Goal: Information Seeking & Learning: Learn about a topic

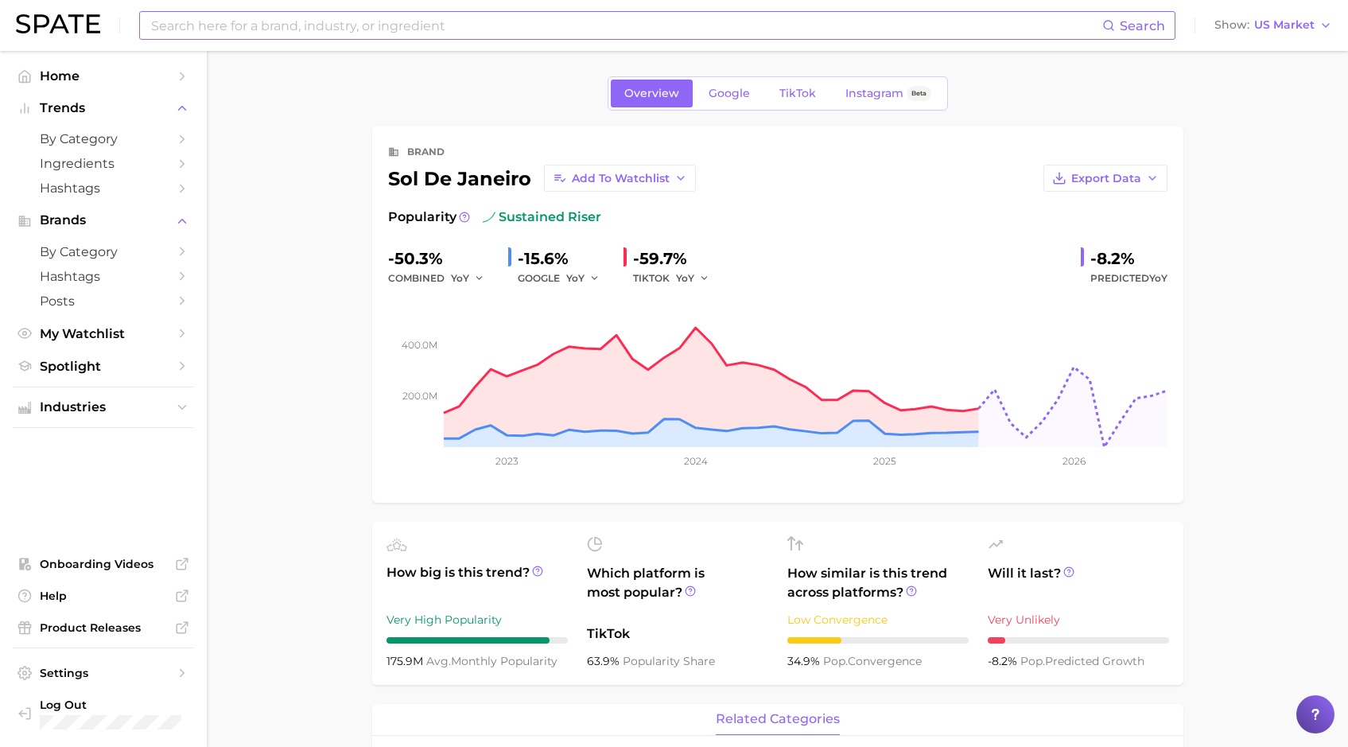
click at [397, 27] on input at bounding box center [625, 25] width 952 height 27
click at [403, 25] on input at bounding box center [625, 25] width 952 height 27
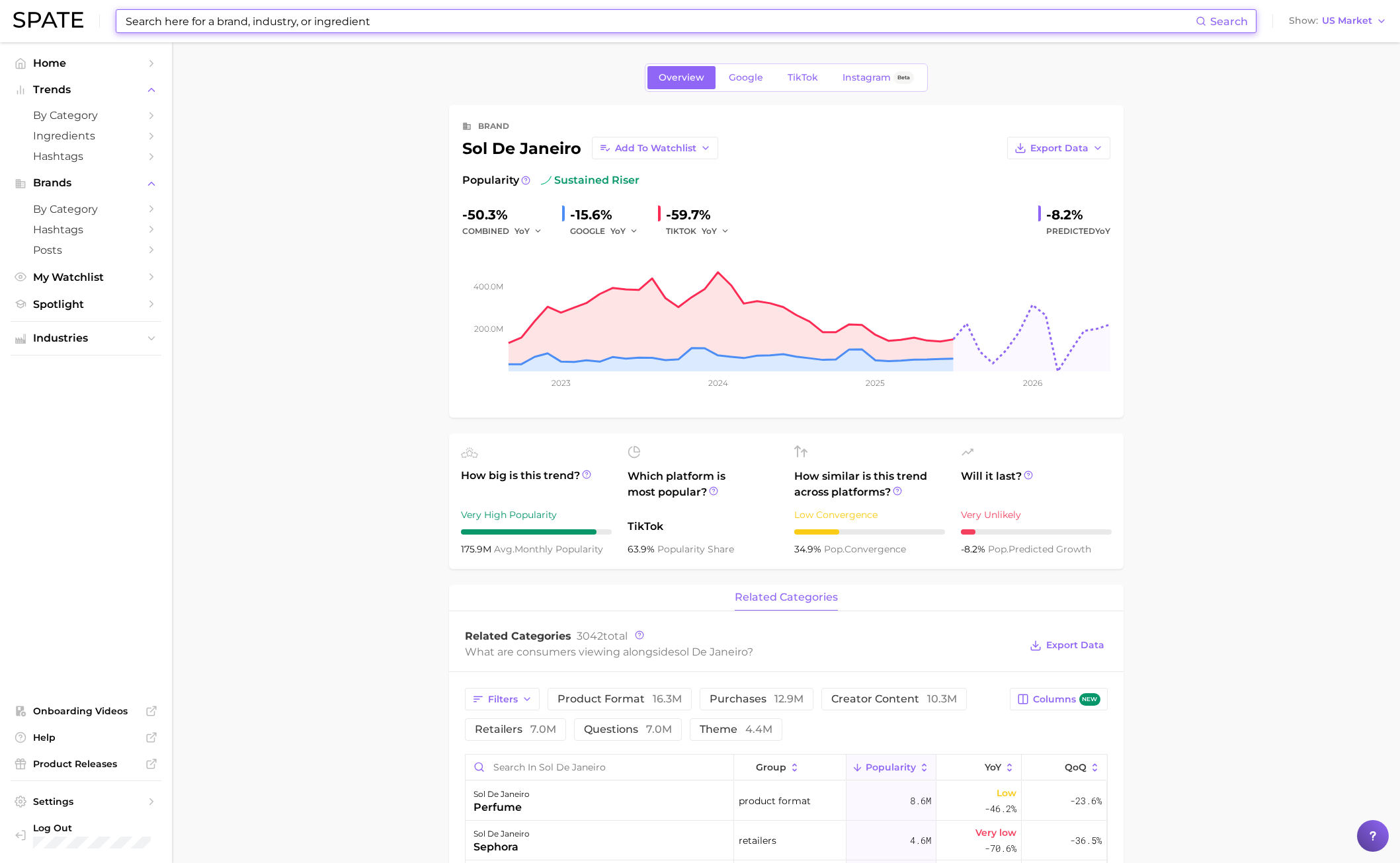
click at [347, 18] on input at bounding box center [660, 21] width 1071 height 22
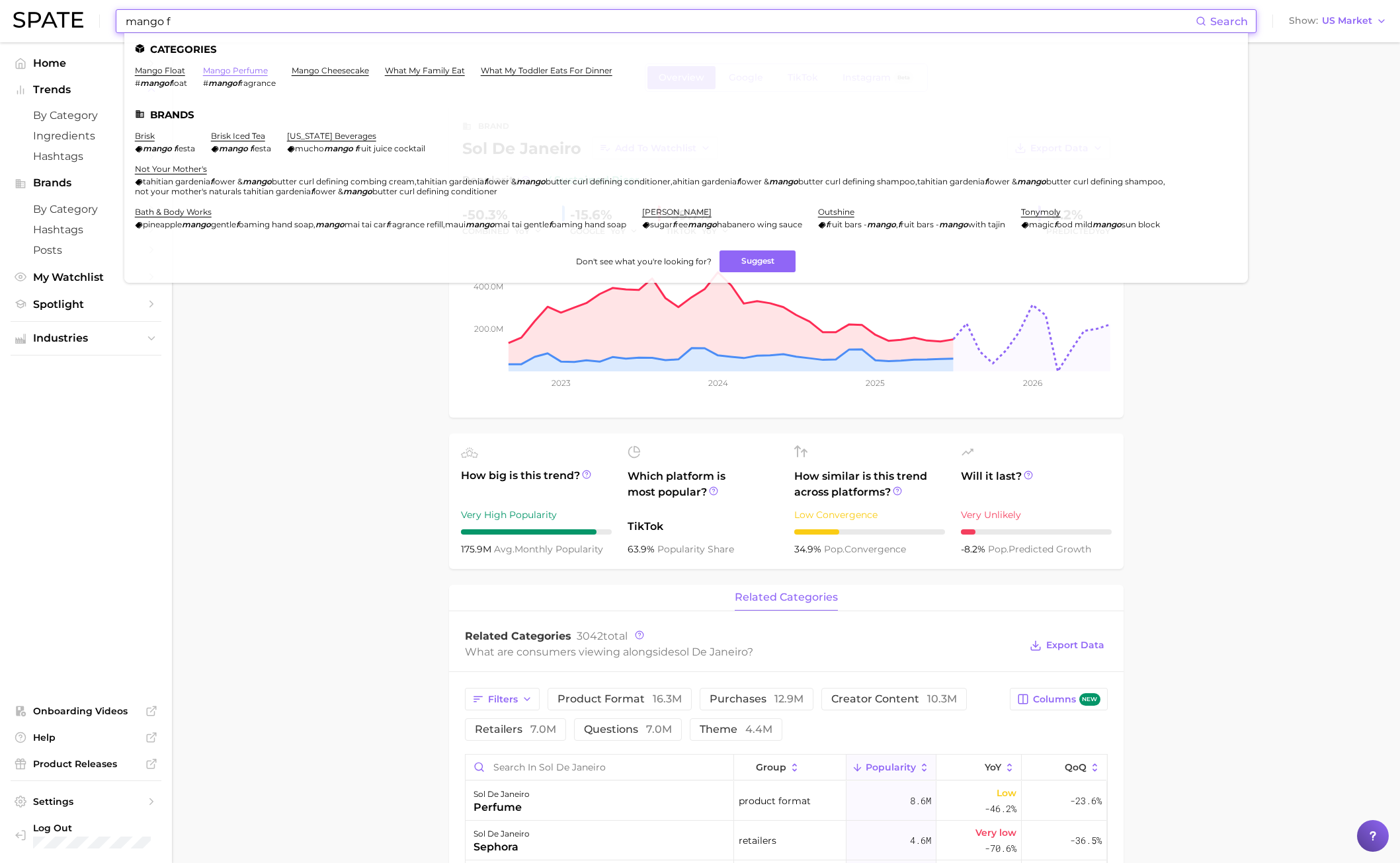
type input "mango f"
click at [256, 72] on link "mango perfume" at bounding box center [235, 71] width 65 height 10
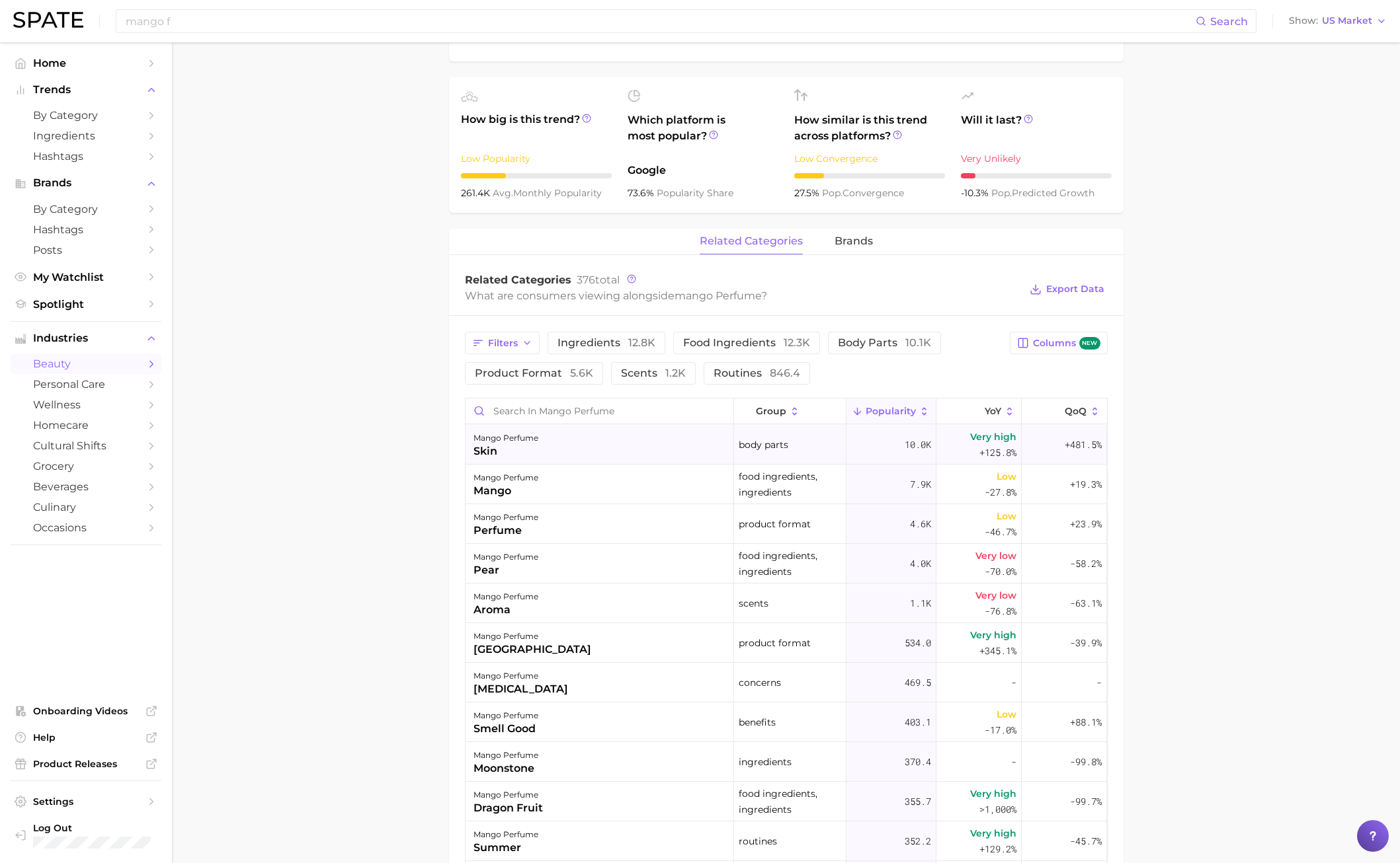
scroll to position [264, 0]
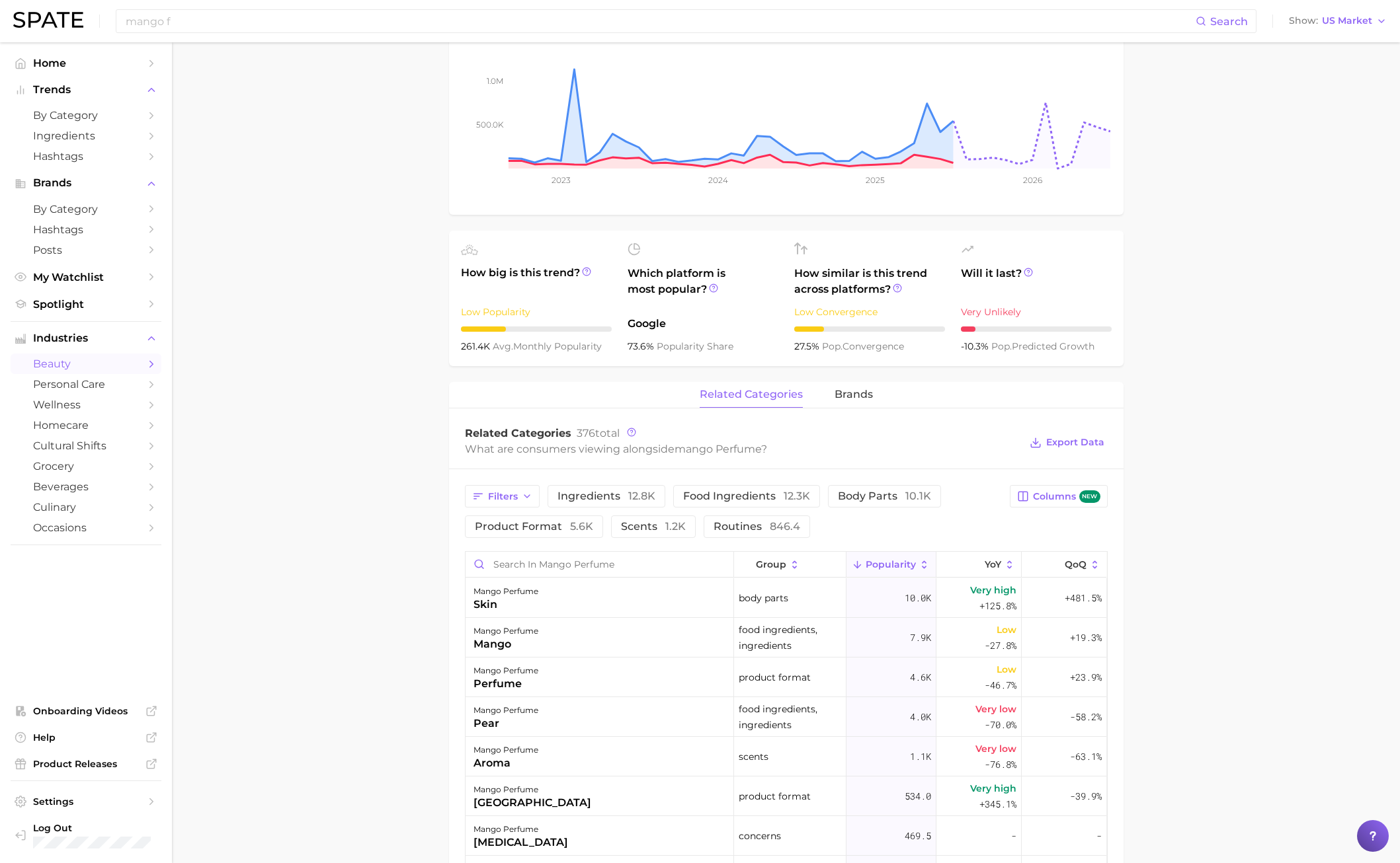
click at [857, 408] on div "related categories brands" at bounding box center [786, 396] width 675 height 27
click at [854, 405] on button "brands" at bounding box center [853, 395] width 38 height 26
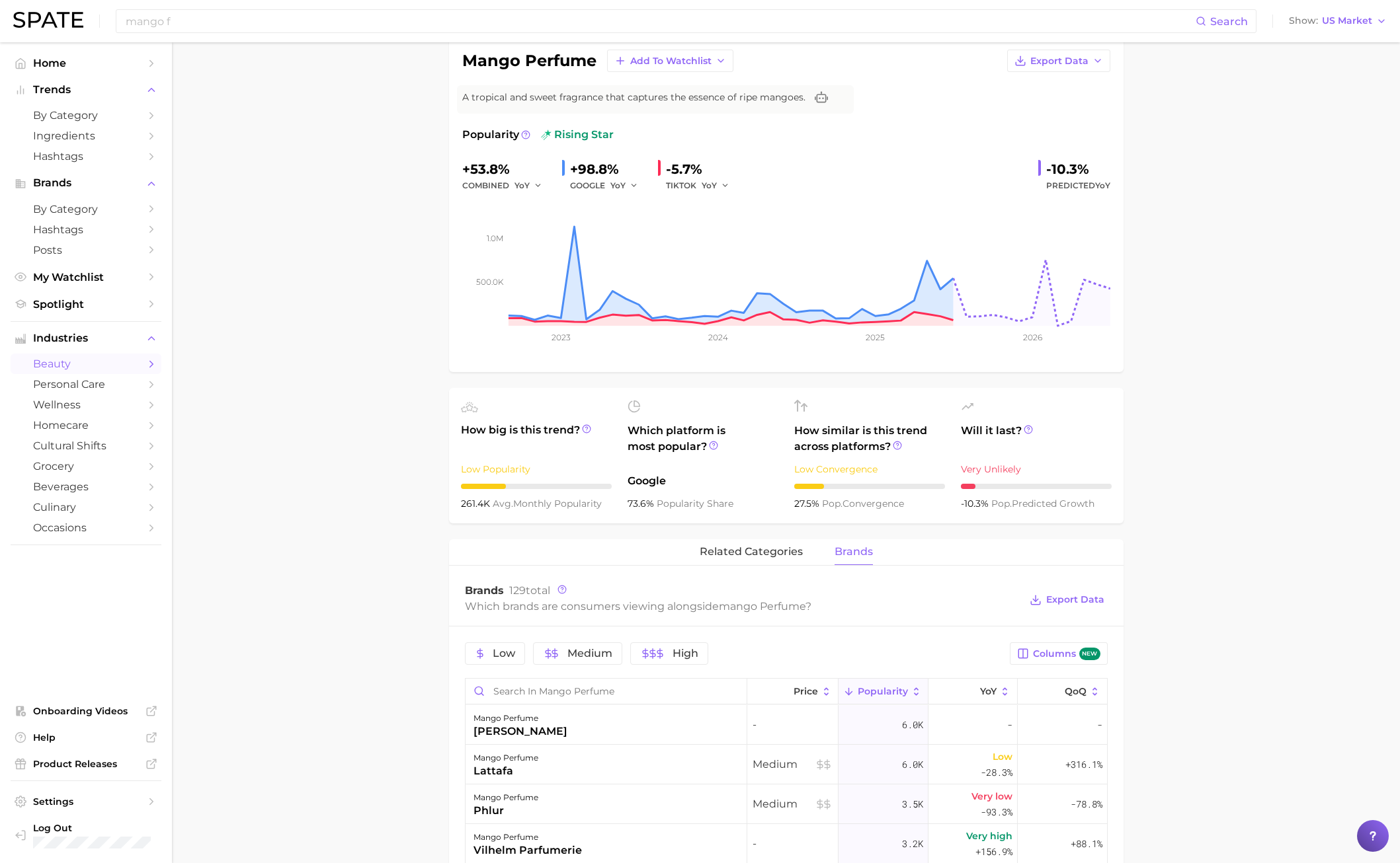
scroll to position [0, 0]
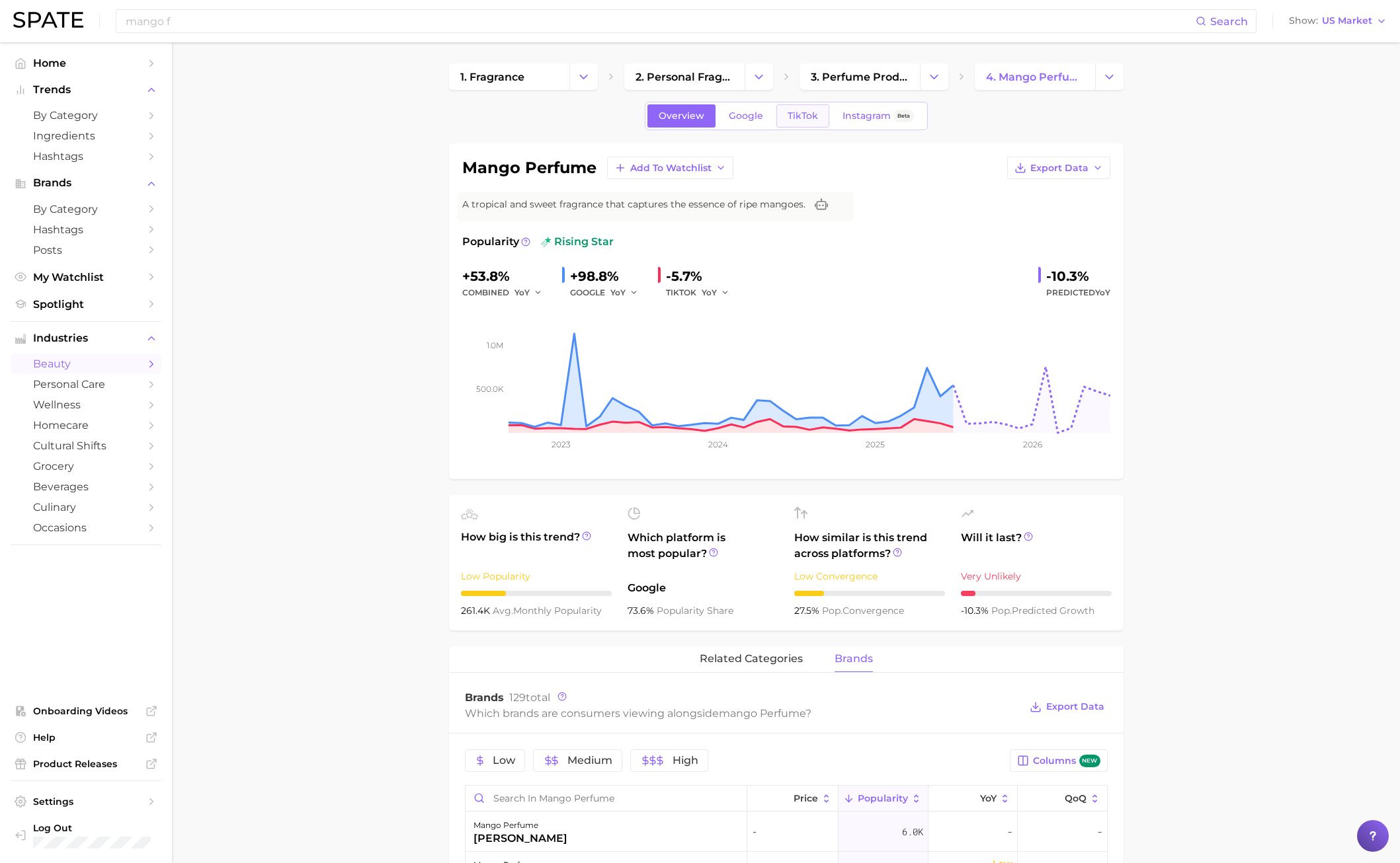
click at [795, 114] on span "TikTok" at bounding box center [803, 116] width 31 height 12
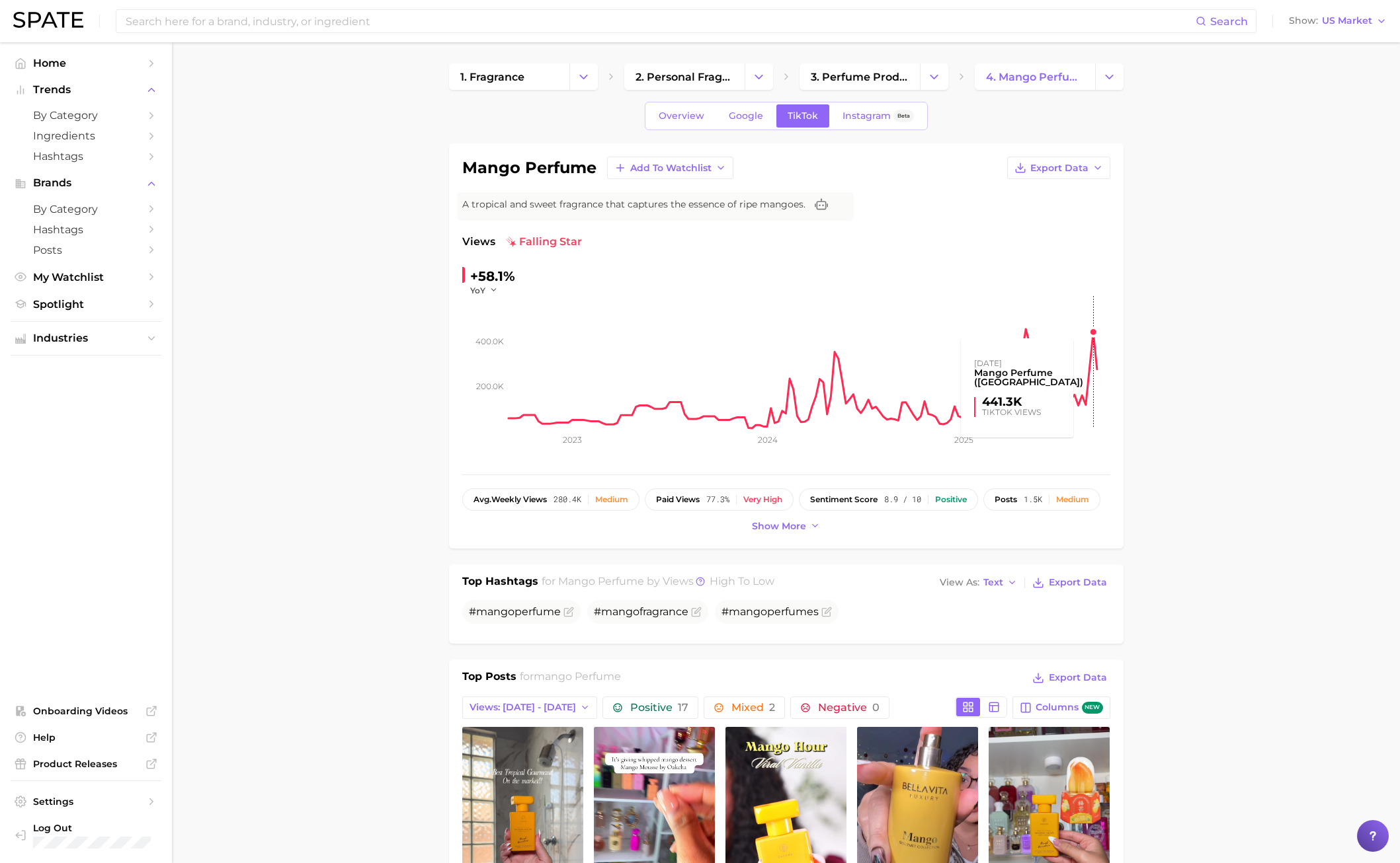
scroll to position [463, 0]
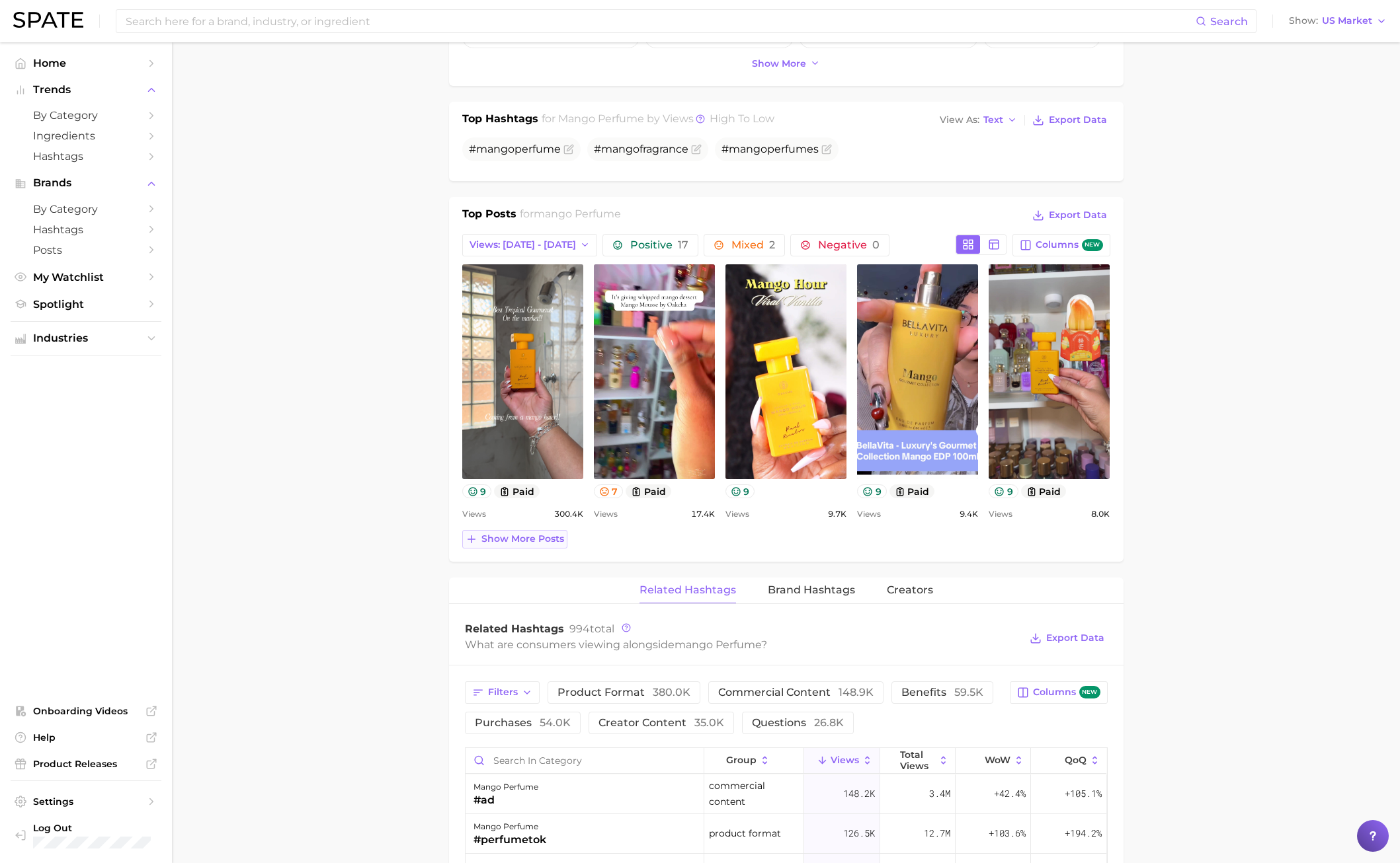
click at [531, 540] on span "Show more posts" at bounding box center [522, 540] width 82 height 12
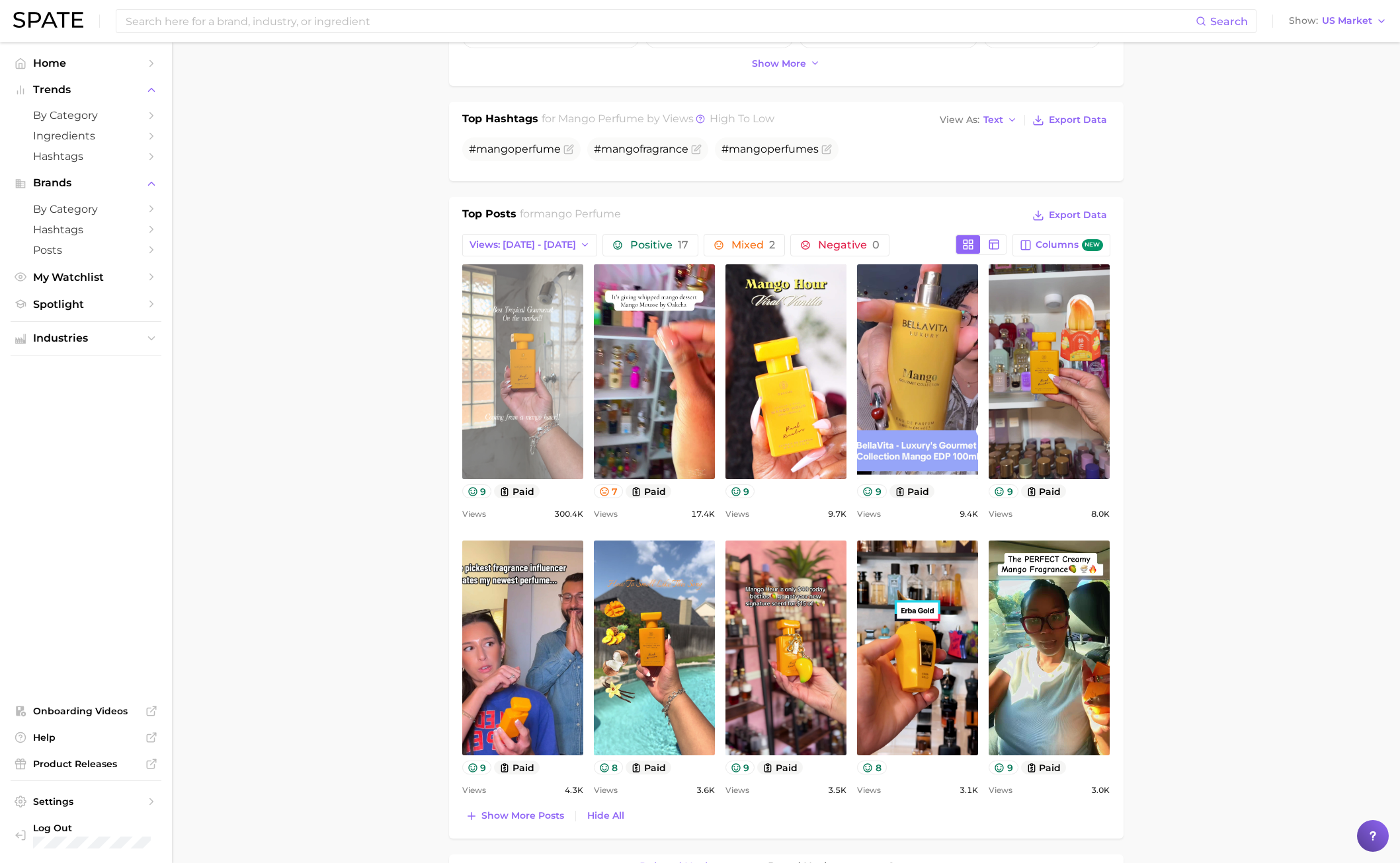
scroll to position [0, 0]
click at [493, 411] on link "view post on TikTok" at bounding box center [522, 372] width 121 height 215
click at [514, 412] on link "view post on TikTok" at bounding box center [522, 372] width 121 height 215
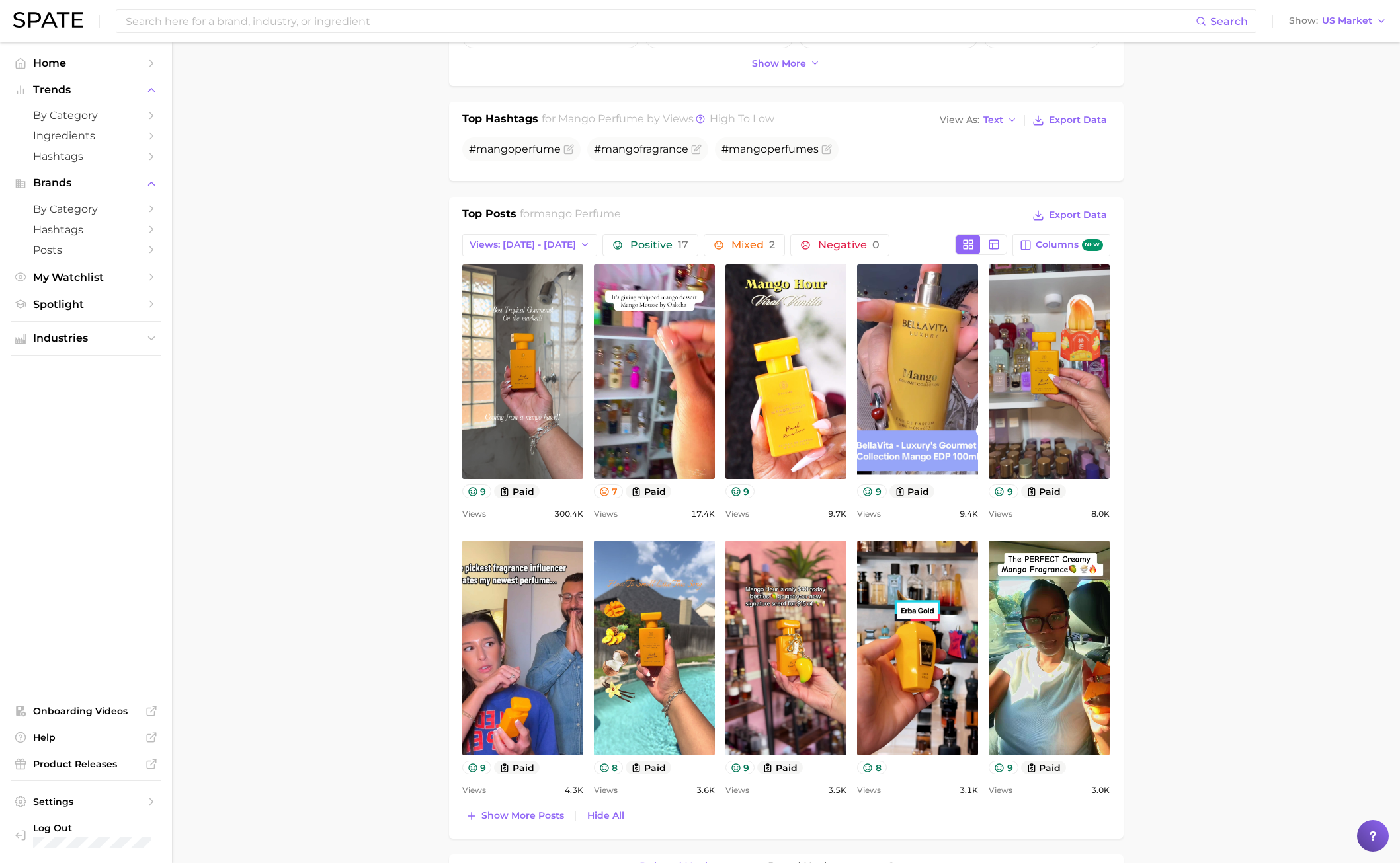
click at [562, 483] on div "view post on TikTok 9 paid" at bounding box center [522, 381] width 121 height 234
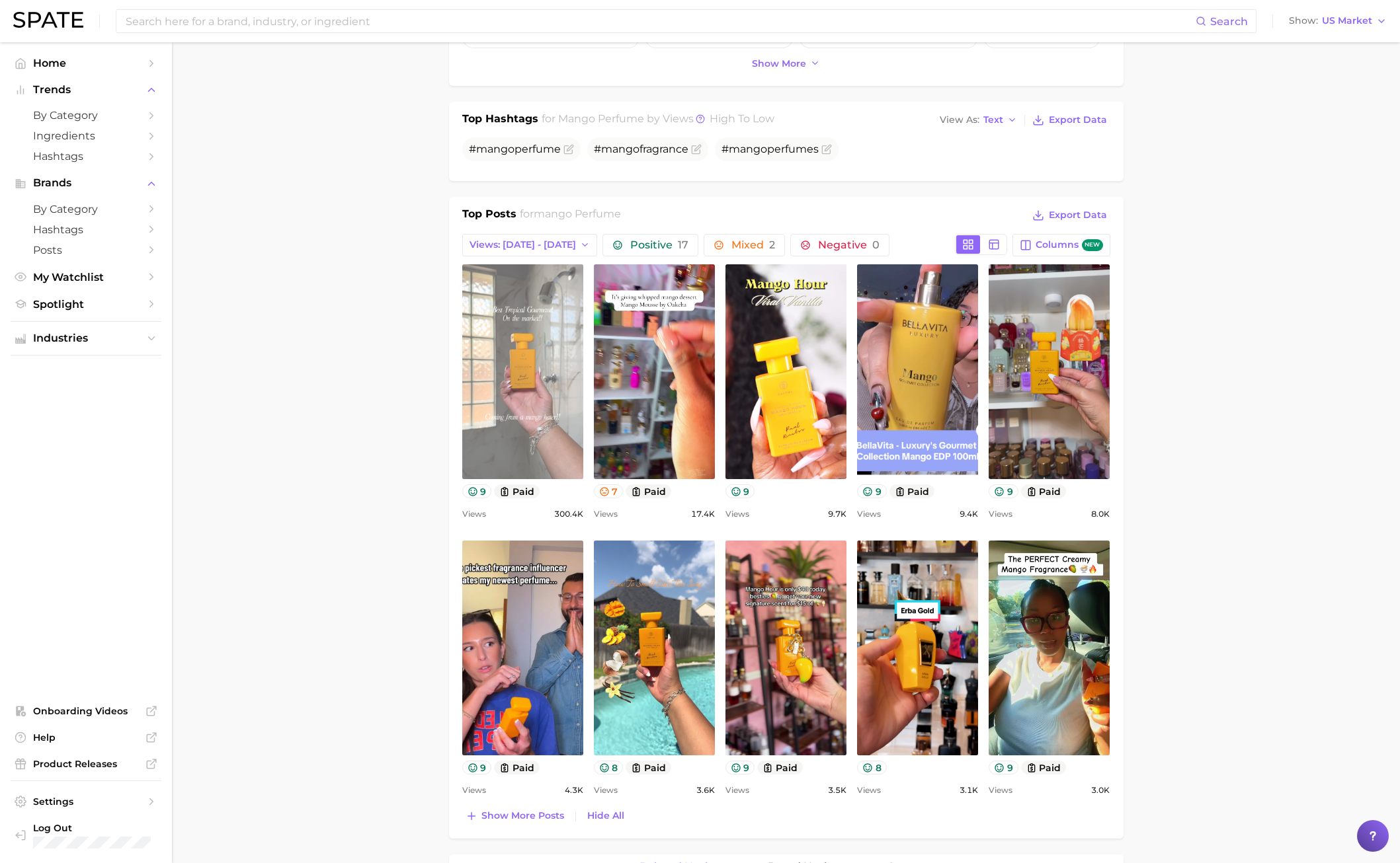
click at [549, 462] on link "view post on TikTok" at bounding box center [522, 372] width 121 height 215
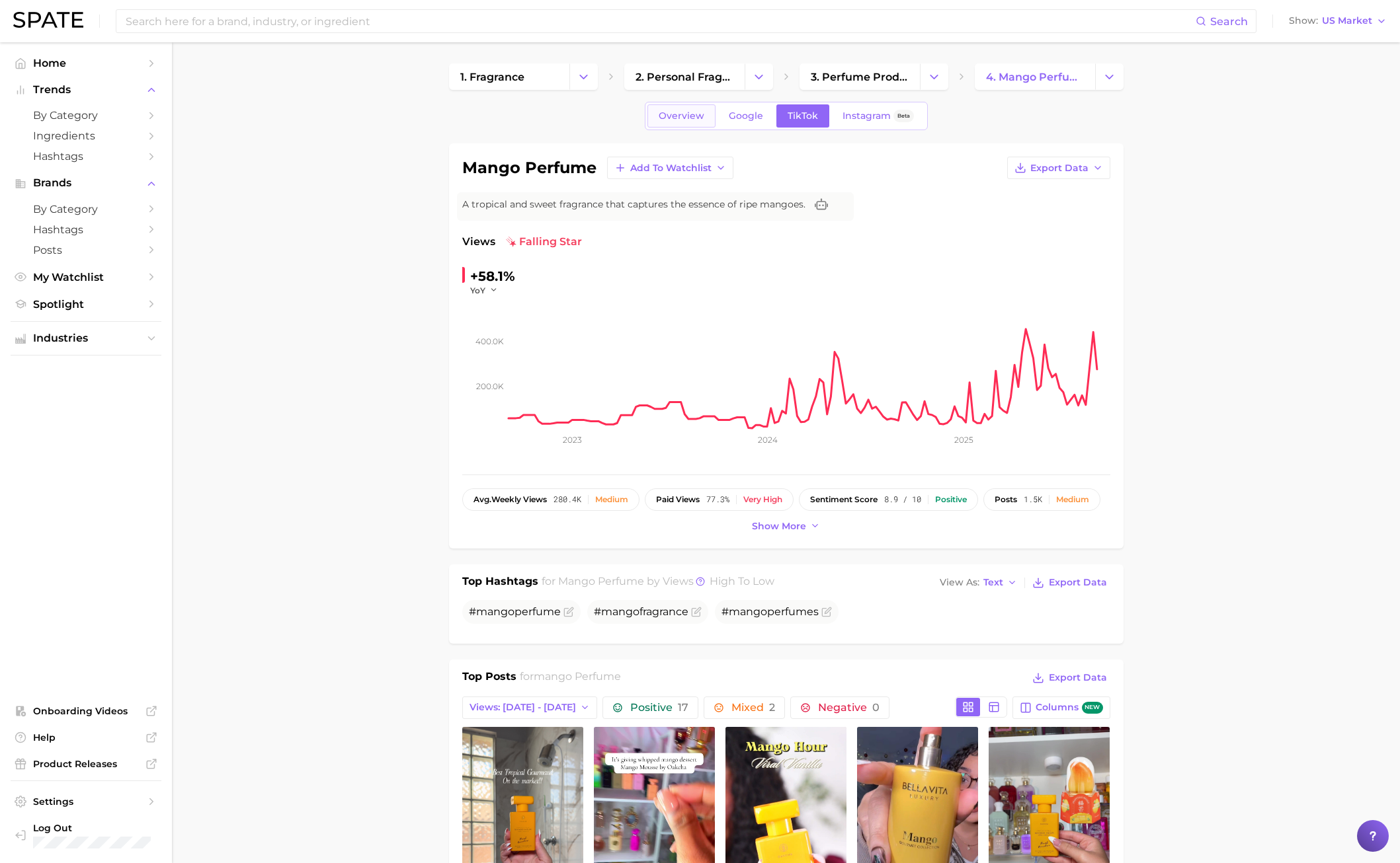
click at [662, 121] on span "Overview" at bounding box center [681, 116] width 46 height 12
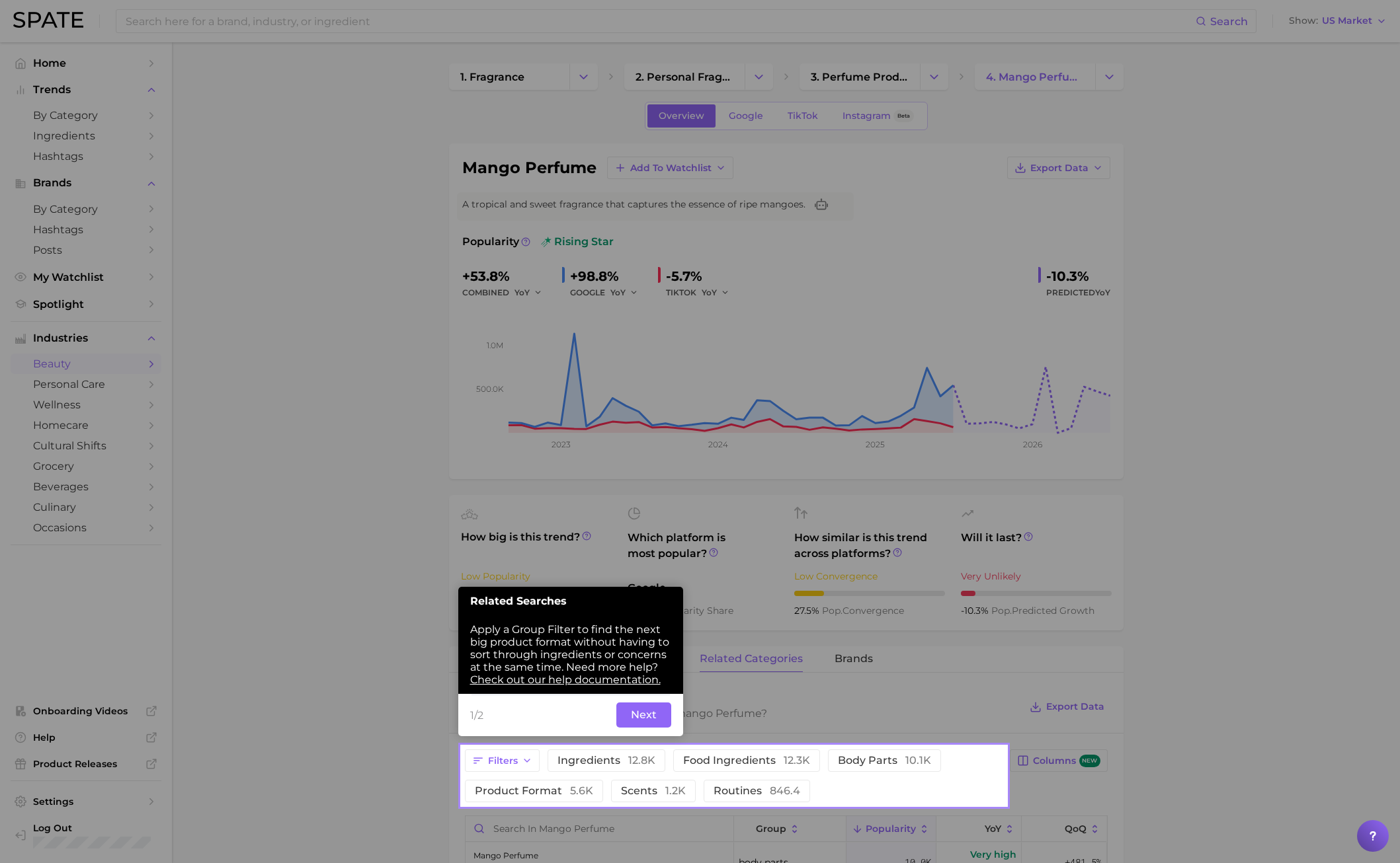
click at [547, 620] on span "1/2" at bounding box center [532, 715] width 123 height 12
click at [615, 620] on div "1/2 Back Next" at bounding box center [571, 715] width 225 height 42
click at [646, 620] on button "Next" at bounding box center [644, 715] width 55 height 25
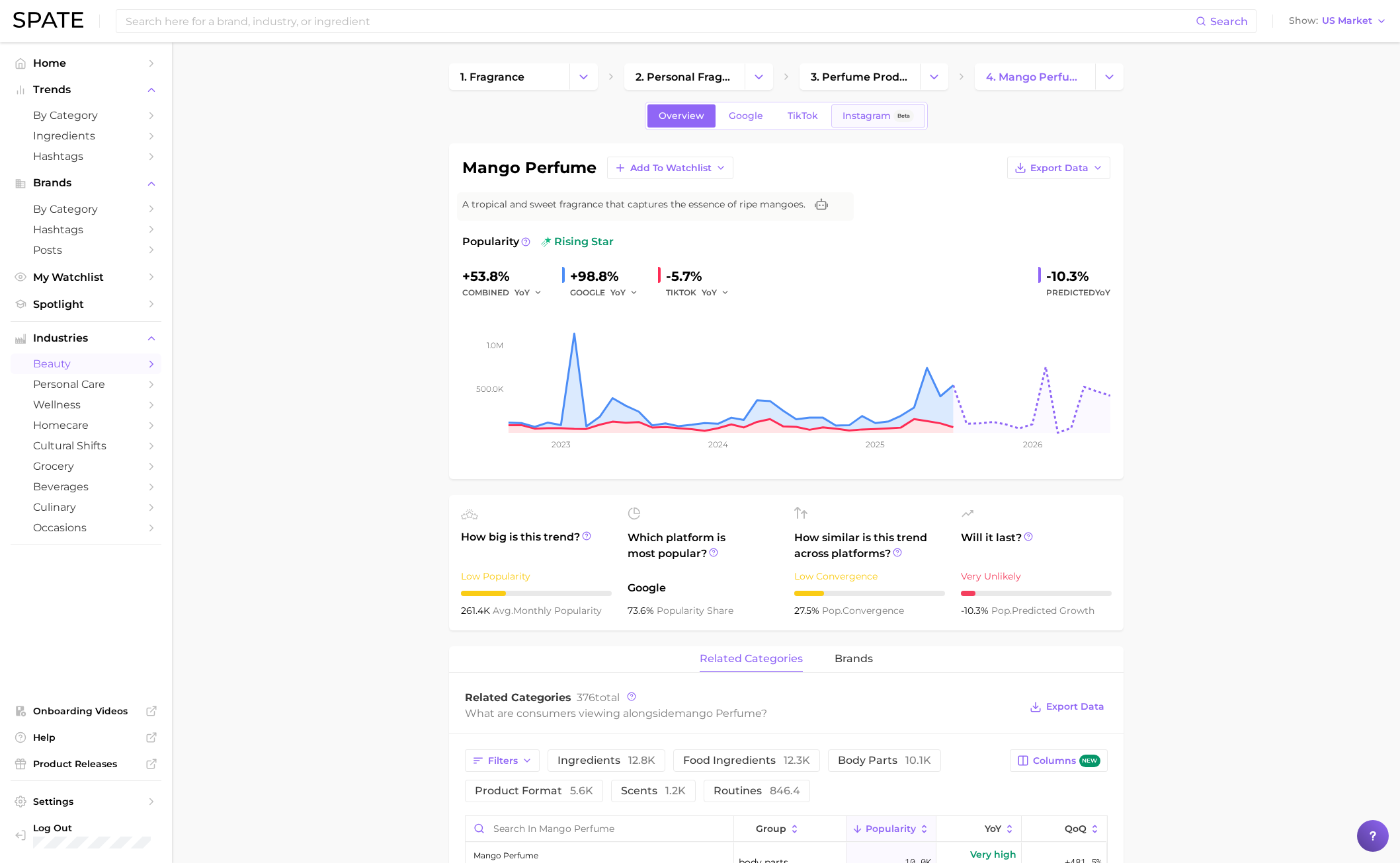
click at [839, 111] on link "Instagram Beta" at bounding box center [878, 116] width 94 height 23
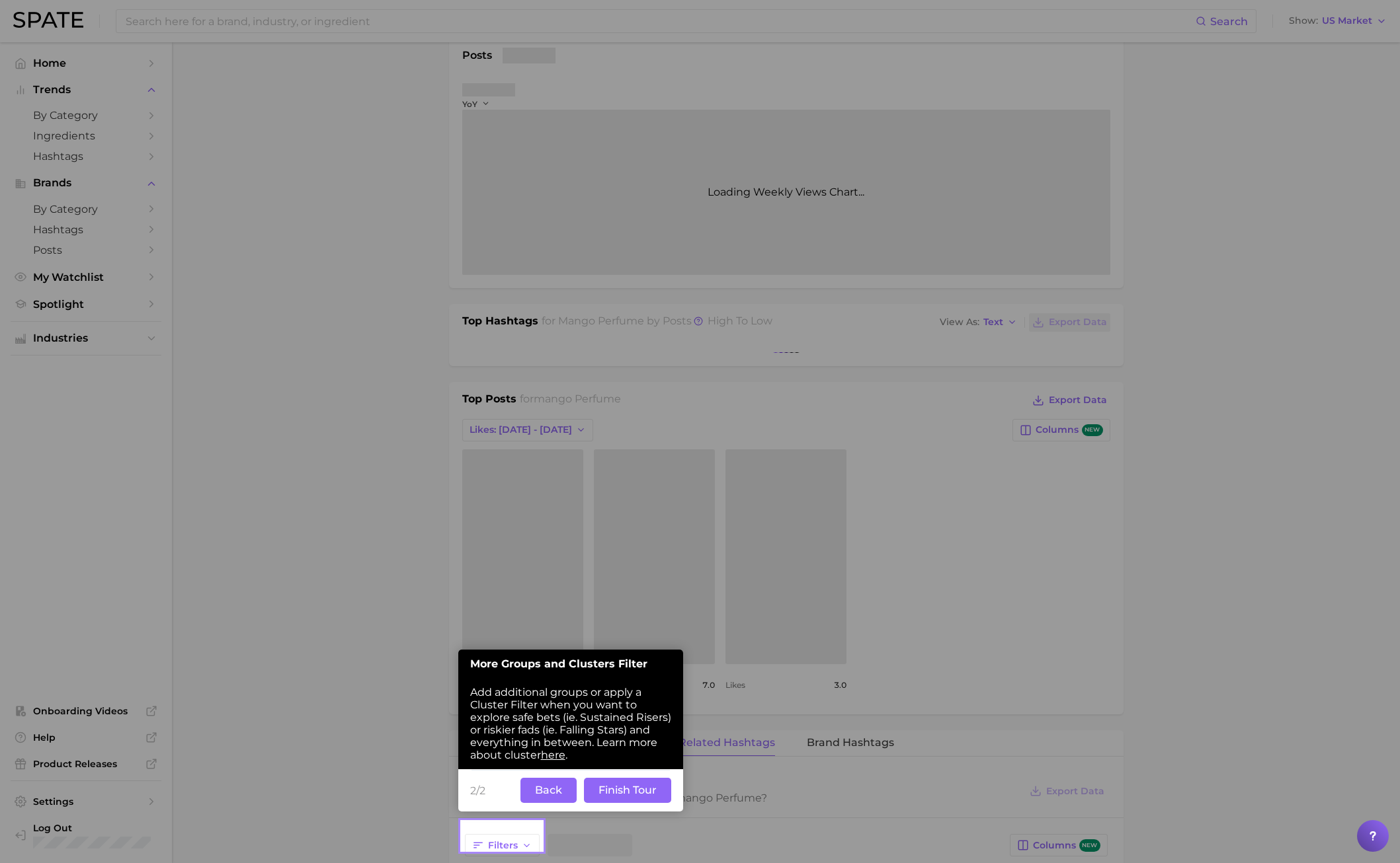
scroll to position [202, 0]
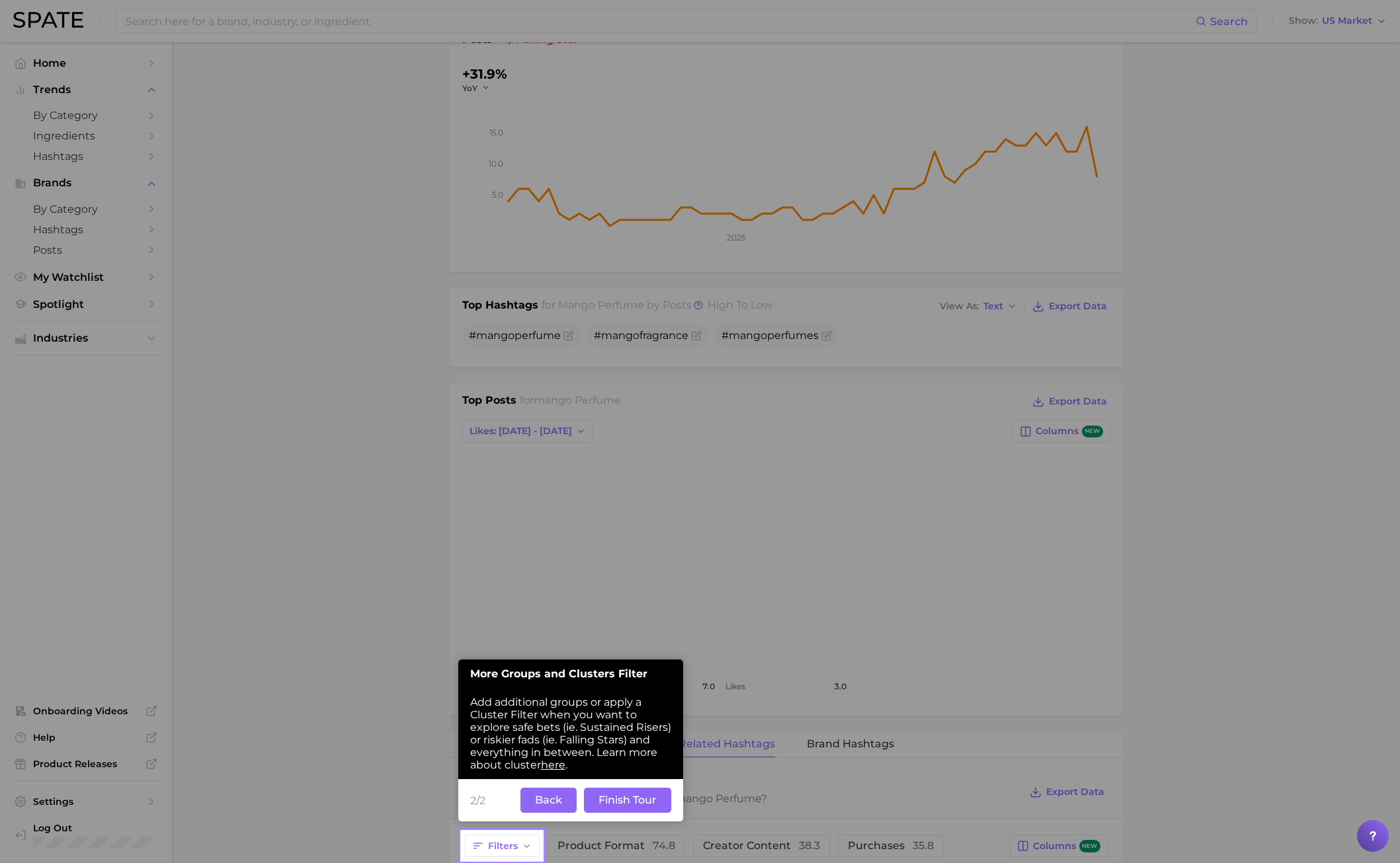
click at [552, 620] on button "Back" at bounding box center [549, 801] width 57 height 25
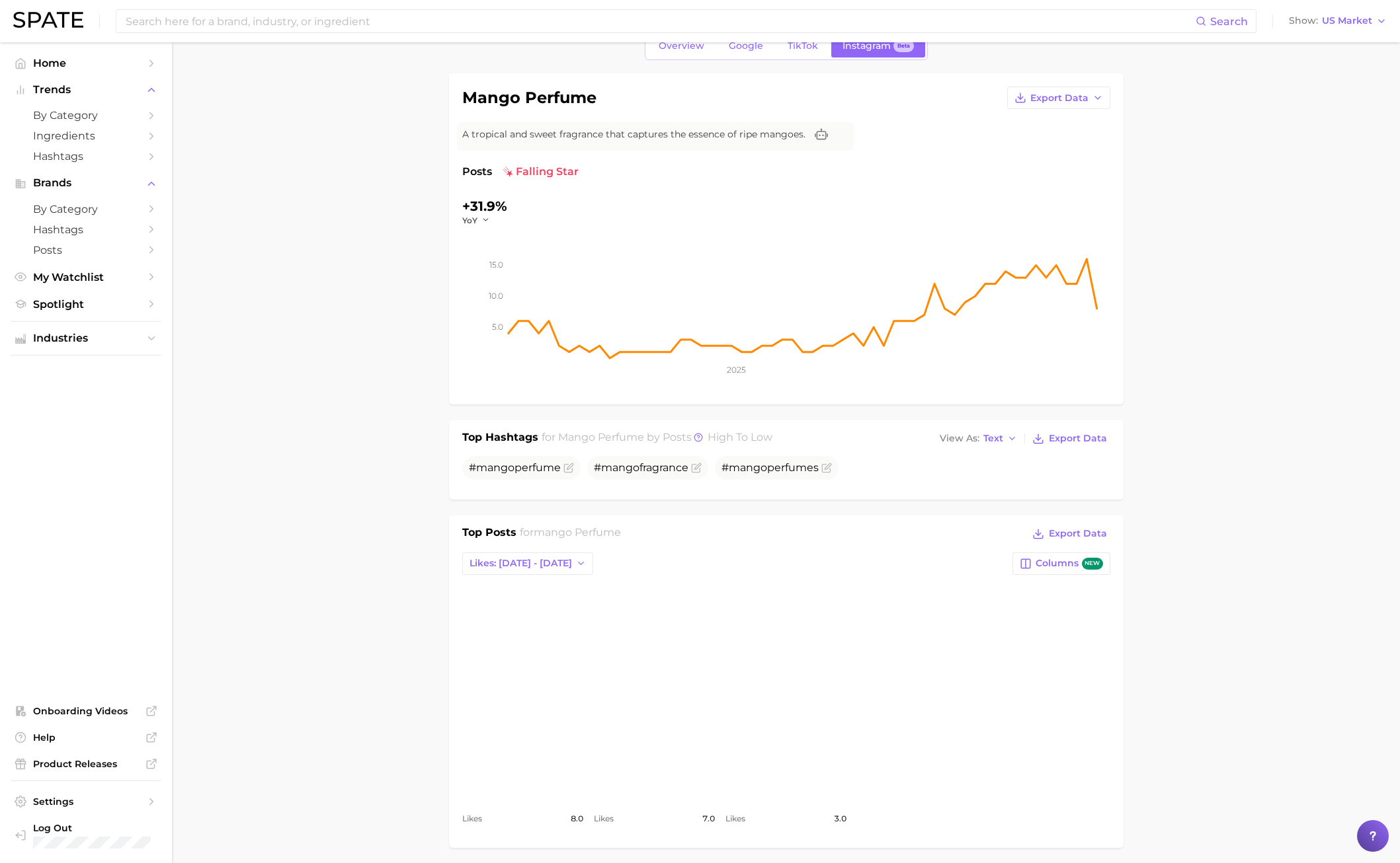
scroll to position [0, 0]
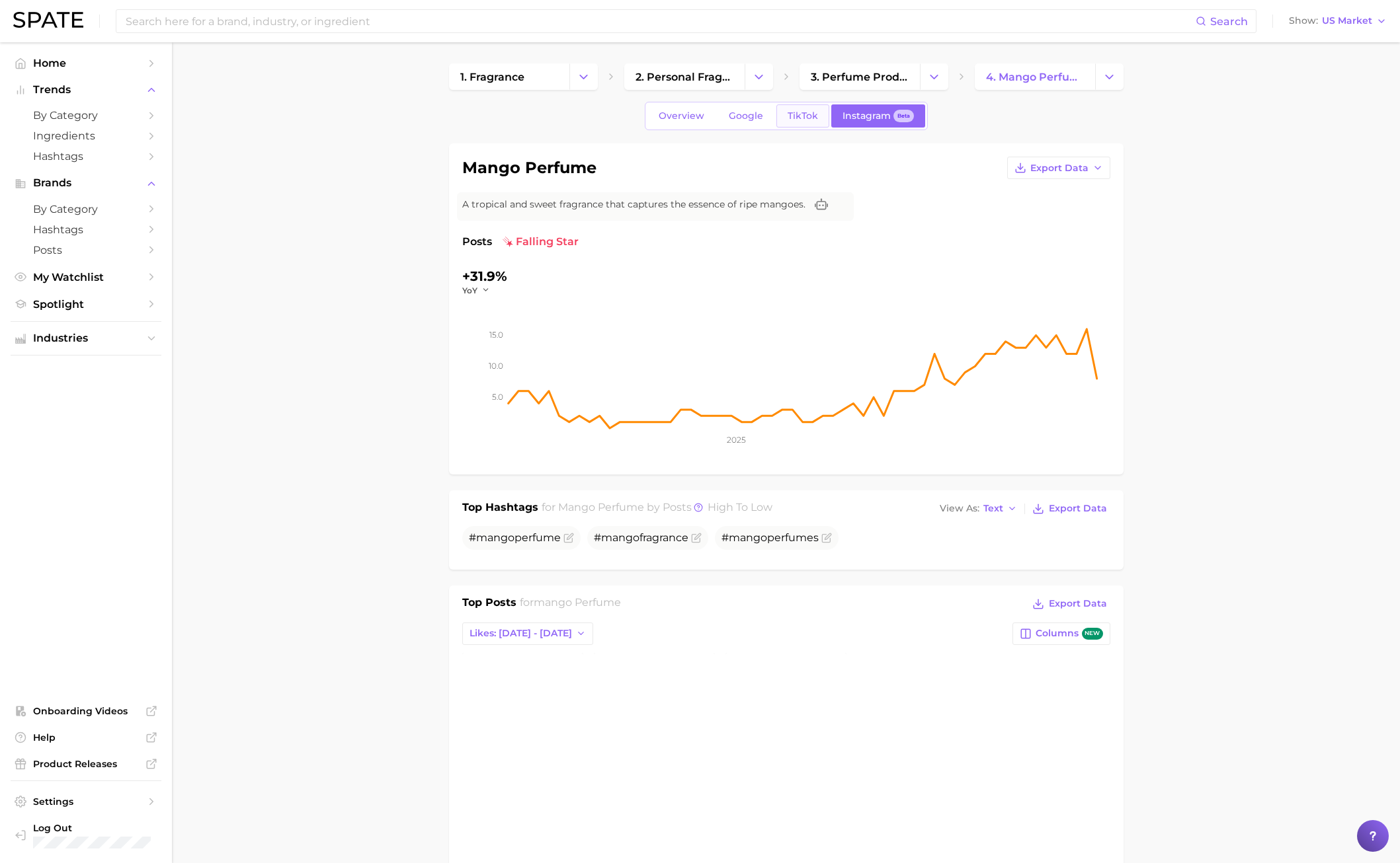
click at [801, 112] on span "TikTok" at bounding box center [803, 116] width 31 height 12
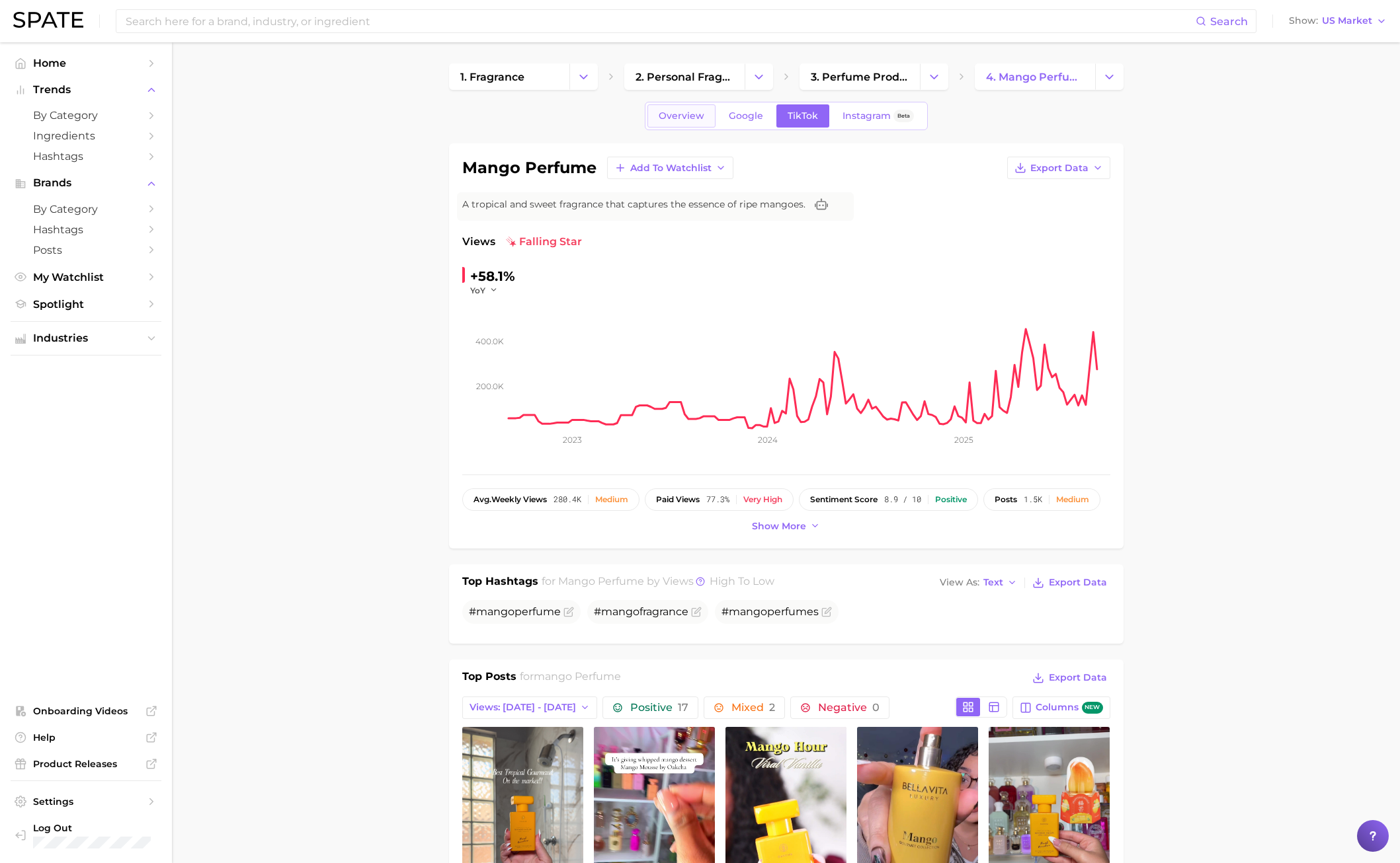
click at [695, 126] on link "Overview" at bounding box center [681, 116] width 68 height 23
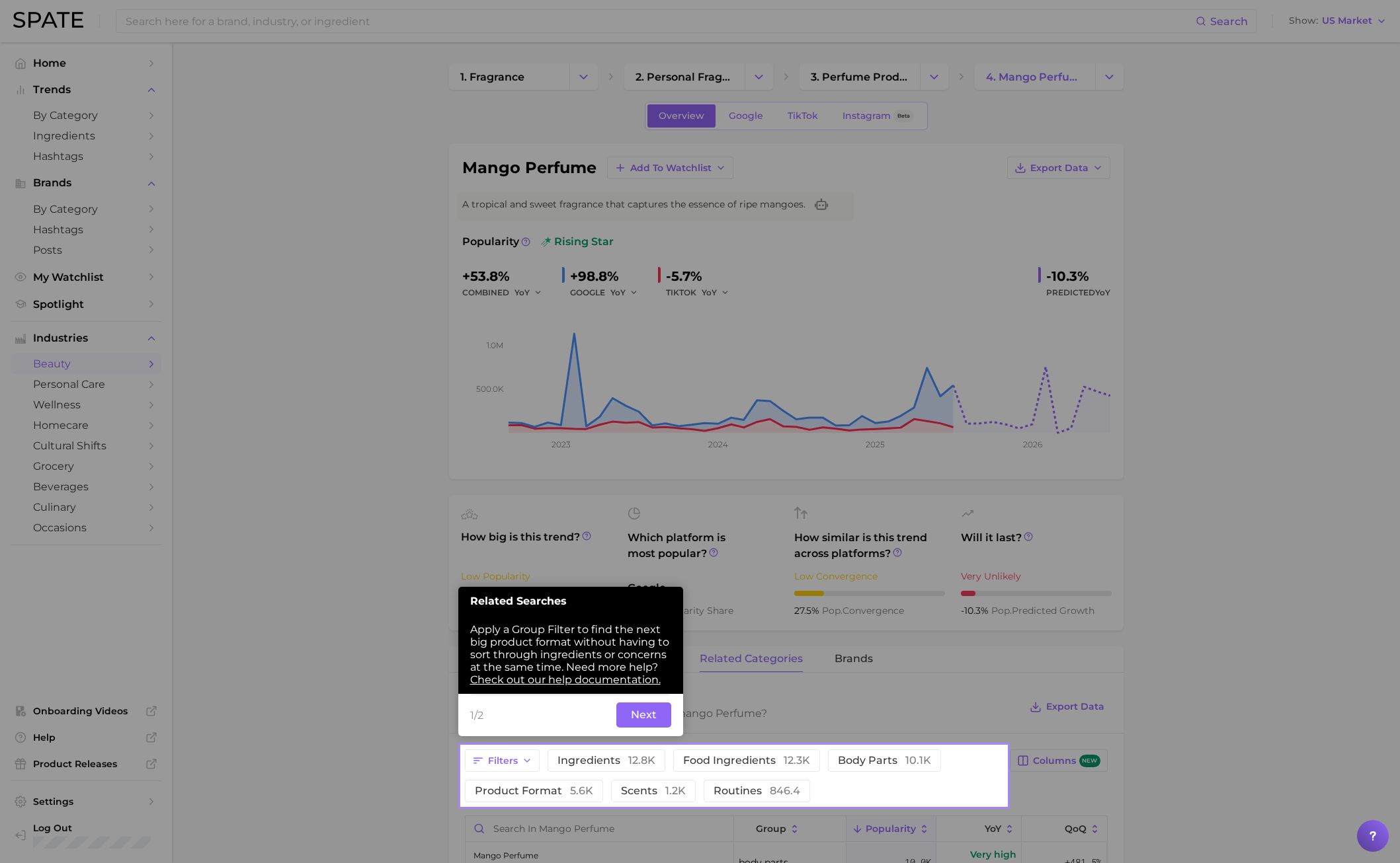
click at [657, 620] on button "Next" at bounding box center [644, 715] width 55 height 25
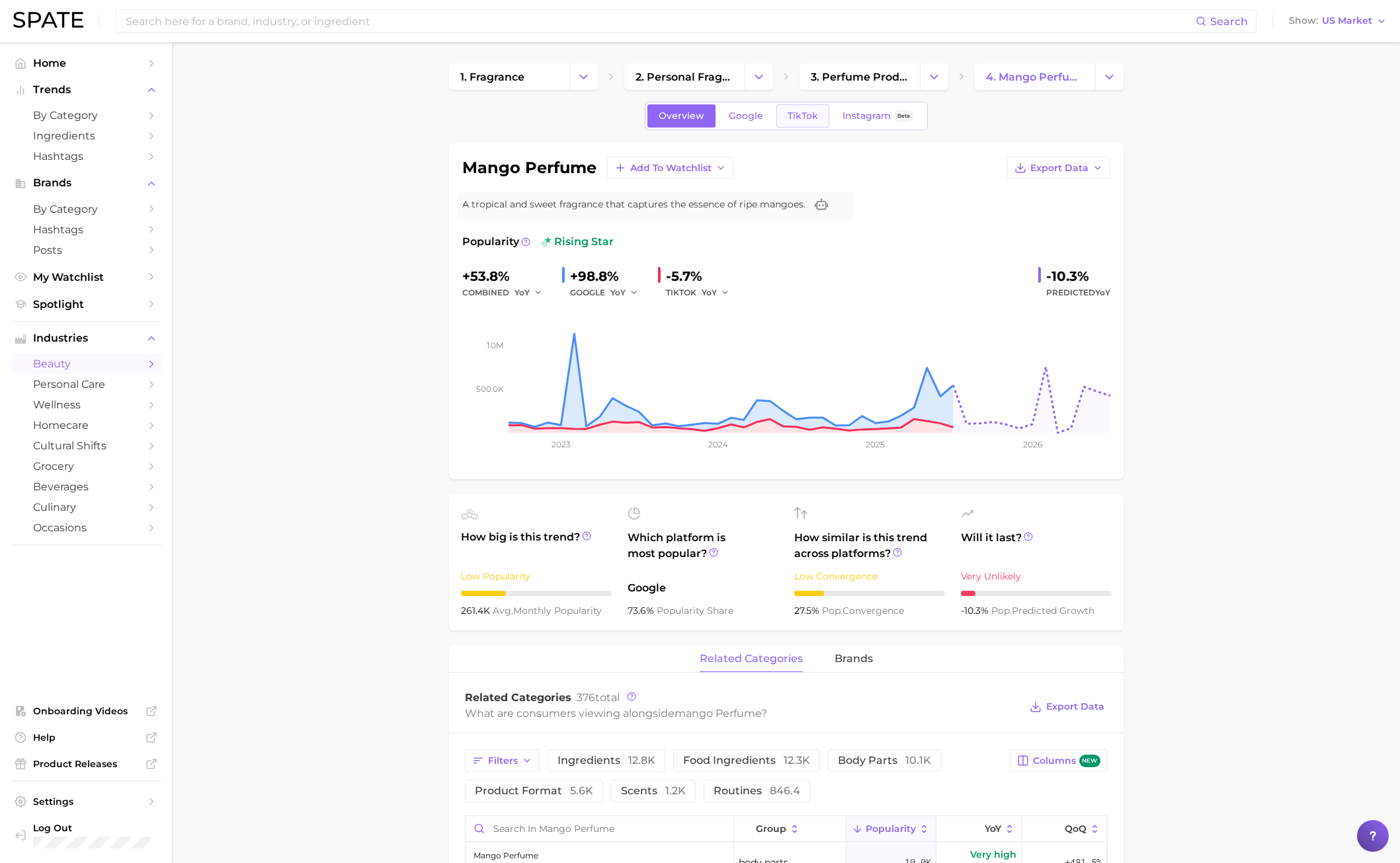
click at [813, 121] on span "TikTok" at bounding box center [803, 116] width 31 height 12
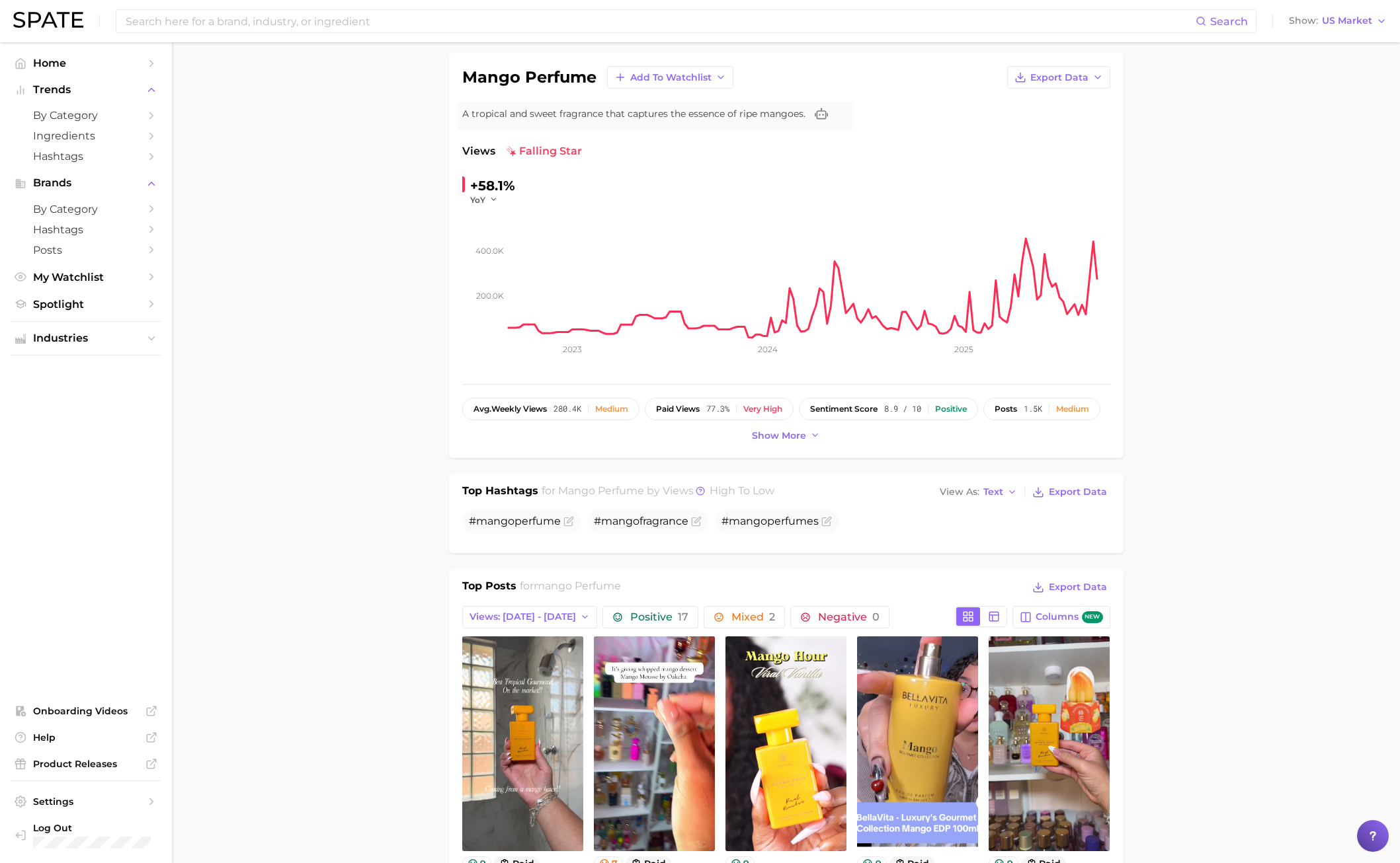
scroll to position [6, 0]
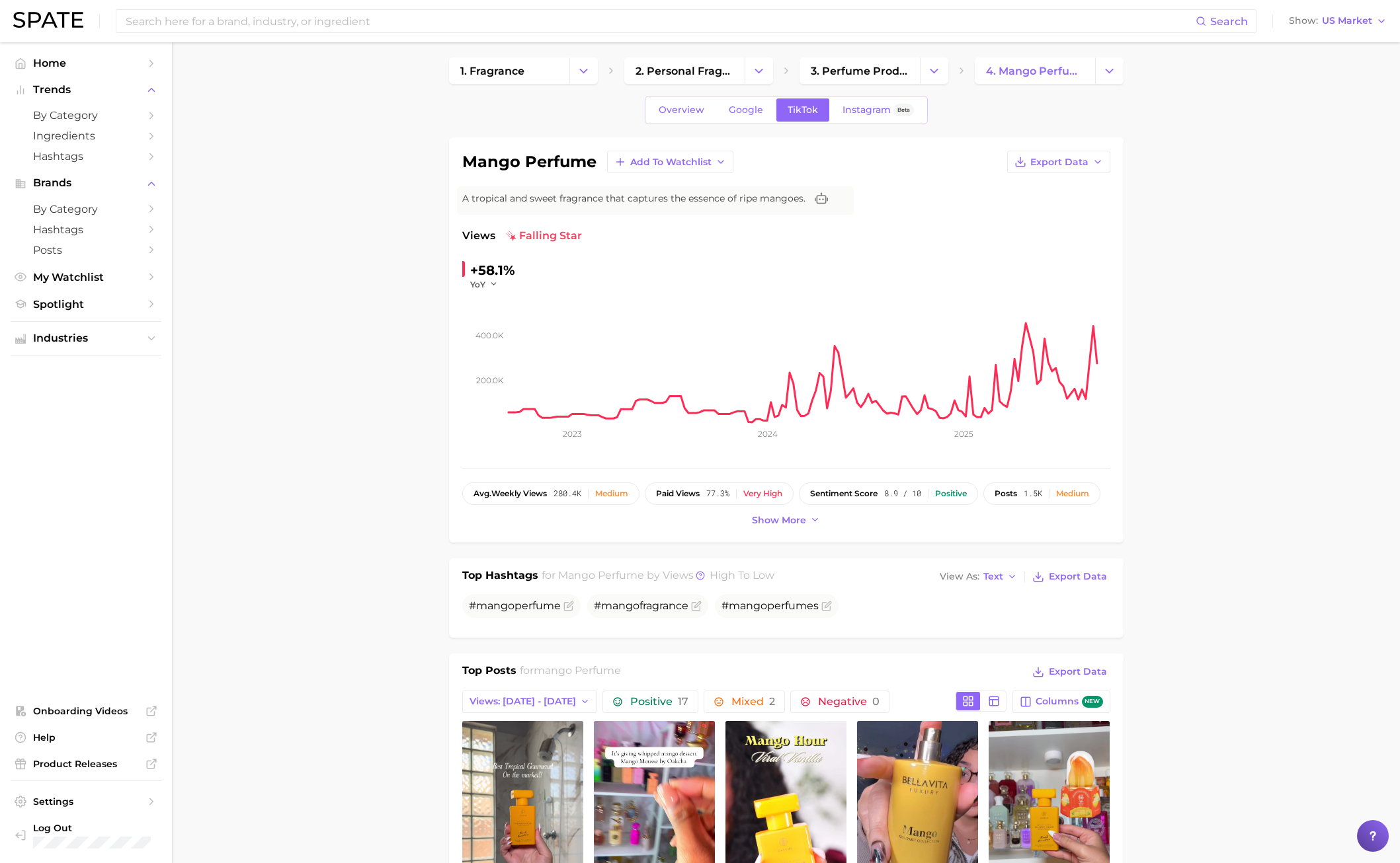
click at [752, 98] on div "Overview Google TikTok Instagram Beta" at bounding box center [786, 110] width 283 height 28
click at [749, 110] on span "Google" at bounding box center [745, 111] width 34 height 12
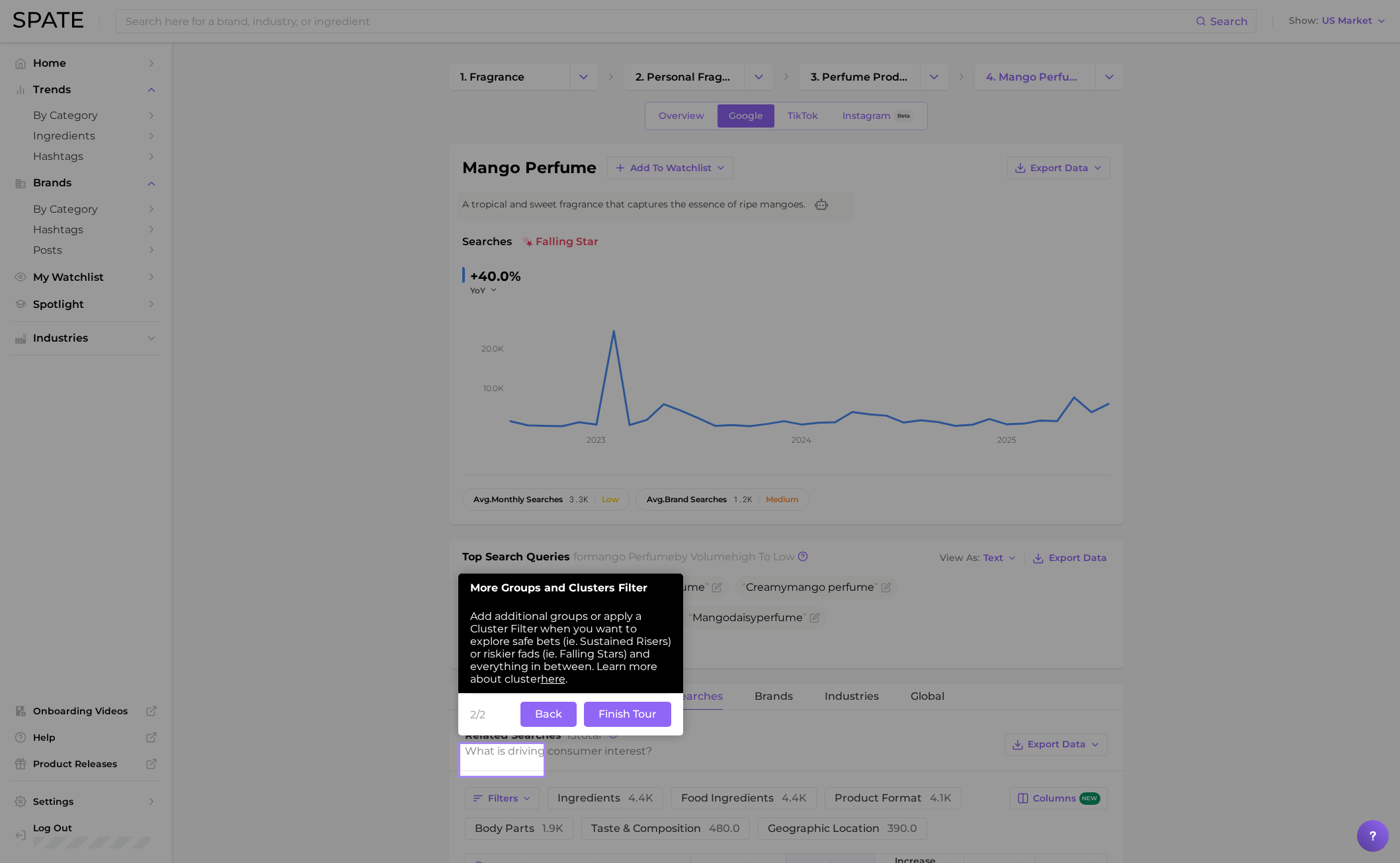
click at [637, 293] on div at bounding box center [971, 745] width 858 height 1491
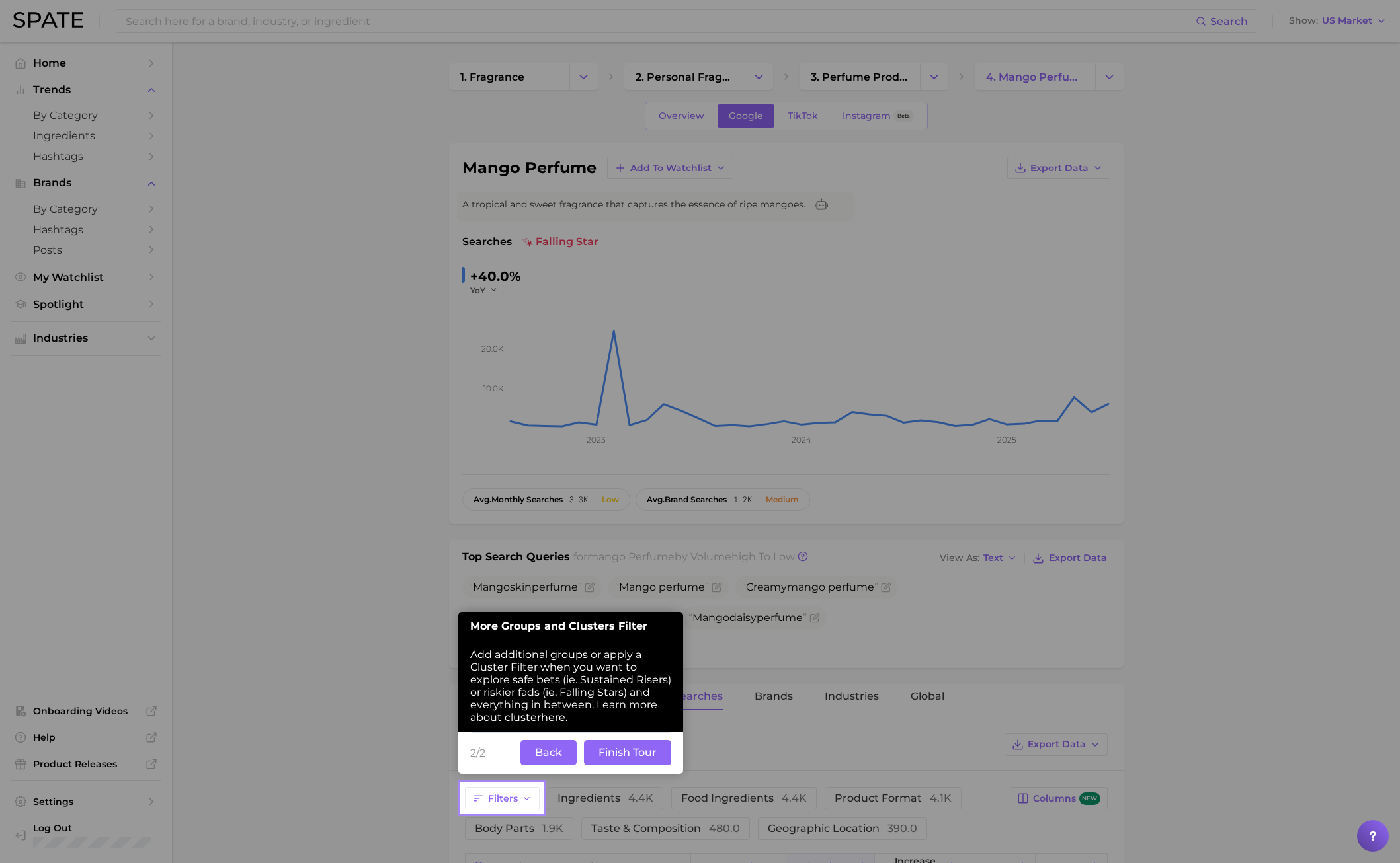
click at [534, 620] on button "Back" at bounding box center [549, 752] width 57 height 25
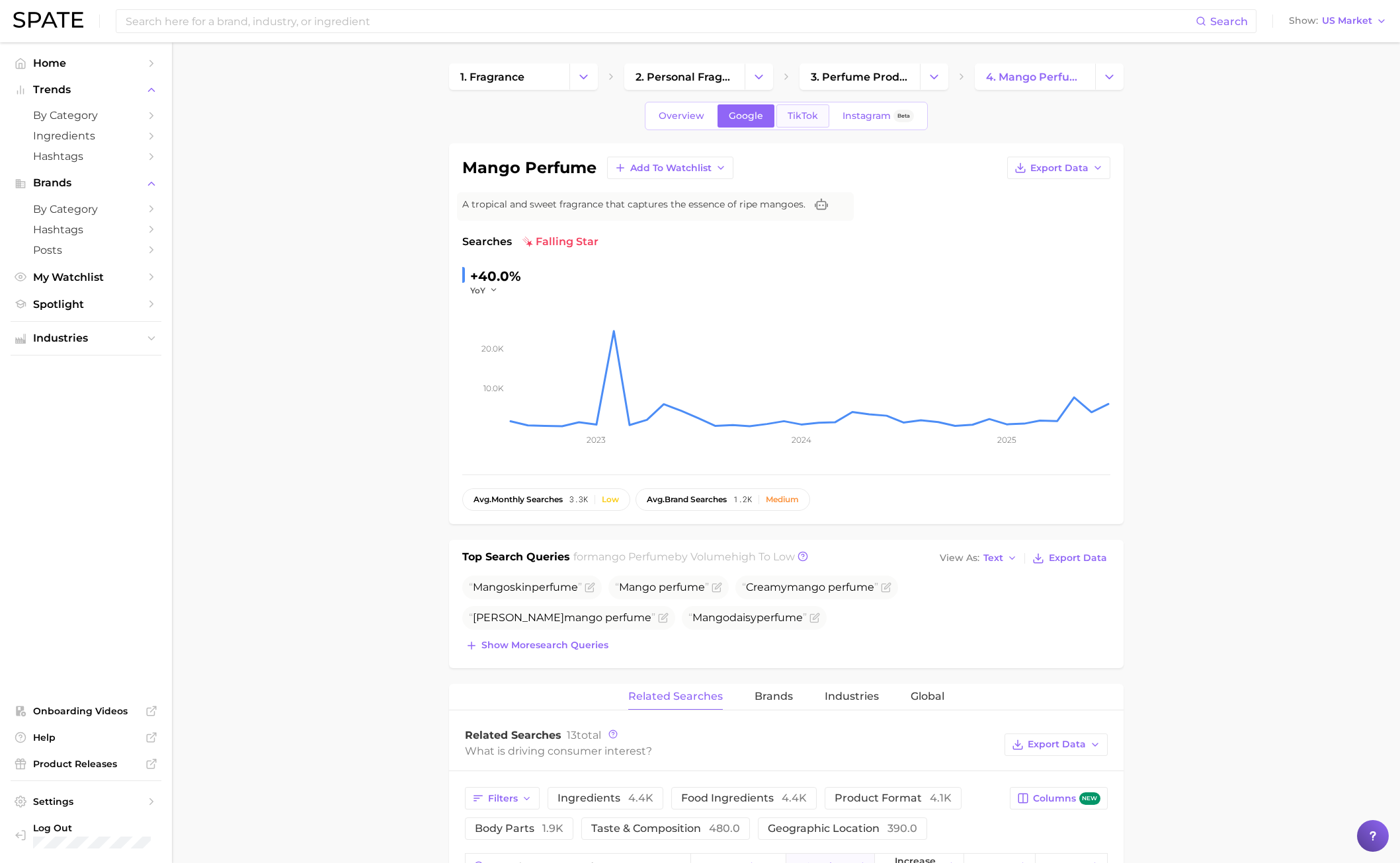
click at [808, 113] on span "TikTok" at bounding box center [803, 116] width 31 height 12
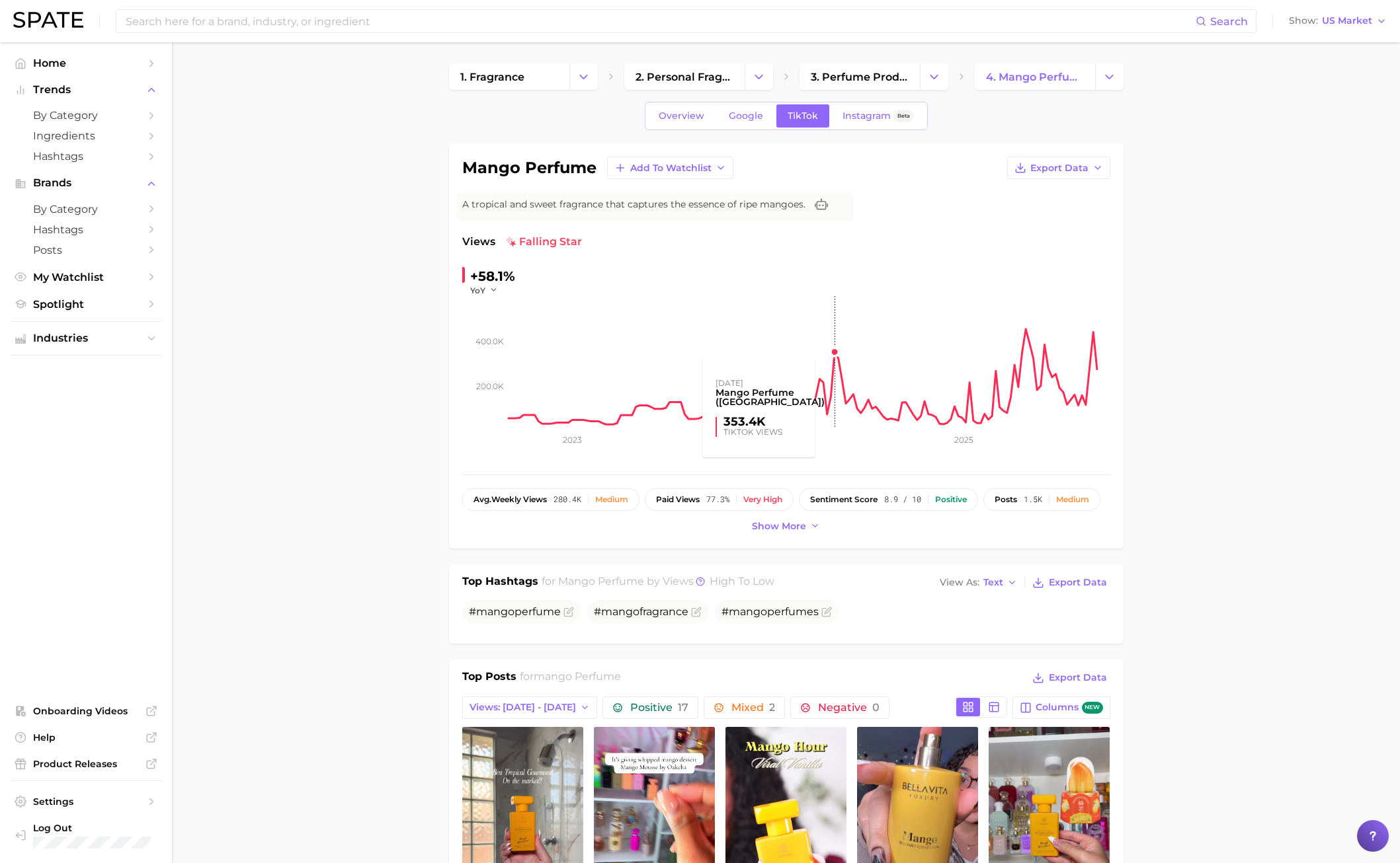
click at [832, 354] on rect at bounding box center [809, 362] width 601 height 132
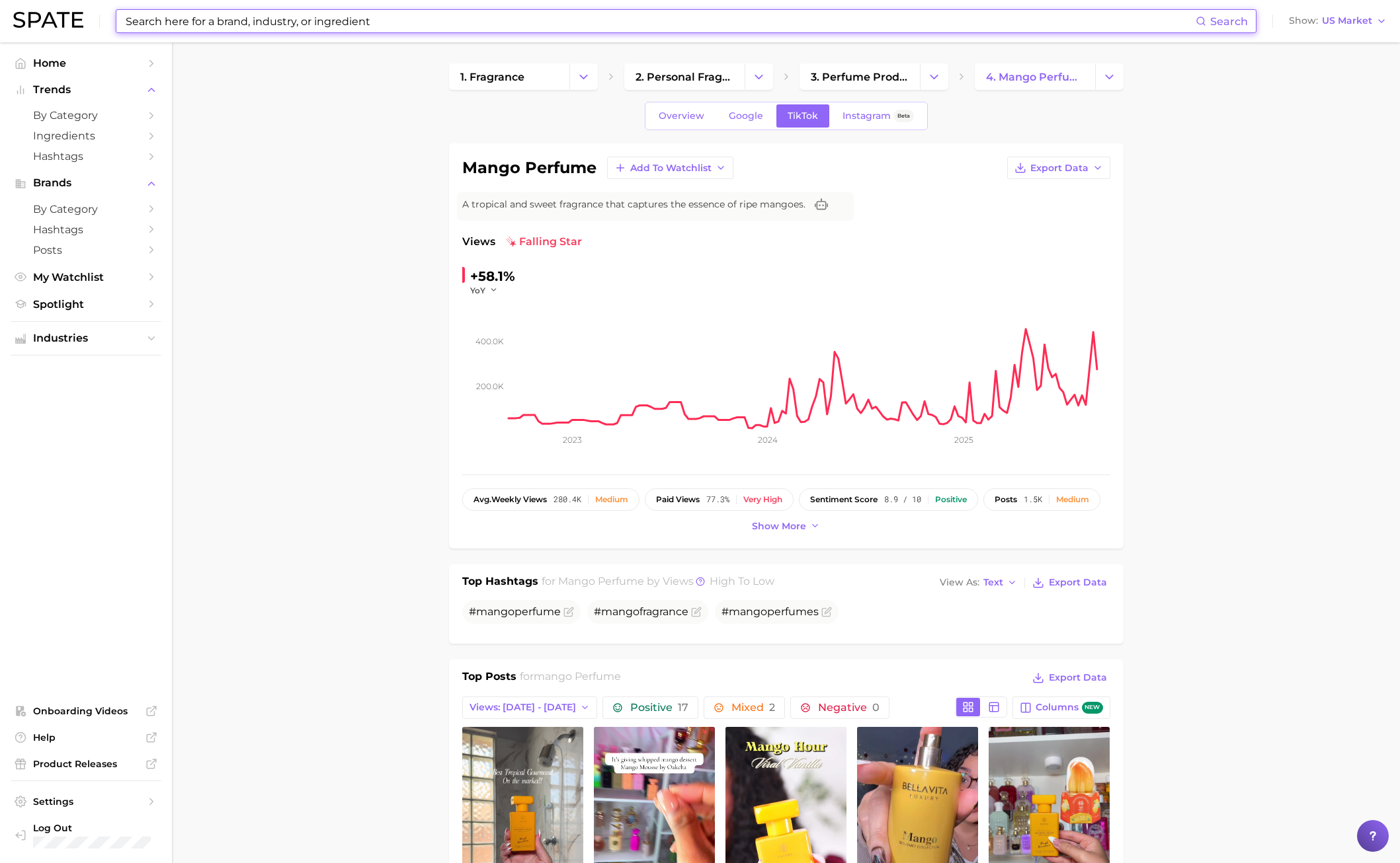
click at [342, 24] on input at bounding box center [660, 21] width 1071 height 22
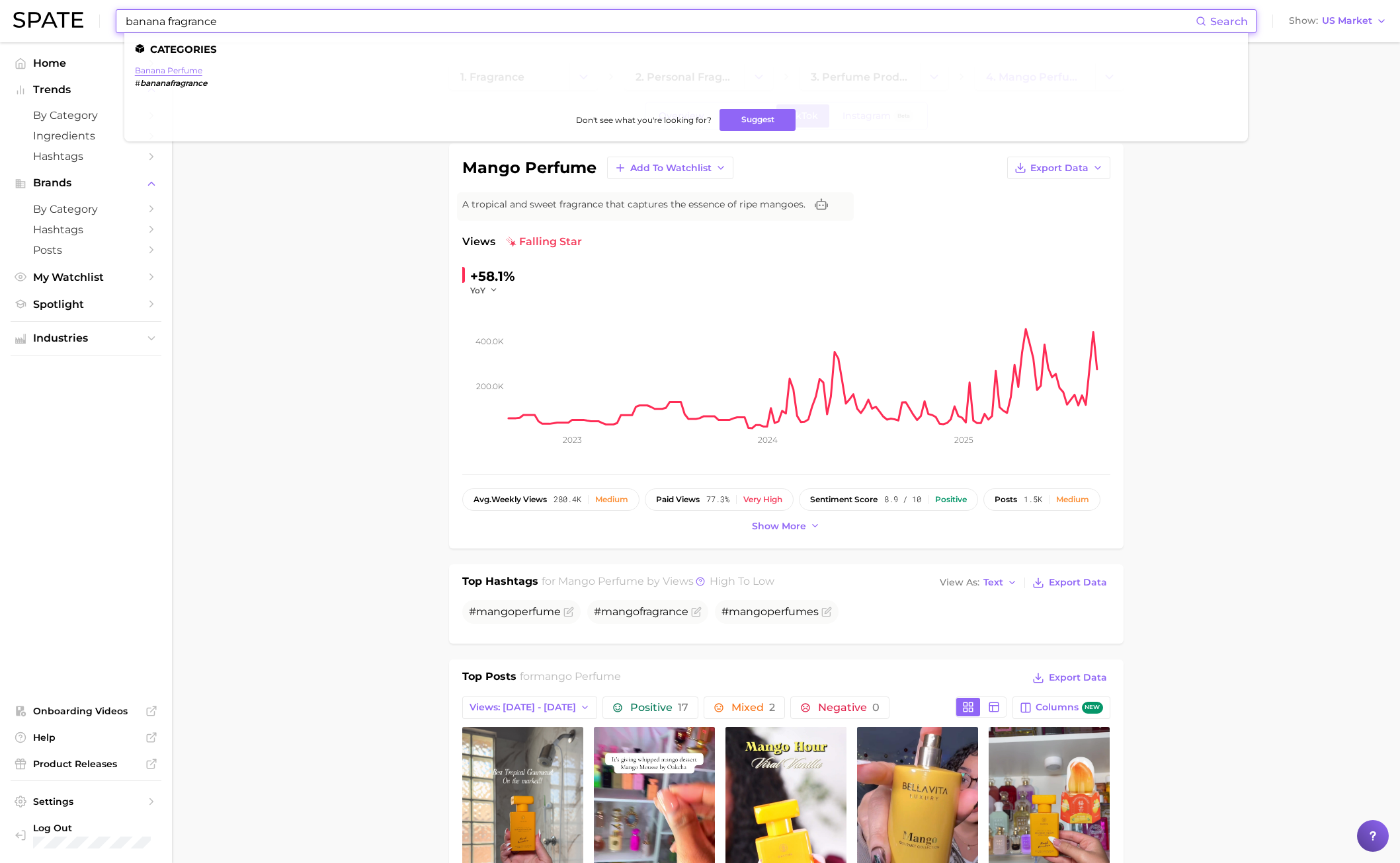
type input "banana fragrance"
click at [185, 68] on link "banana perfume" at bounding box center [168, 71] width 67 height 10
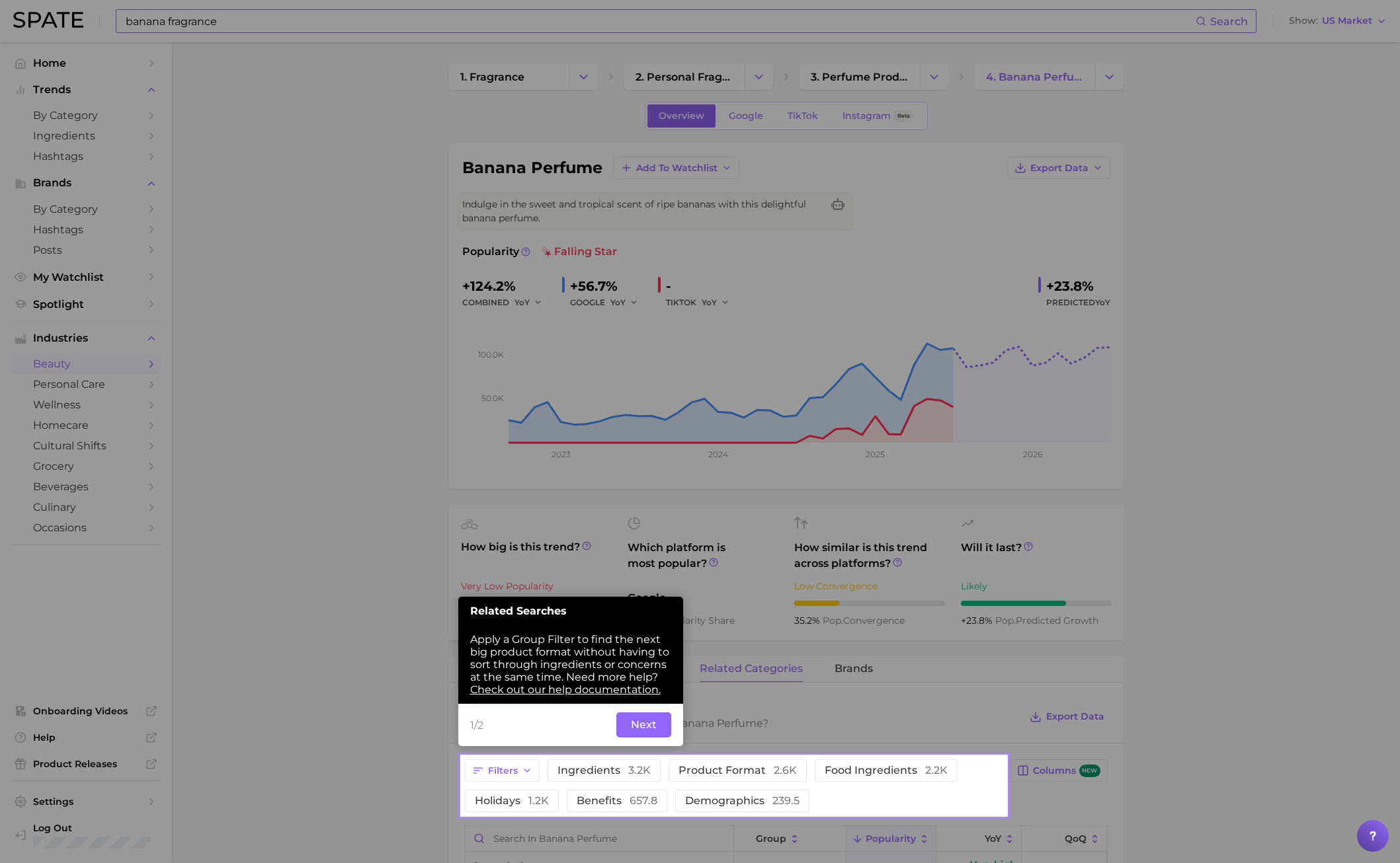
click at [651, 620] on button "Next" at bounding box center [644, 725] width 55 height 25
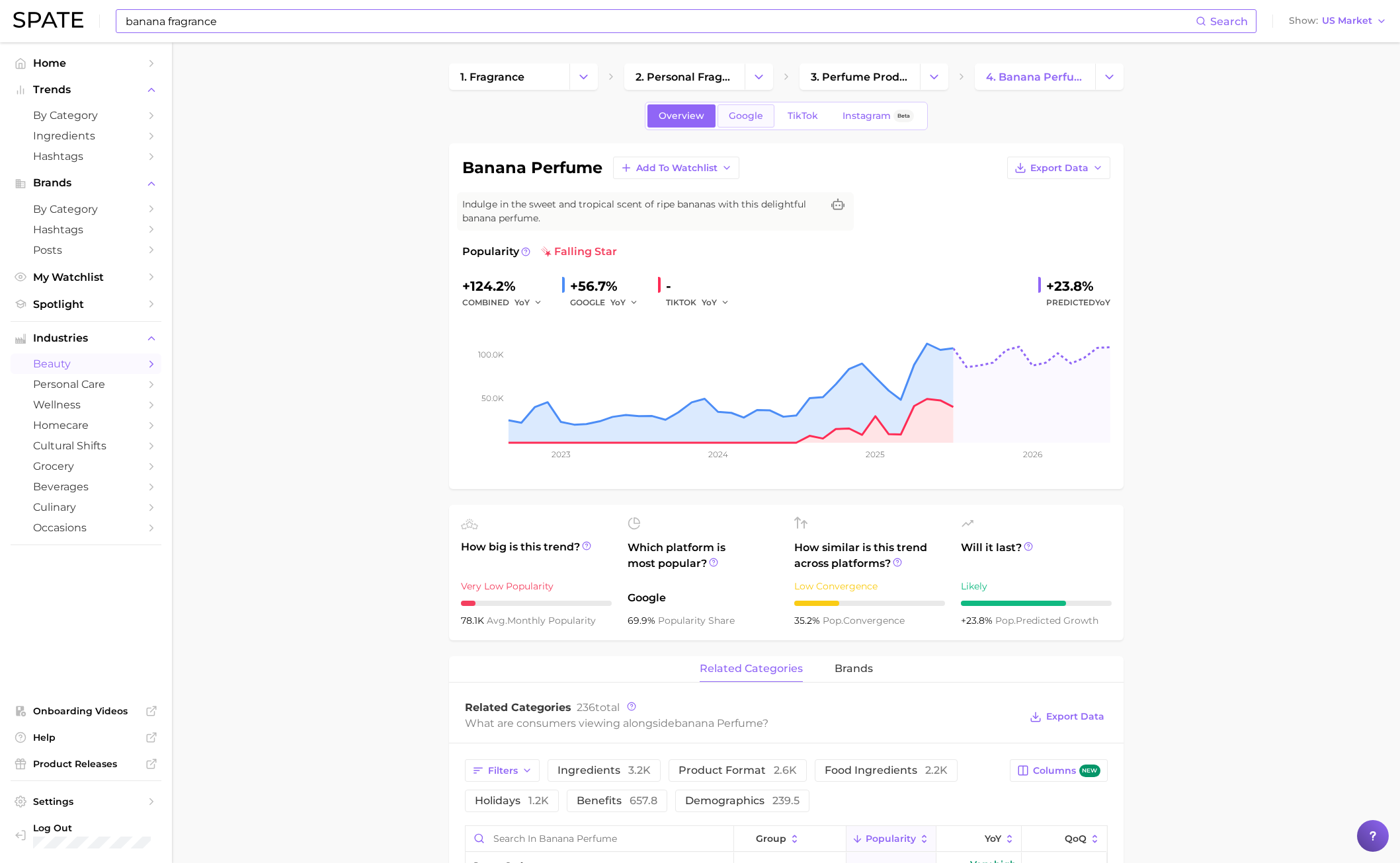
click at [752, 116] on span "Google" at bounding box center [745, 116] width 34 height 12
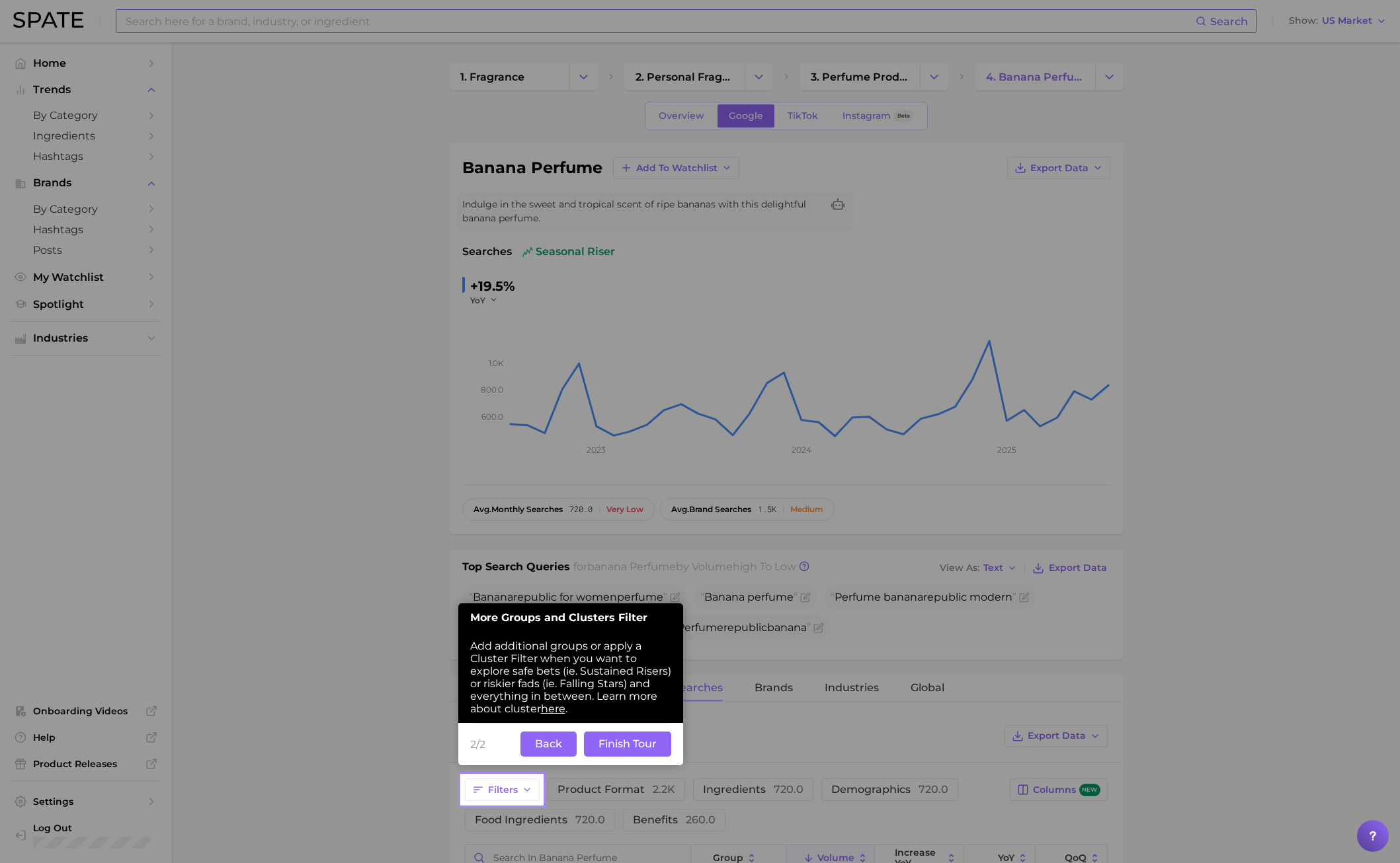
click at [554, 620] on button "Back" at bounding box center [549, 744] width 57 height 25
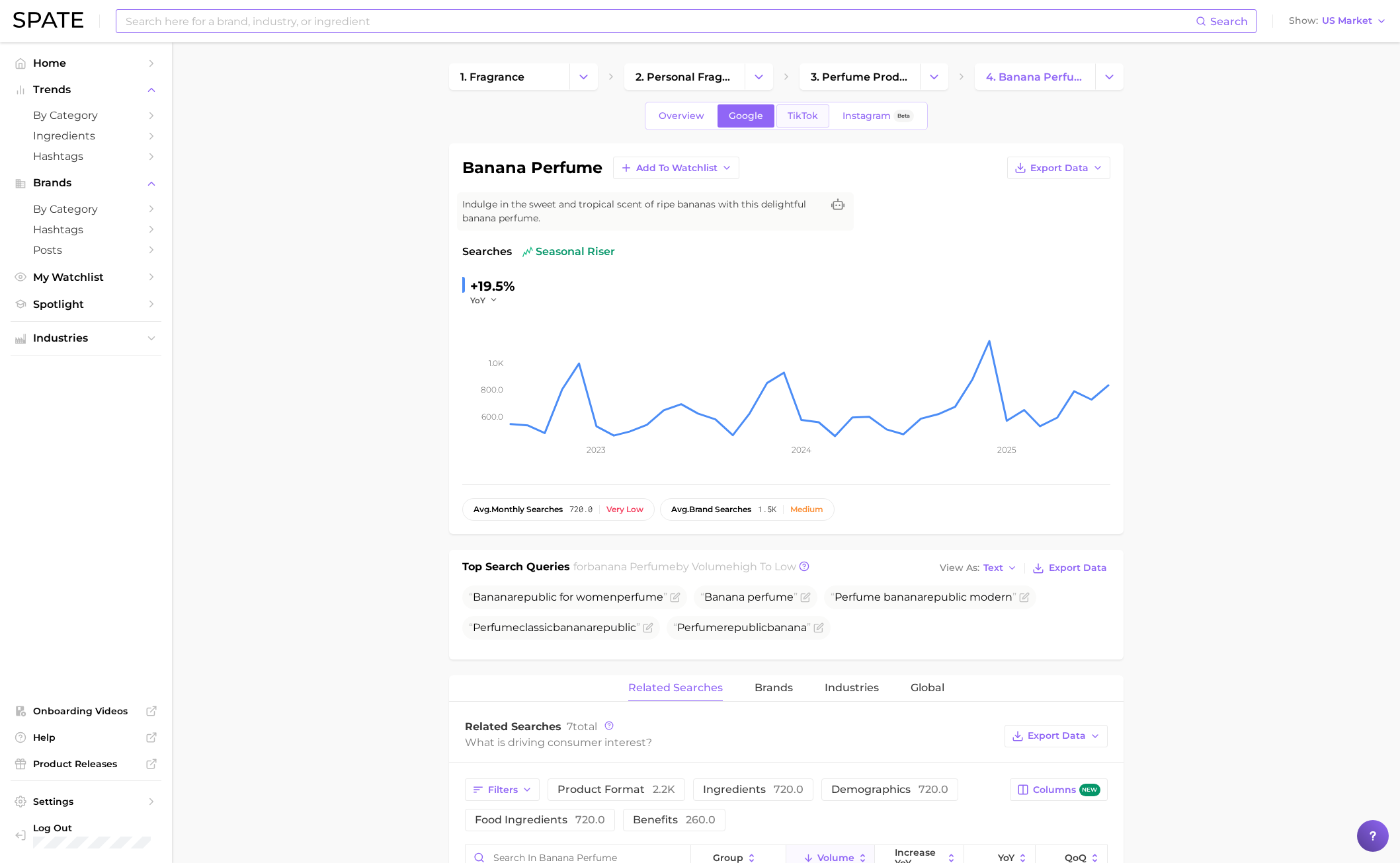
click at [784, 121] on link "TikTok" at bounding box center [803, 116] width 53 height 23
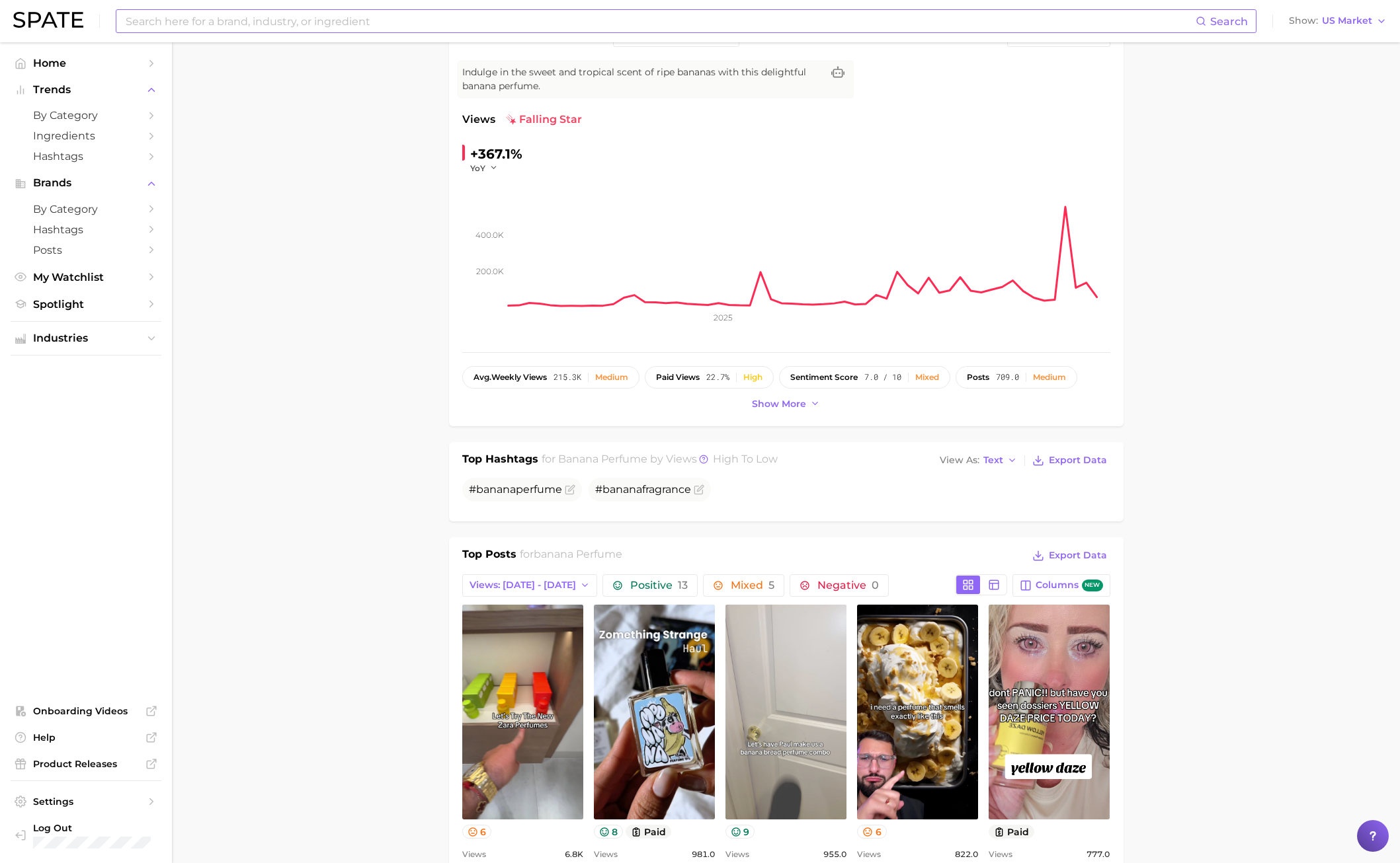
scroll to position [331, 0]
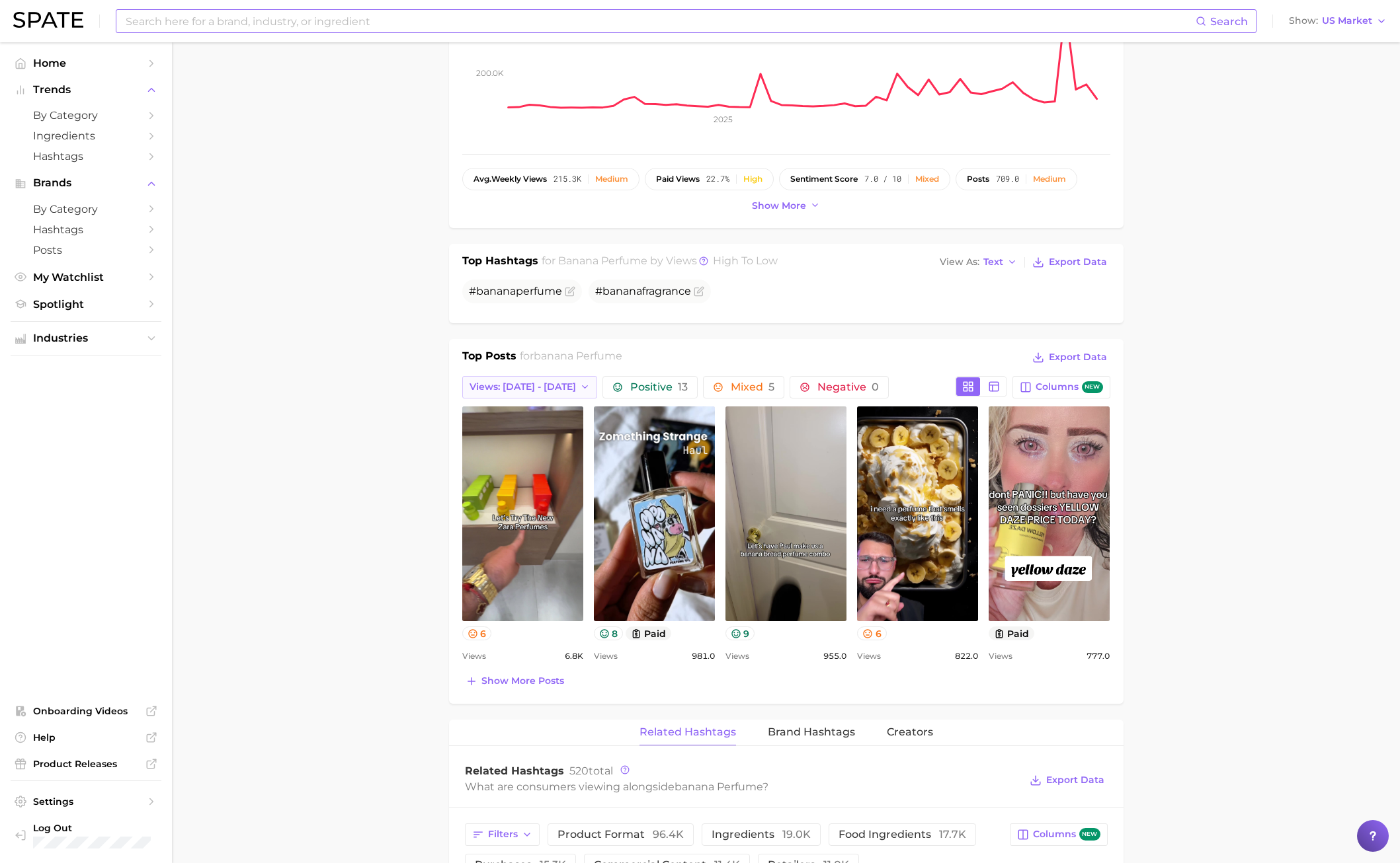
click at [542, 392] on span "Views: [DATE] - [DATE]" at bounding box center [522, 387] width 106 height 12
click at [534, 456] on button "Total Views" at bounding box center [535, 459] width 146 height 24
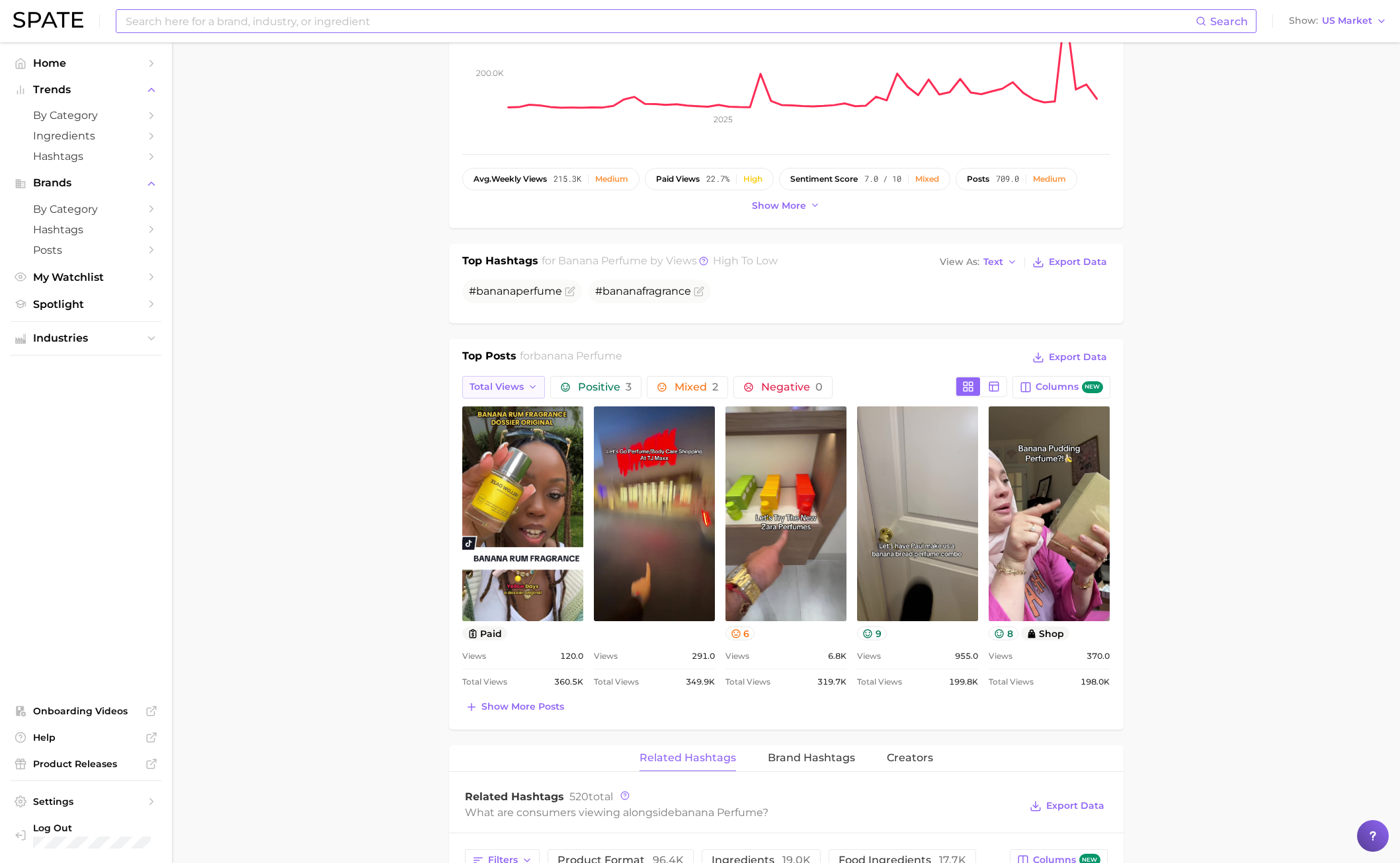
click at [518, 382] on span "Total Views" at bounding box center [496, 387] width 54 height 12
click at [512, 427] on button "Views: [DATE] - [DATE]" at bounding box center [535, 436] width 146 height 24
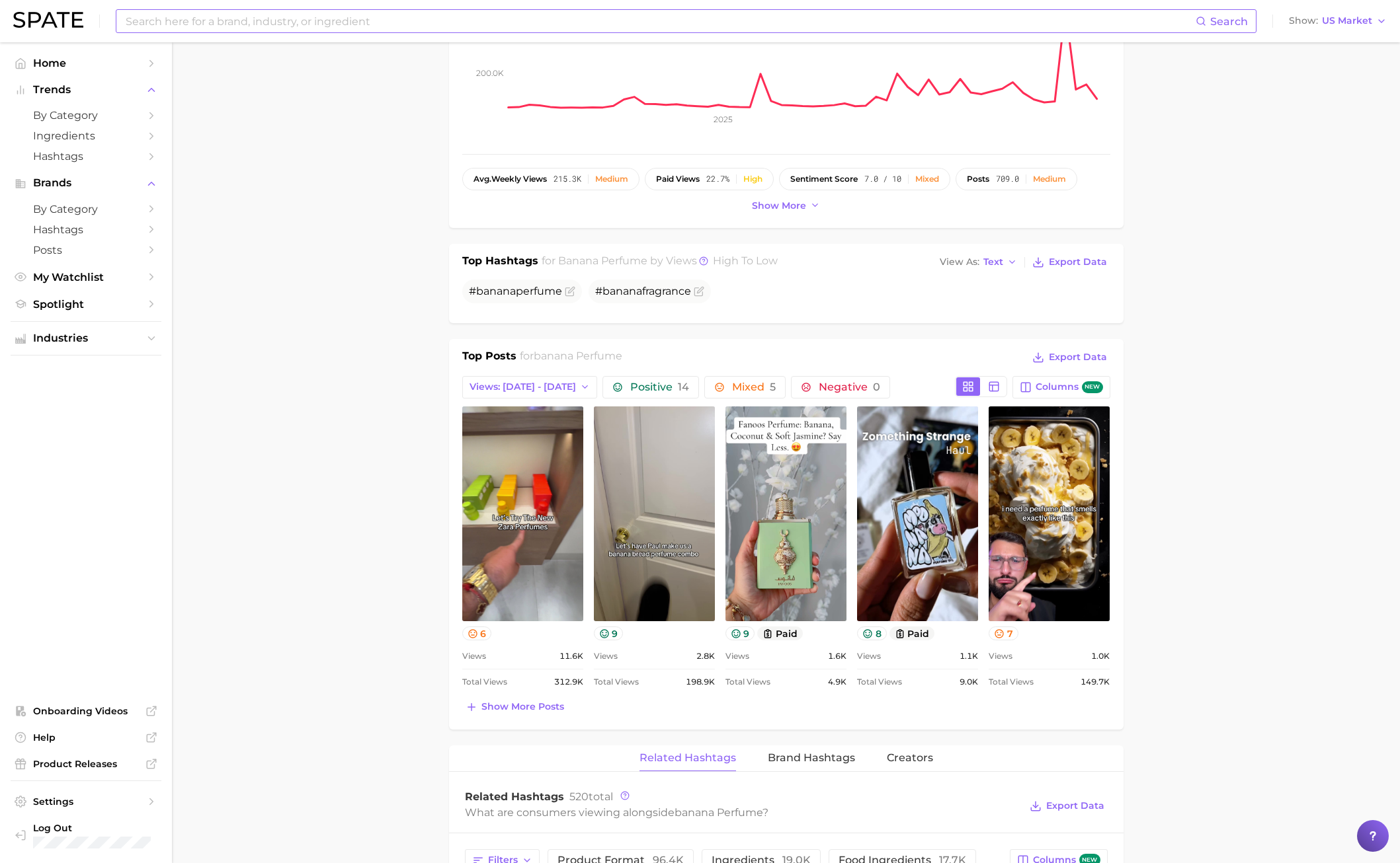
scroll to position [0, 0]
click at [505, 390] on span "Views: [DATE] - [DATE]" at bounding box center [522, 387] width 106 height 12
click at [537, 463] on button "Total Views" at bounding box center [535, 459] width 146 height 24
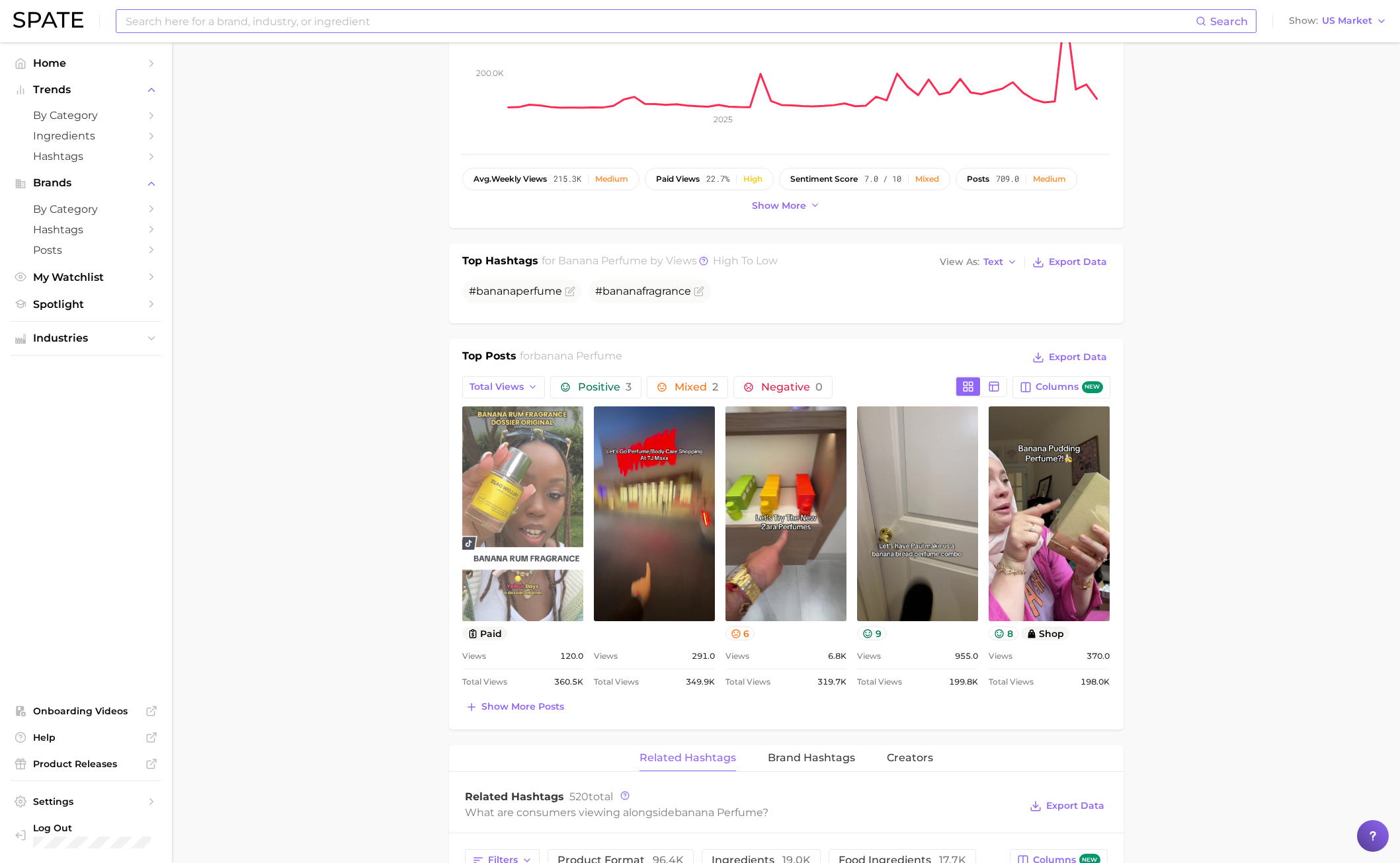
click at [542, 593] on link "view post on TikTok" at bounding box center [522, 514] width 121 height 215
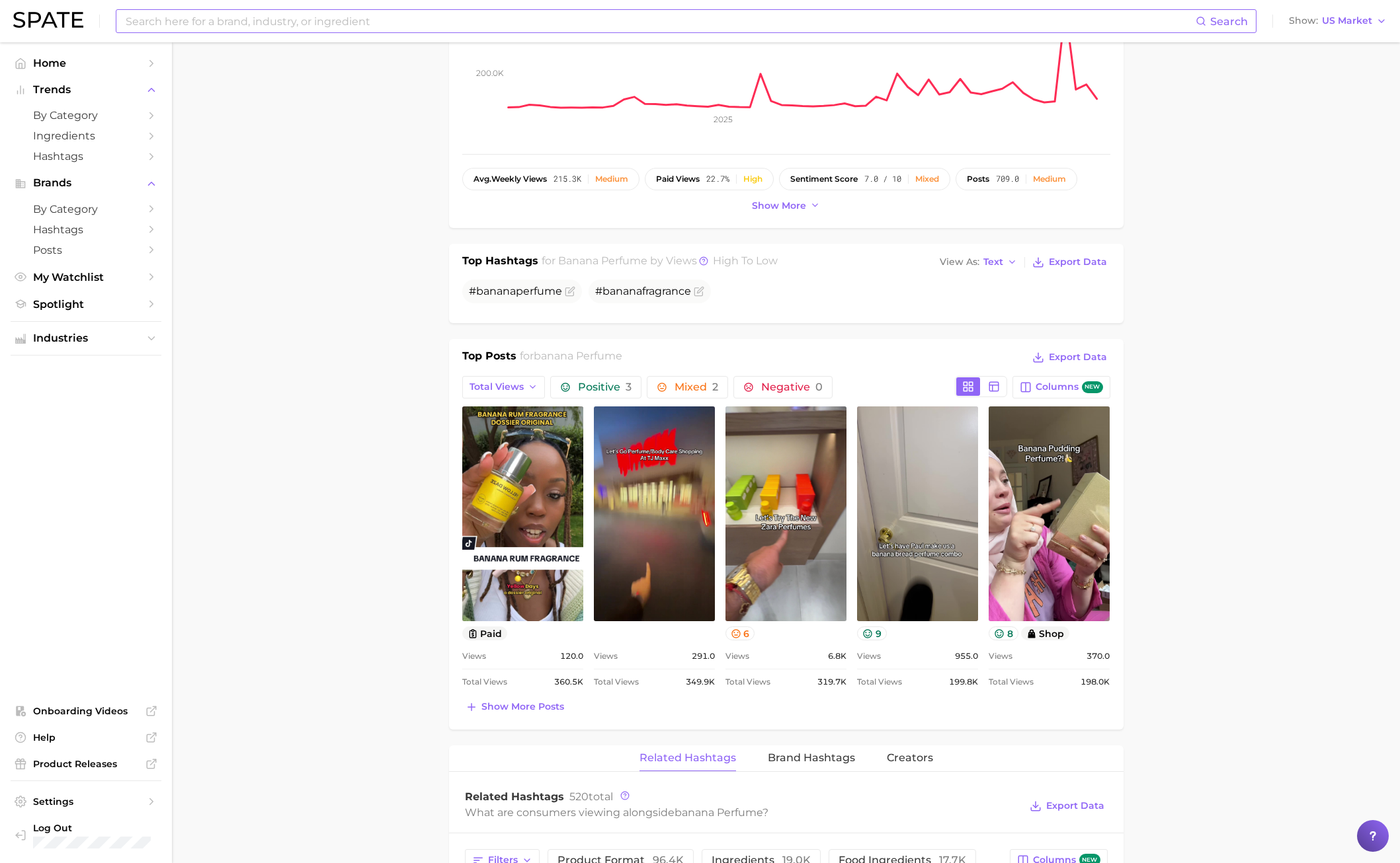
scroll to position [463, 0]
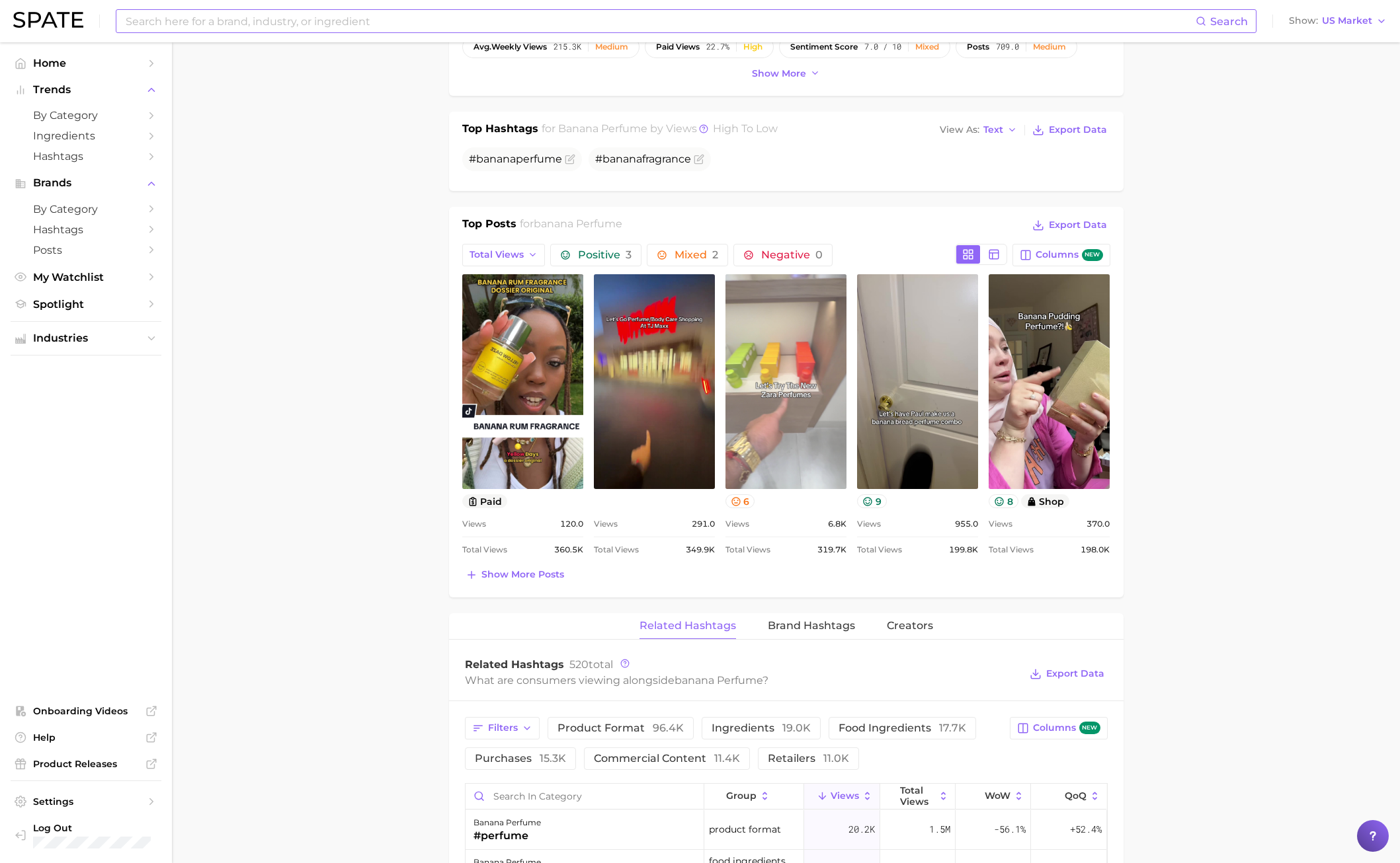
click at [818, 412] on link "view post on TikTok" at bounding box center [785, 382] width 121 height 215
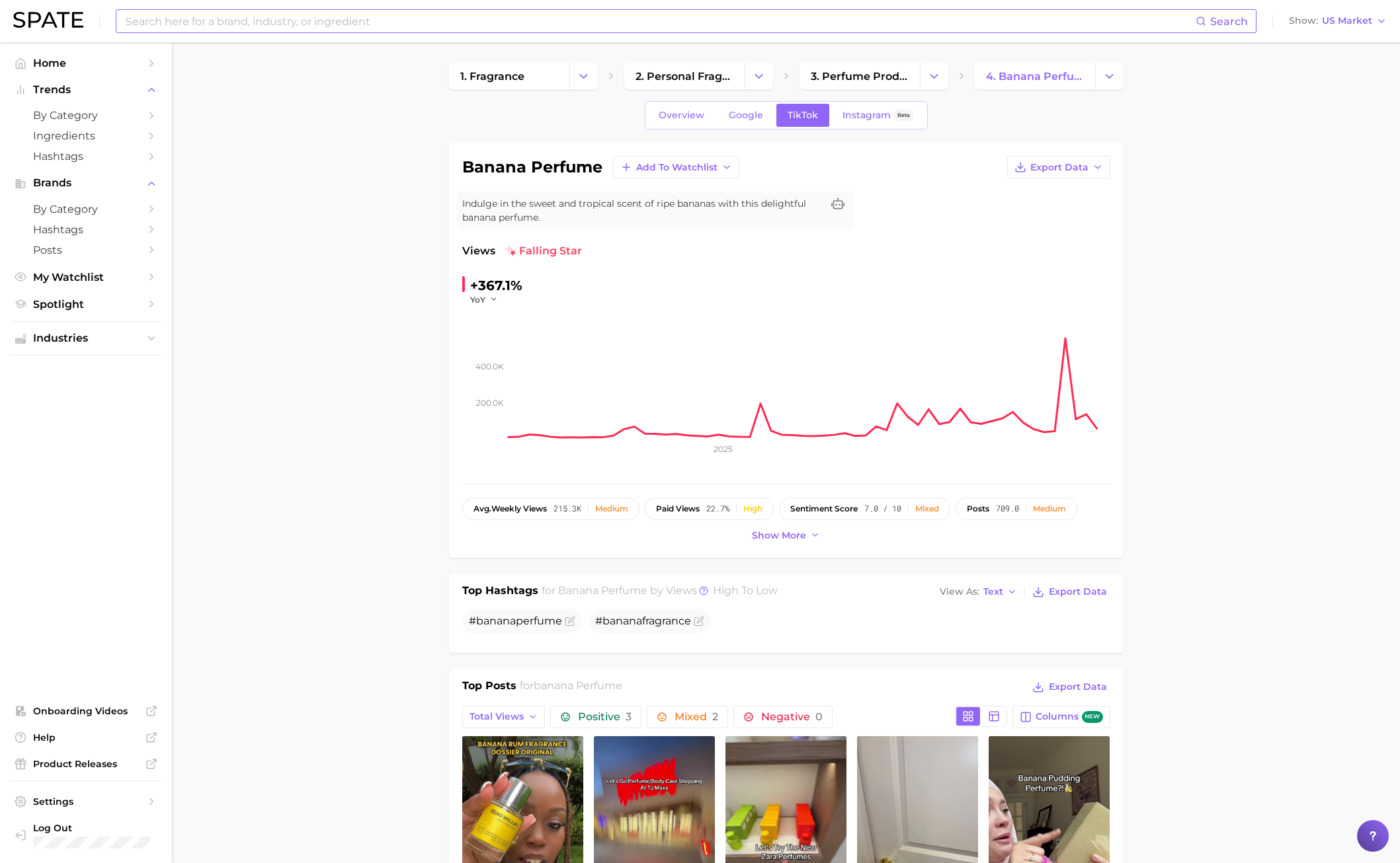
scroll to position [0, 0]
click at [311, 20] on input at bounding box center [660, 21] width 1071 height 22
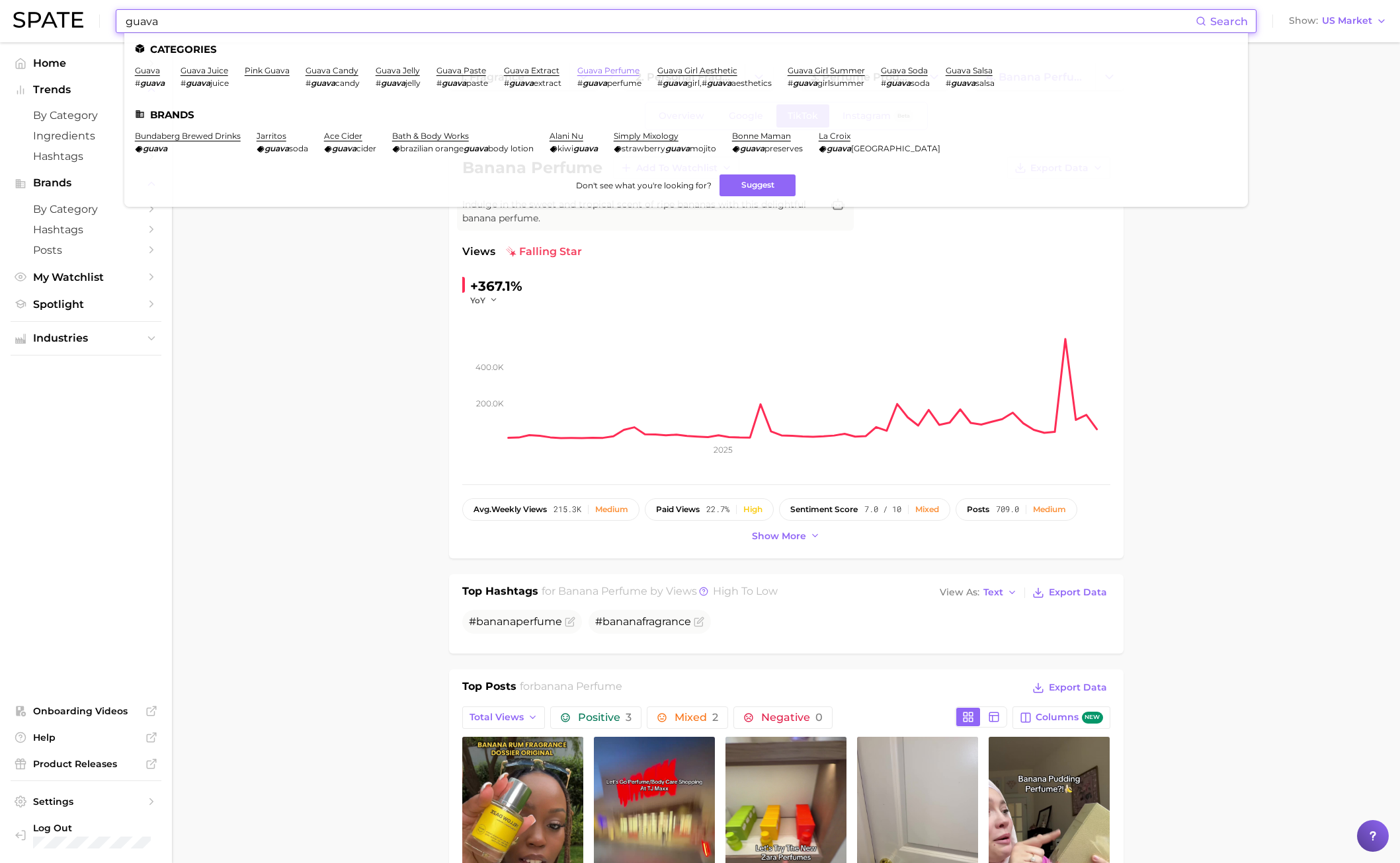
type input "guava"
click at [609, 72] on link "guava perfume" at bounding box center [608, 71] width 62 height 10
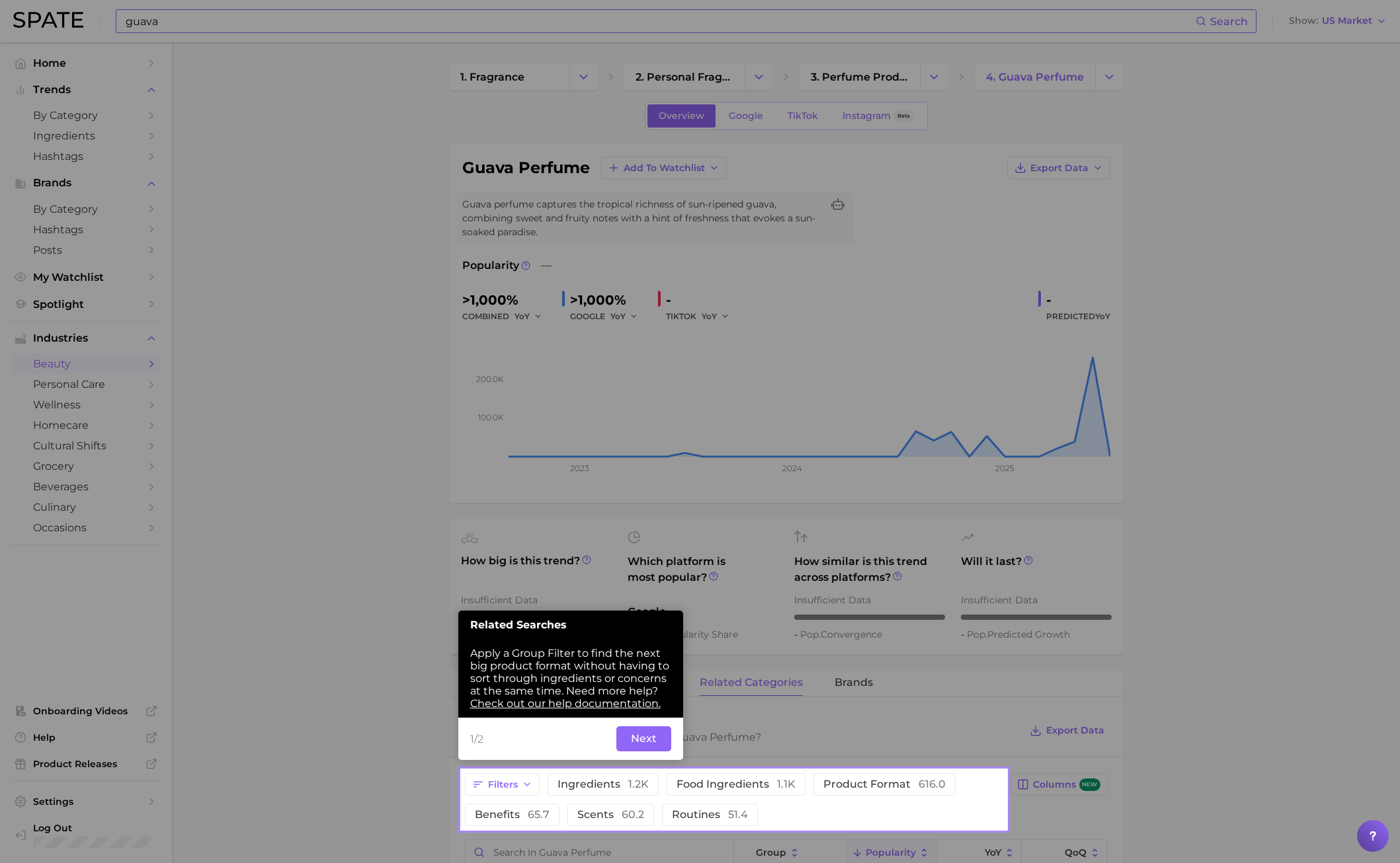
click at [645, 620] on button "Next" at bounding box center [644, 739] width 55 height 25
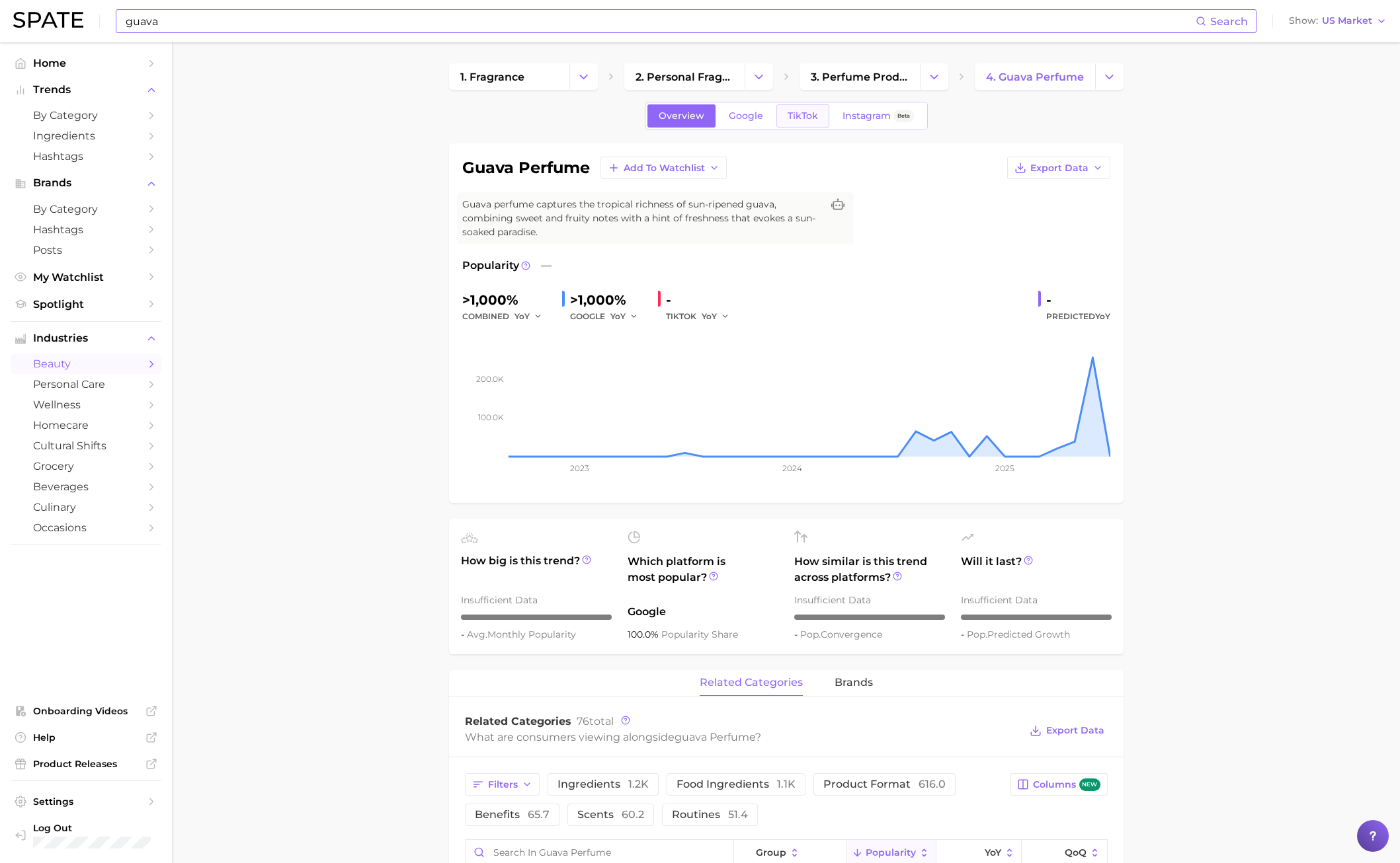
click at [789, 115] on span "TikTok" at bounding box center [803, 116] width 31 height 12
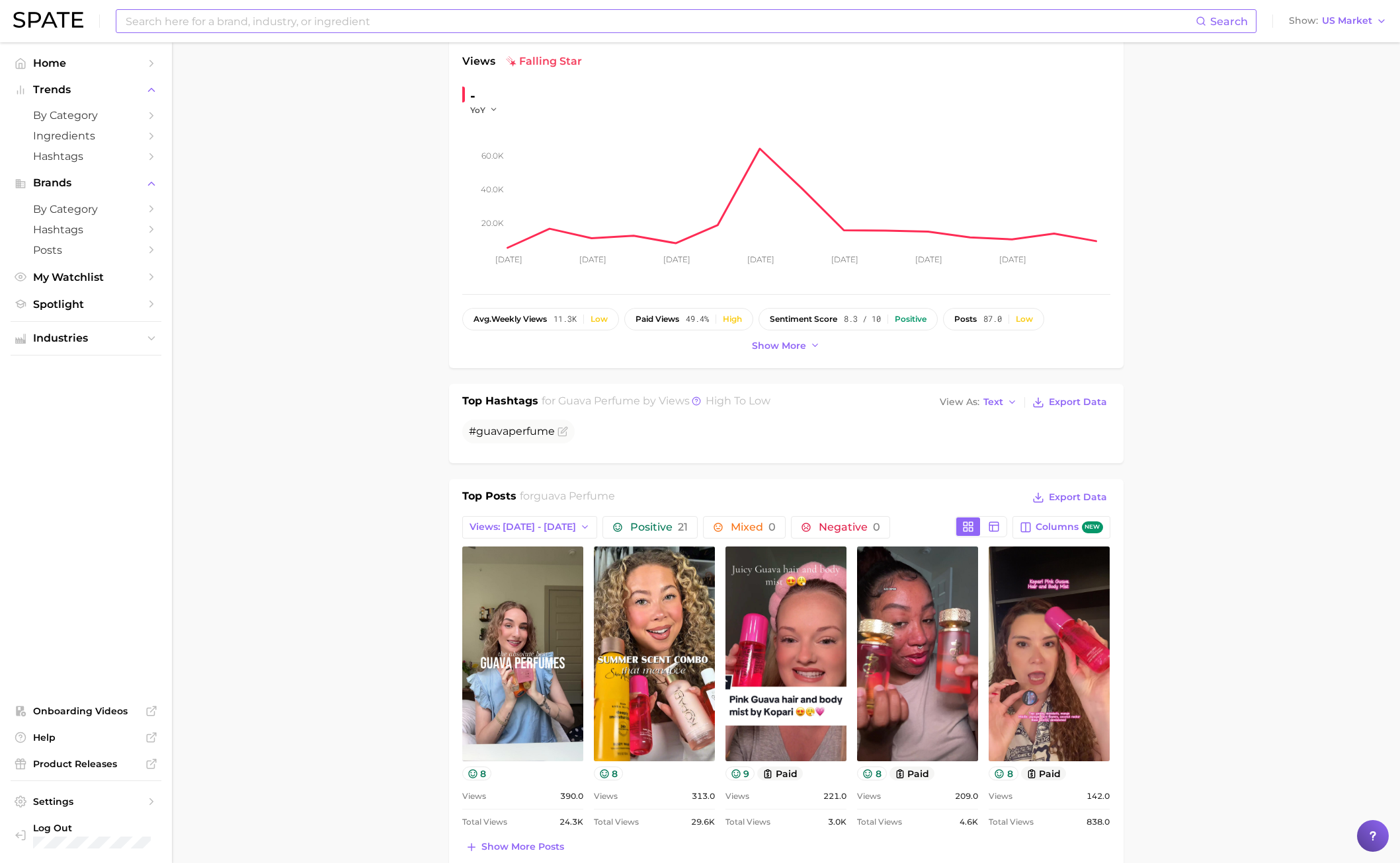
scroll to position [318, 0]
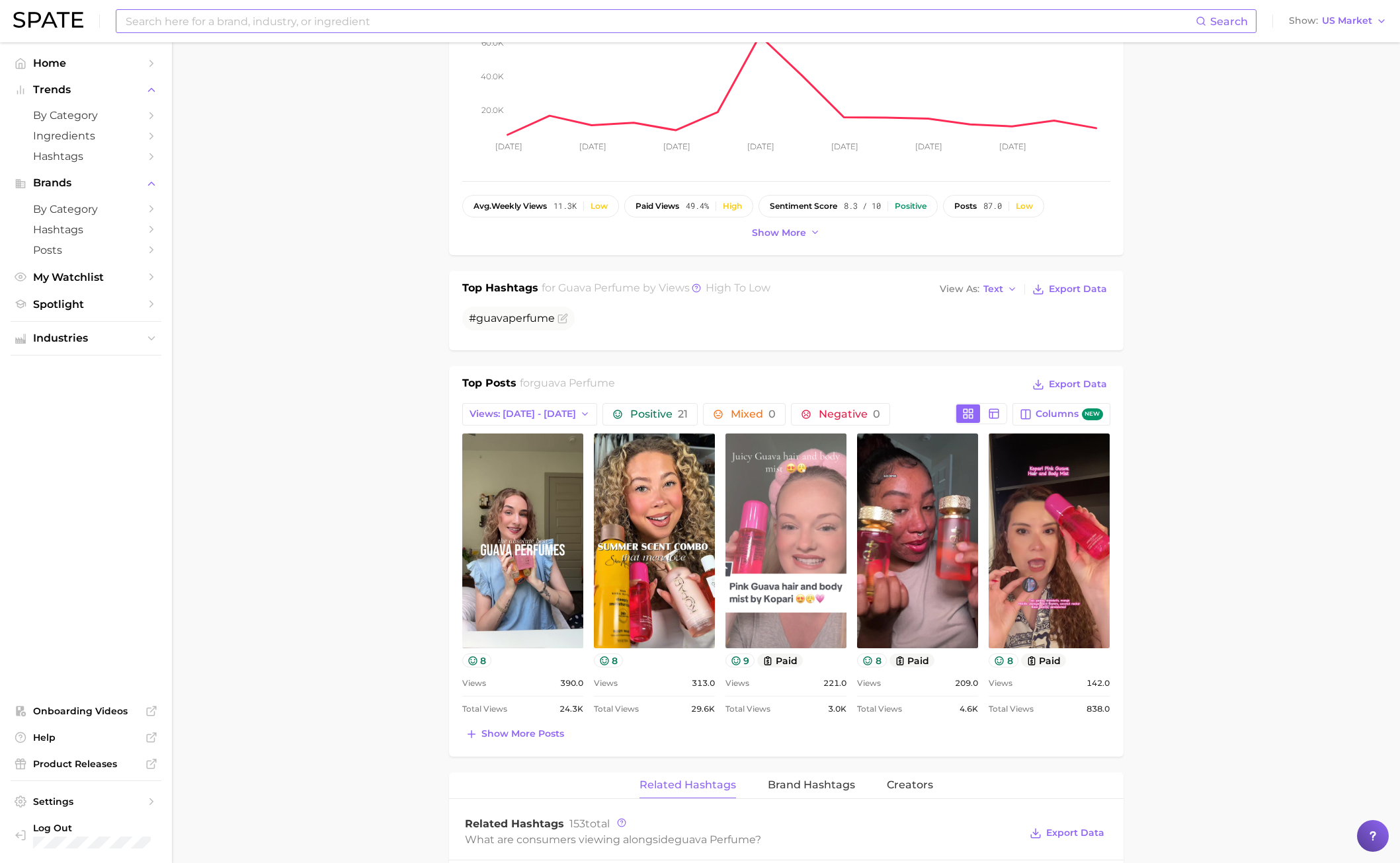
click at [803, 549] on link "view post on TikTok" at bounding box center [785, 541] width 121 height 215
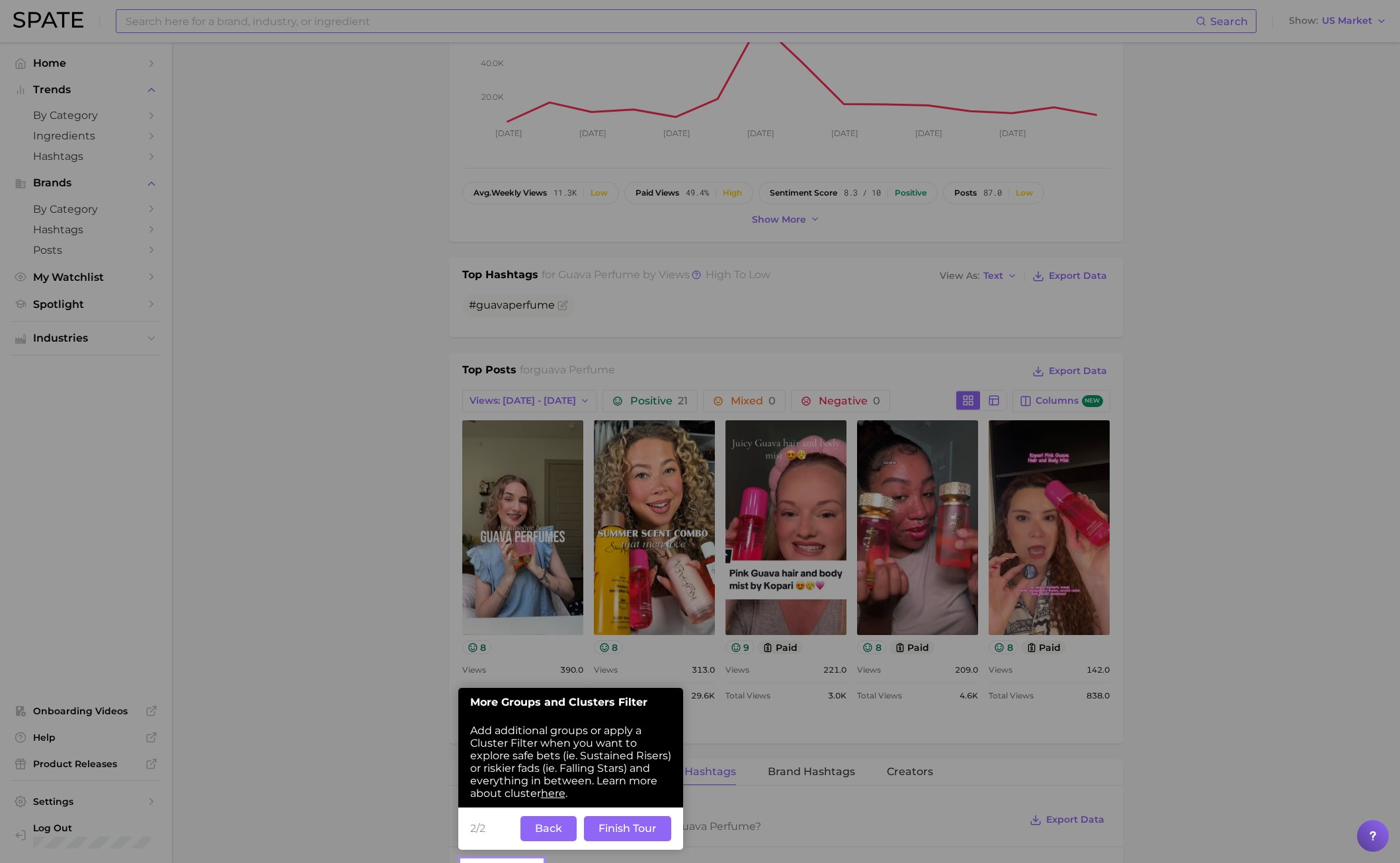
scroll to position [661, 0]
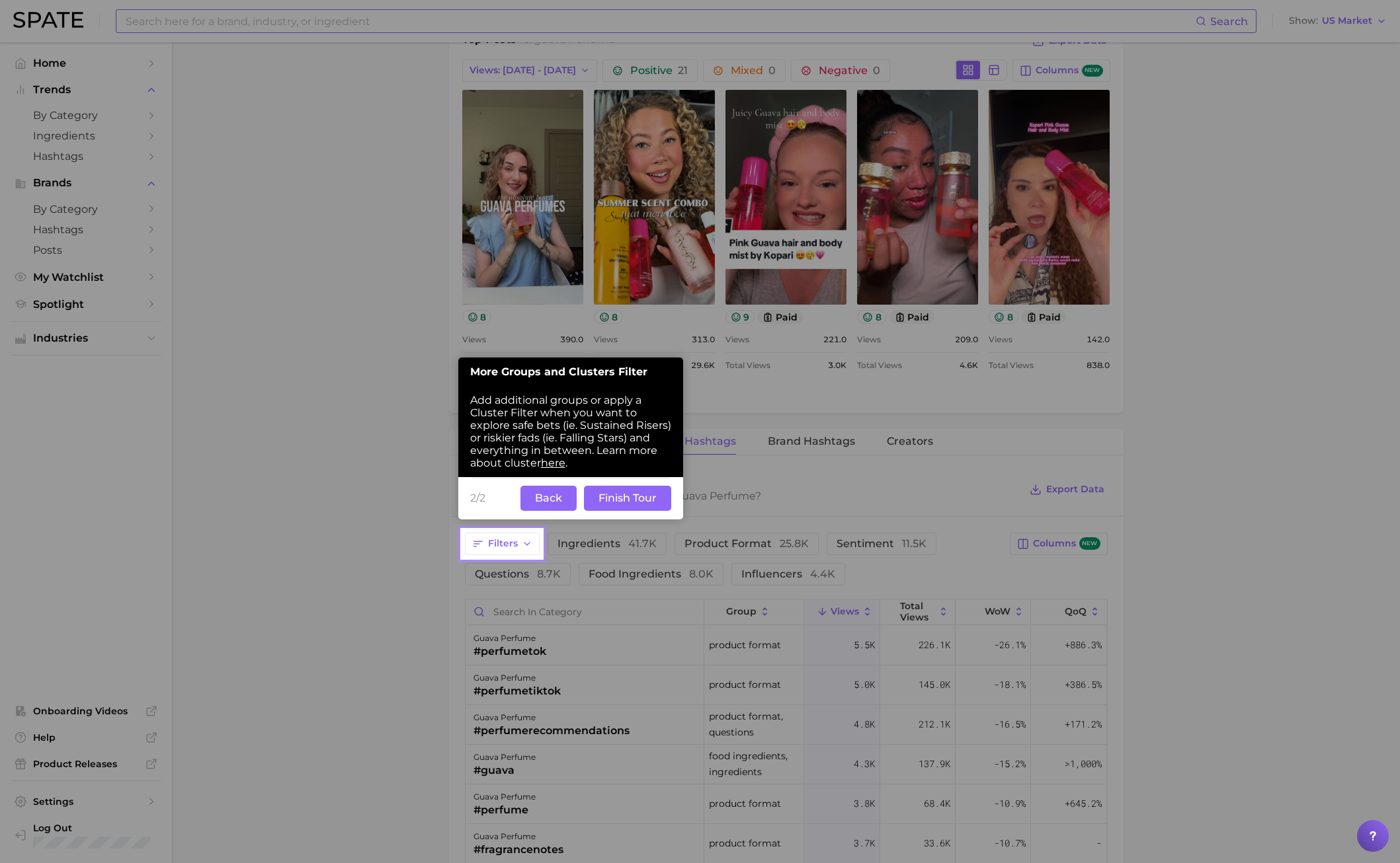
click at [560, 496] on button "Back" at bounding box center [549, 498] width 57 height 25
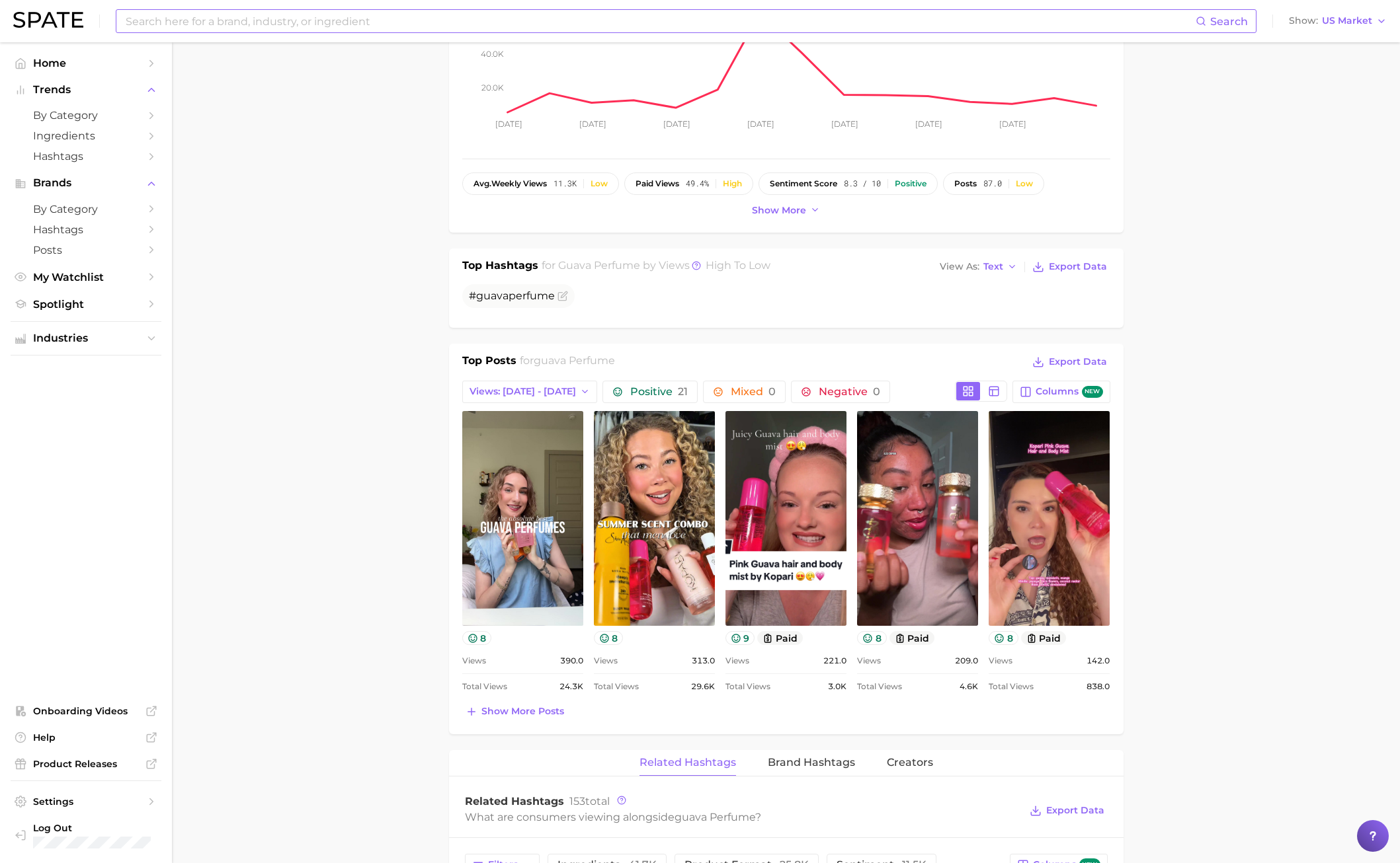
scroll to position [463, 0]
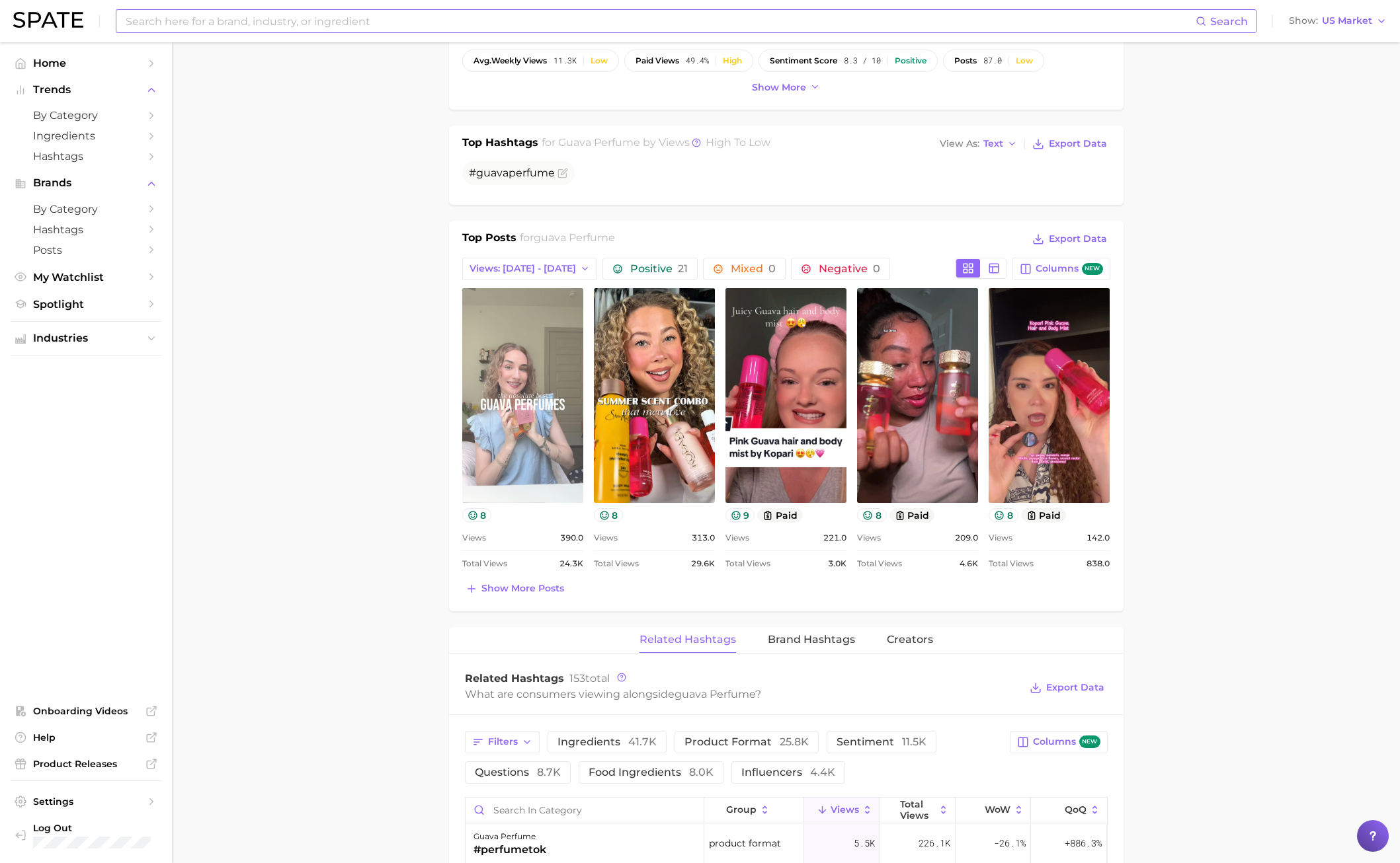
click at [508, 471] on link "view post on TikTok" at bounding box center [522, 396] width 121 height 215
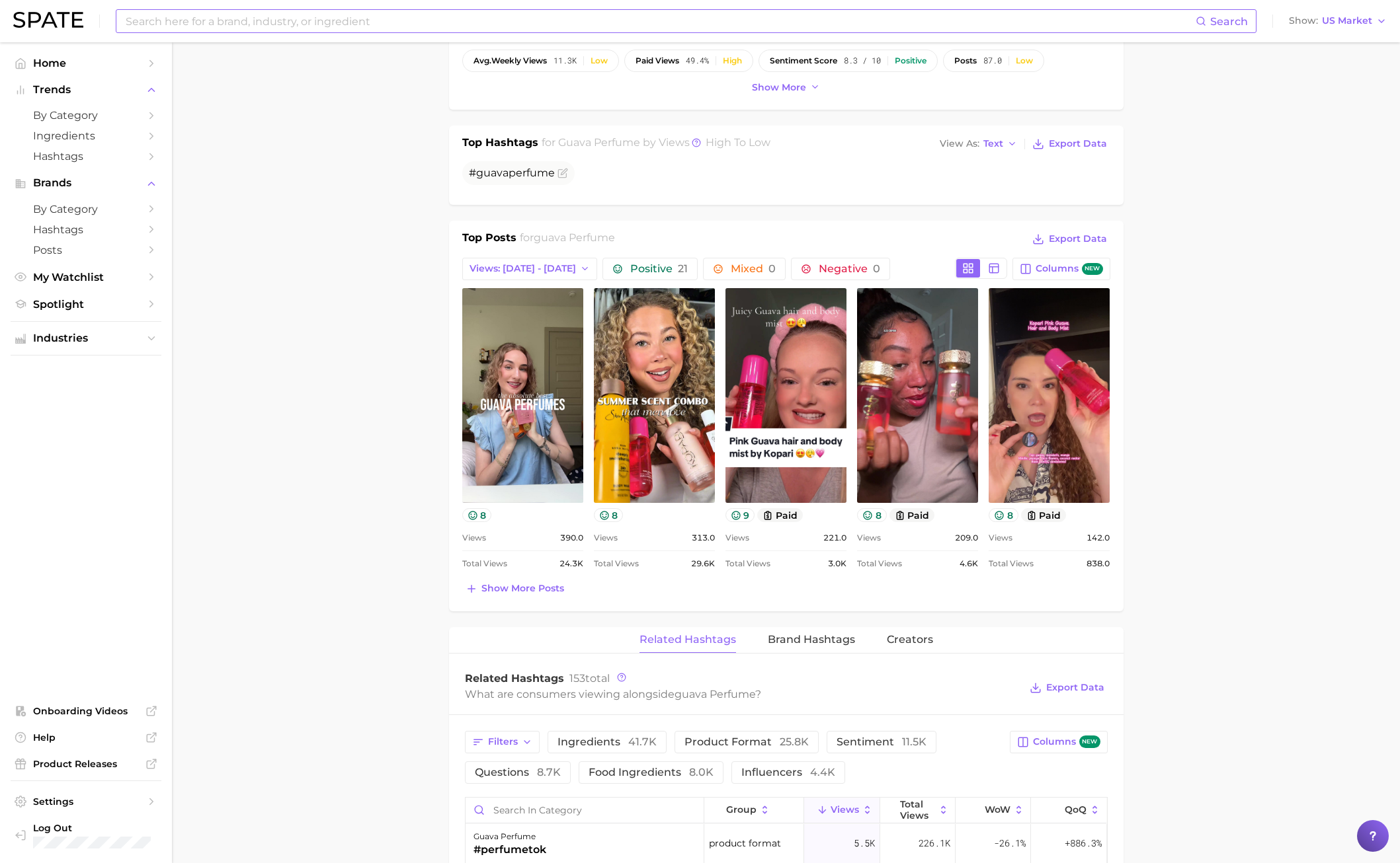
click at [205, 18] on input at bounding box center [660, 21] width 1071 height 22
type input "g"
click at [344, 231] on main "1. fragrance 2. personal fragrance 3. perfume products 4. guava perfume Overvie…" at bounding box center [786, 660] width 1228 height 2162
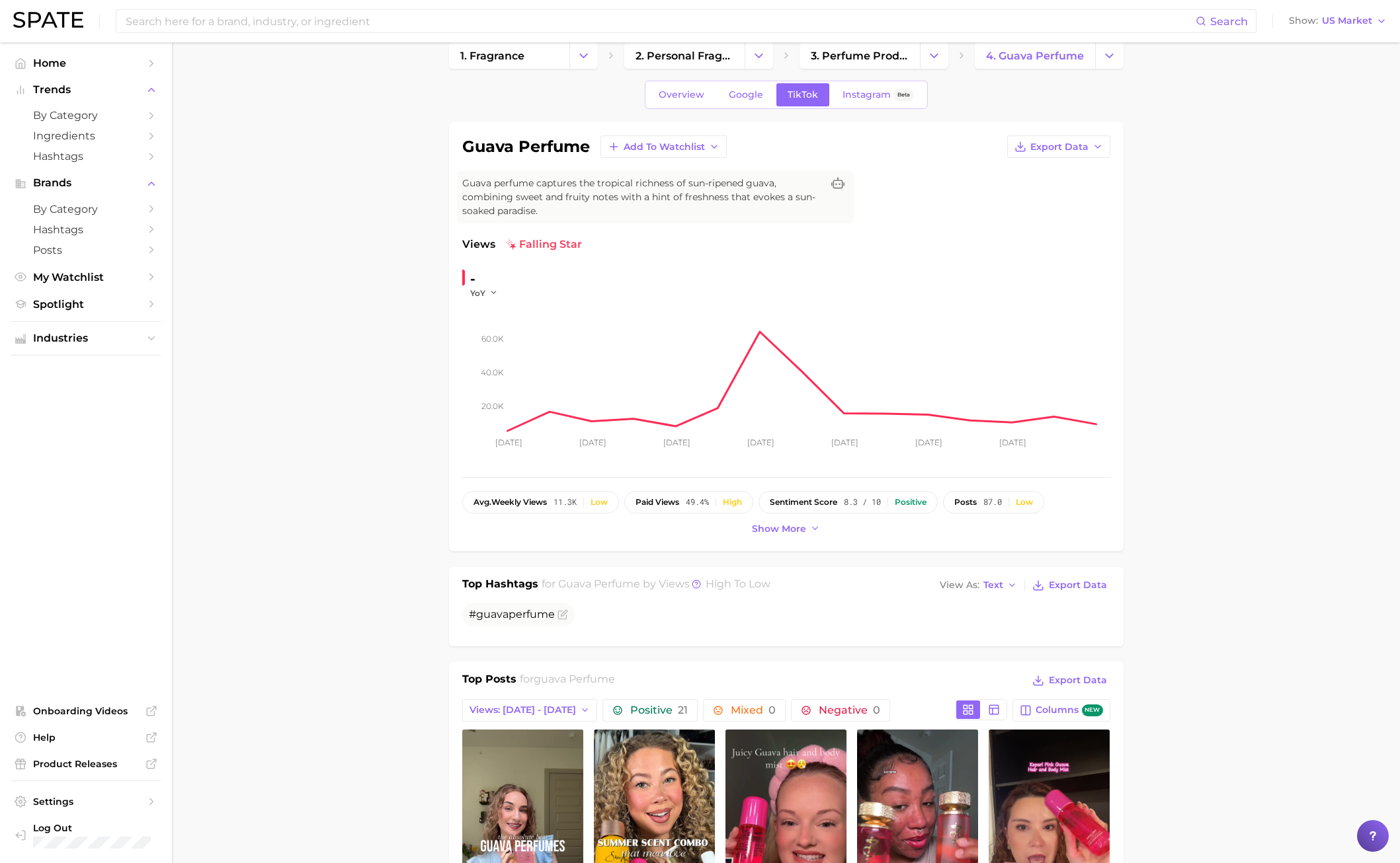
scroll to position [0, 0]
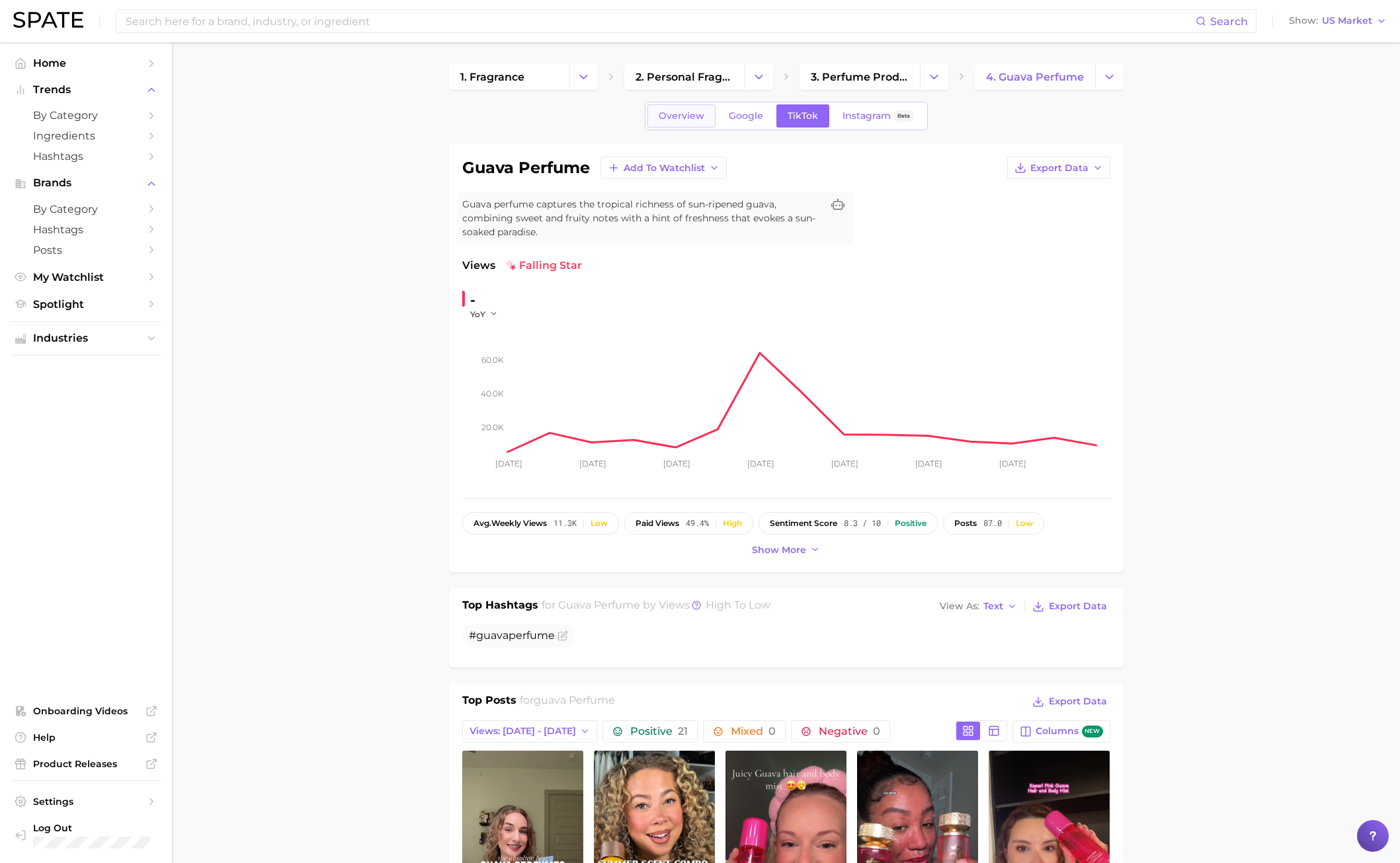
click at [664, 125] on link "Overview" at bounding box center [681, 116] width 68 height 23
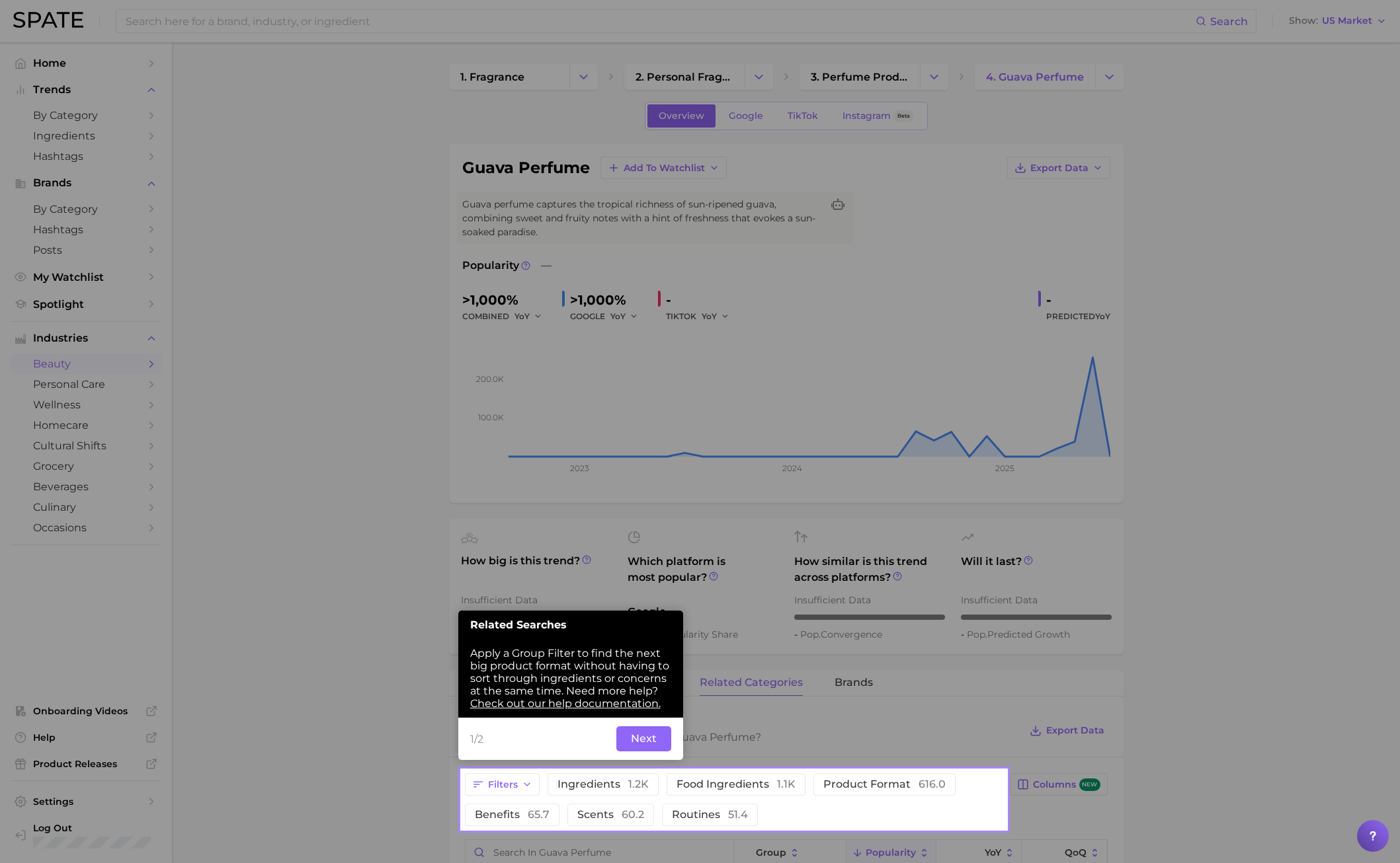
click at [646, 620] on button "Next" at bounding box center [644, 739] width 55 height 25
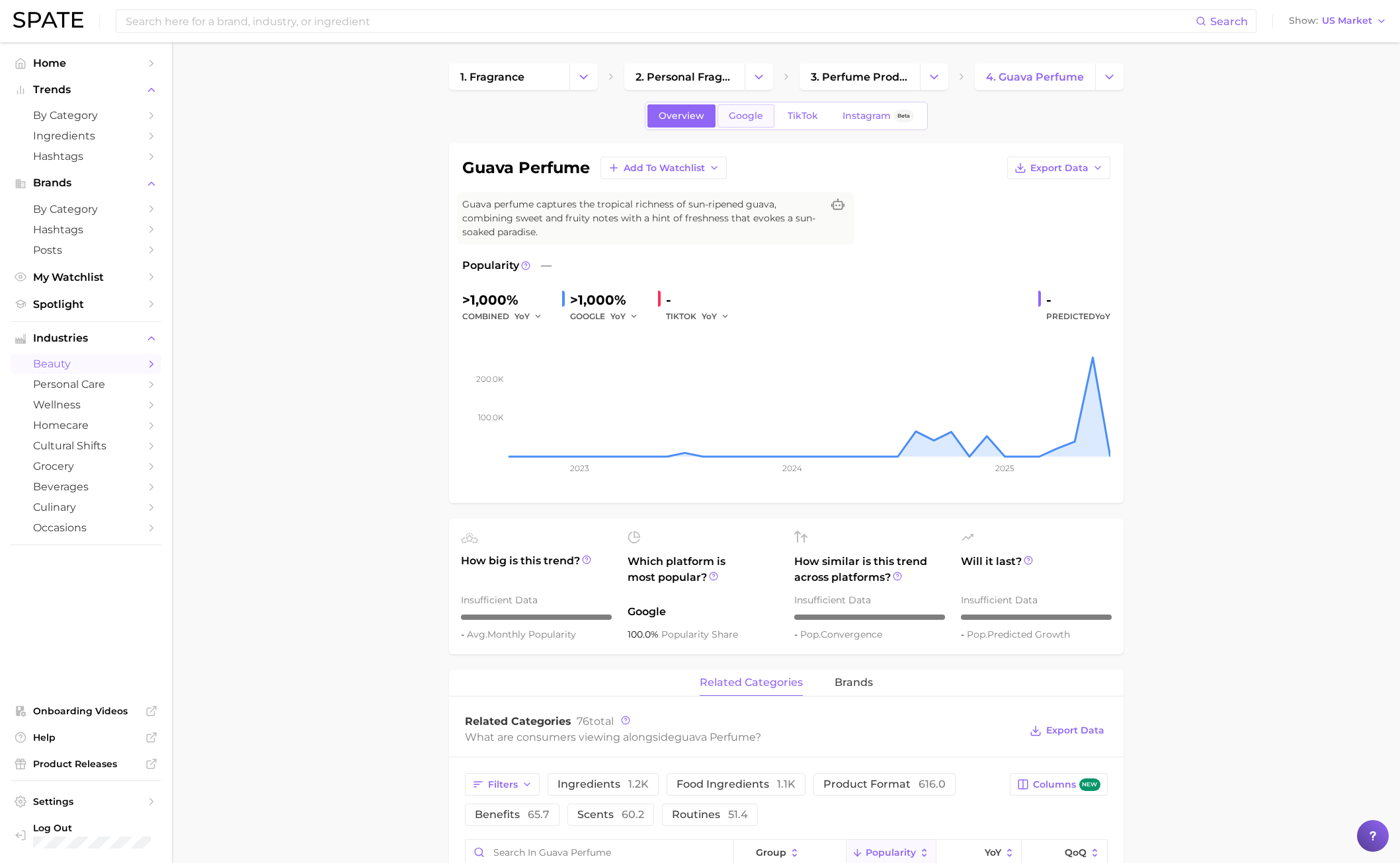
click at [721, 120] on link "Google" at bounding box center [746, 116] width 57 height 23
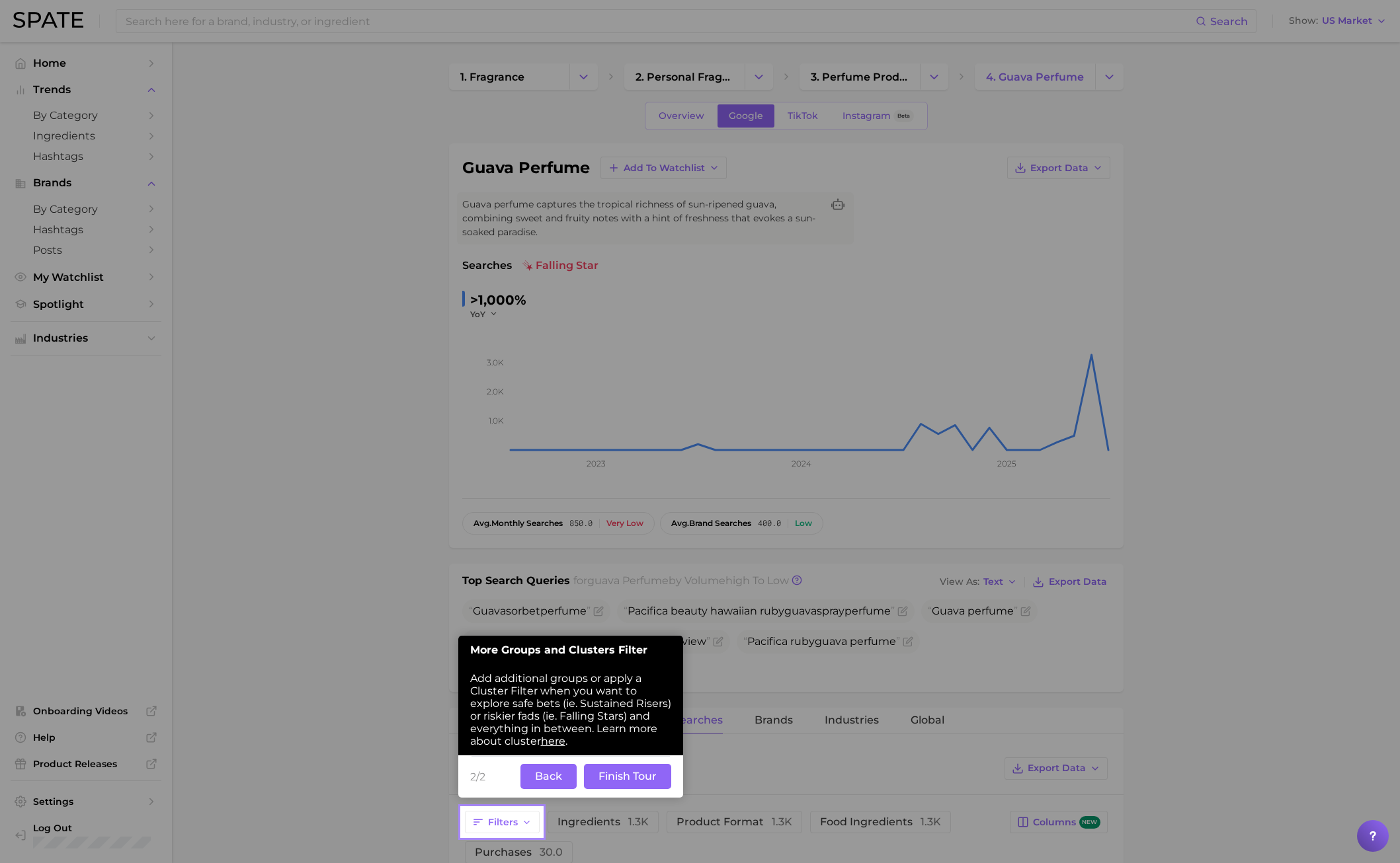
click at [552, 620] on button "Back" at bounding box center [549, 777] width 57 height 25
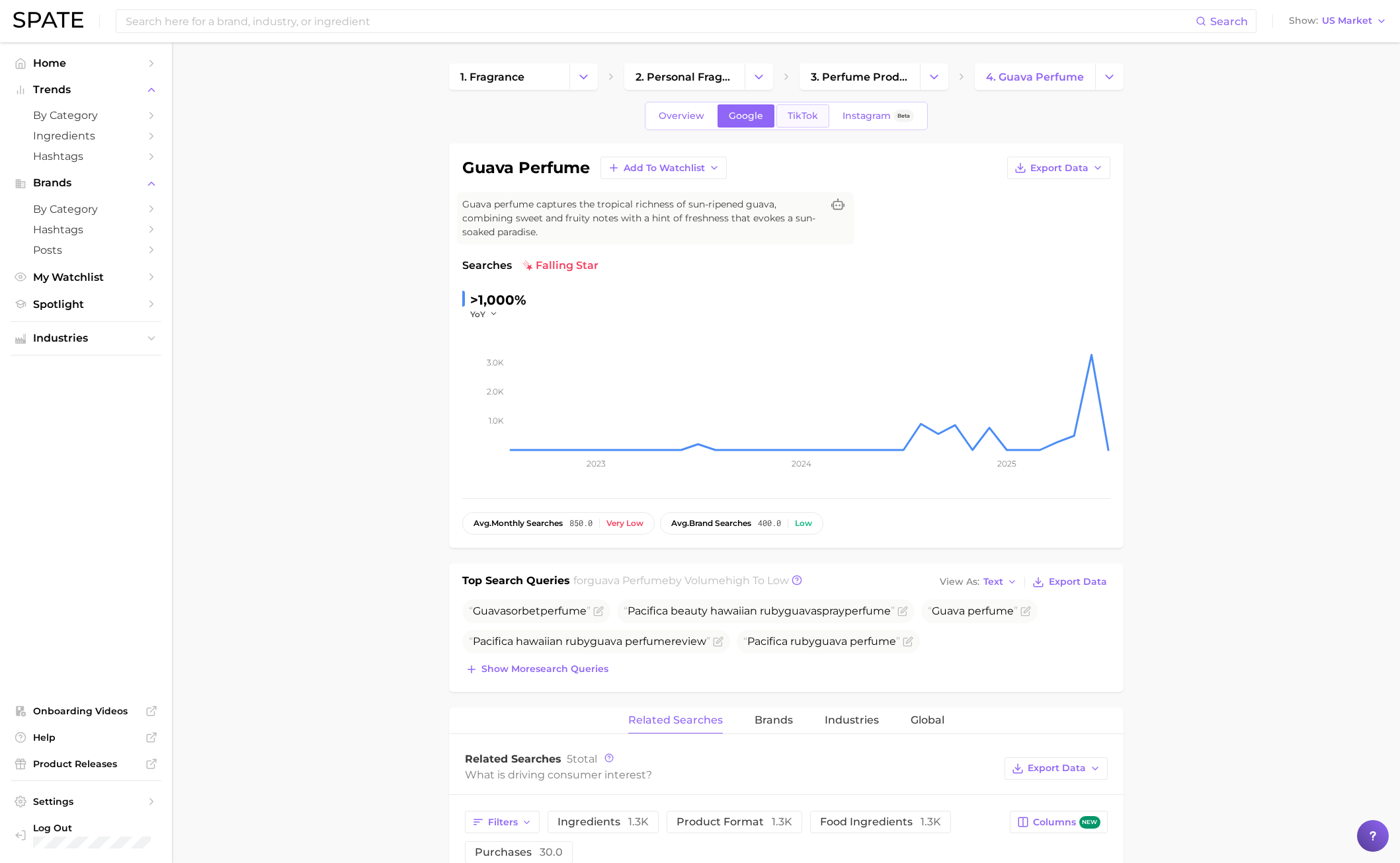
click at [805, 113] on span "TikTok" at bounding box center [803, 116] width 31 height 12
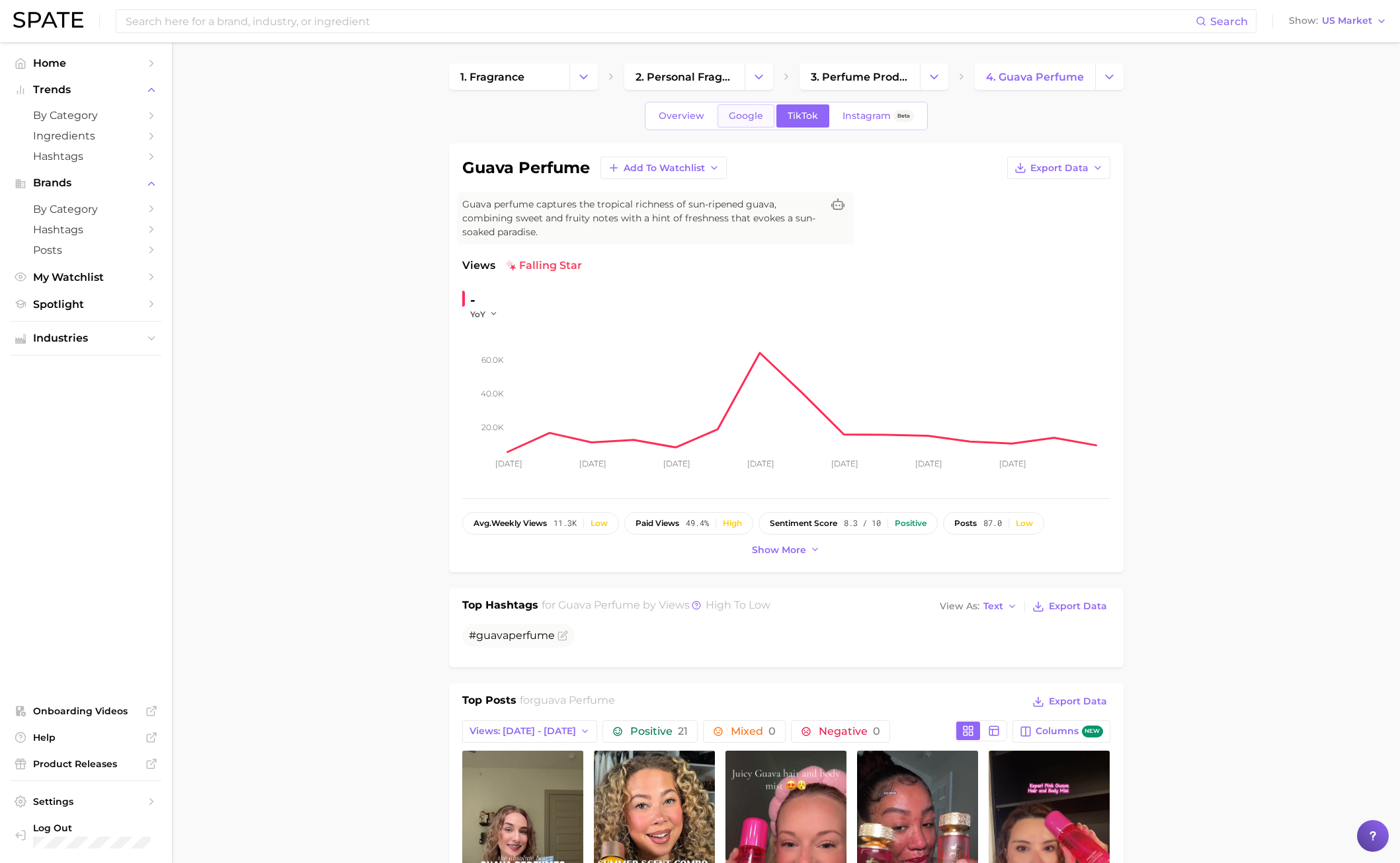
click at [756, 111] on span "Google" at bounding box center [745, 116] width 34 height 12
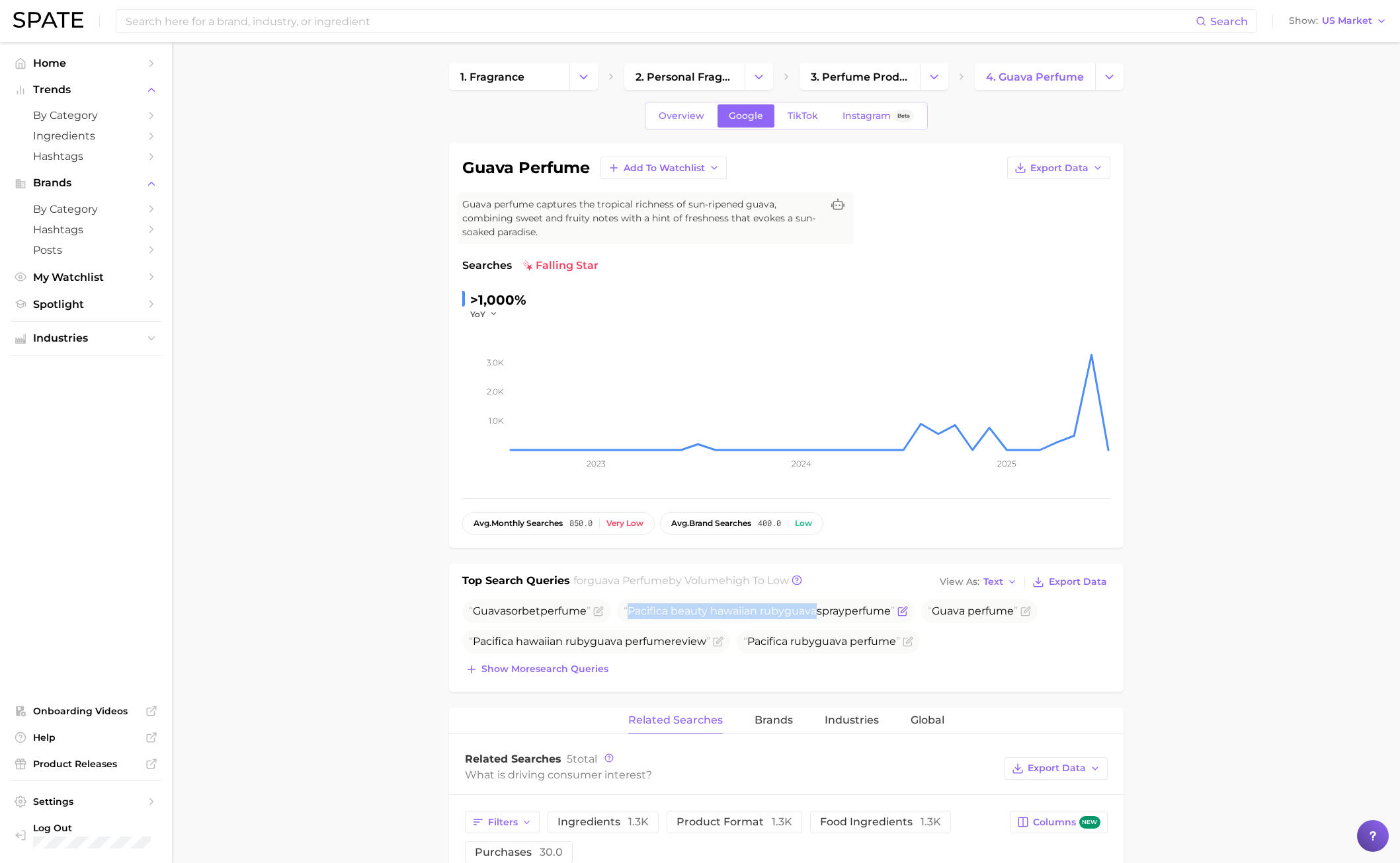
drag, startPoint x: 634, startPoint y: 612, endPoint x: 824, endPoint y: 614, distance: 190.0
click at [824, 614] on span "Pacifica beauty hawaiian ruby guava spray perfume" at bounding box center [759, 610] width 271 height 12
copy span "Pacifica beauty hawaiian ruby guava"
click at [355, 614] on main "1. fragrance 2. personal fragrance 3. perfume products 4. guava perfume Overvie…" at bounding box center [786, 797] width 1228 height 1511
click at [795, 124] on link "TikTok" at bounding box center [803, 116] width 53 height 23
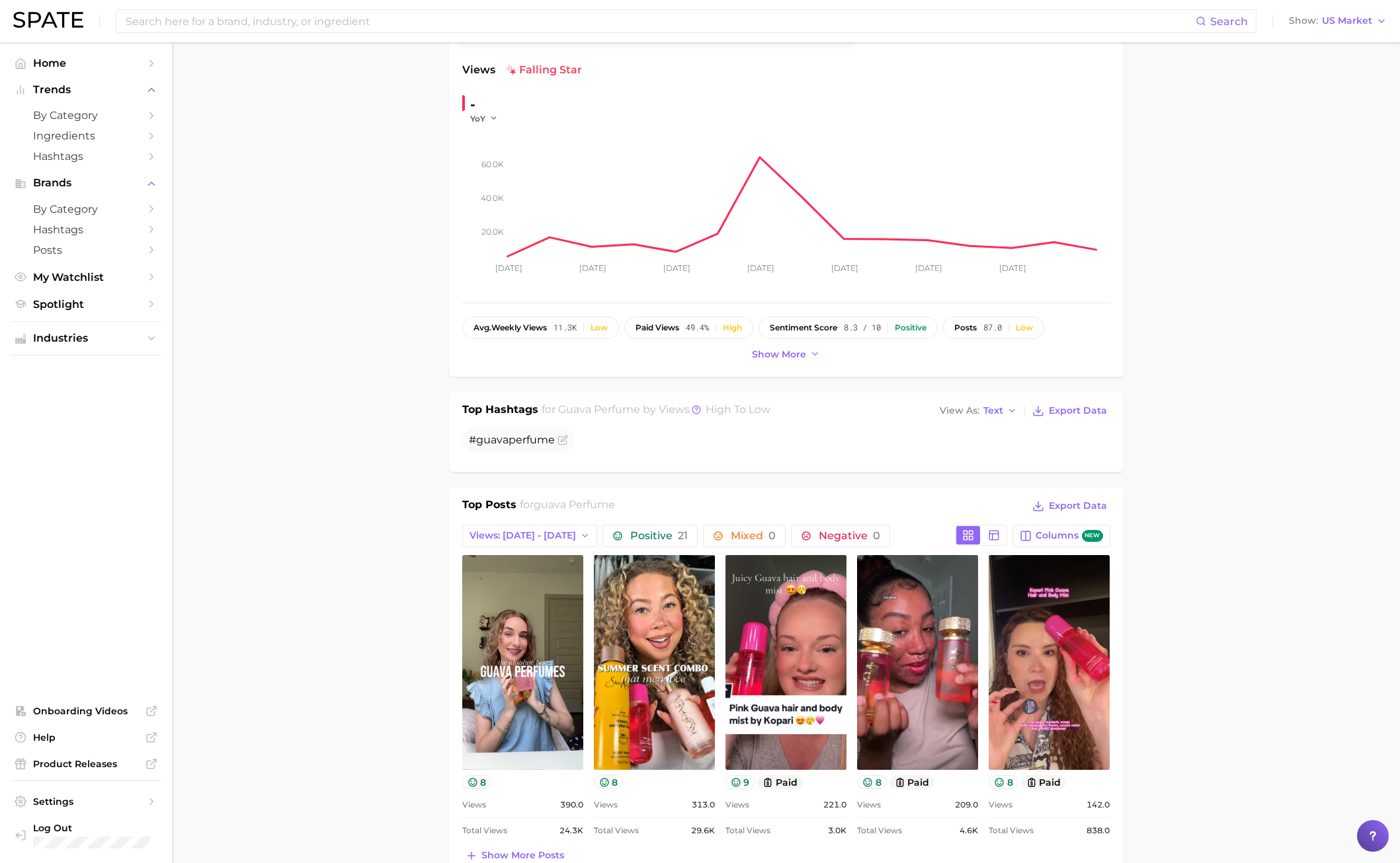
scroll to position [67, 0]
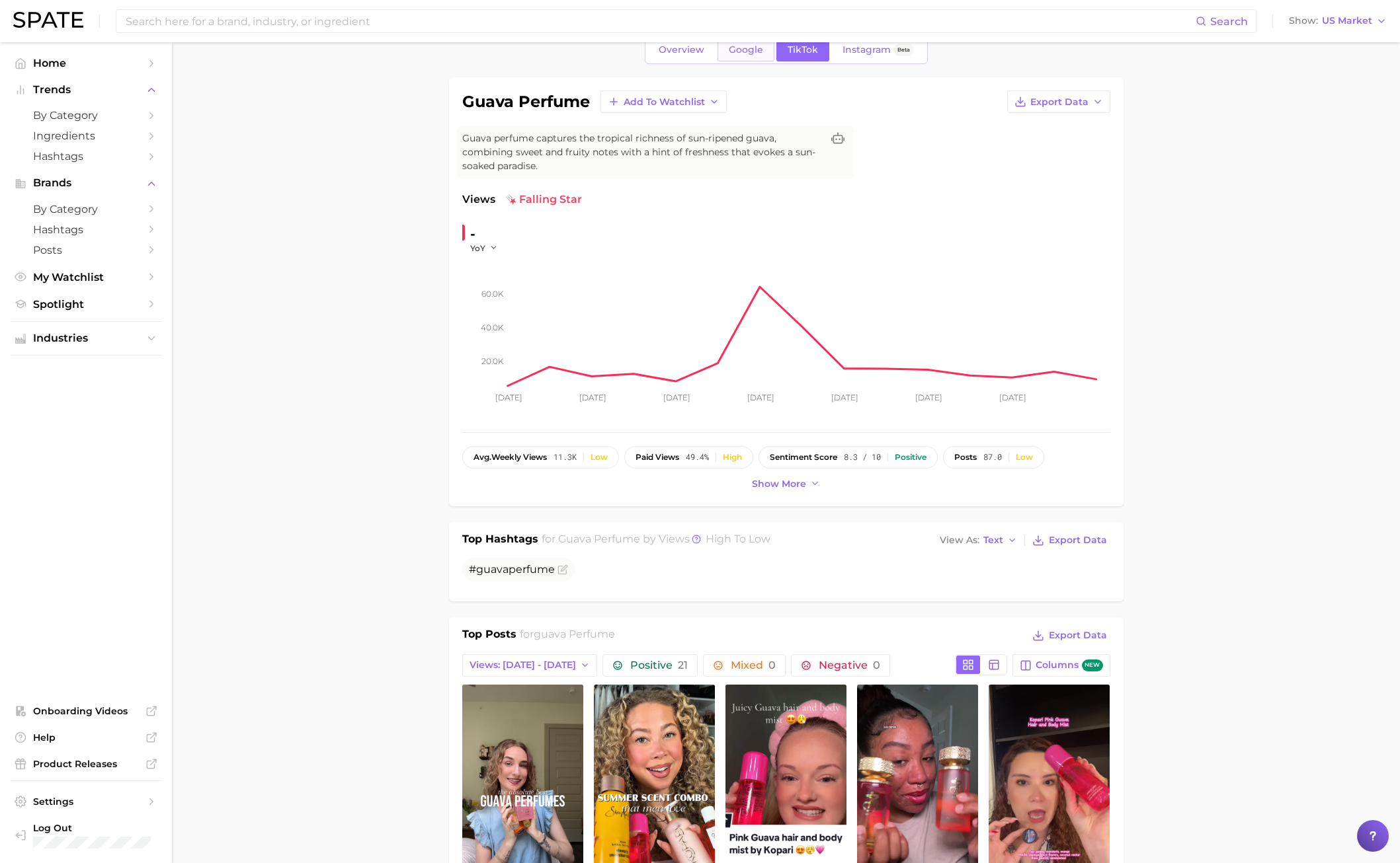
click at [751, 57] on link "Google" at bounding box center [746, 50] width 57 height 23
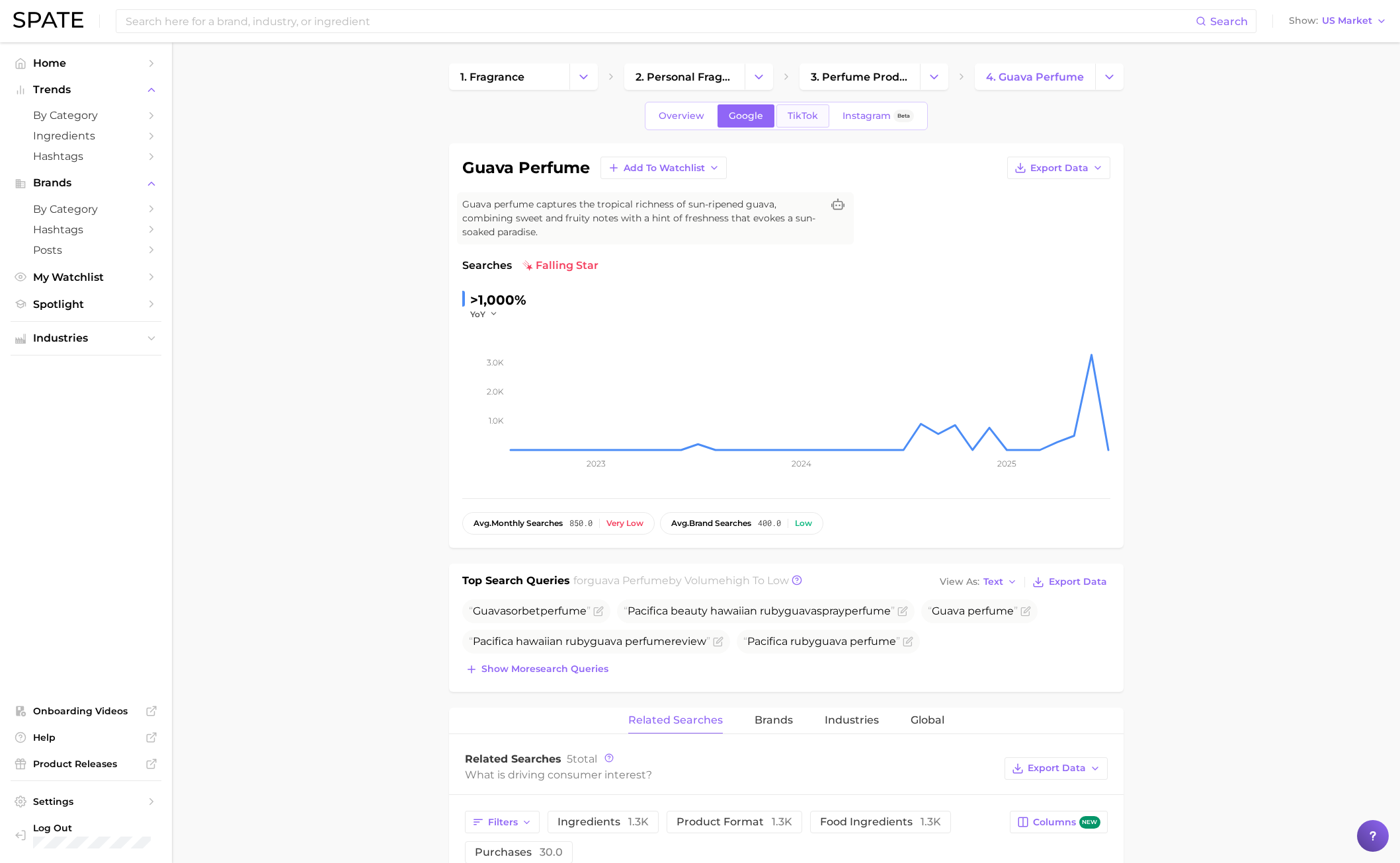
click at [804, 111] on span "TikTok" at bounding box center [803, 116] width 31 height 12
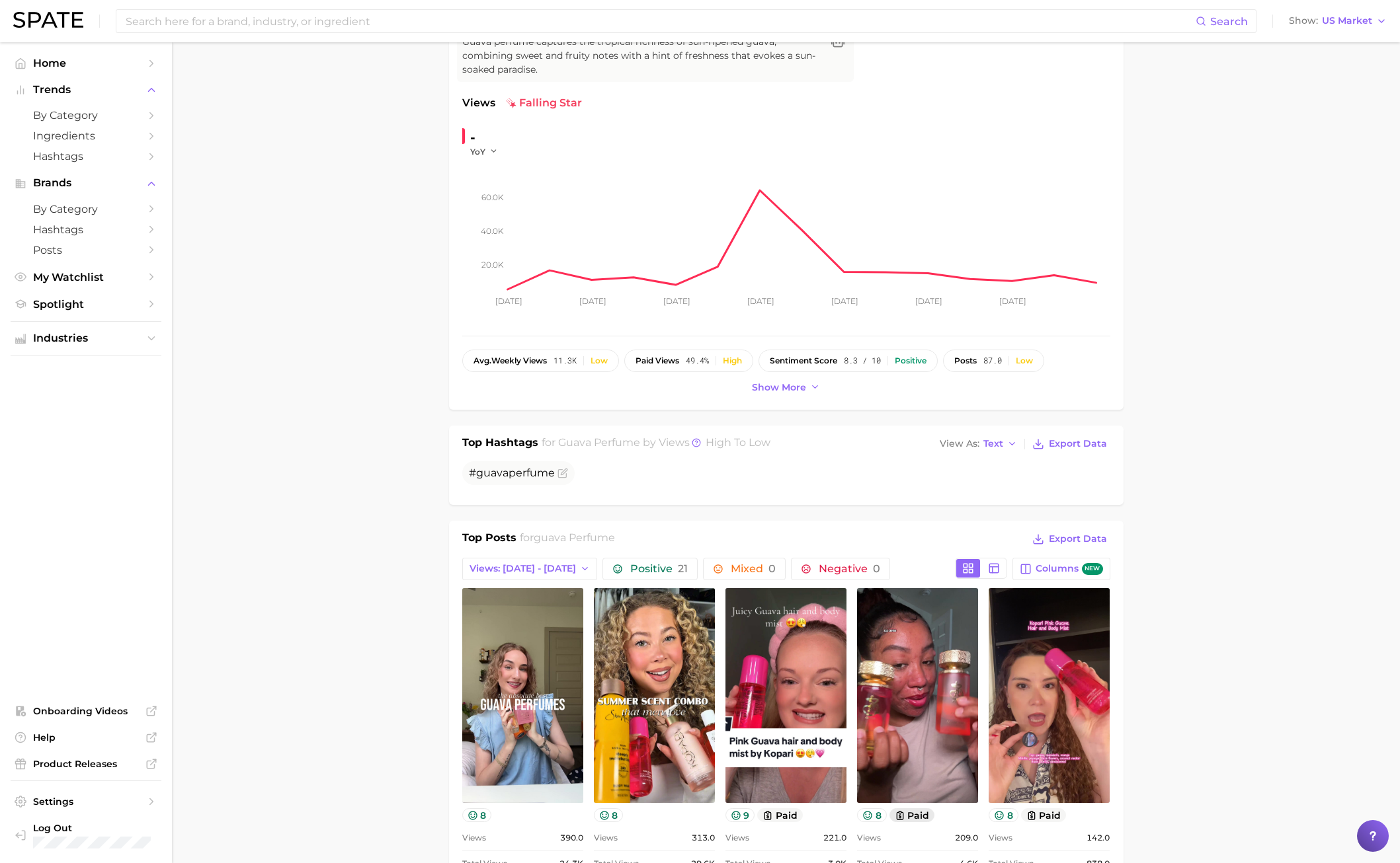
scroll to position [331, 0]
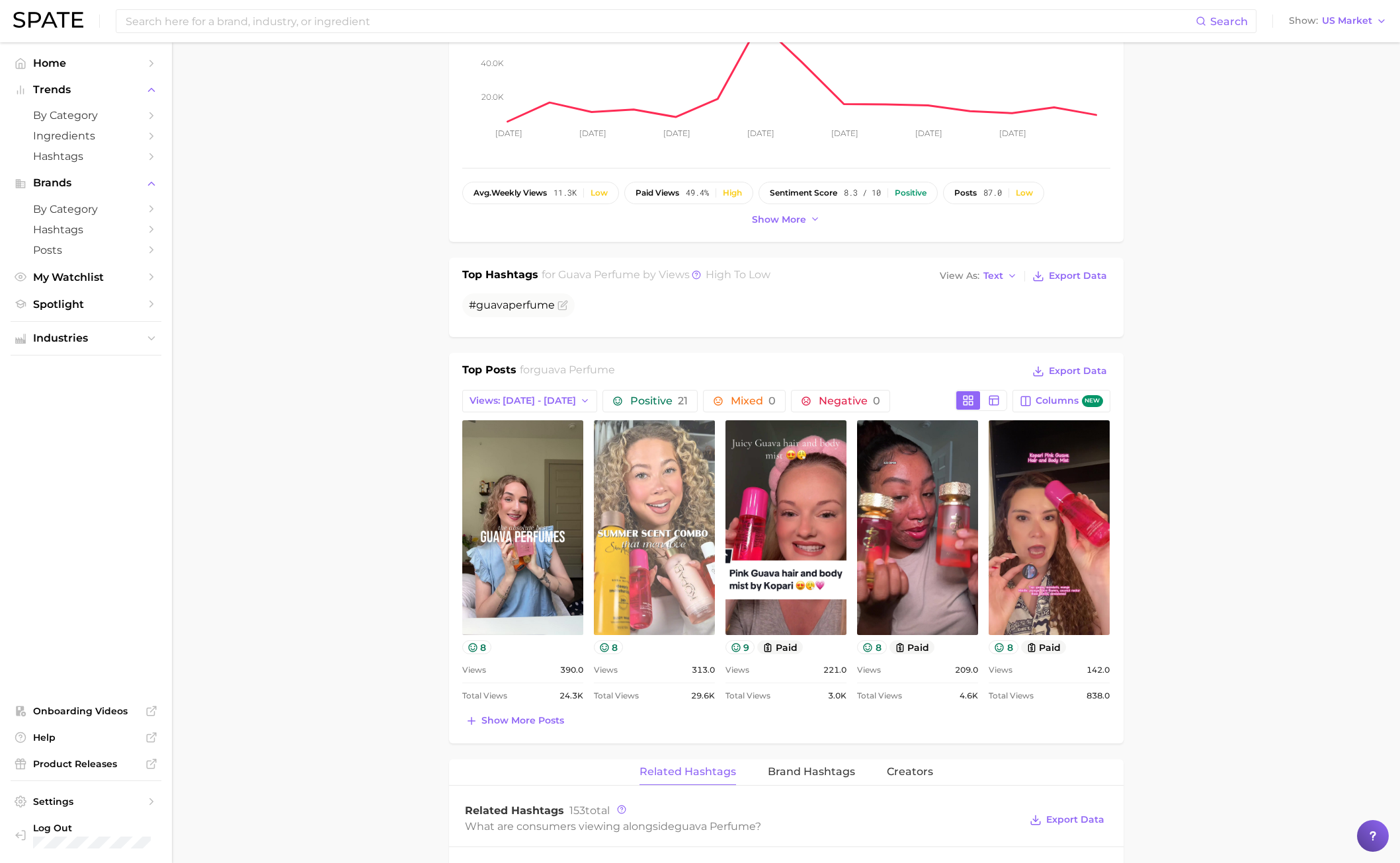
click at [660, 567] on link "view post on TikTok" at bounding box center [654, 528] width 121 height 215
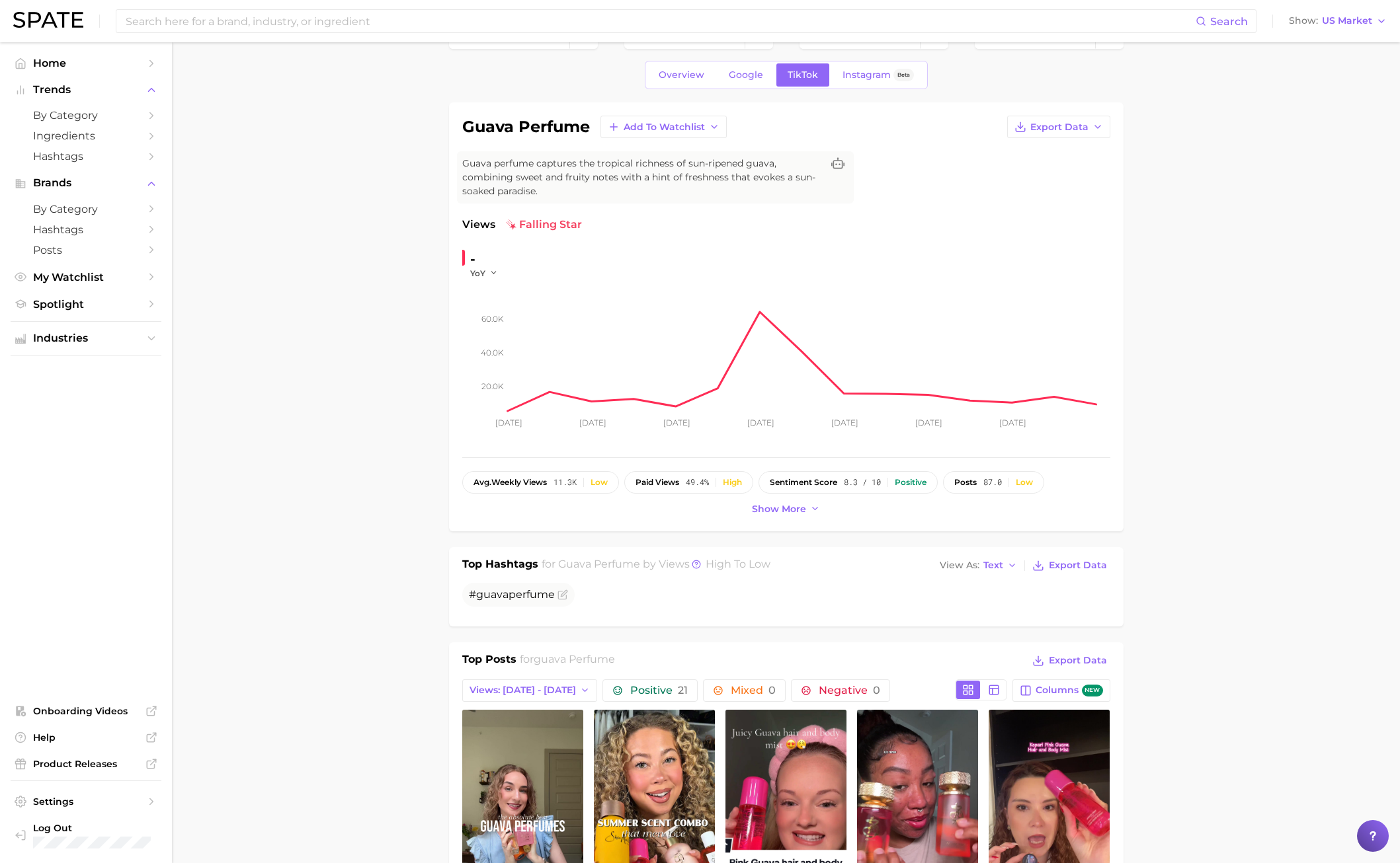
scroll to position [0, 0]
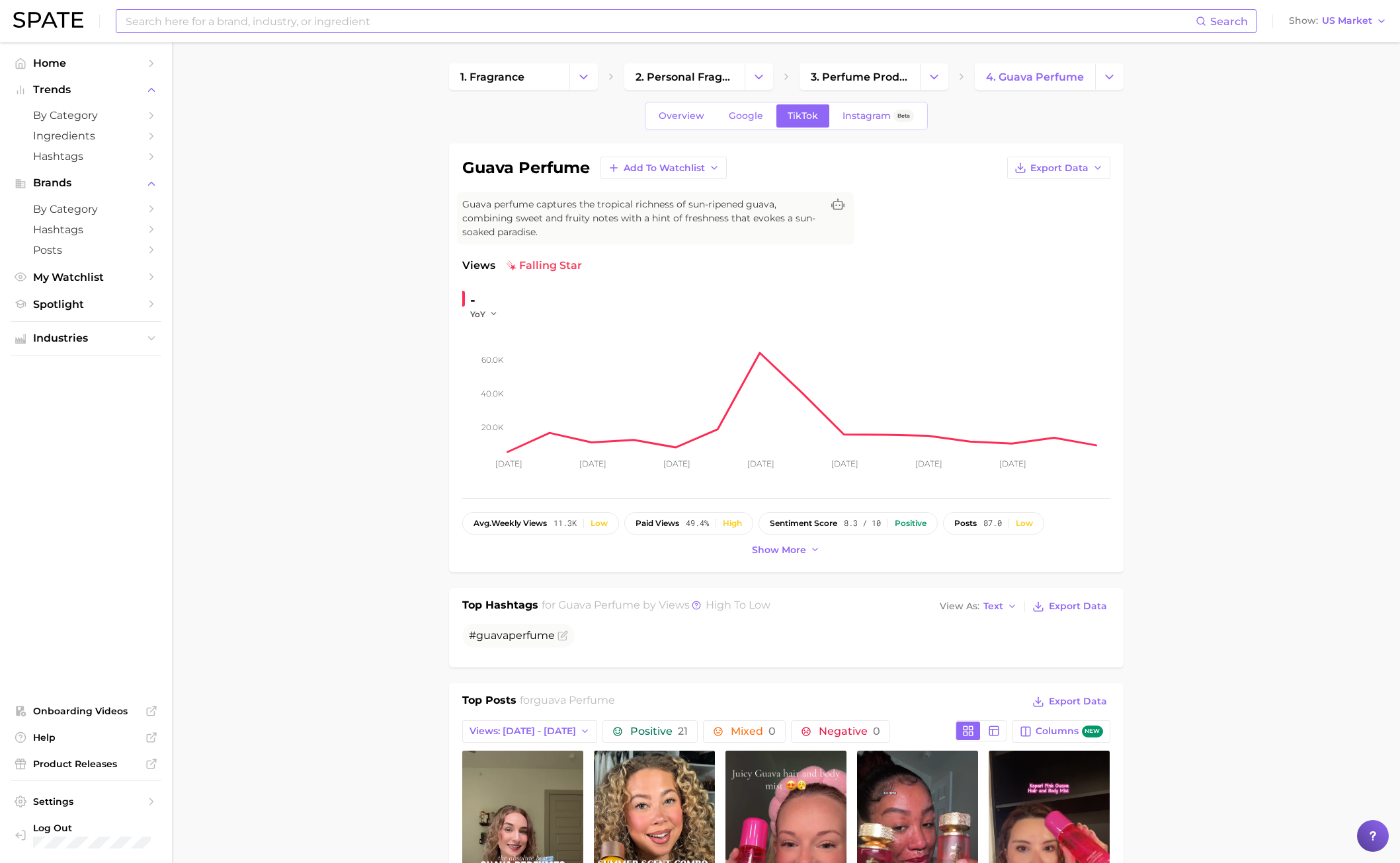
click at [151, 22] on input at bounding box center [660, 21] width 1071 height 22
drag, startPoint x: 220, startPoint y: 23, endPoint x: 161, endPoint y: 27, distance: 59.1
click at [161, 27] on input "papaya fragrance" at bounding box center [660, 21] width 1071 height 22
click at [186, 26] on input "papaya per" at bounding box center [660, 21] width 1071 height 22
drag, startPoint x: 196, startPoint y: 21, endPoint x: 32, endPoint y: 24, distance: 164.0
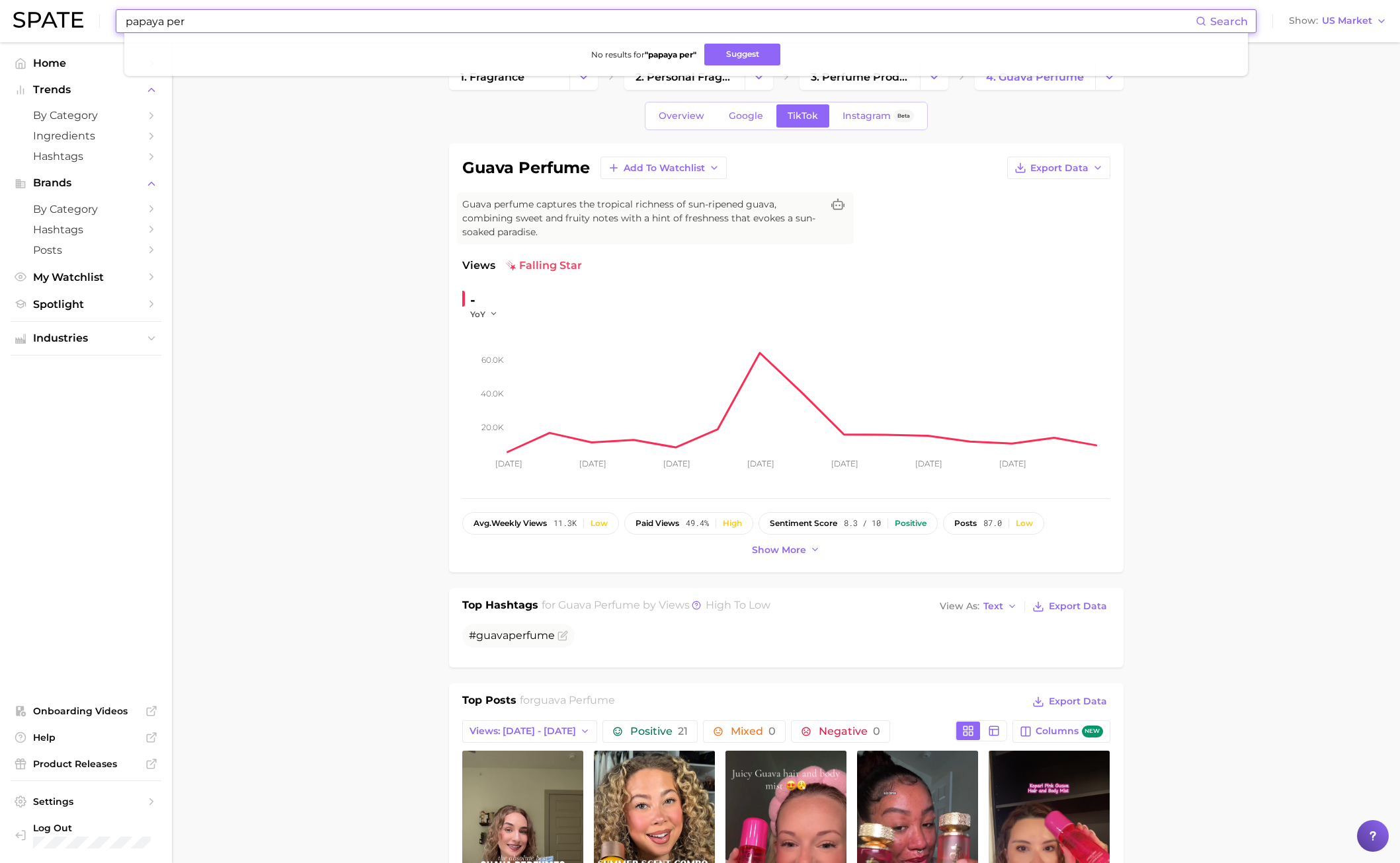
click at [40, 25] on div "papaya per Search No results for " papaya per " Suggest Show US Market" at bounding box center [700, 21] width 1373 height 42
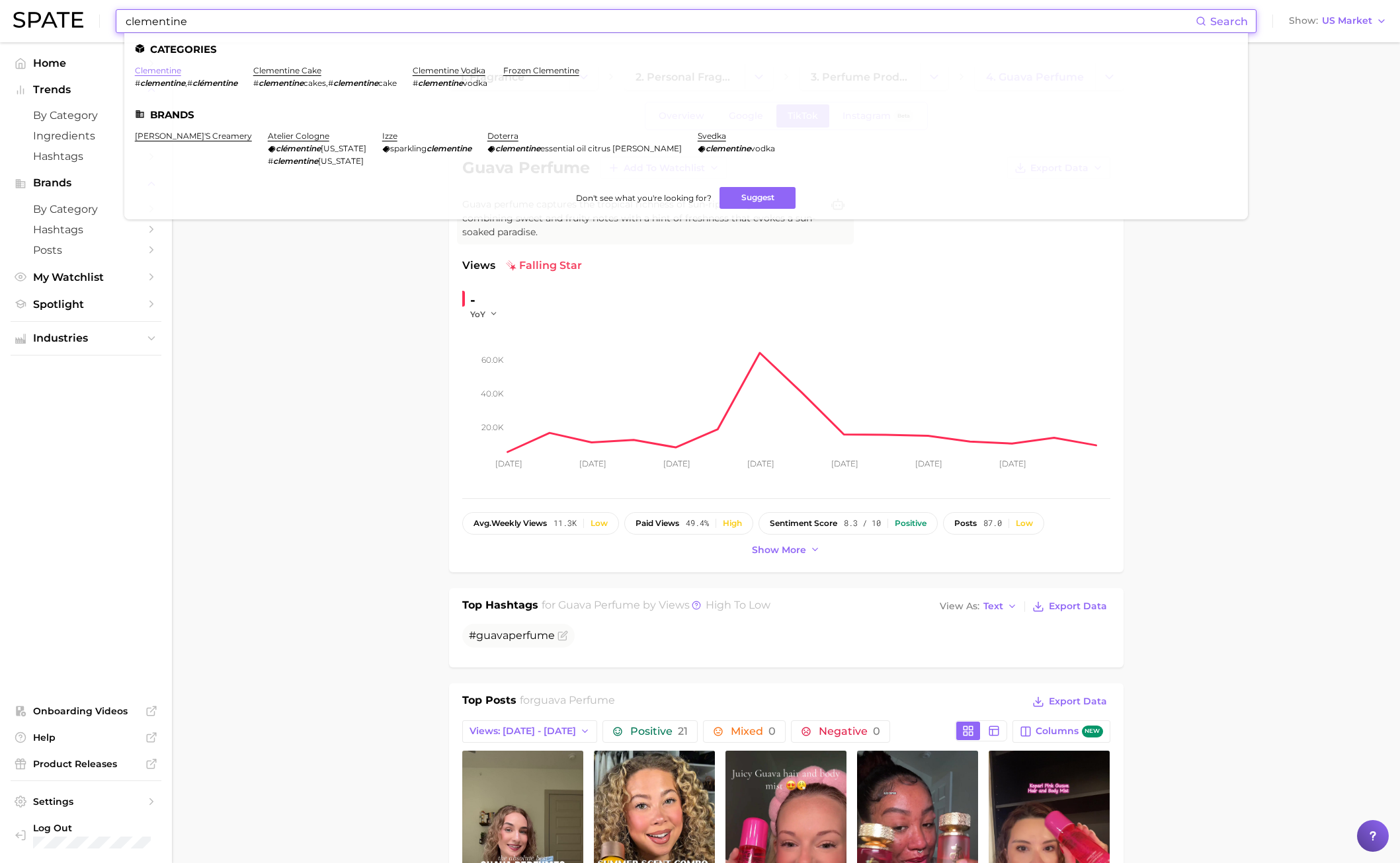
type input "clementine"
click at [151, 71] on link "clementine" at bounding box center [158, 71] width 47 height 10
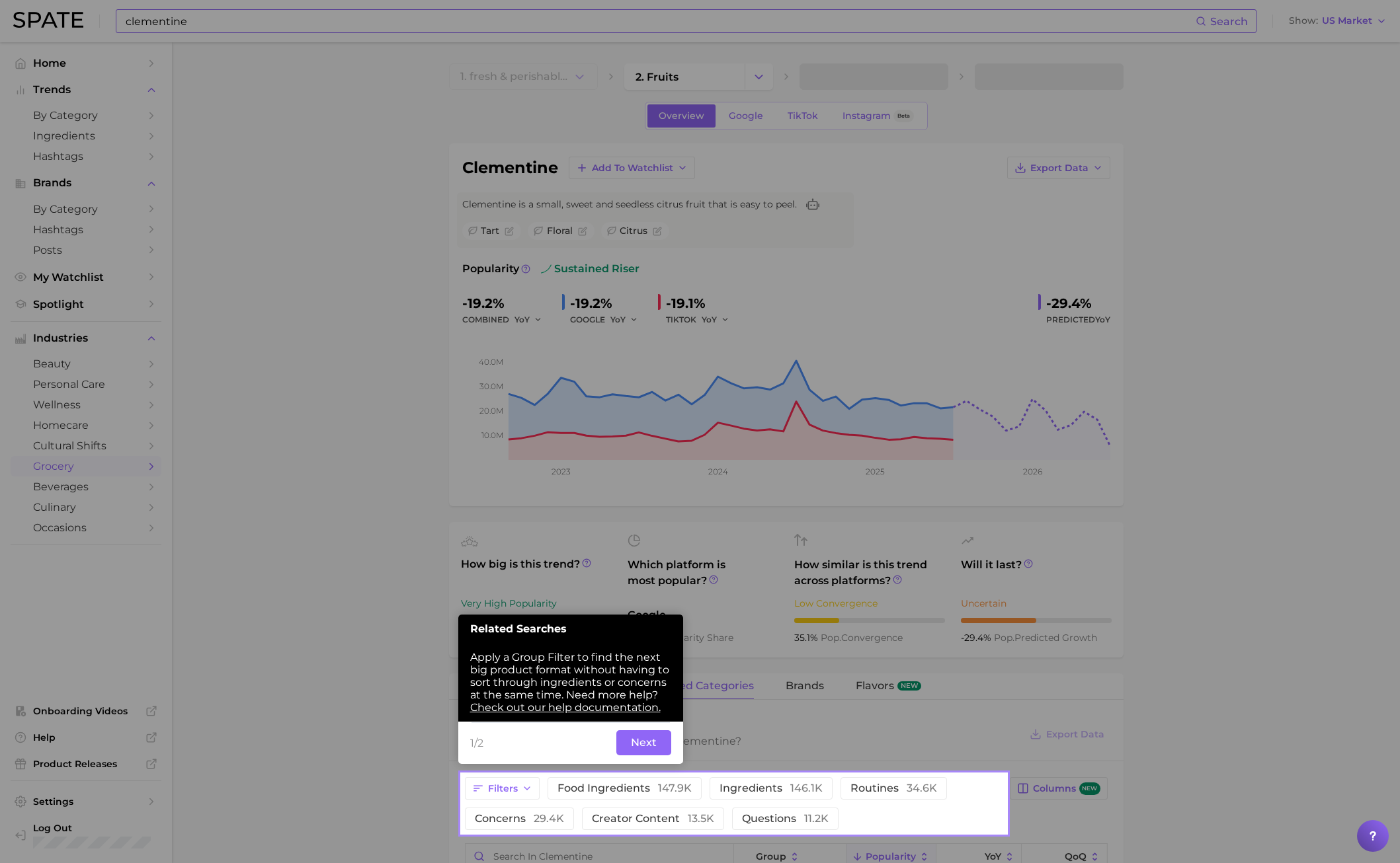
click at [652, 620] on button "Next" at bounding box center [644, 743] width 55 height 25
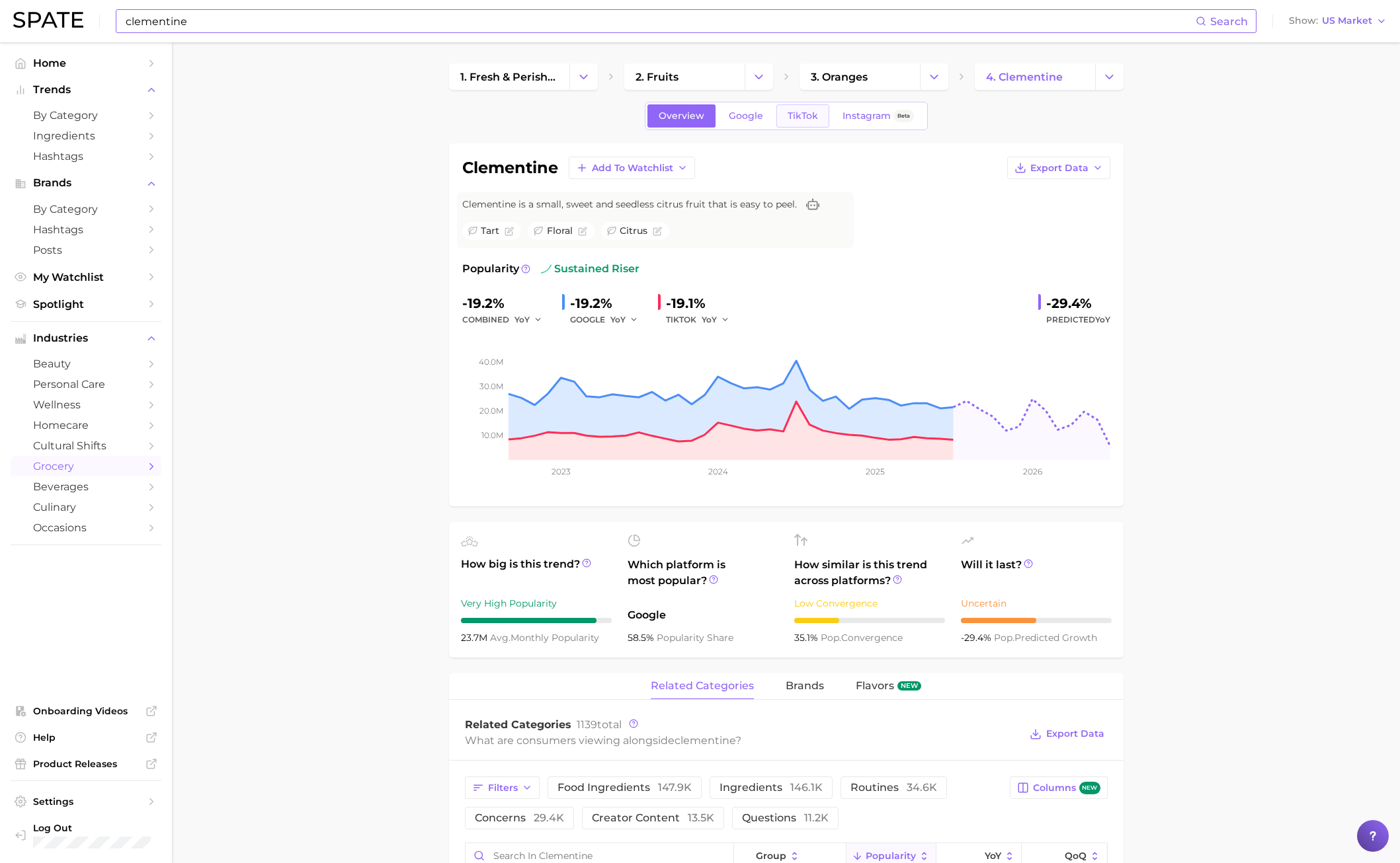
click at [799, 118] on span "TikTok" at bounding box center [803, 116] width 31 height 12
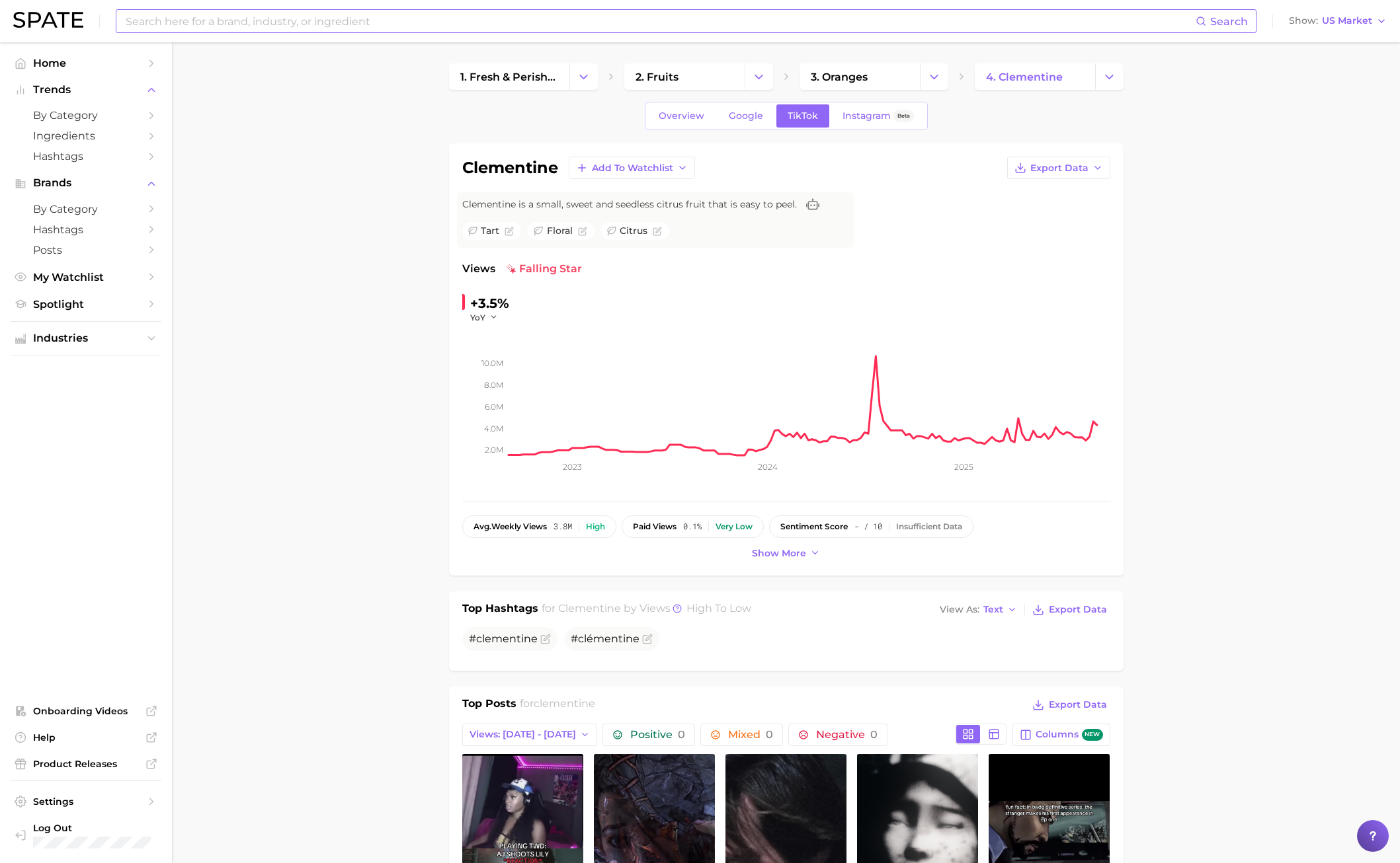
click at [347, 17] on input at bounding box center [660, 21] width 1071 height 22
drag, startPoint x: 262, startPoint y: 24, endPoint x: 171, endPoint y: 24, distance: 91.0
click at [173, 26] on input "orange fragrance" at bounding box center [660, 21] width 1071 height 22
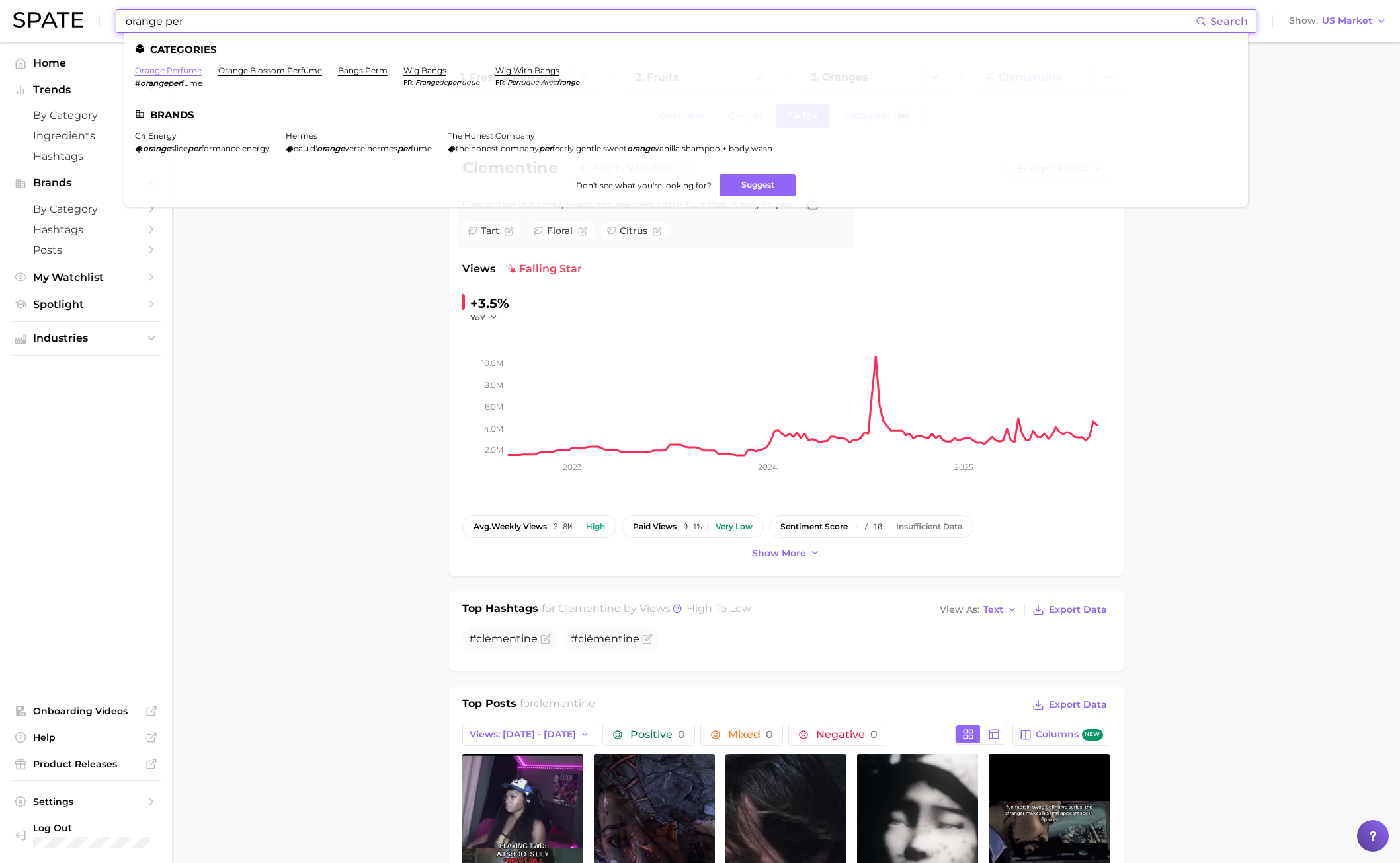
type input "orange per"
click at [178, 72] on link "orange perfume" at bounding box center [168, 71] width 67 height 10
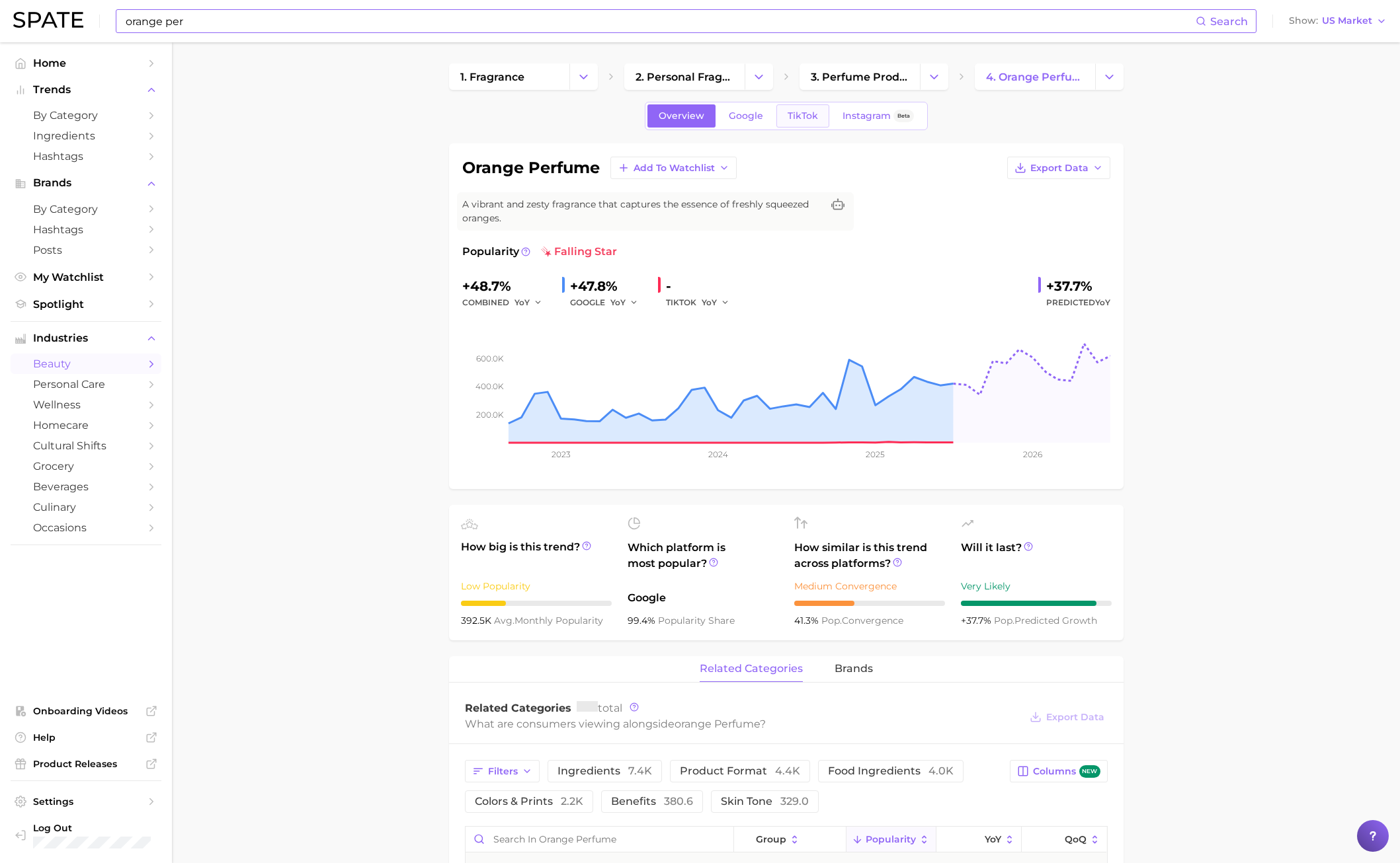
click at [812, 111] on span "TikTok" at bounding box center [803, 116] width 31 height 12
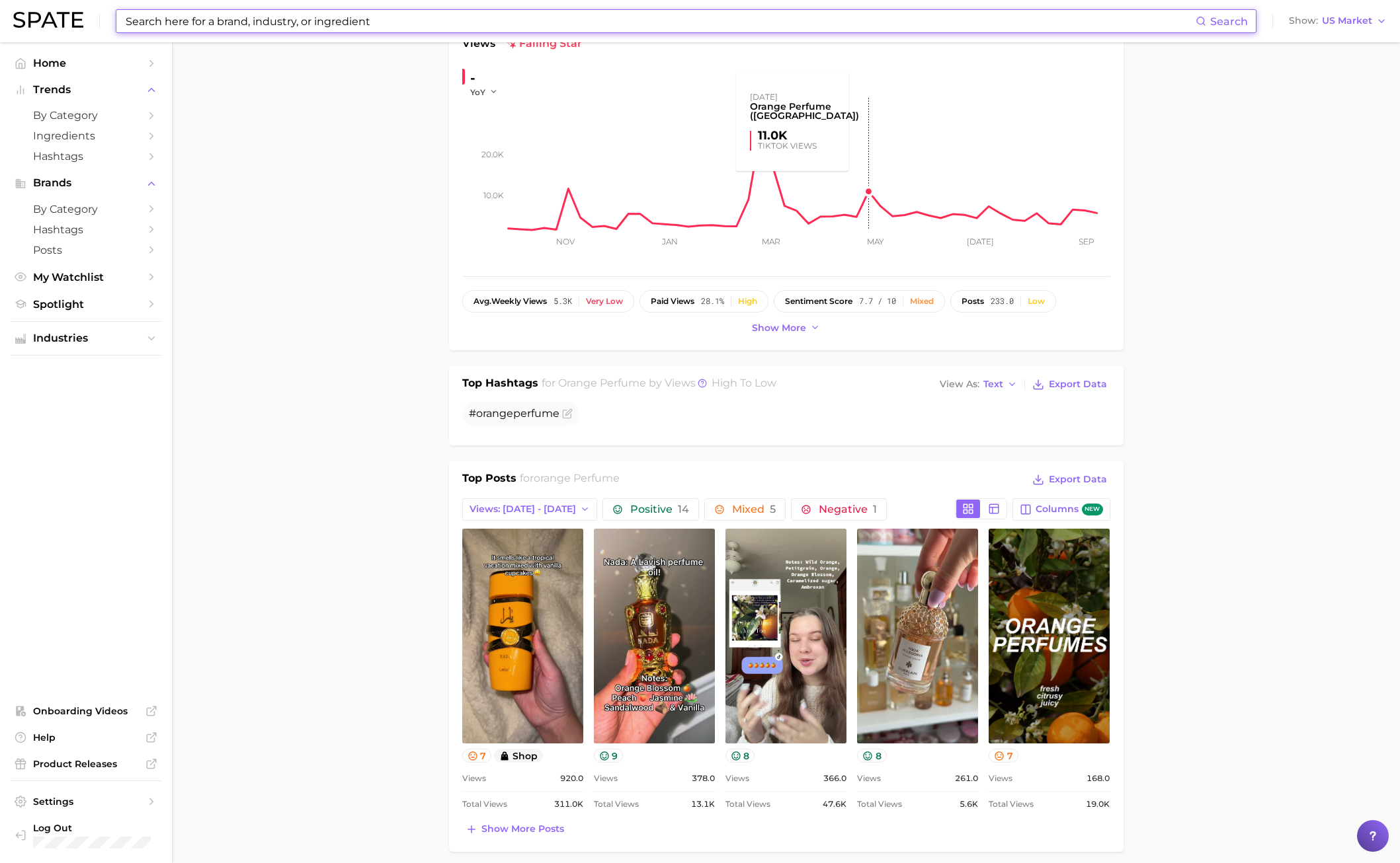
scroll to position [353, 0]
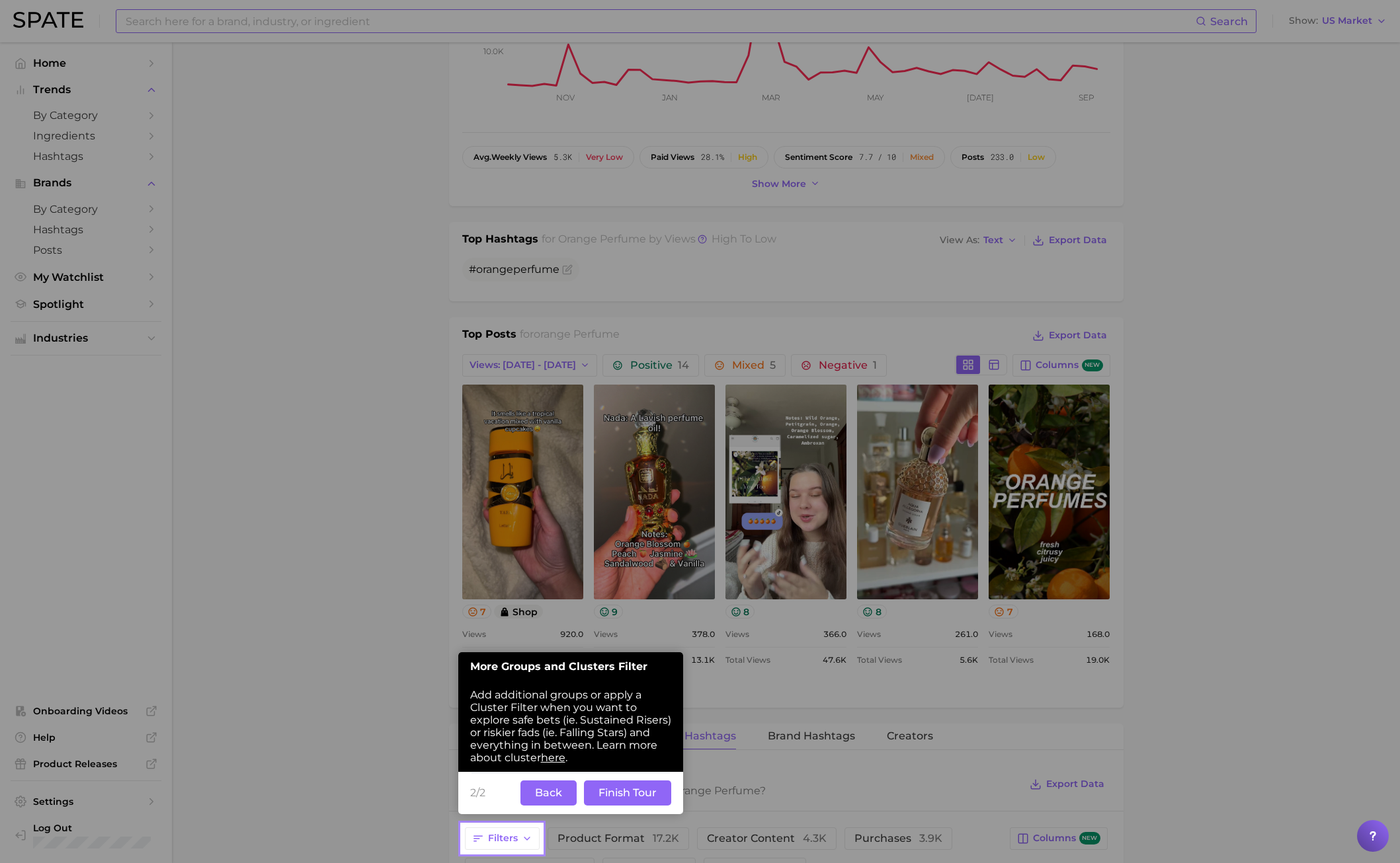
click at [552, 620] on button "Back" at bounding box center [549, 793] width 57 height 25
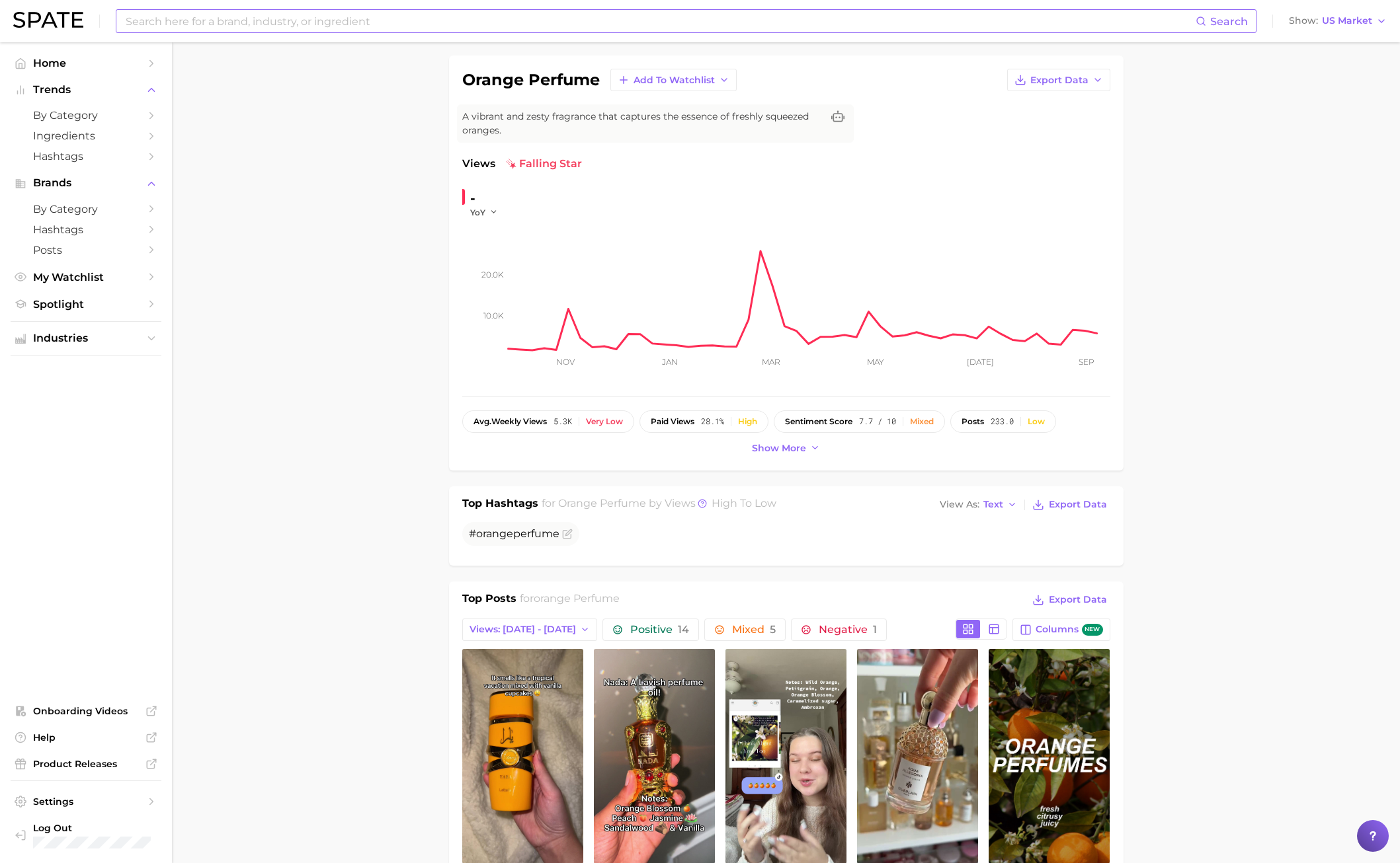
scroll to position [0, 0]
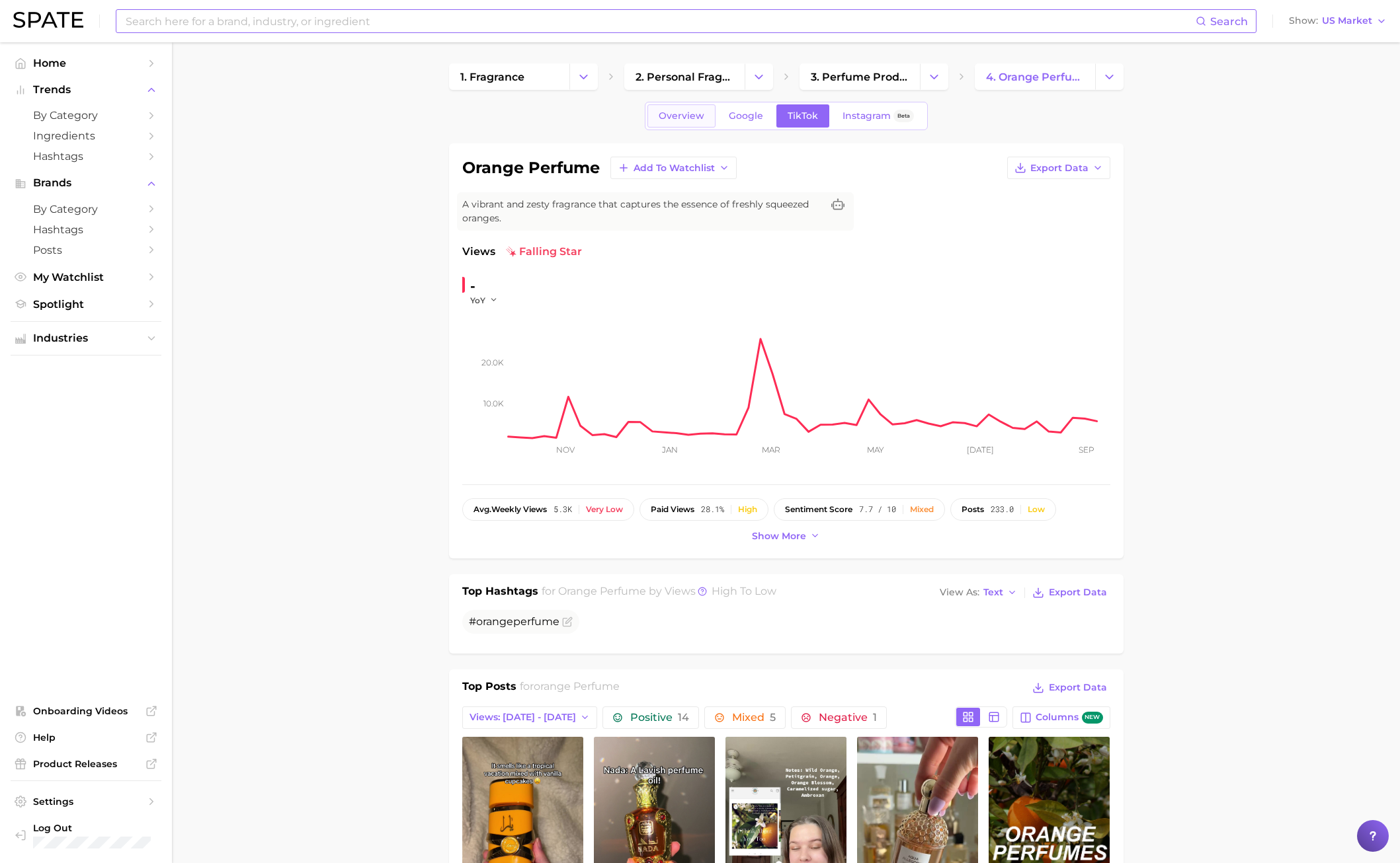
click at [663, 116] on span "Overview" at bounding box center [681, 116] width 46 height 12
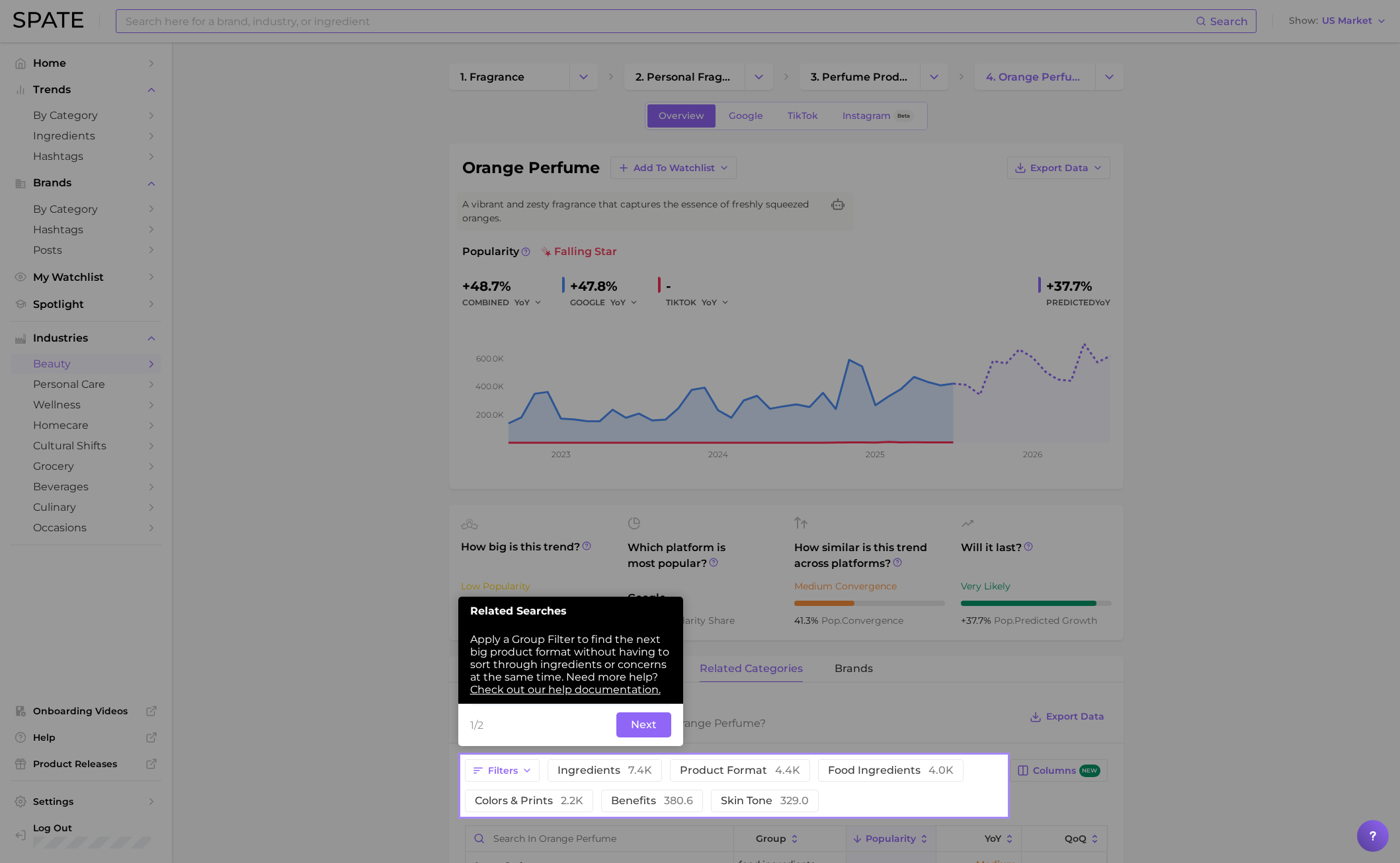
click at [631, 620] on button "Next" at bounding box center [644, 725] width 55 height 25
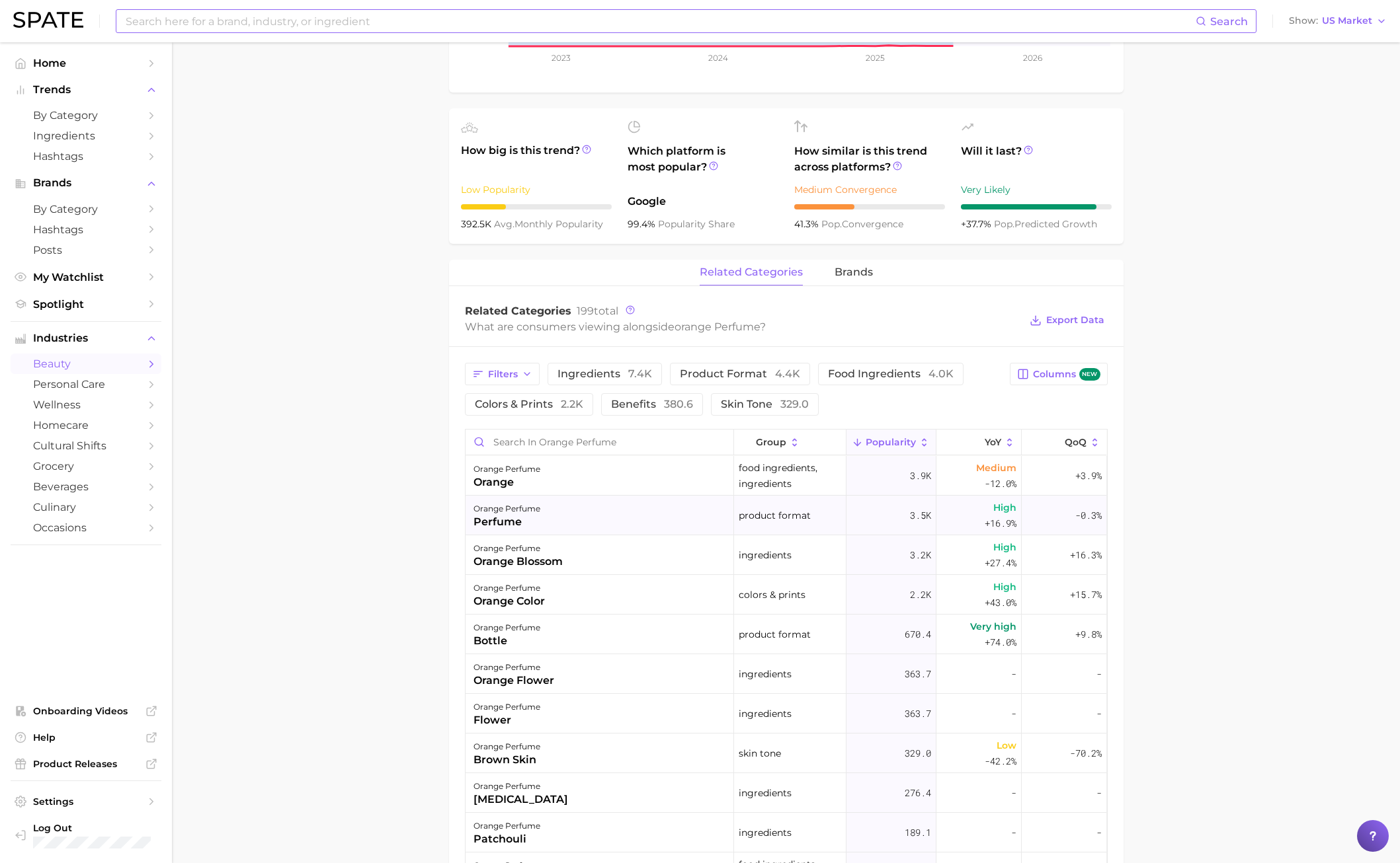
scroll to position [132, 0]
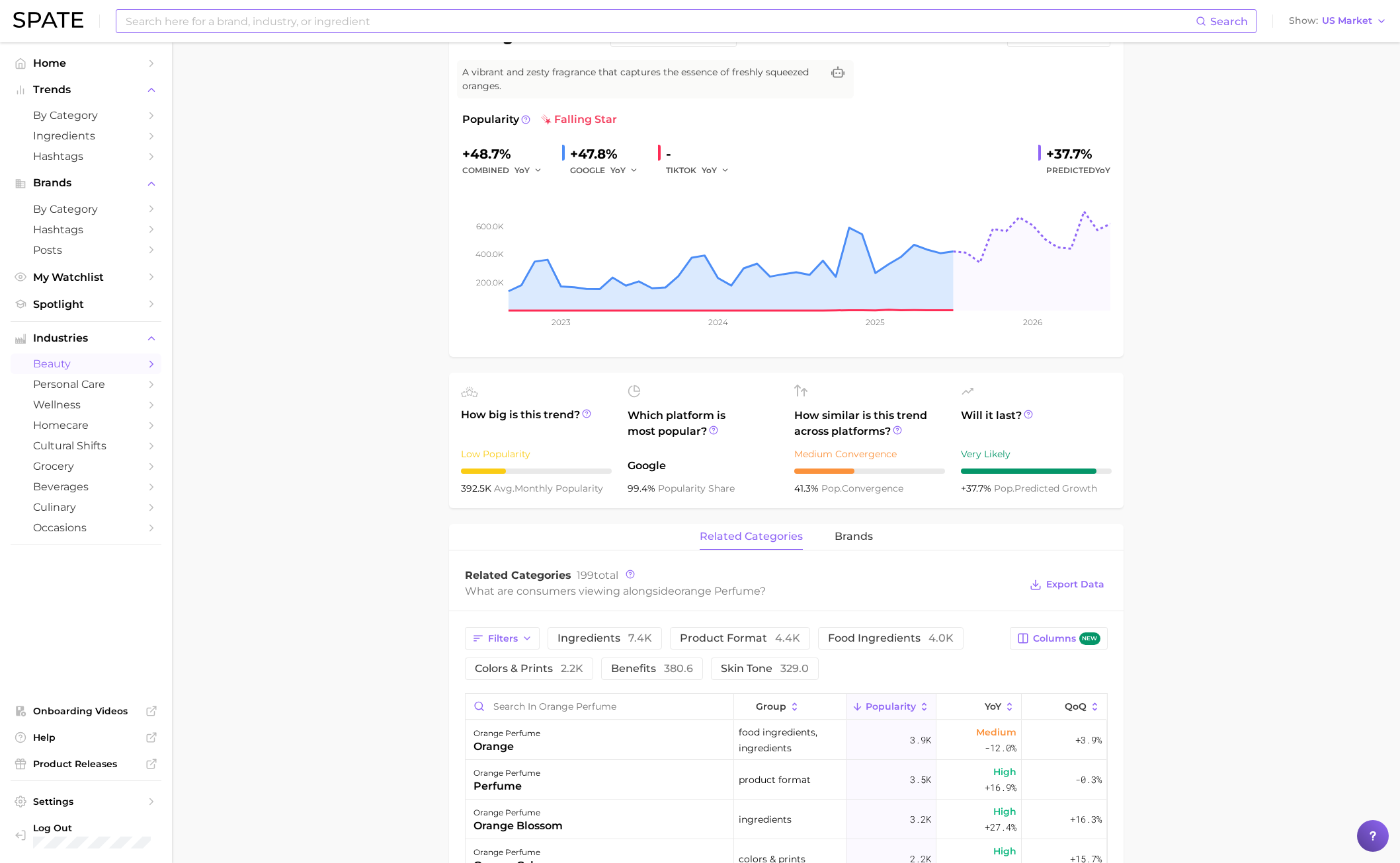
click at [876, 539] on div "related categories brands" at bounding box center [786, 537] width 675 height 27
click at [865, 541] on span "brands" at bounding box center [853, 536] width 38 height 12
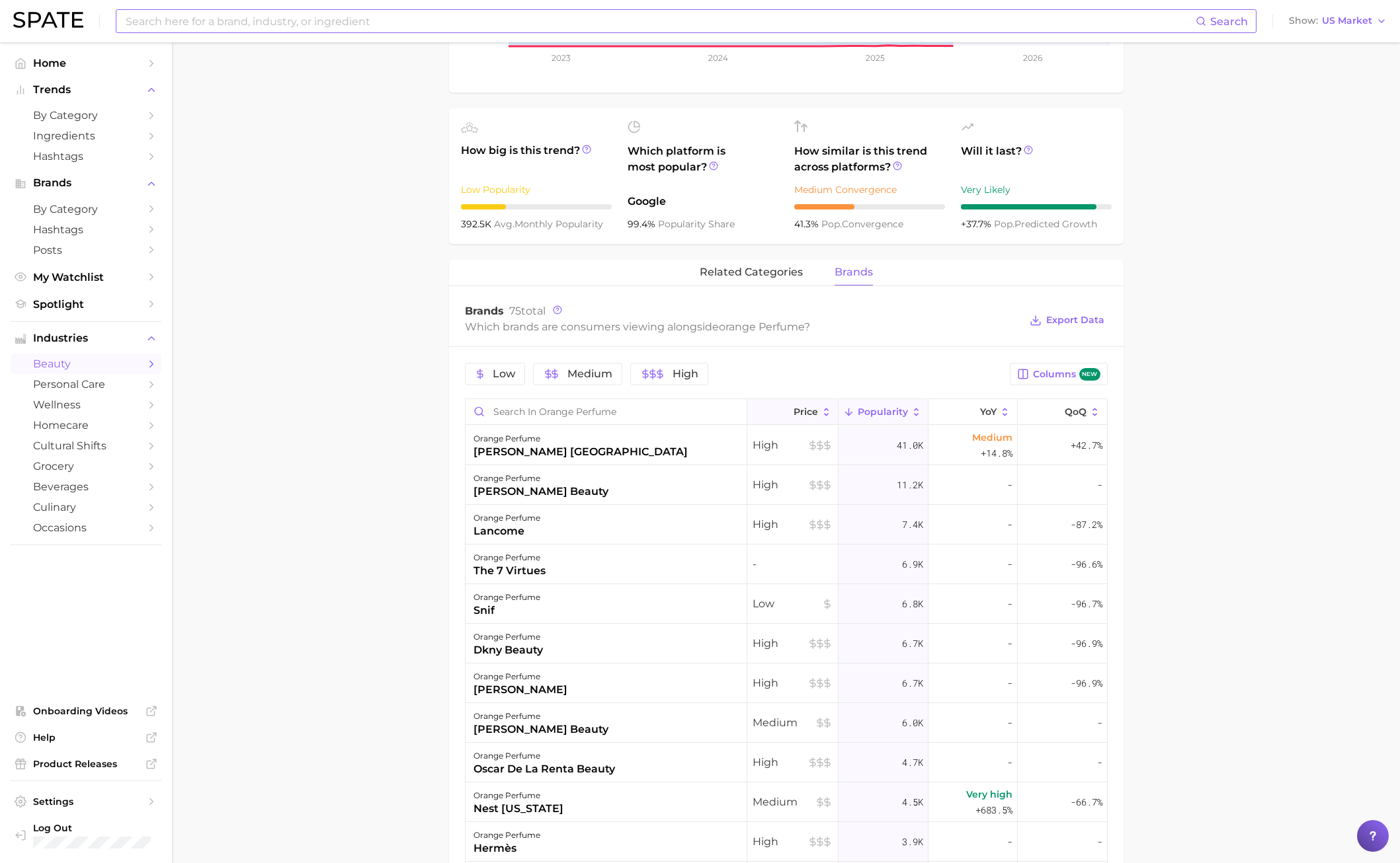
scroll to position [0, 0]
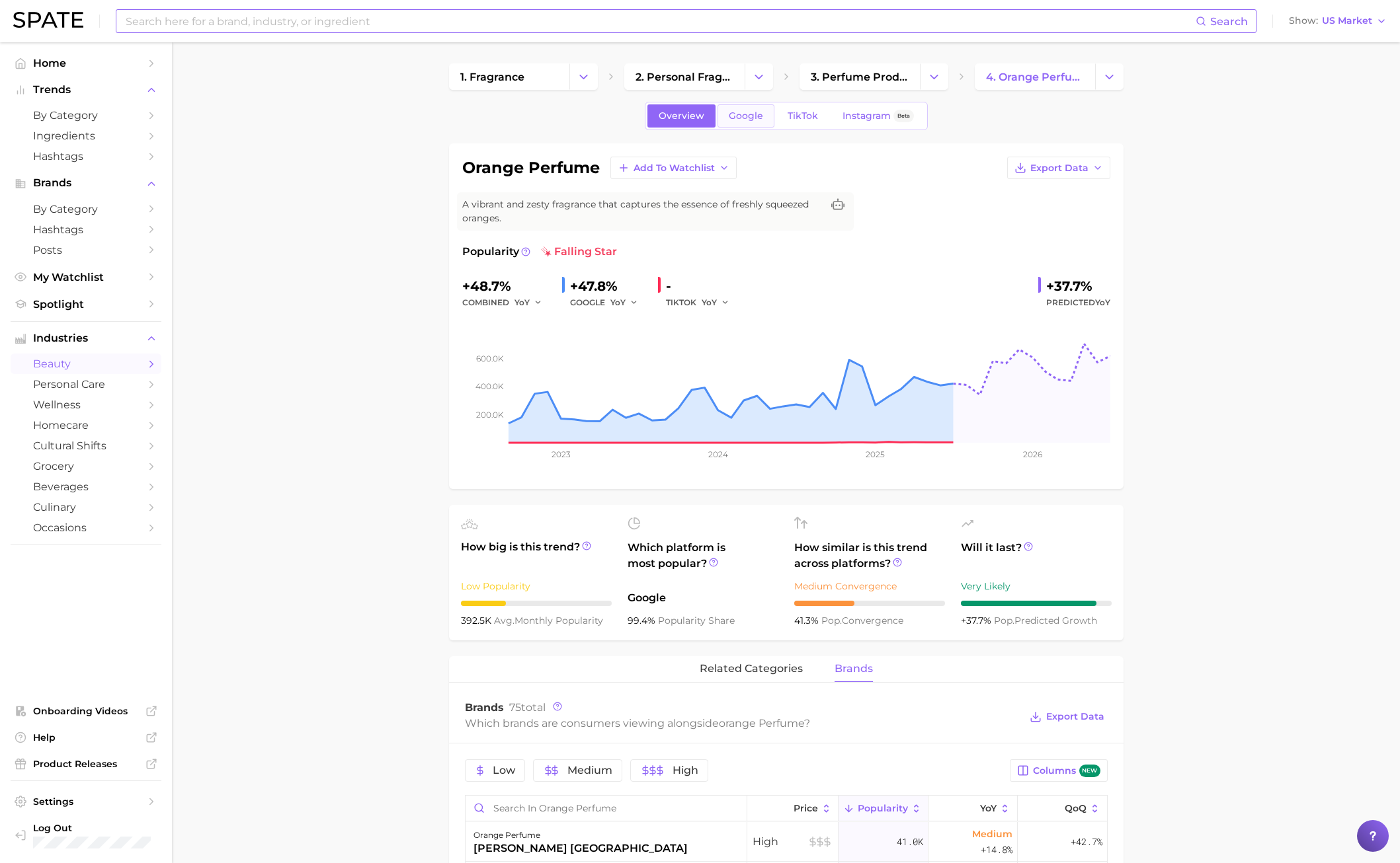
click at [736, 121] on span "Google" at bounding box center [745, 116] width 34 height 12
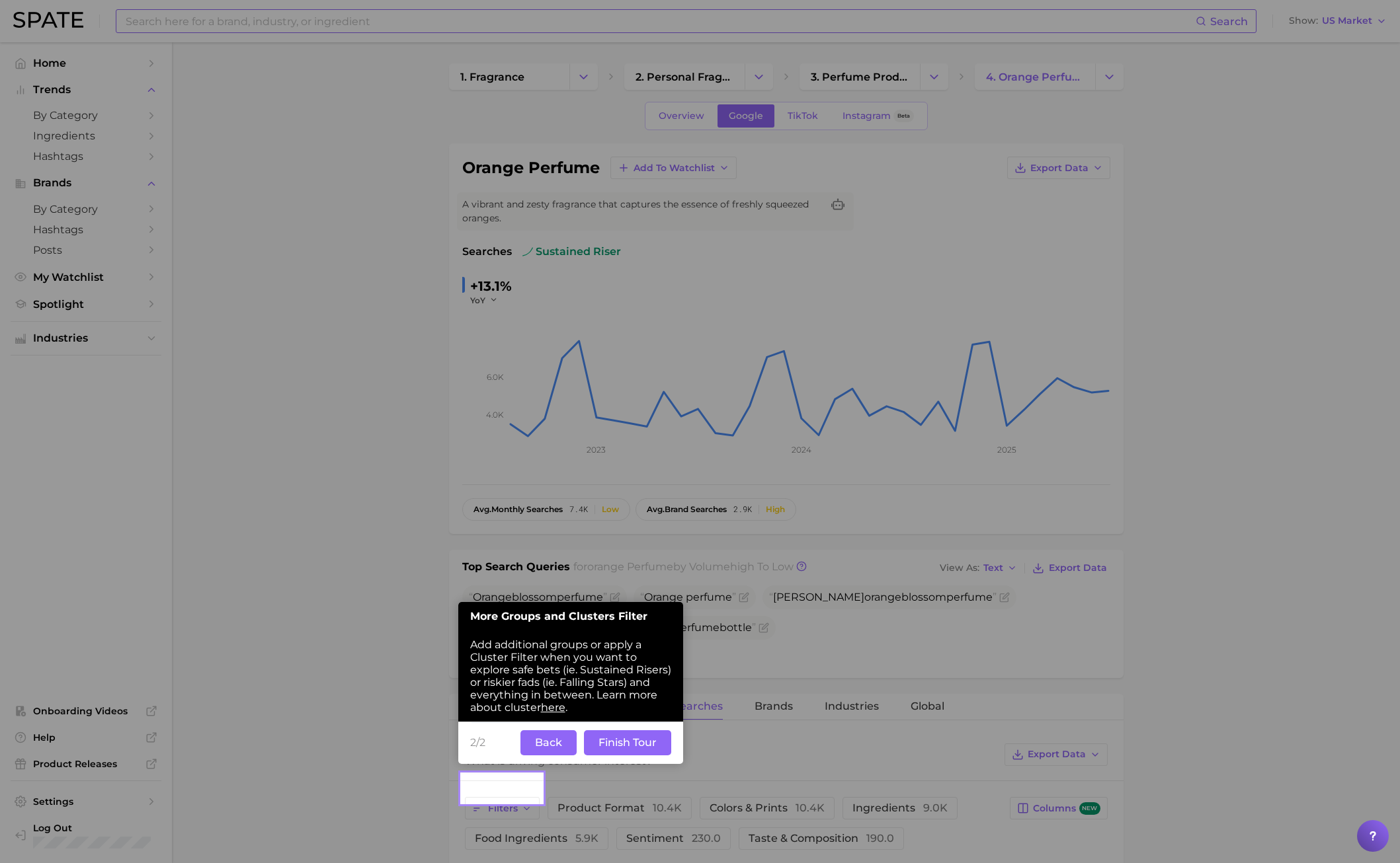
click at [547, 620] on button "Back" at bounding box center [549, 743] width 57 height 25
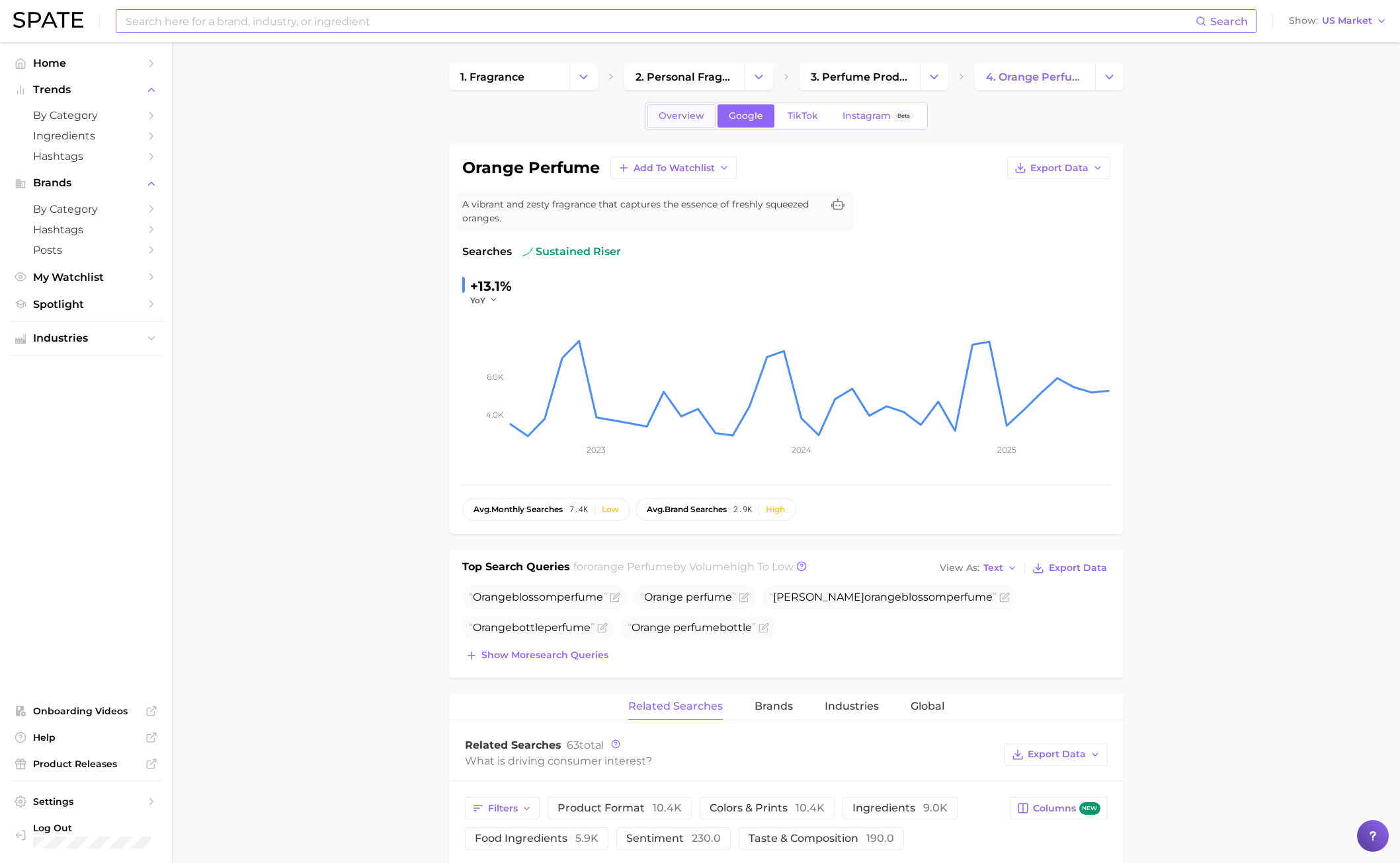
click at [701, 113] on span "Overview" at bounding box center [681, 116] width 46 height 12
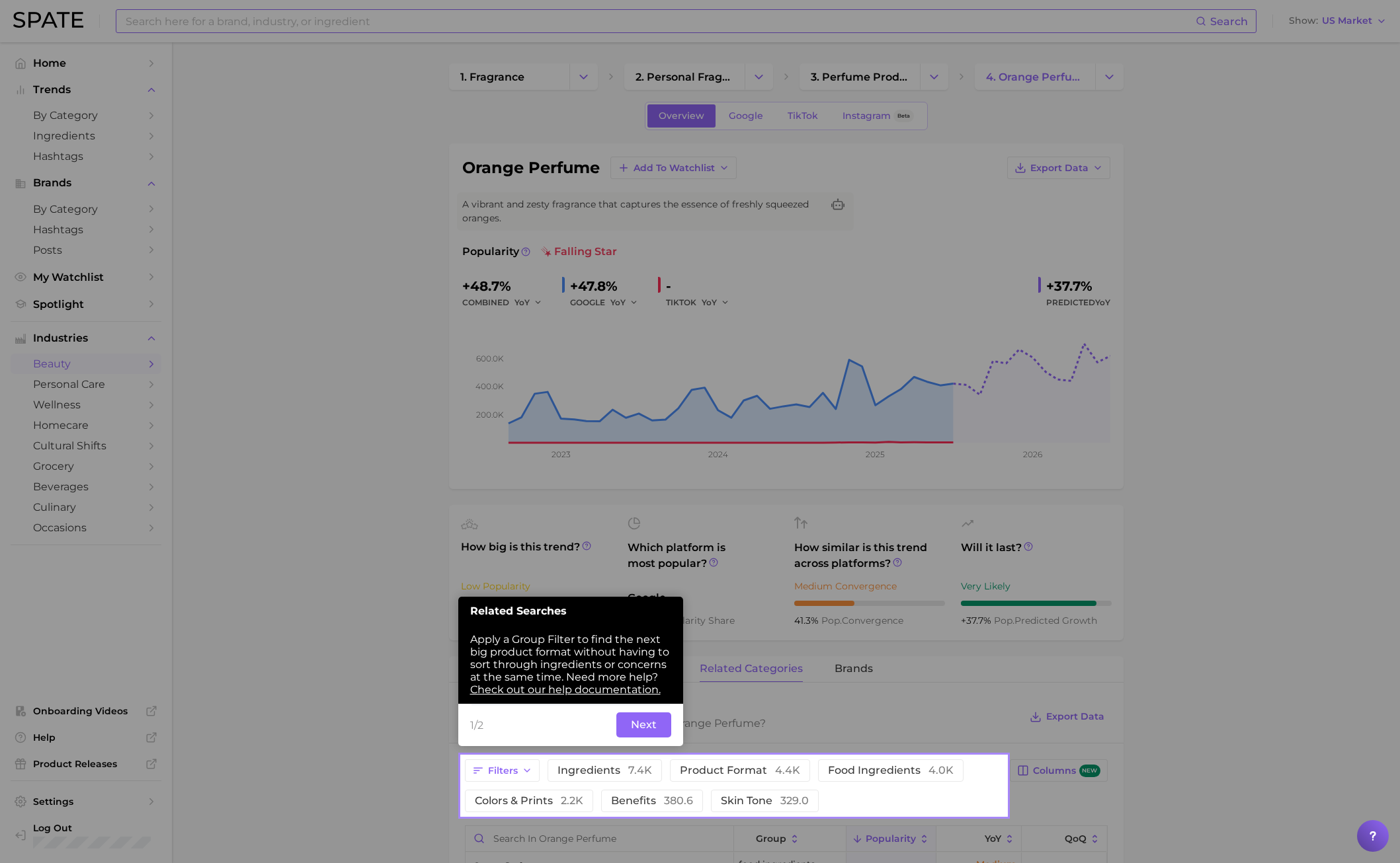
click at [636, 620] on button "Next" at bounding box center [644, 725] width 55 height 25
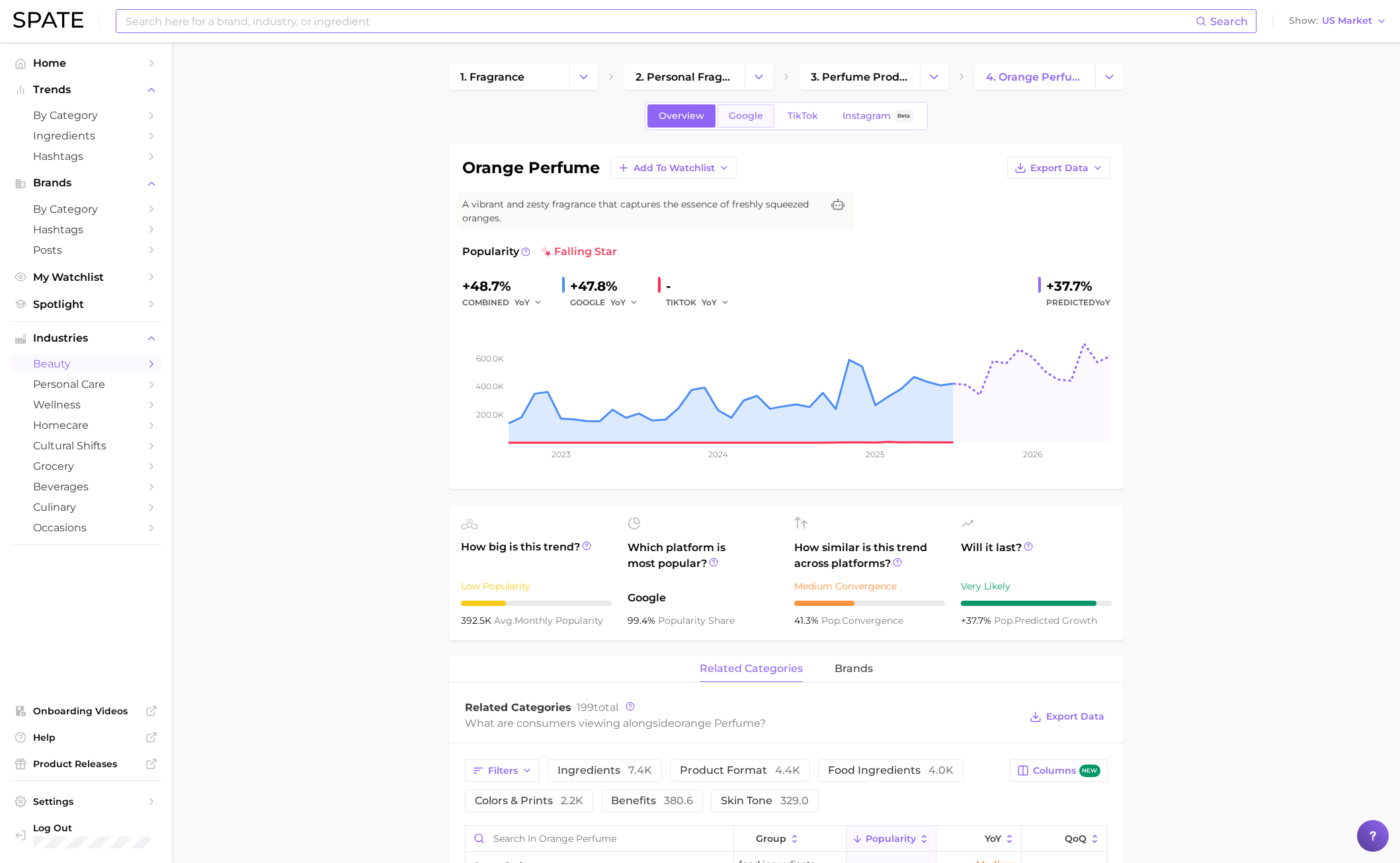
click at [763, 123] on link "Google" at bounding box center [746, 116] width 57 height 23
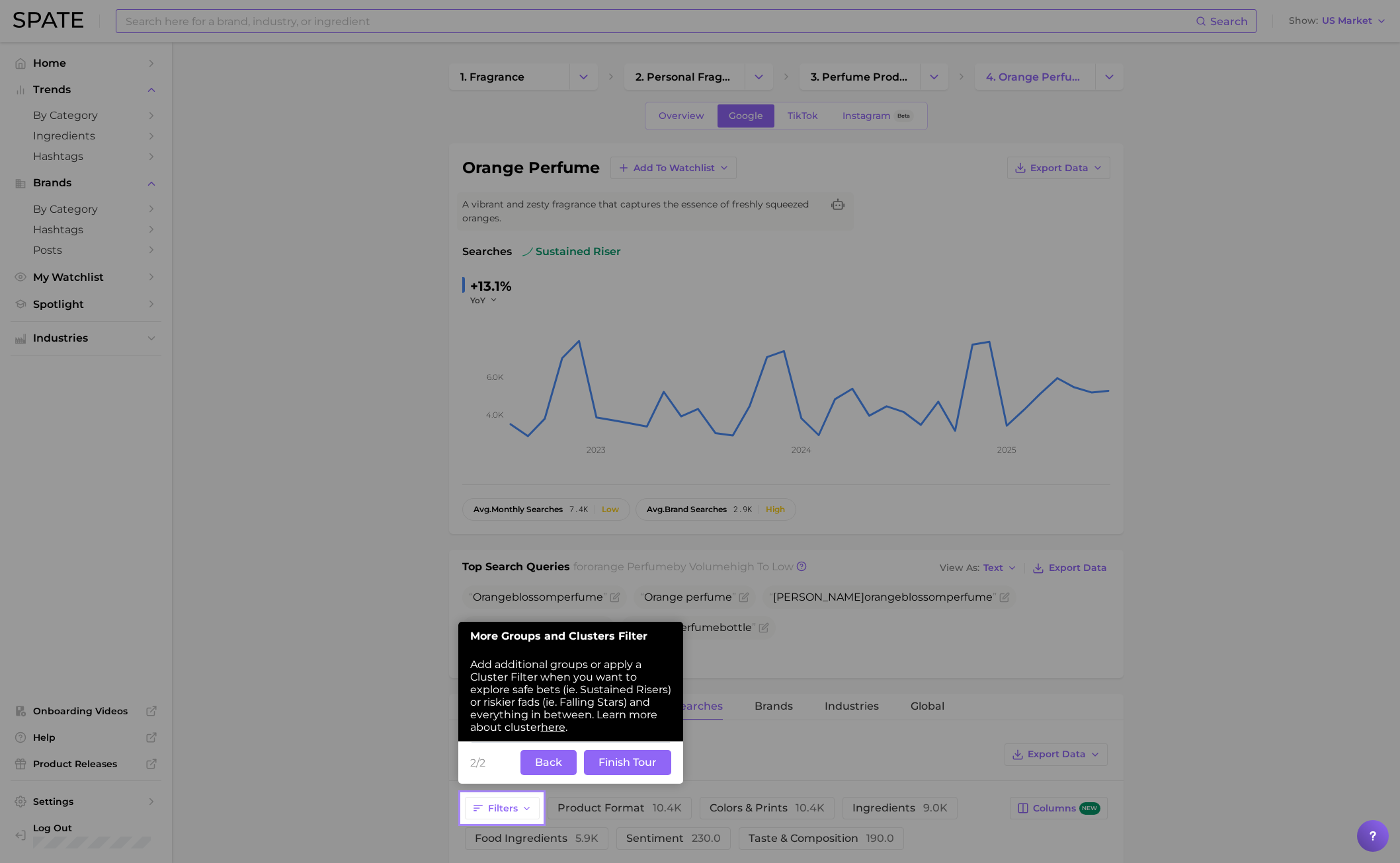
click at [531, 620] on button "Back" at bounding box center [549, 762] width 57 height 25
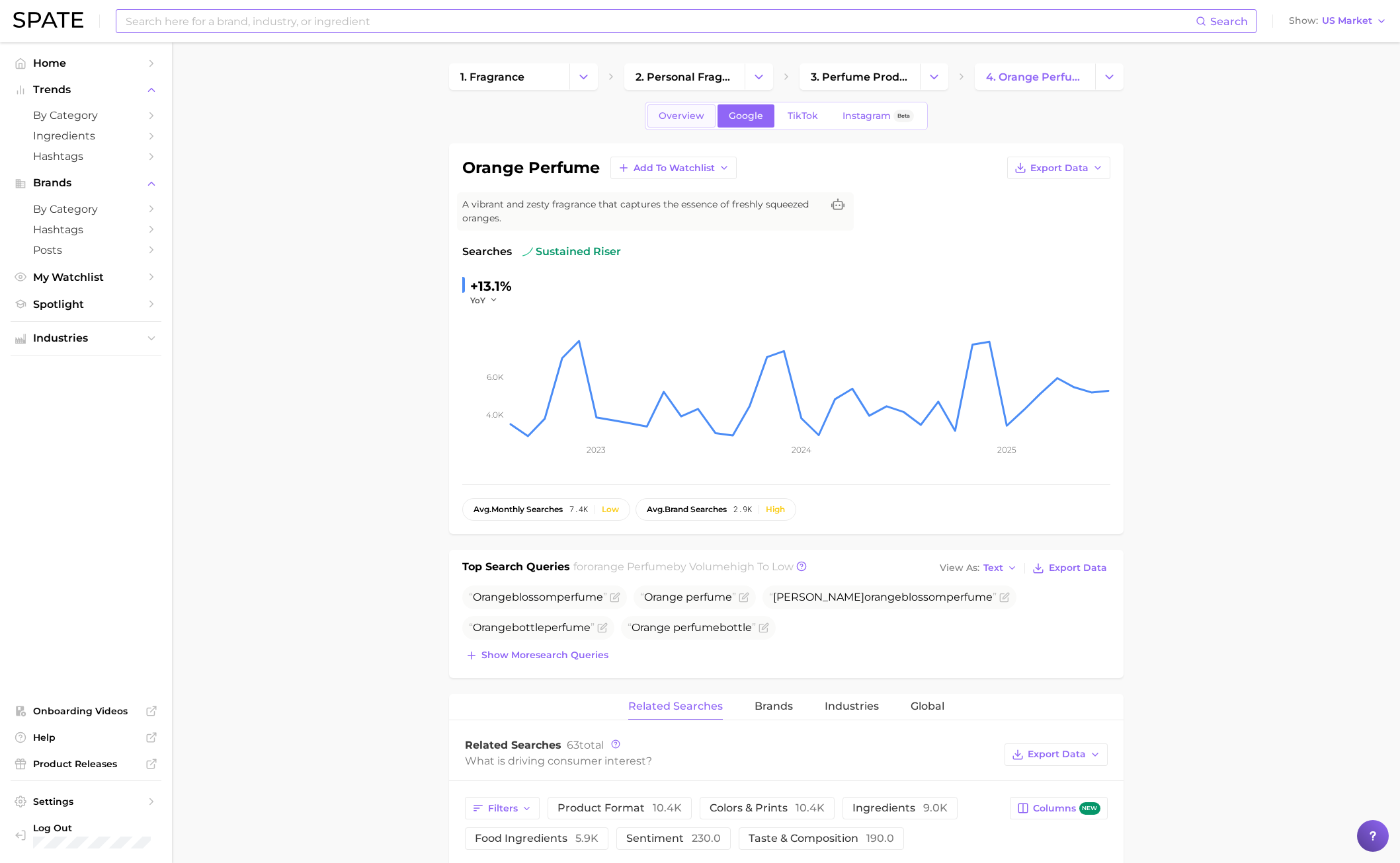
click at [680, 115] on span "Overview" at bounding box center [681, 116] width 46 height 12
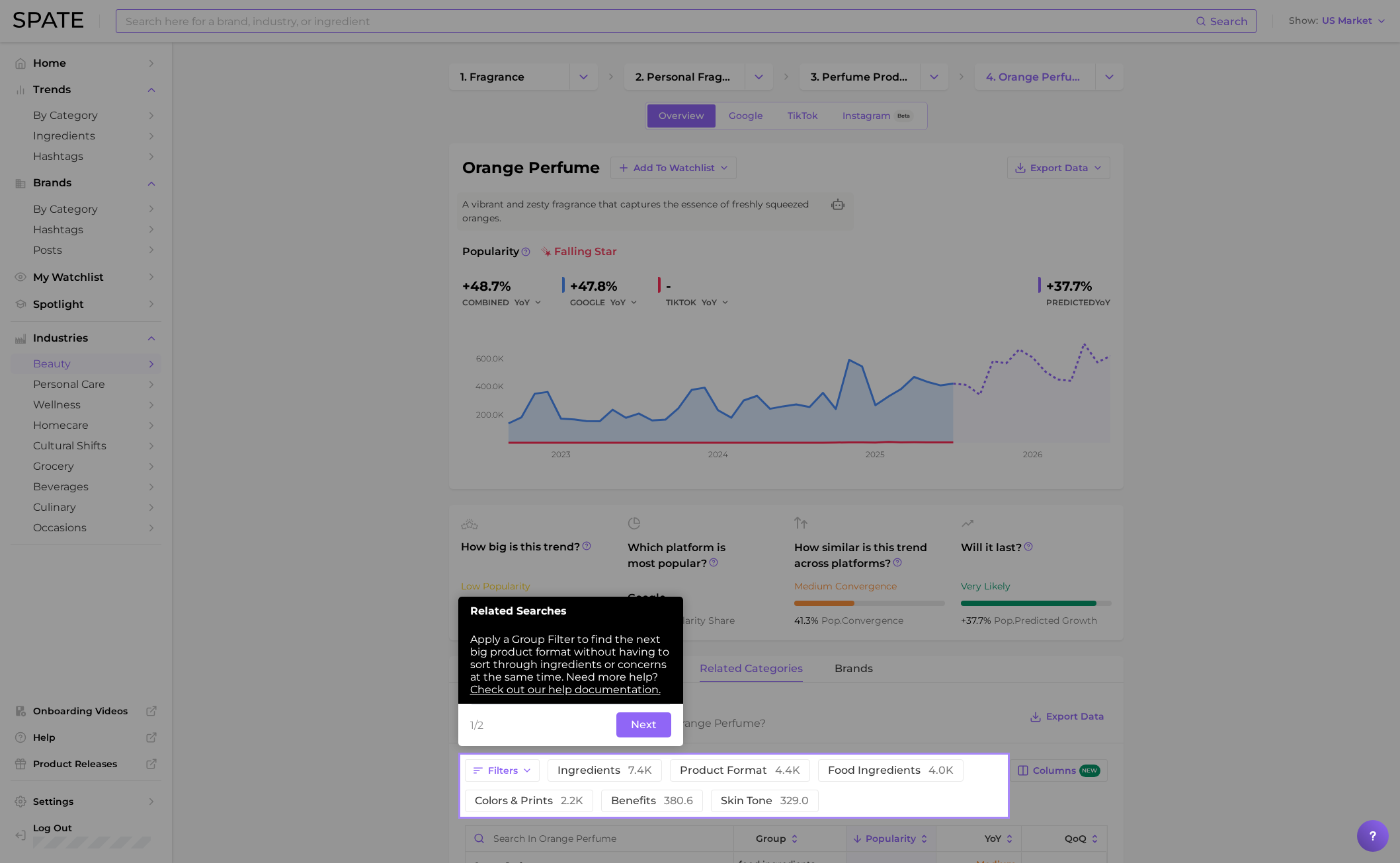
drag, startPoint x: 673, startPoint y: 743, endPoint x: 653, endPoint y: 727, distance: 25.6
click at [666, 620] on div "1/2 Back Next" at bounding box center [571, 725] width 225 height 42
click at [649, 620] on button "Next" at bounding box center [644, 725] width 55 height 25
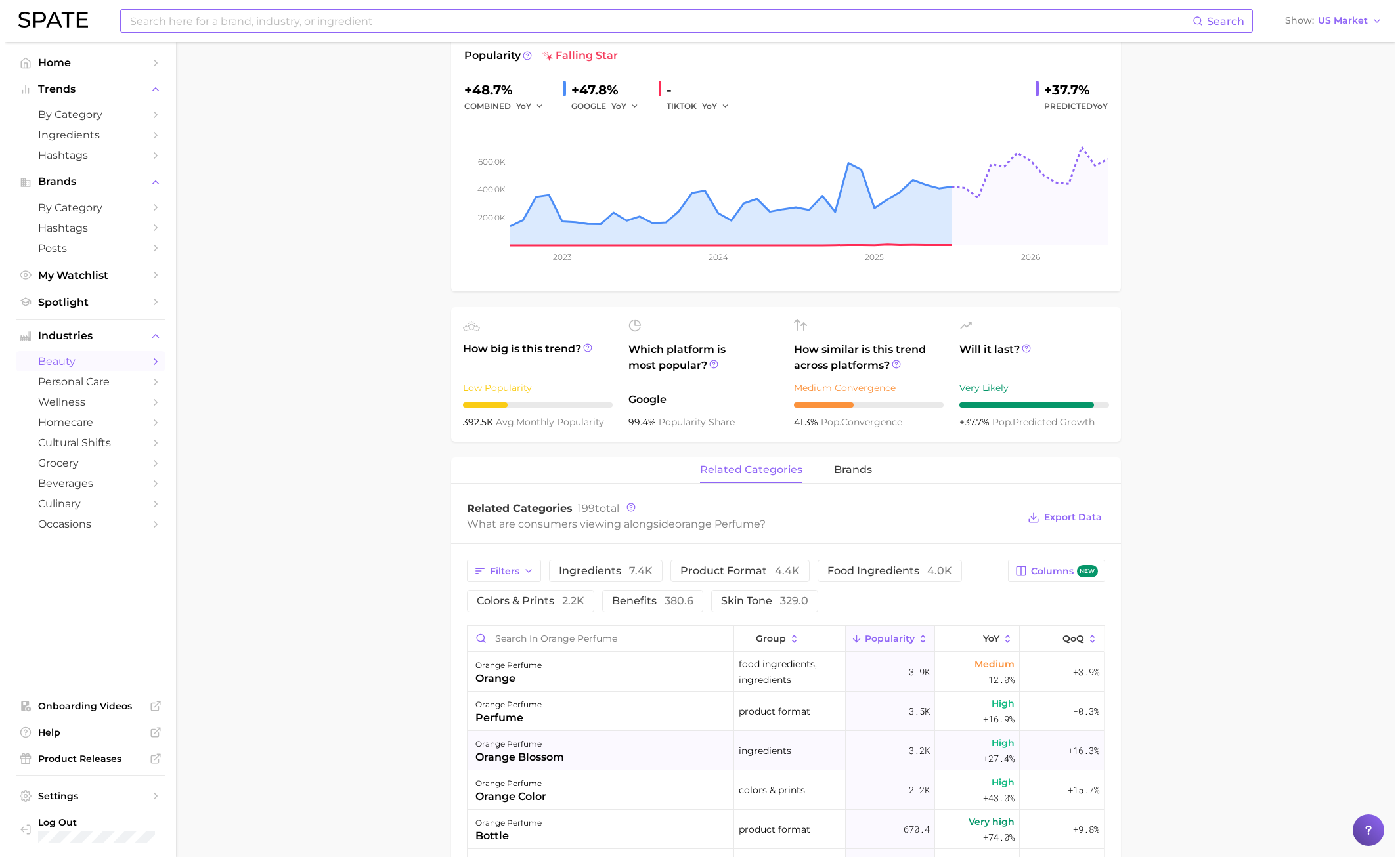
scroll to position [329, 0]
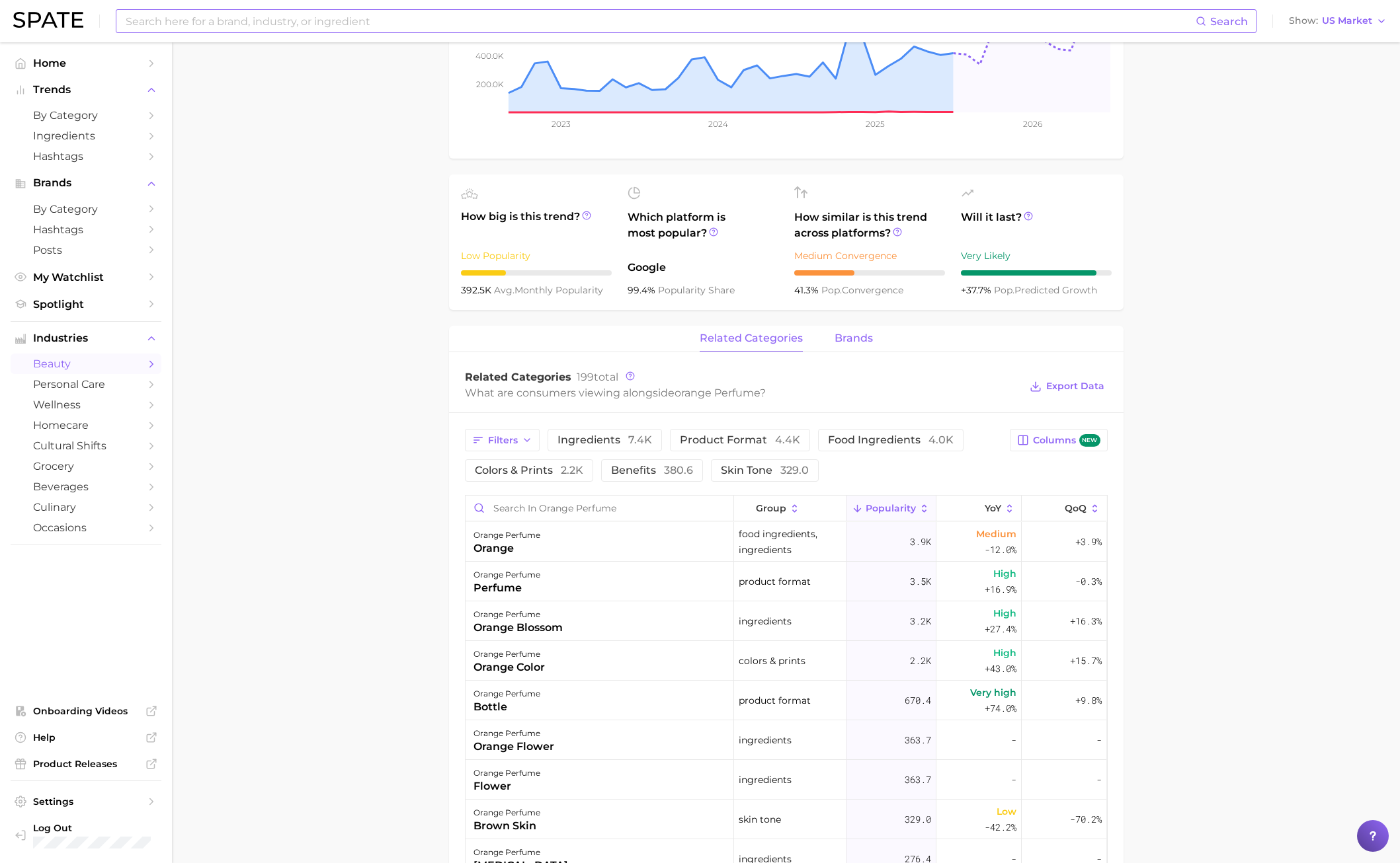
click at [834, 334] on span "brands" at bounding box center [853, 338] width 38 height 12
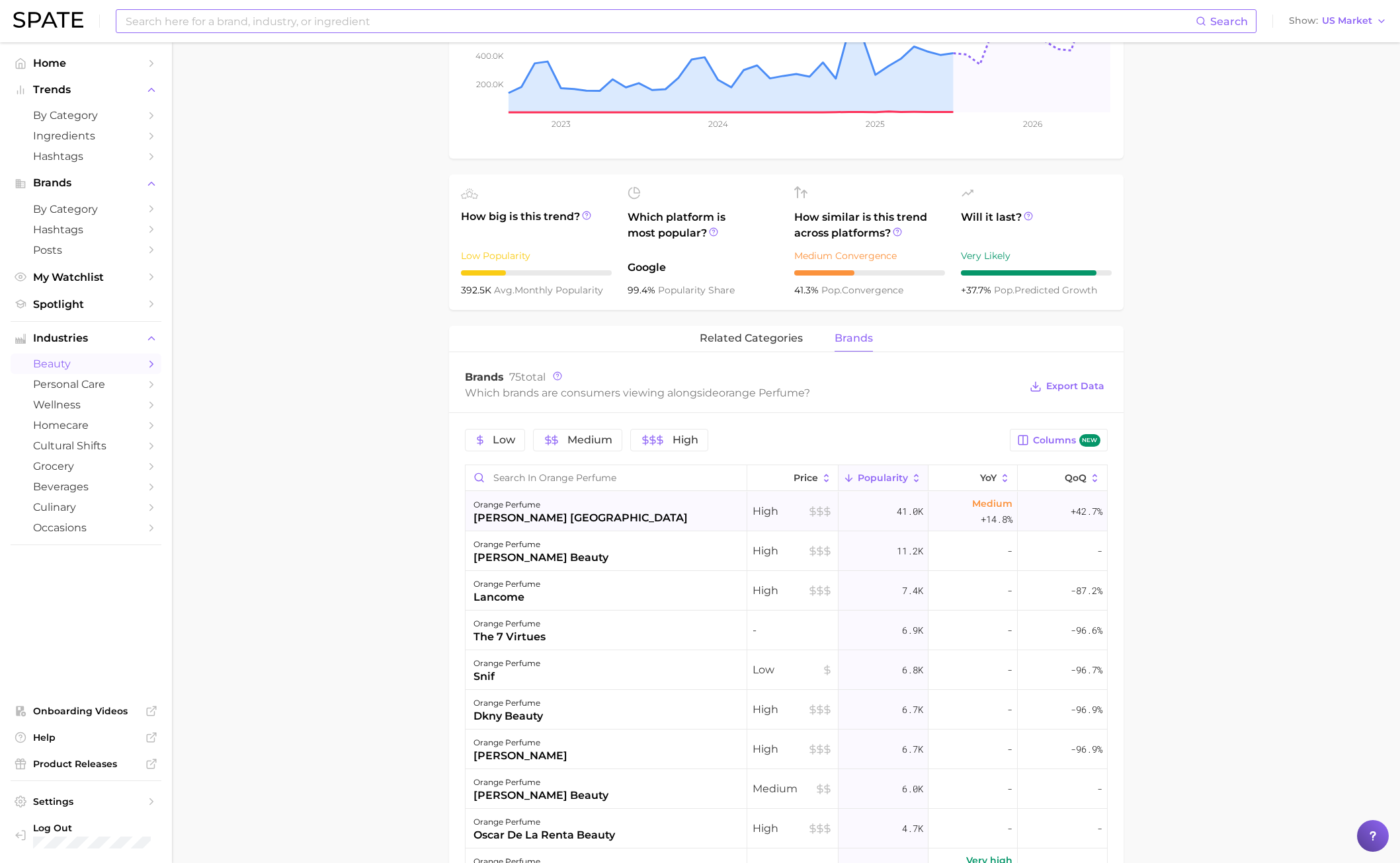
click at [897, 505] on span "41.0k" at bounding box center [910, 511] width 27 height 16
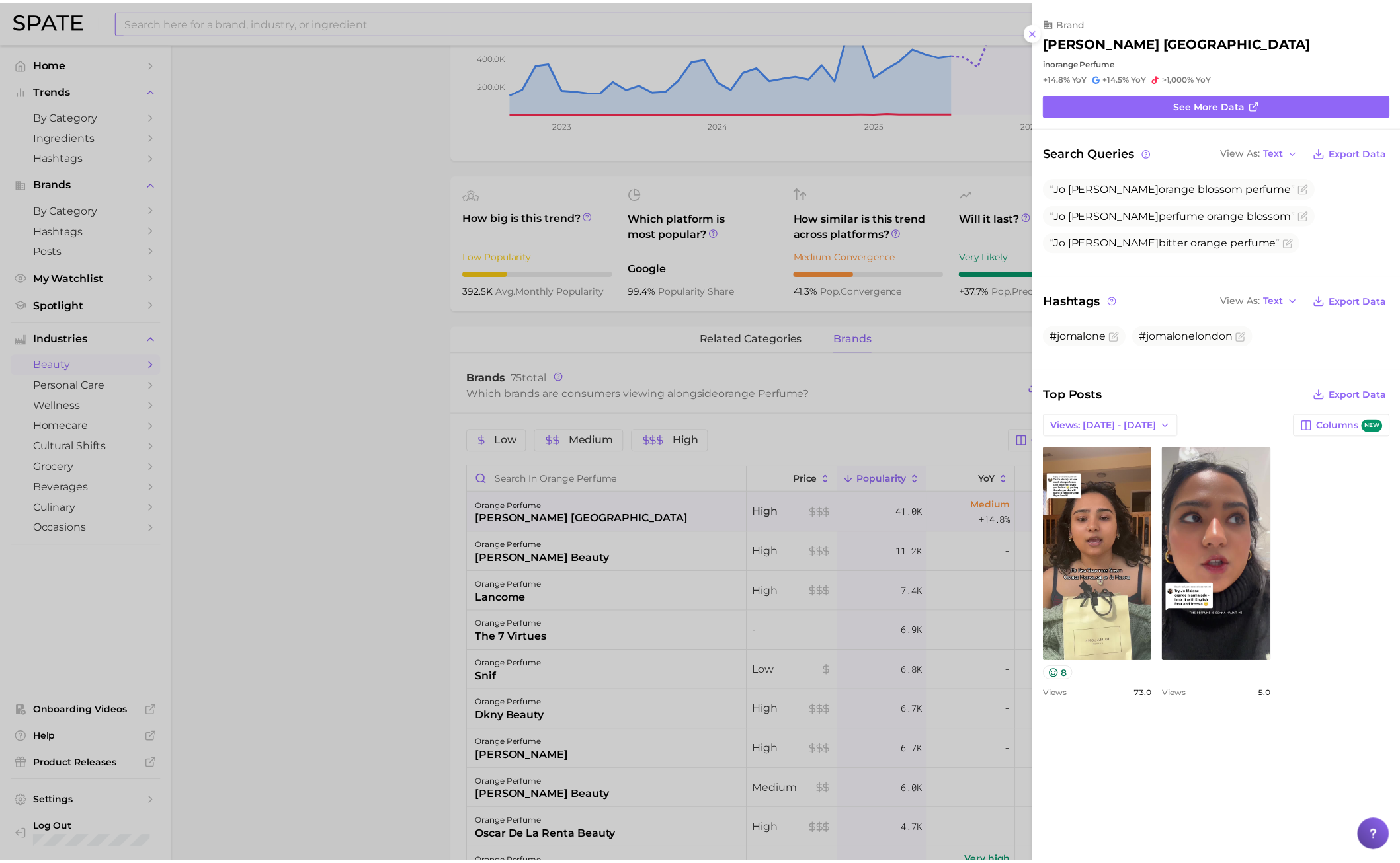
scroll to position [0, 0]
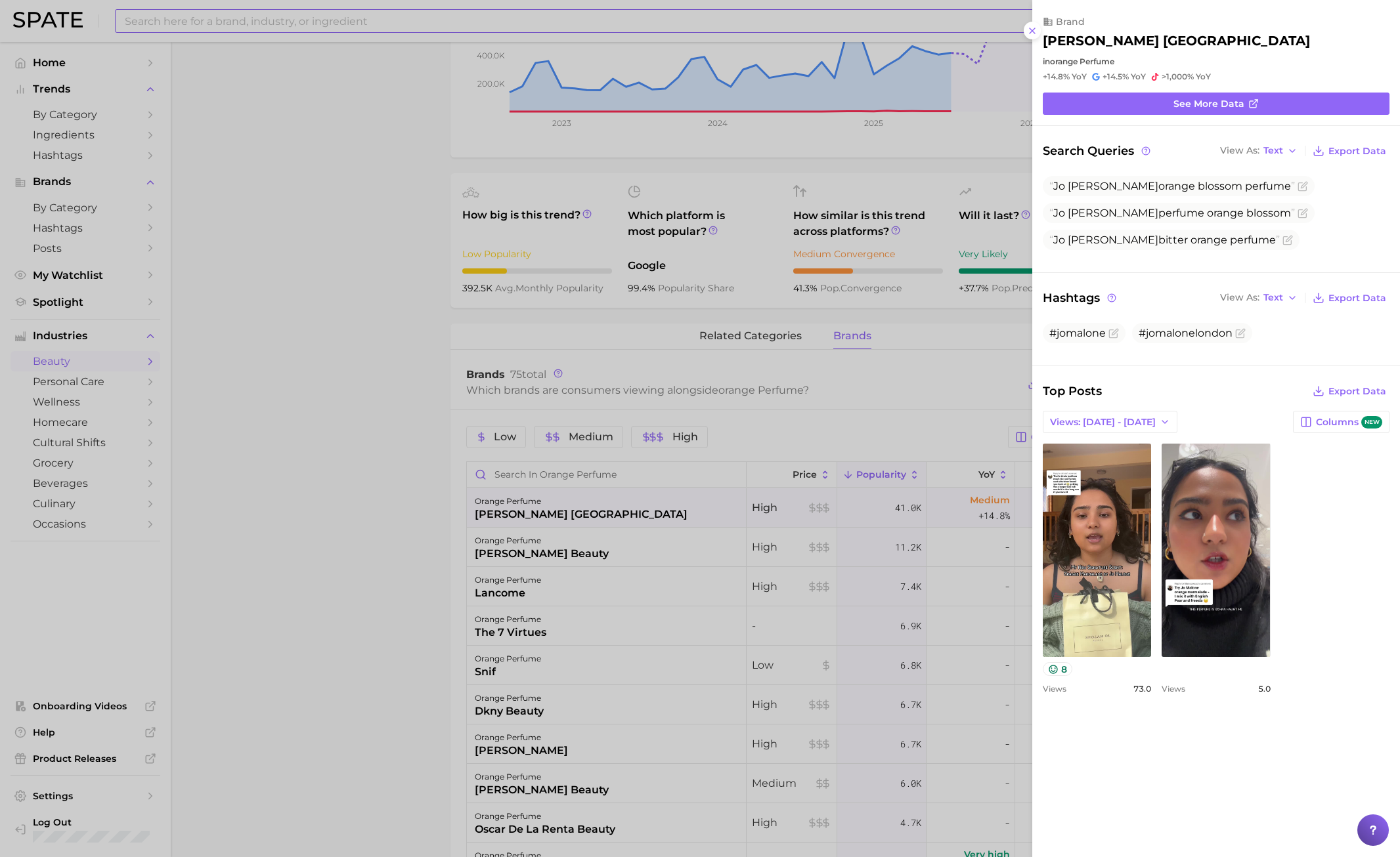
click at [397, 436] on div at bounding box center [700, 428] width 1400 height 857
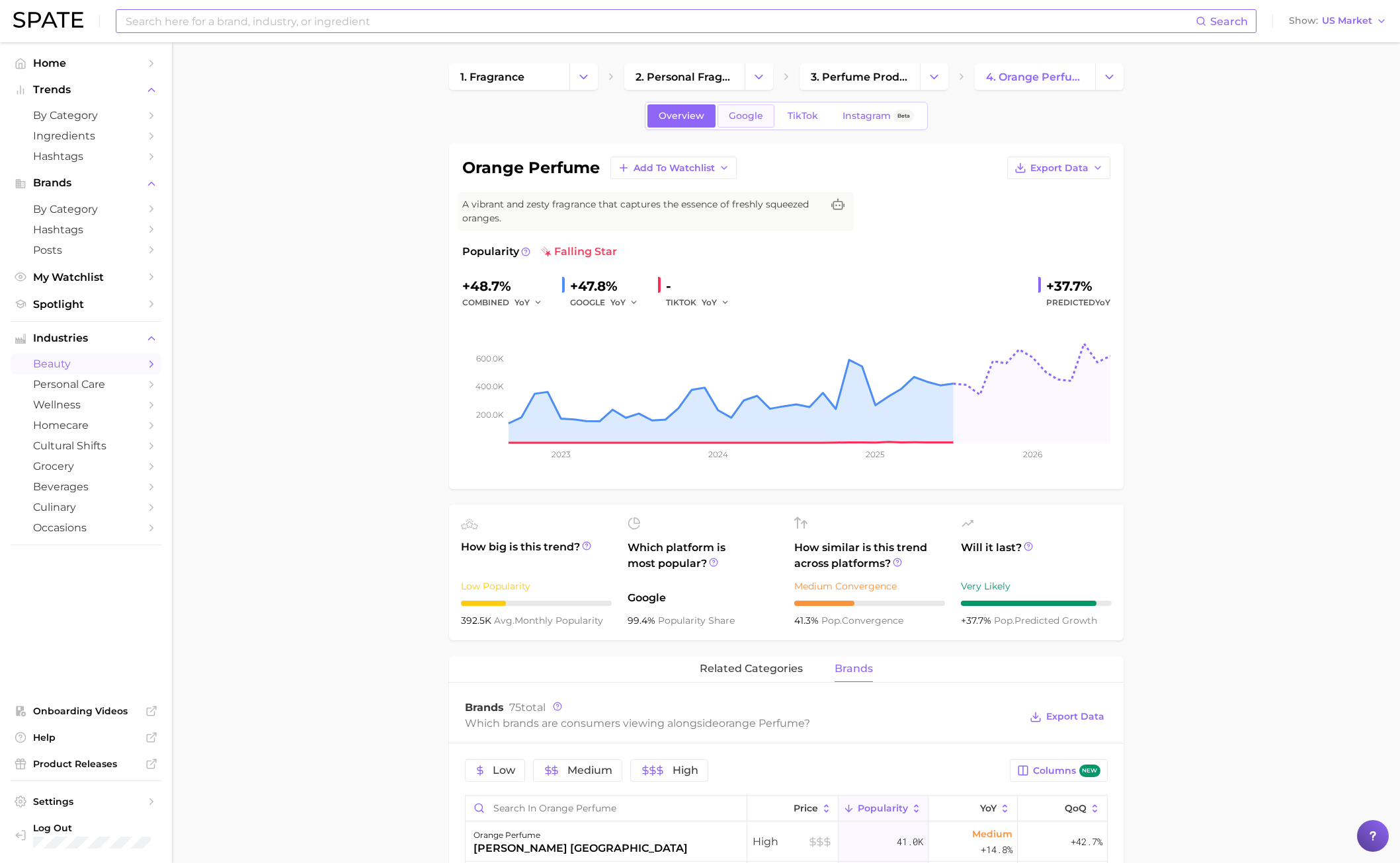
click at [752, 121] on link "Google" at bounding box center [746, 116] width 57 height 23
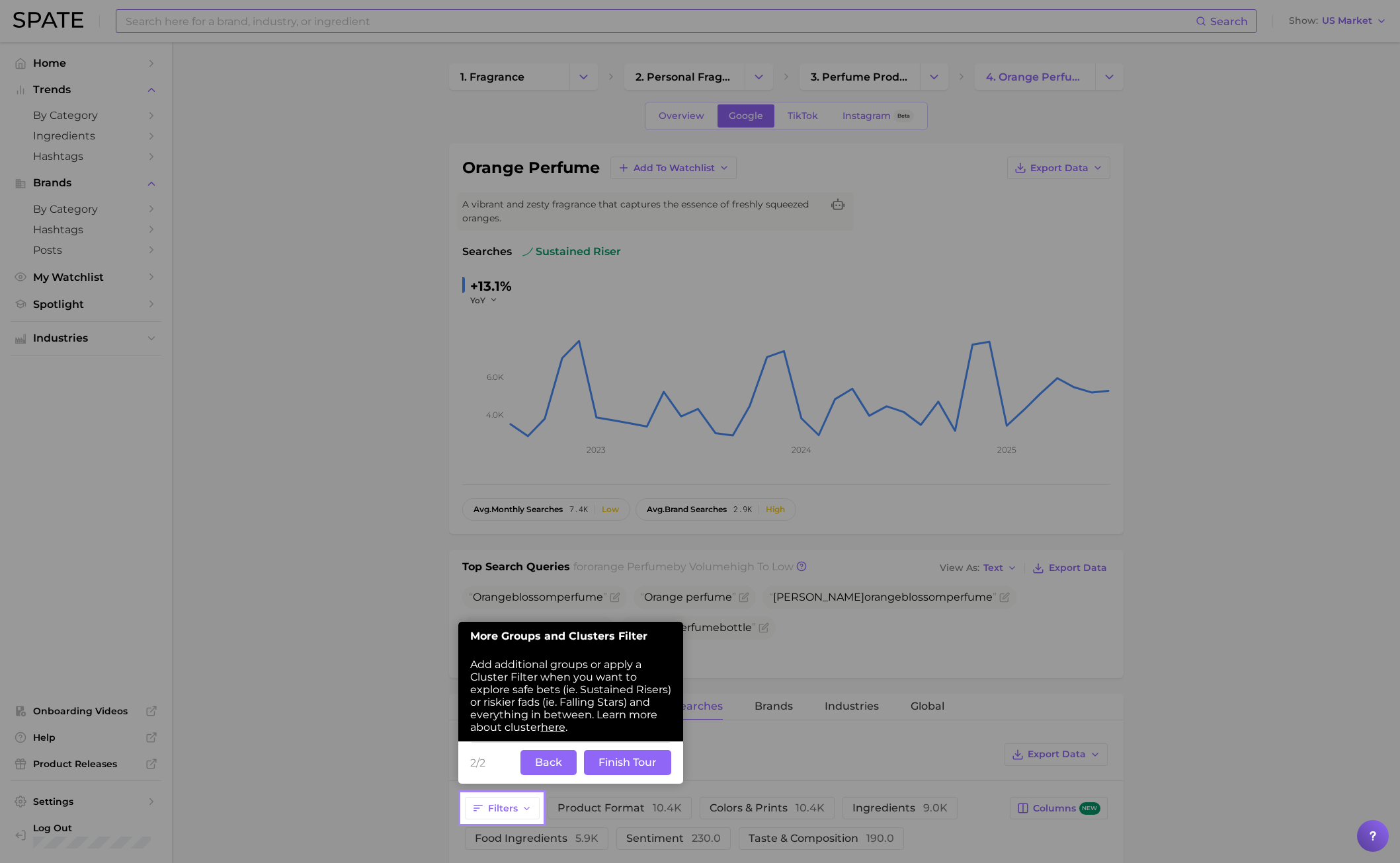
click at [557, 620] on button "Back" at bounding box center [549, 762] width 57 height 25
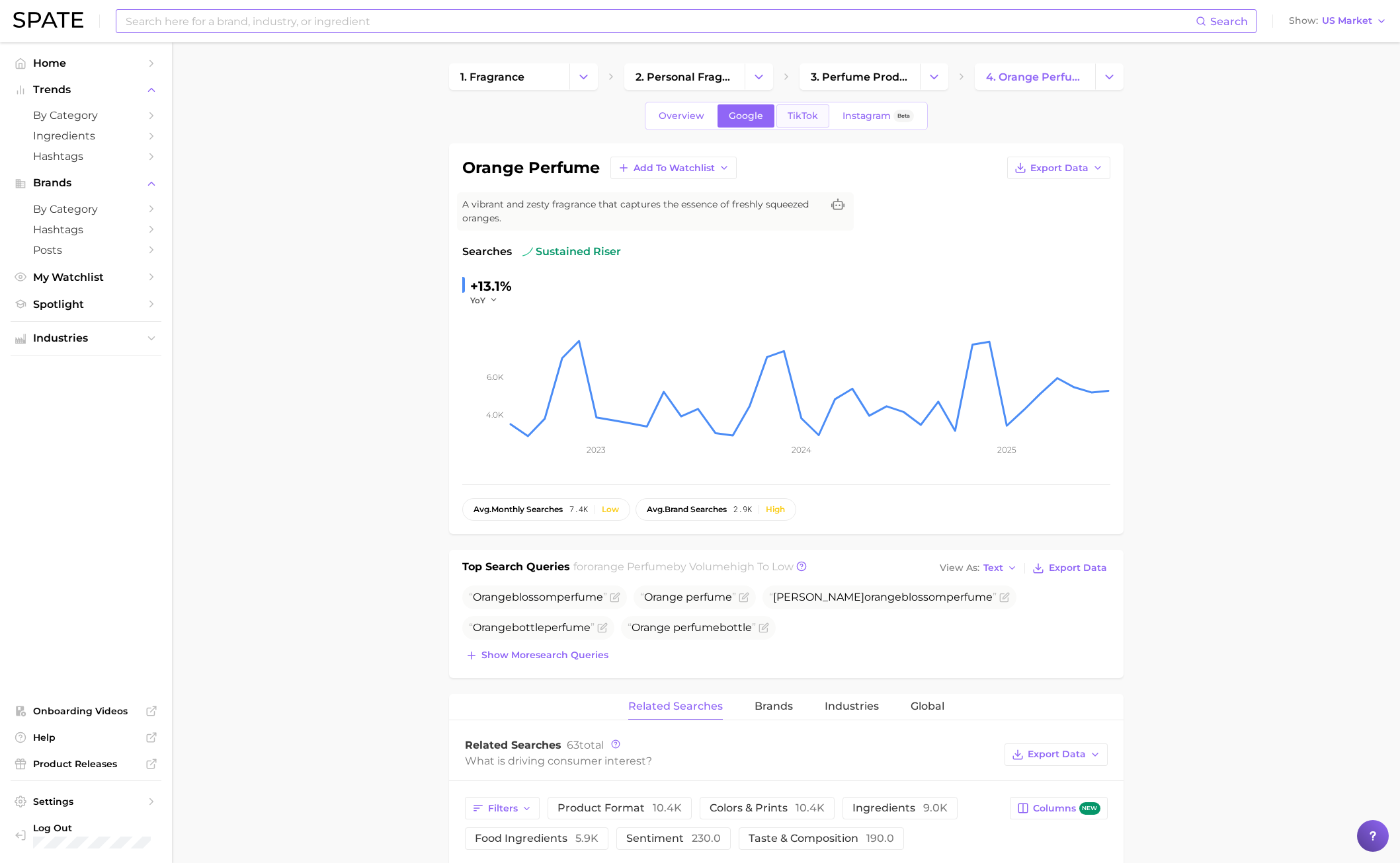
click at [814, 115] on span "TikTok" at bounding box center [803, 116] width 31 height 12
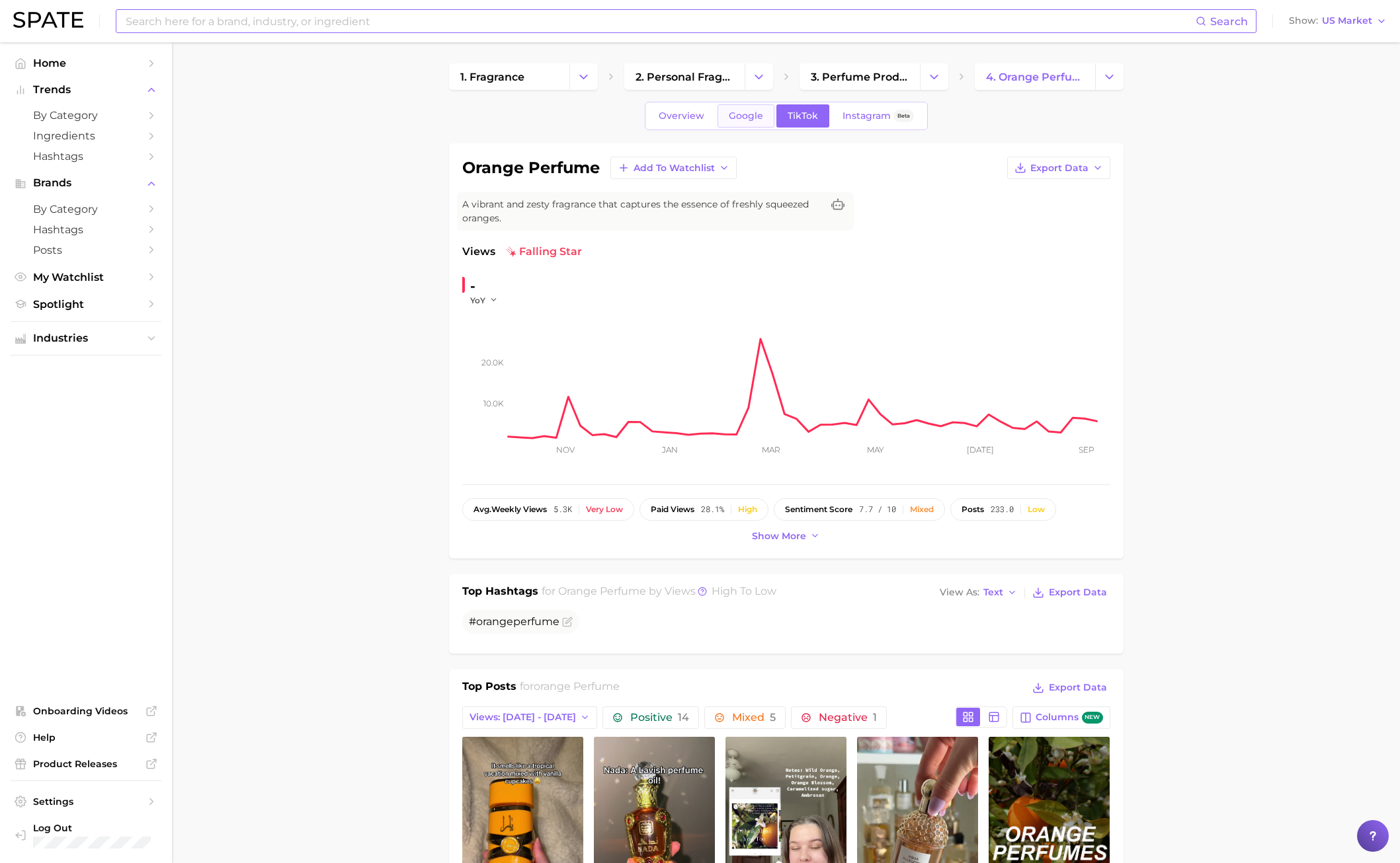
click at [757, 119] on span "Google" at bounding box center [745, 116] width 34 height 12
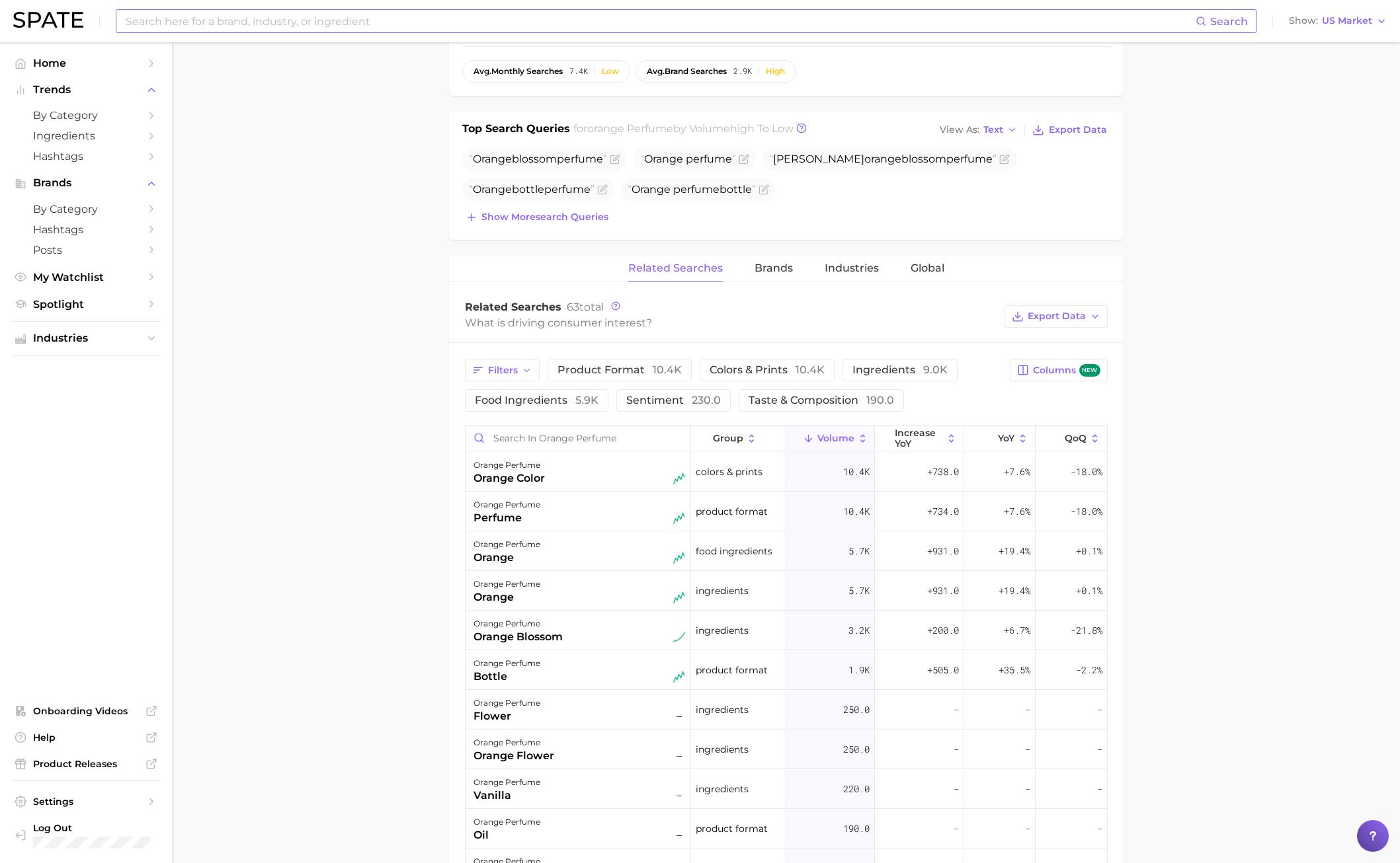
scroll to position [529, 0]
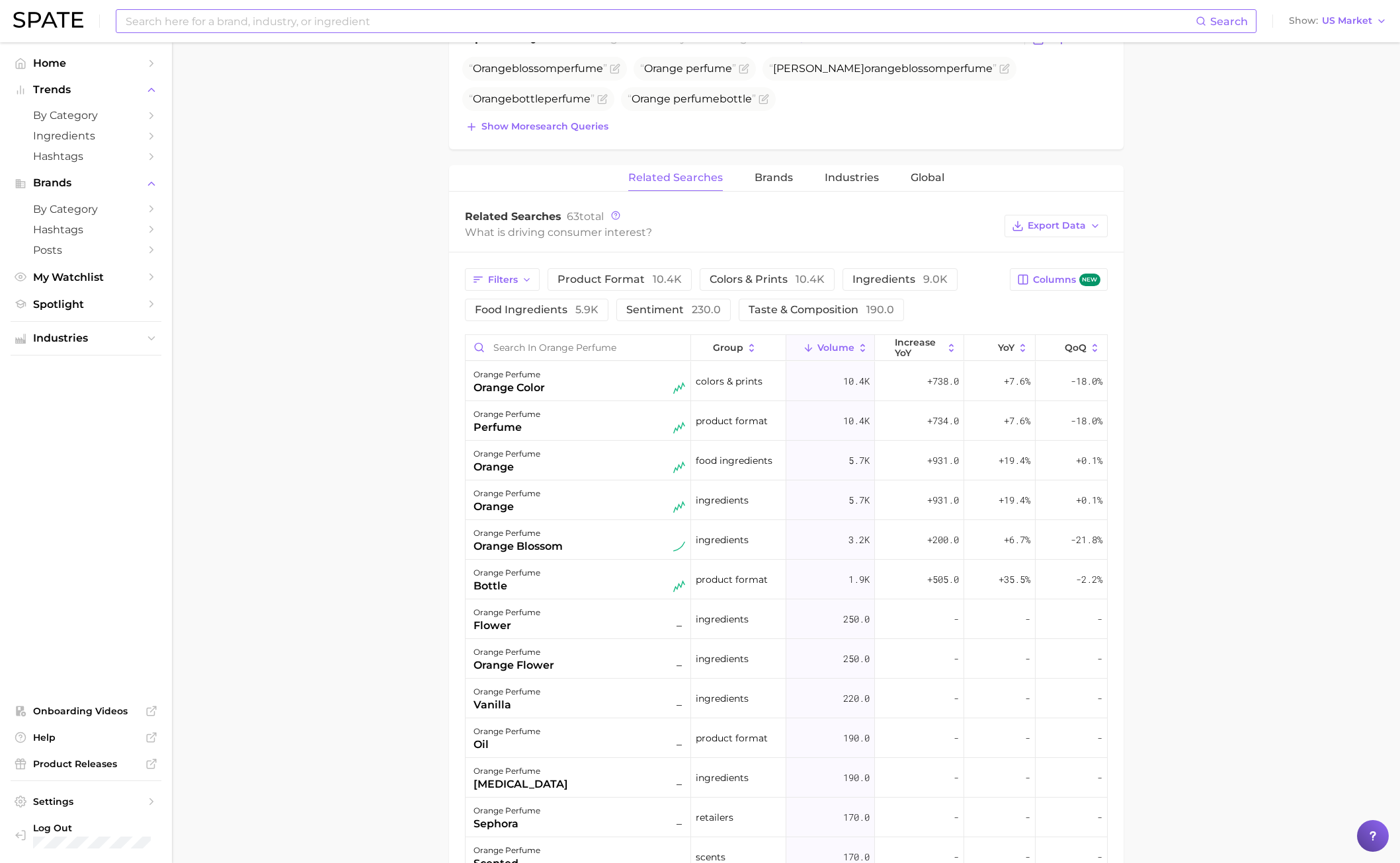
drag, startPoint x: 740, startPoint y: 357, endPoint x: 376, endPoint y: 582, distance: 427.9
click at [376, 582] on main "1. fragrance 2. personal fragrance 3. perfume products 4. orange perfume Overvi…" at bounding box center [786, 397] width 1228 height 1766
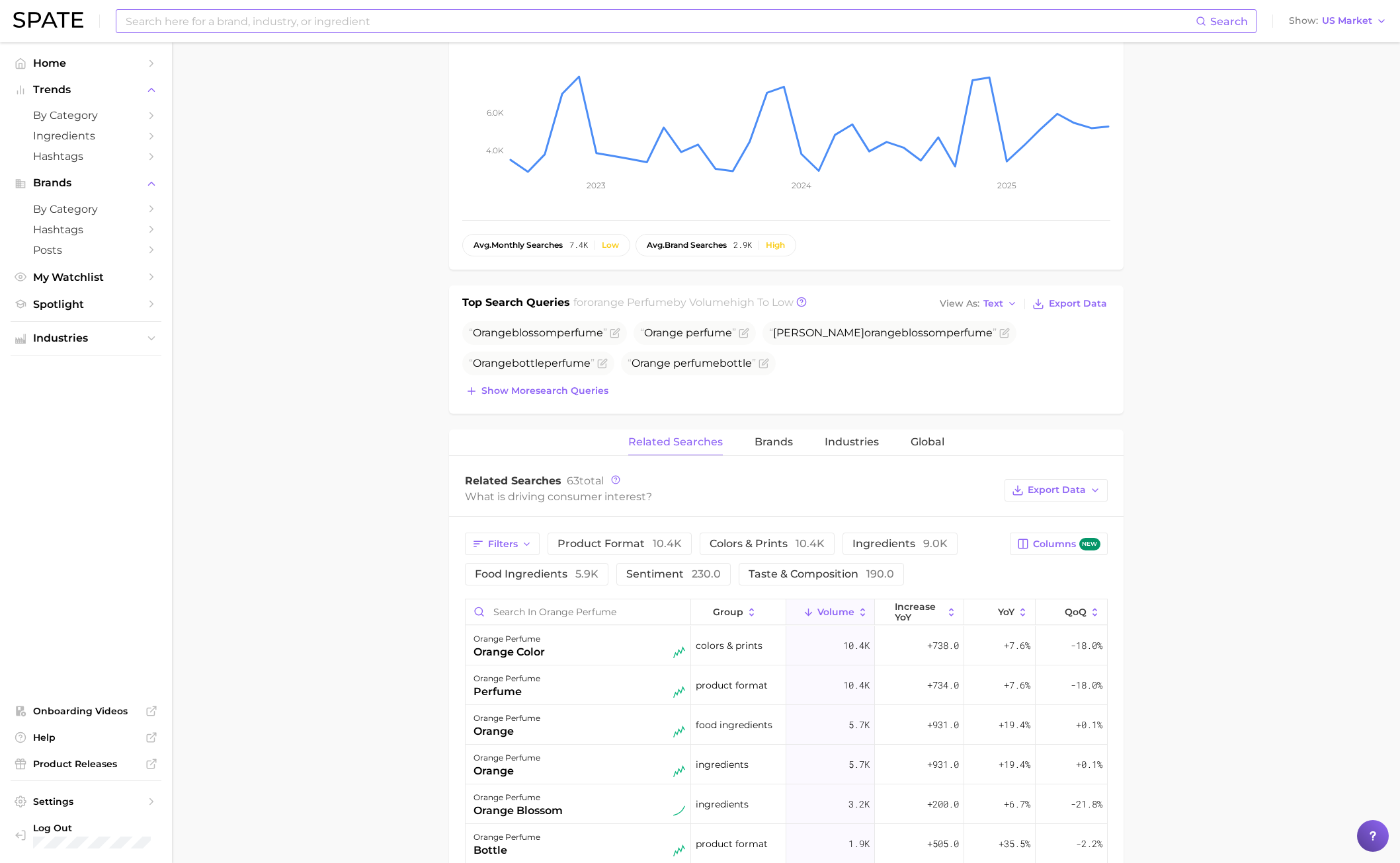
scroll to position [0, 0]
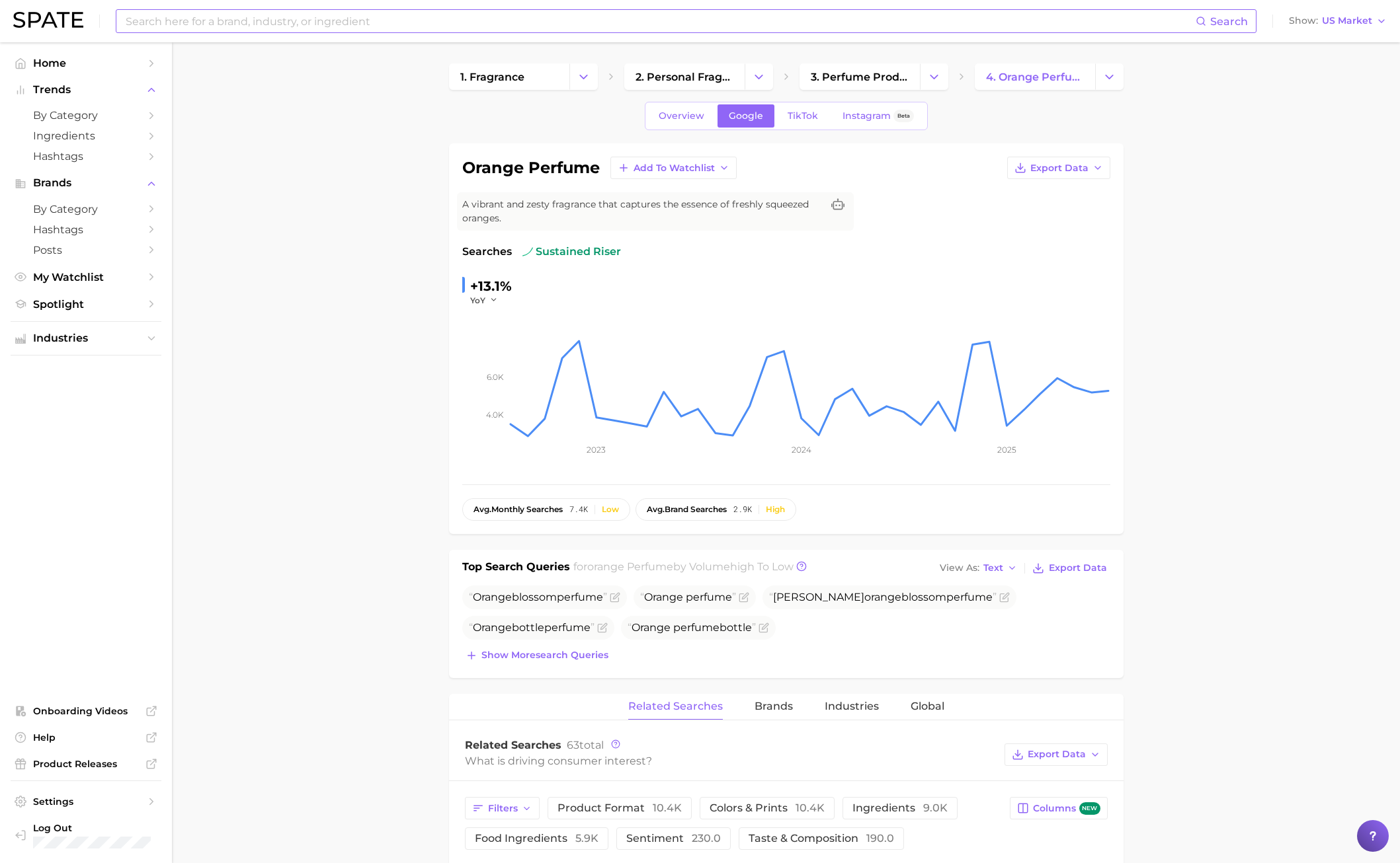
click at [318, 32] on div "Search" at bounding box center [685, 21] width 1140 height 24
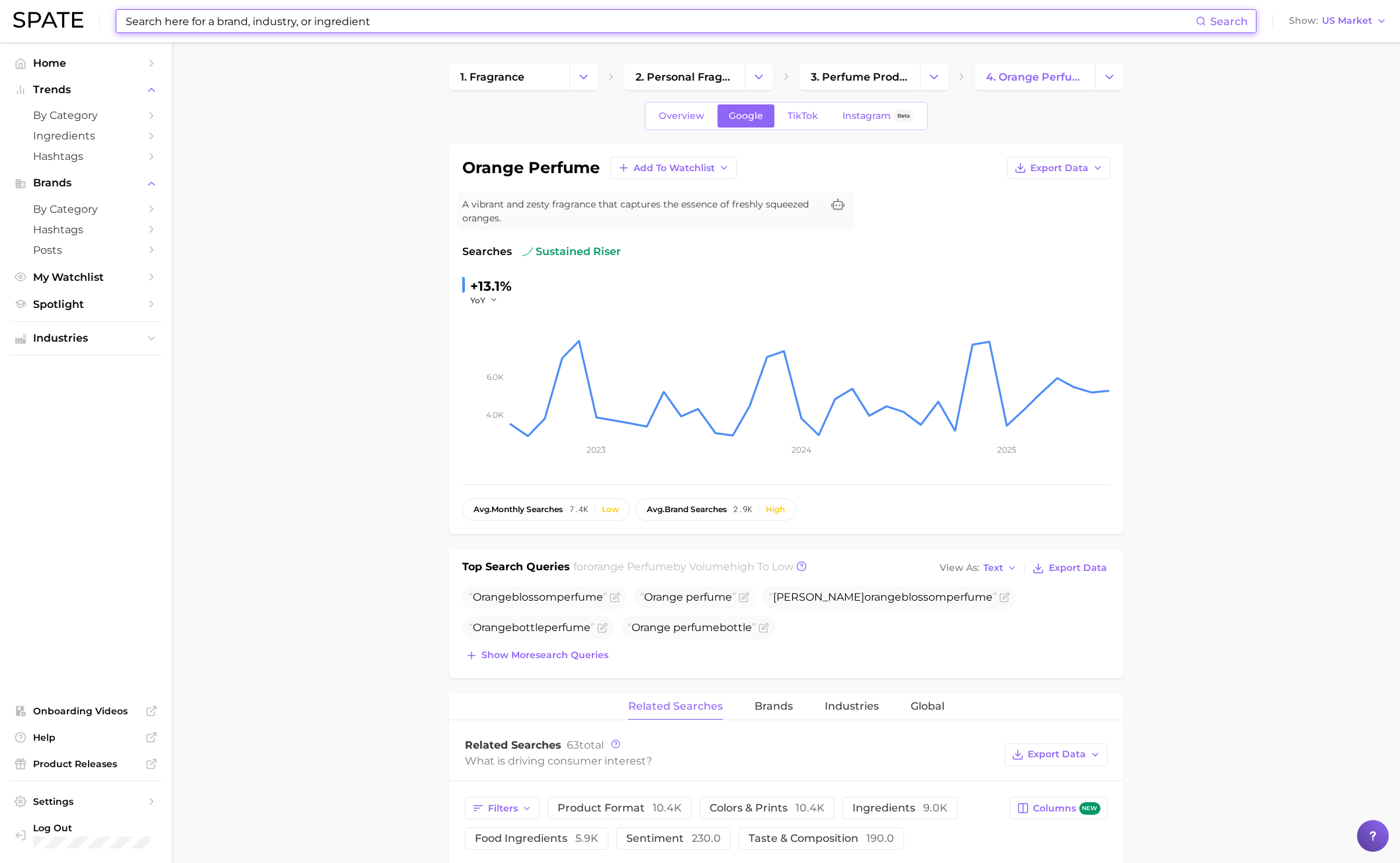
click at [311, 23] on input at bounding box center [660, 21] width 1071 height 22
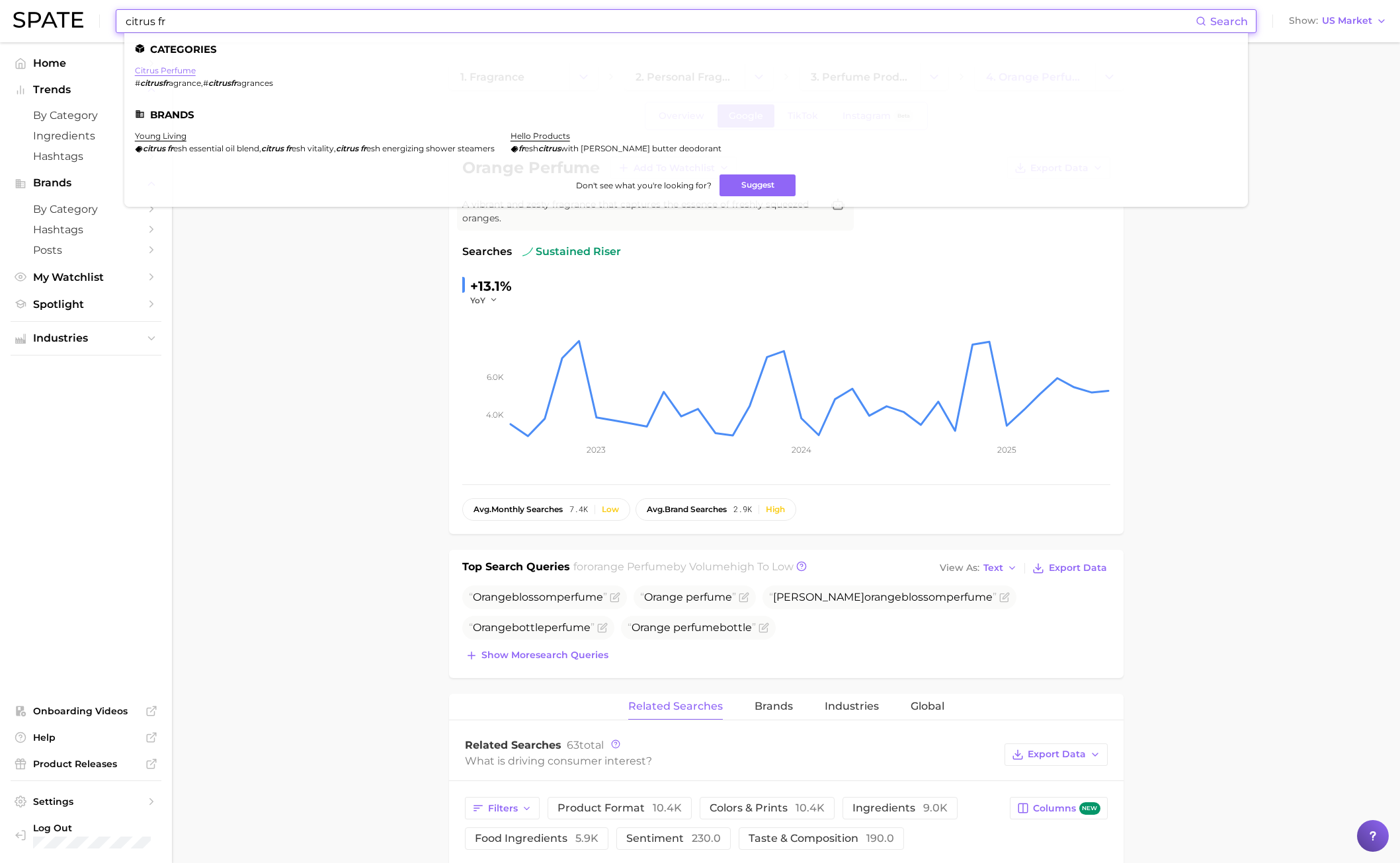
type input "citrus fr"
click at [176, 69] on link "citrus perfume" at bounding box center [165, 71] width 61 height 10
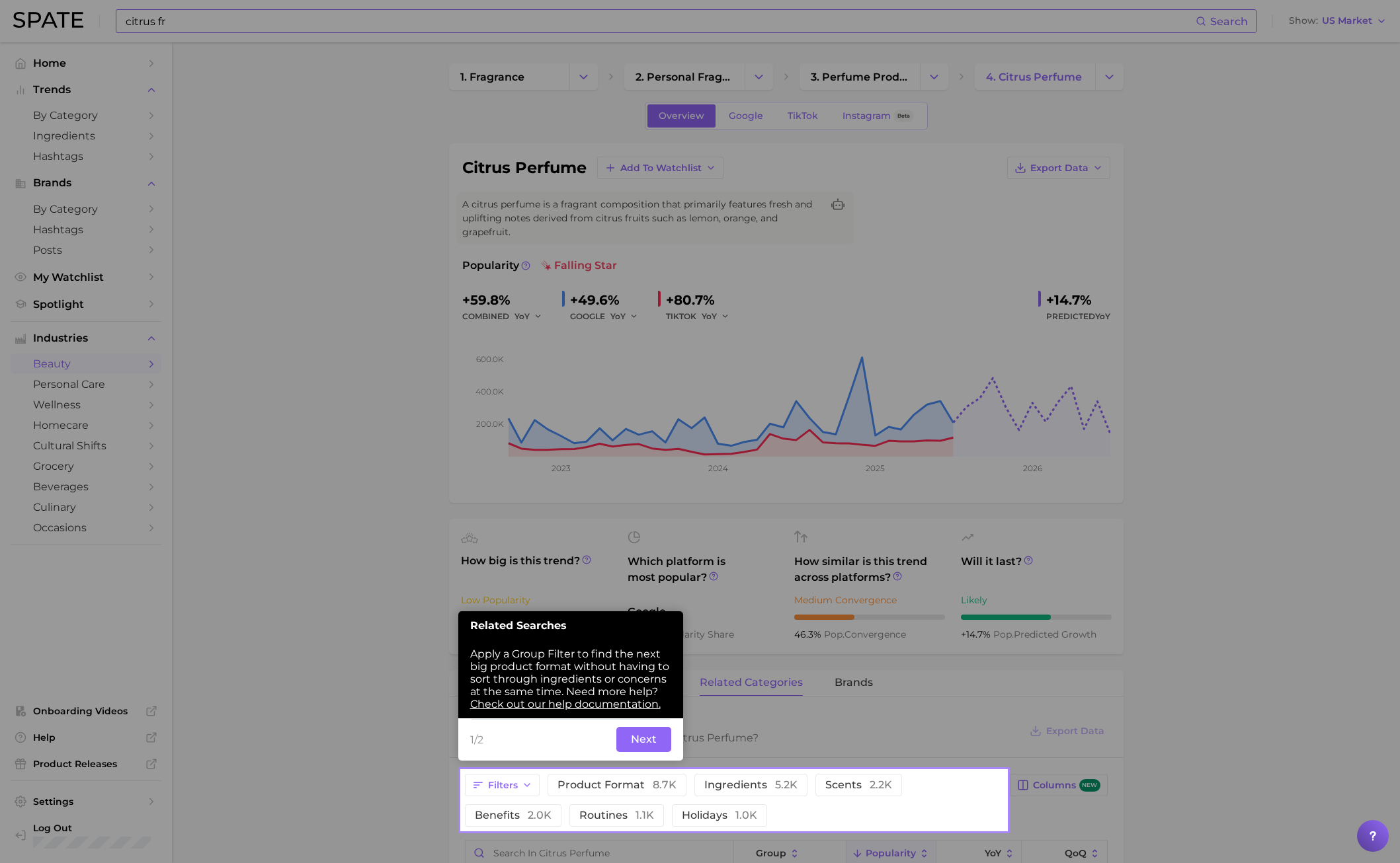
click at [414, 442] on div at bounding box center [230, 757] width 462 height 1515
click at [656, 620] on button "Next" at bounding box center [644, 739] width 55 height 25
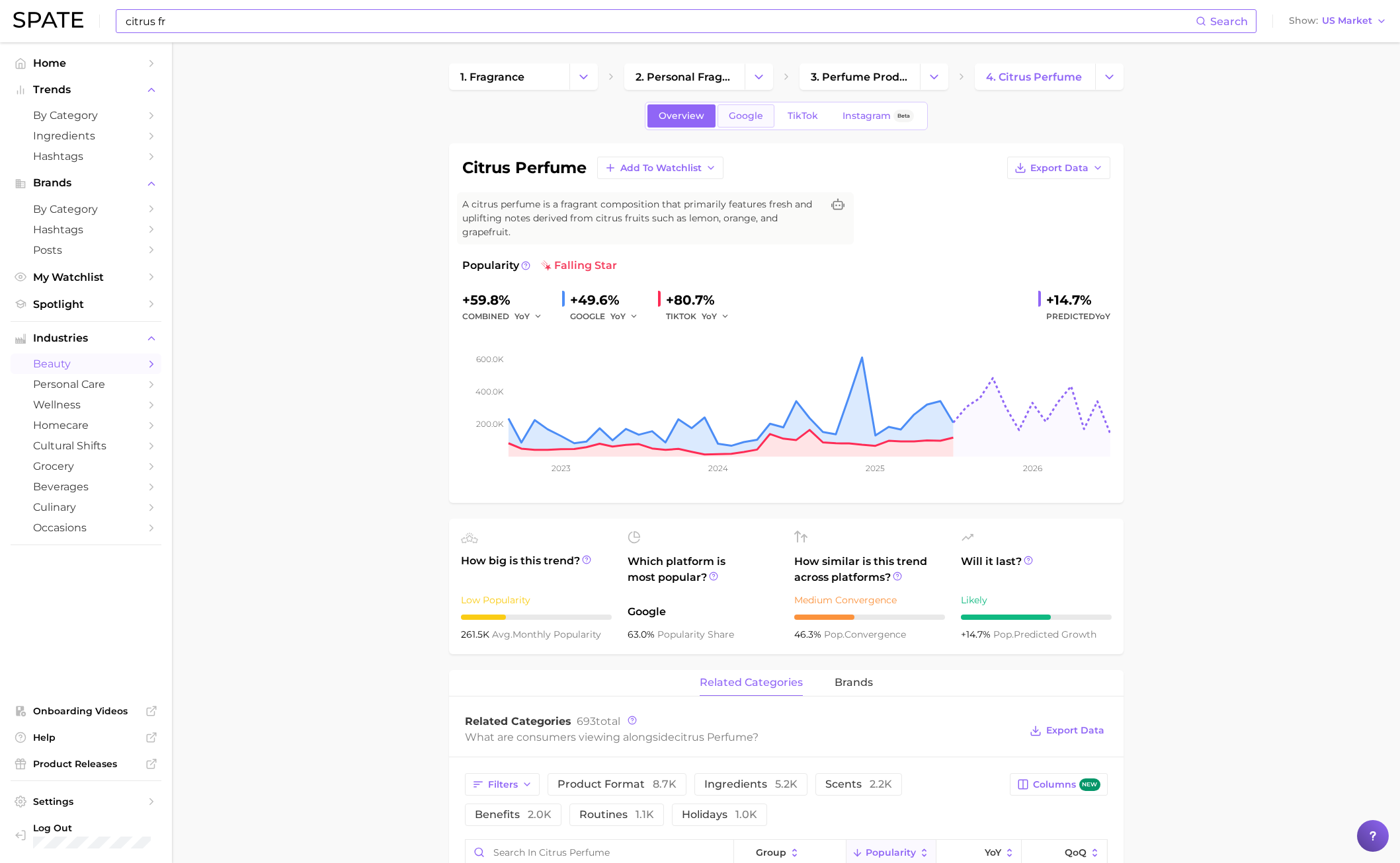
click at [757, 121] on link "Google" at bounding box center [746, 116] width 57 height 23
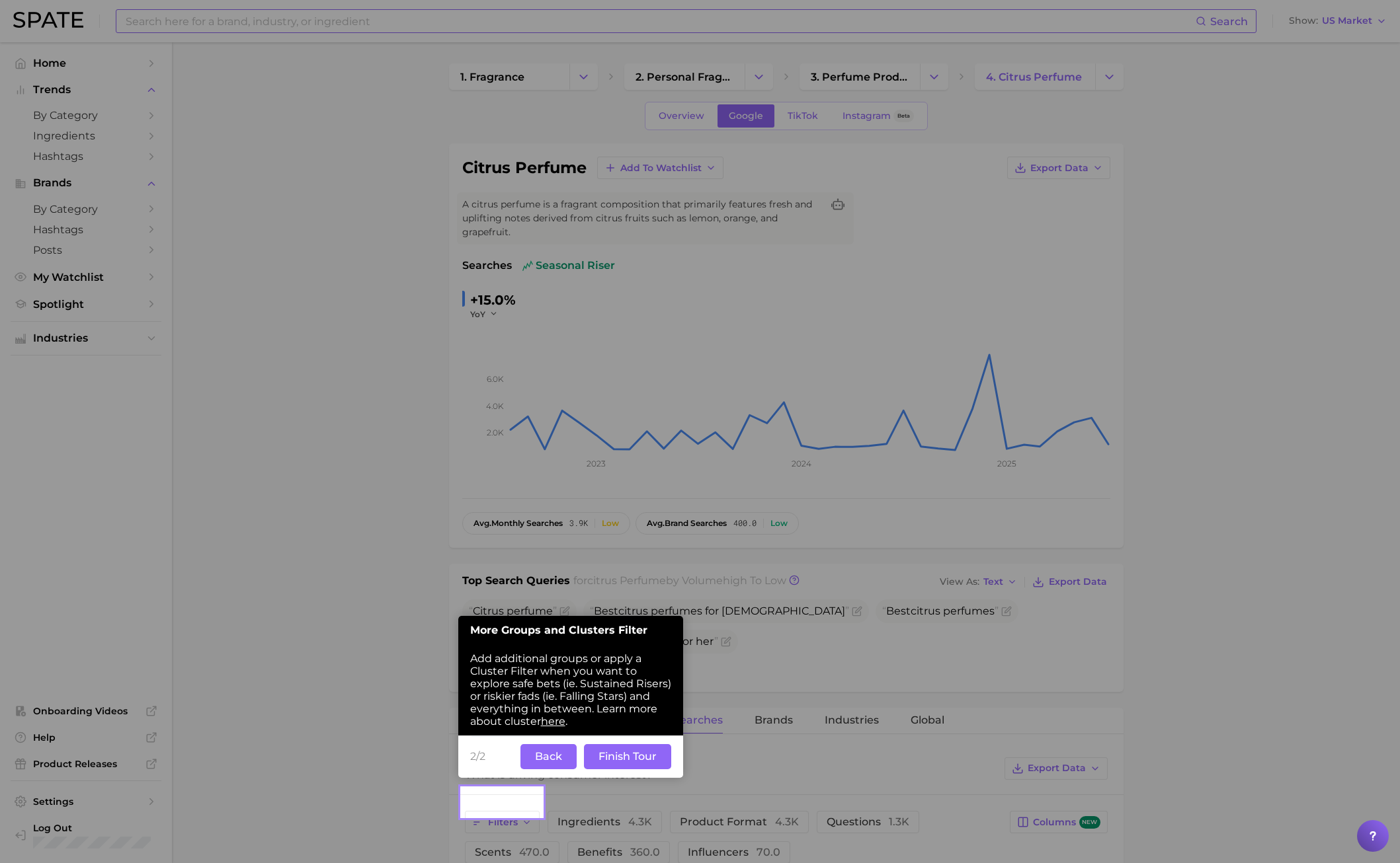
click at [564, 620] on div "2/2 Back Finish Tour" at bounding box center [571, 757] width 225 height 42
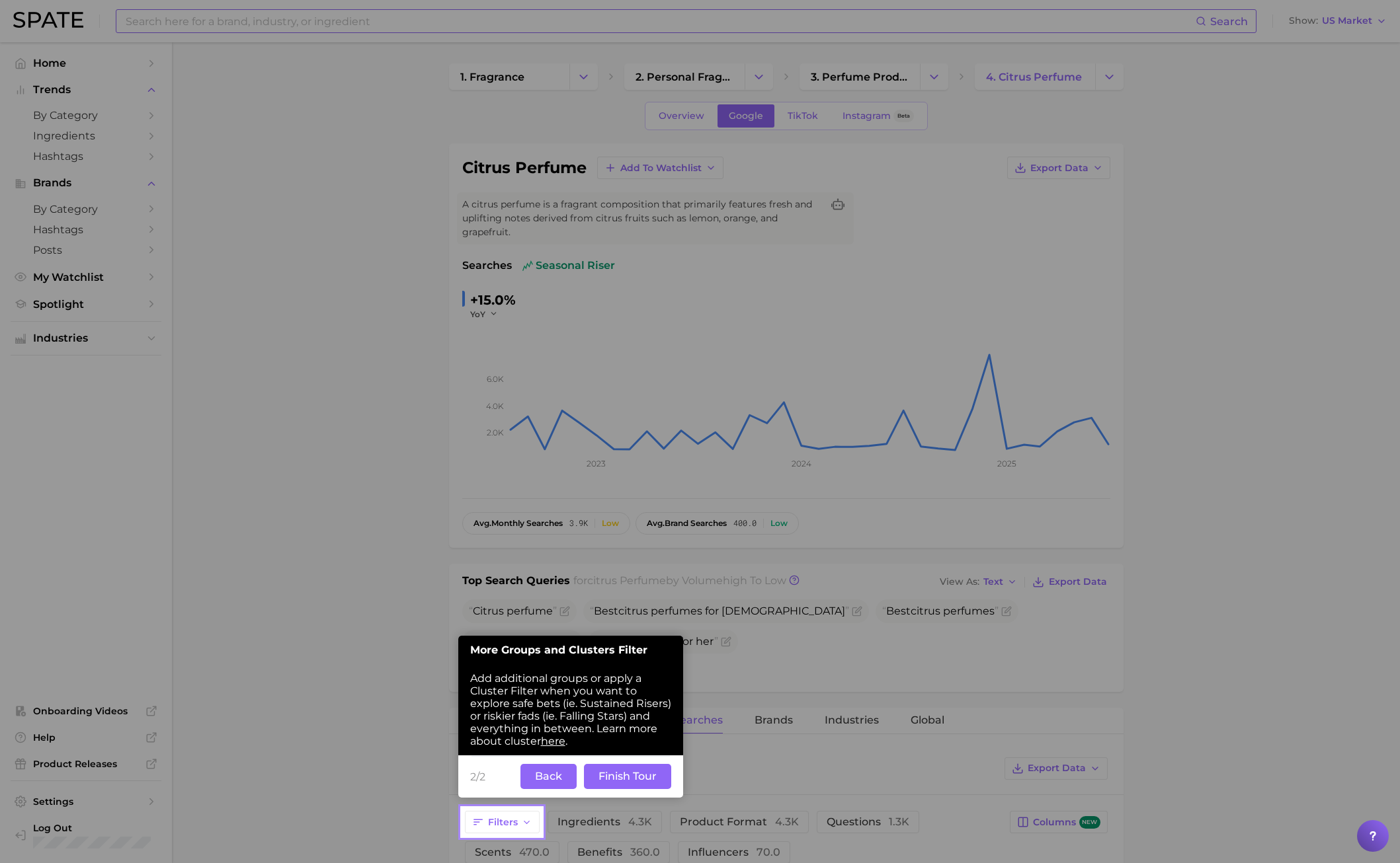
click at [563, 620] on button "Back" at bounding box center [549, 777] width 57 height 25
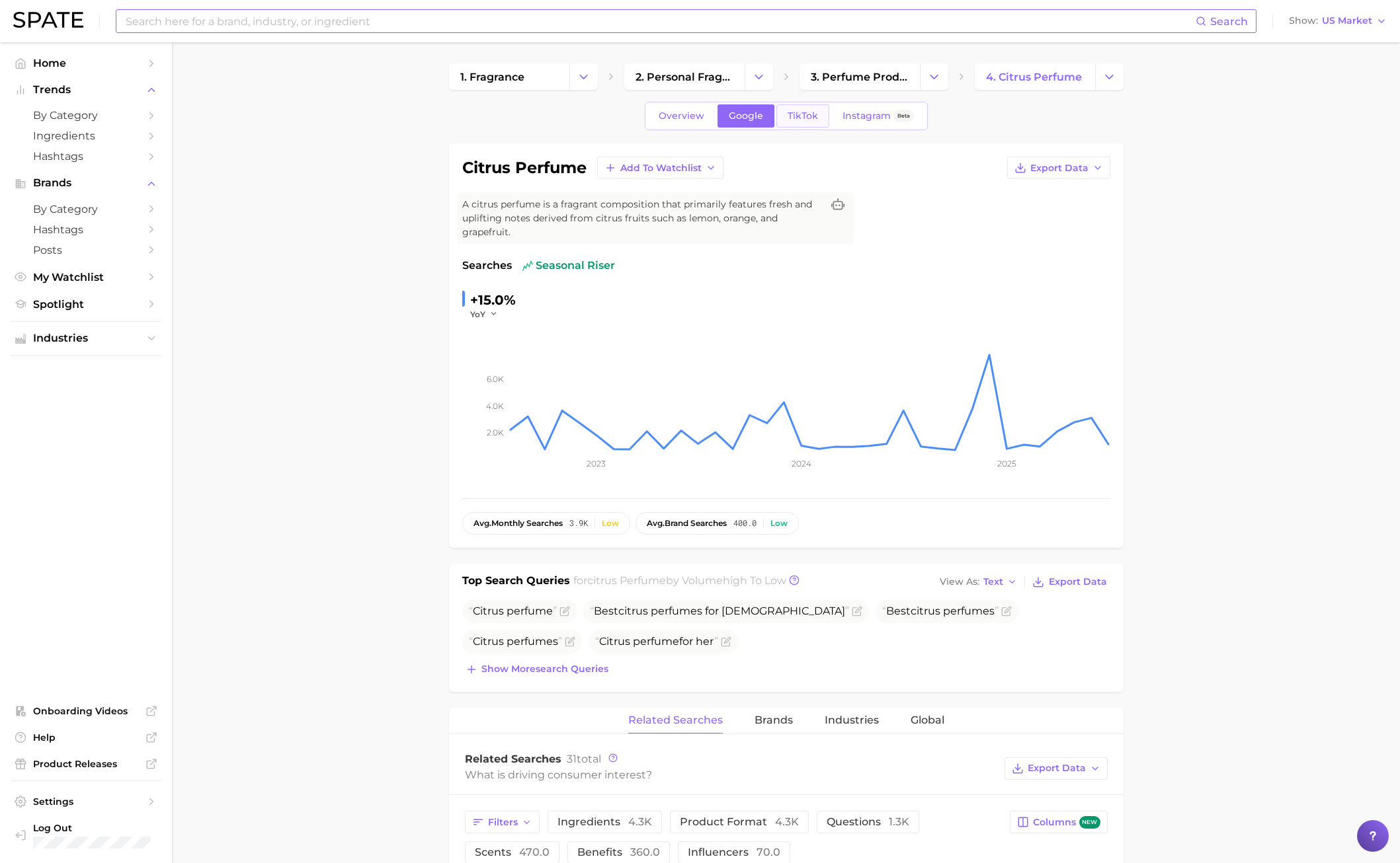
click at [788, 122] on link "TikTok" at bounding box center [803, 116] width 53 height 23
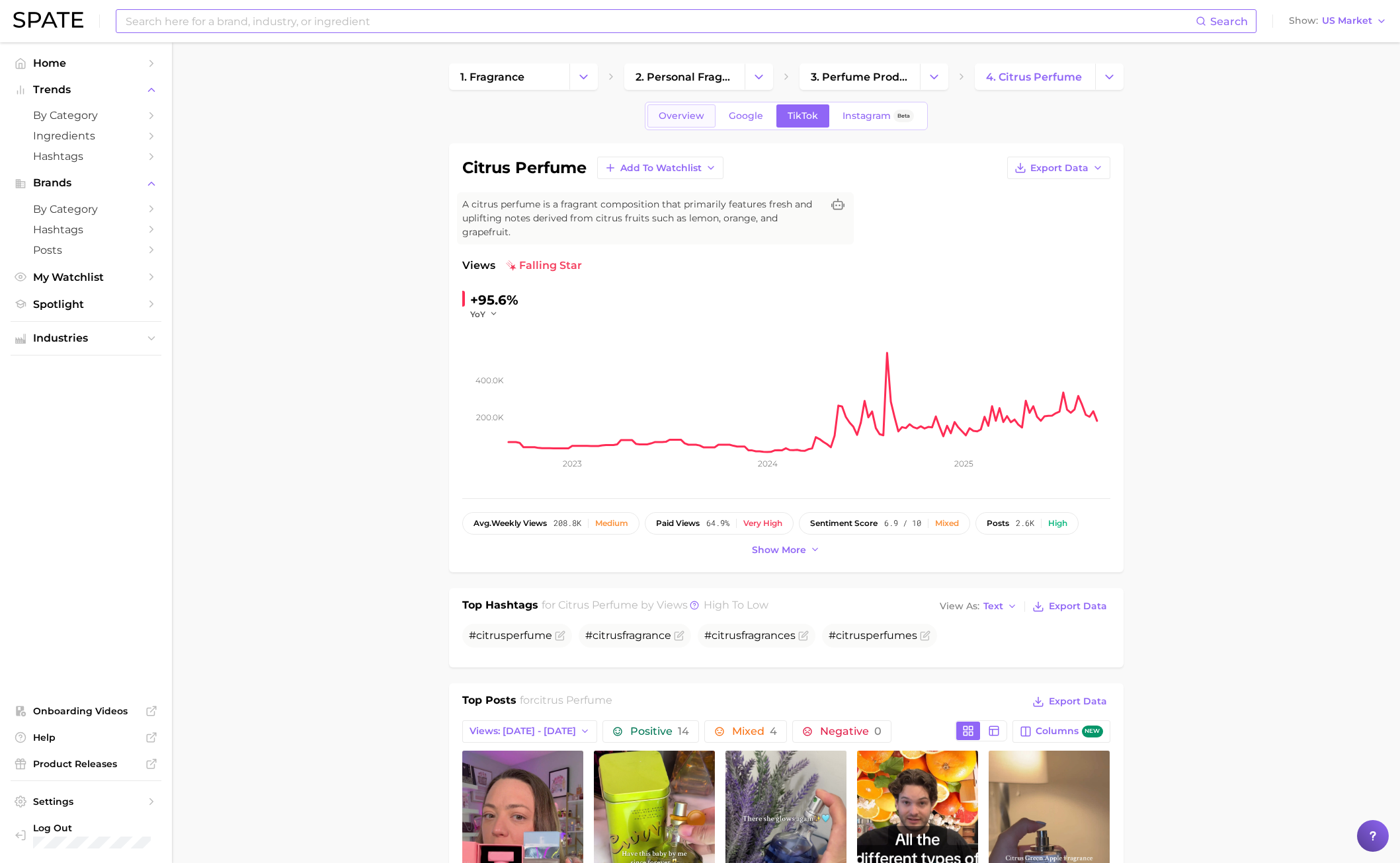
click at [673, 121] on link "Overview" at bounding box center [681, 116] width 68 height 23
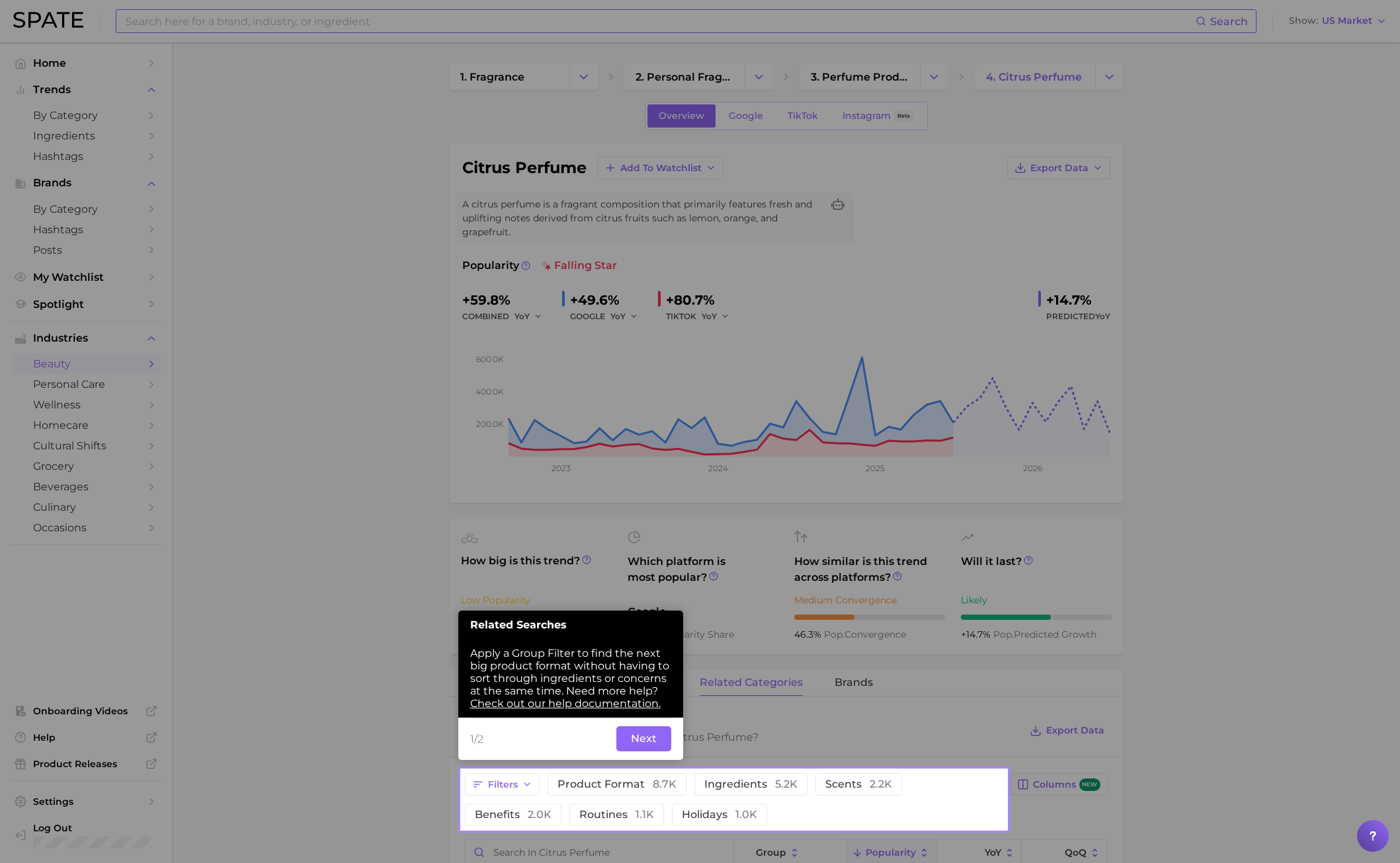
click at [641, 620] on button "Next" at bounding box center [644, 739] width 55 height 25
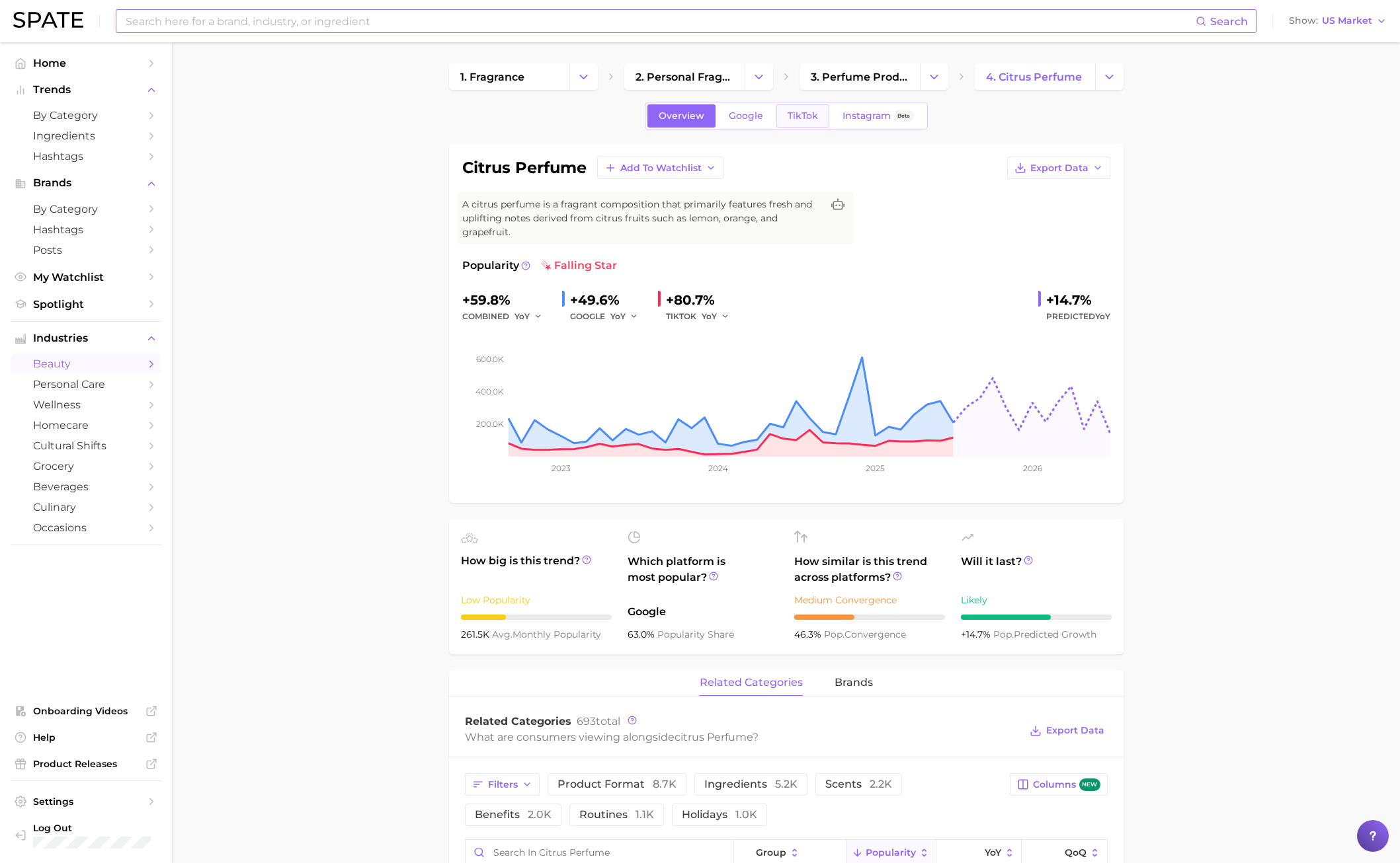
click at [799, 119] on span "TikTok" at bounding box center [803, 116] width 31 height 12
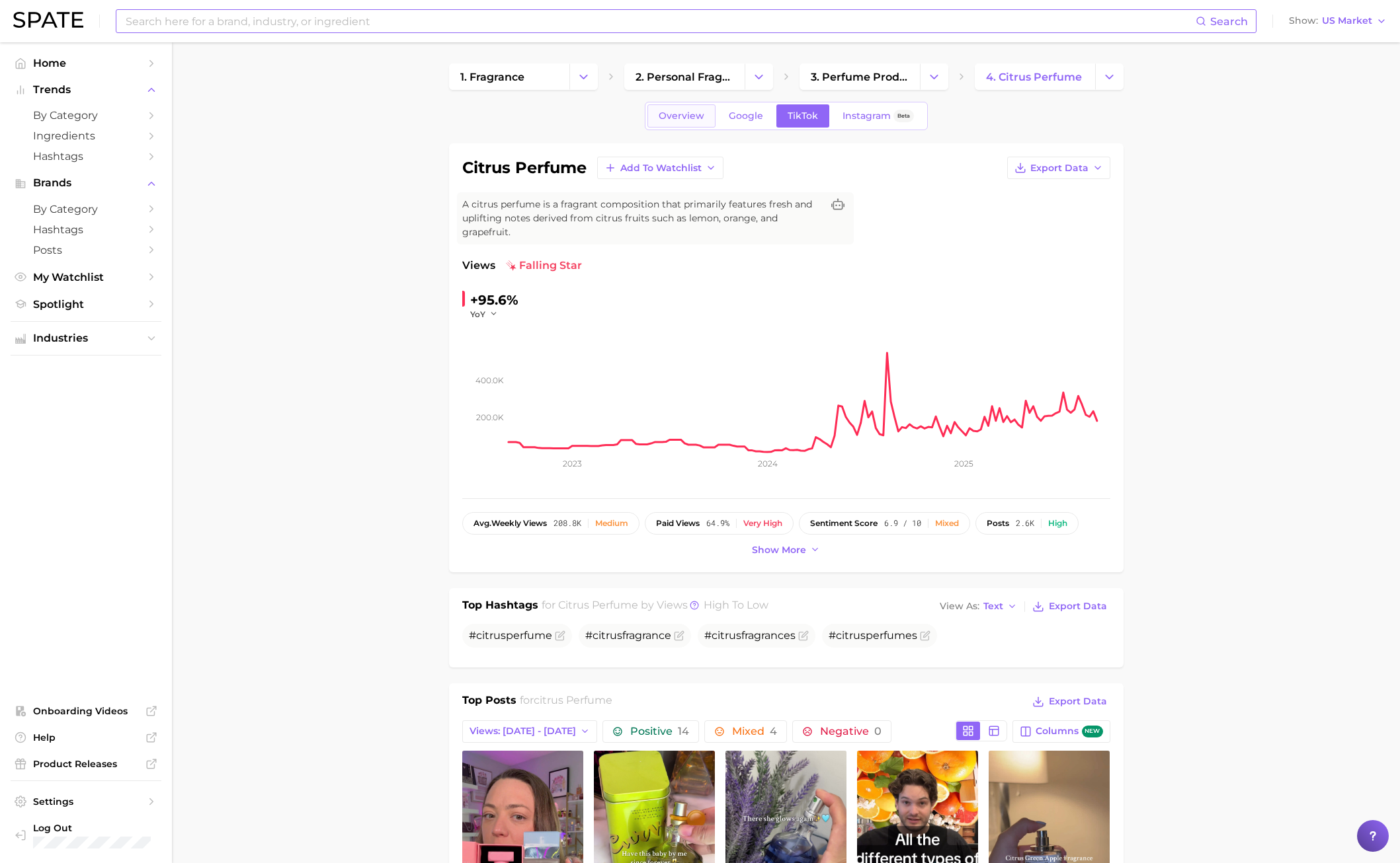
click at [684, 121] on span "Overview" at bounding box center [681, 116] width 46 height 12
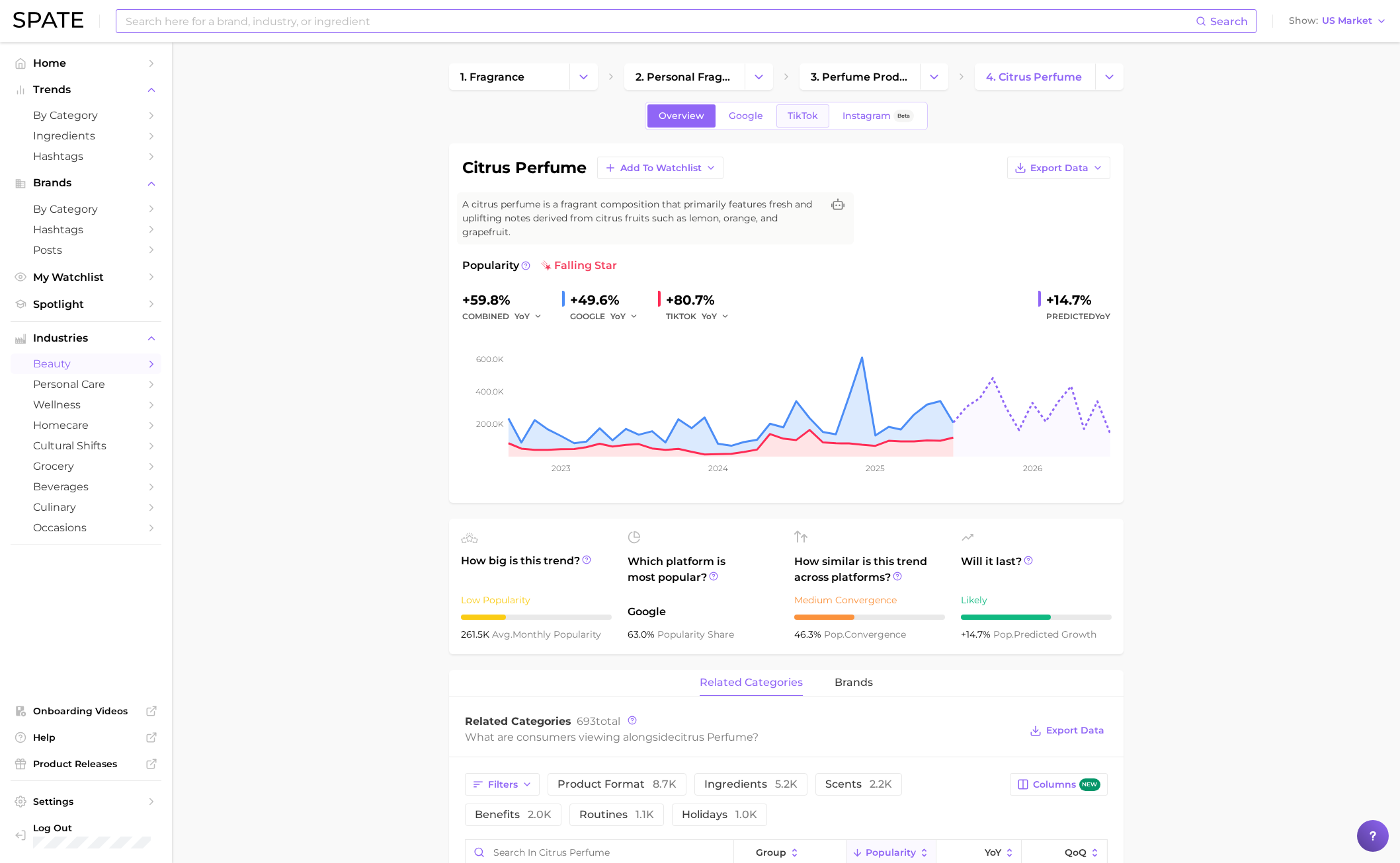
click at [812, 121] on span "TikTok" at bounding box center [803, 116] width 31 height 12
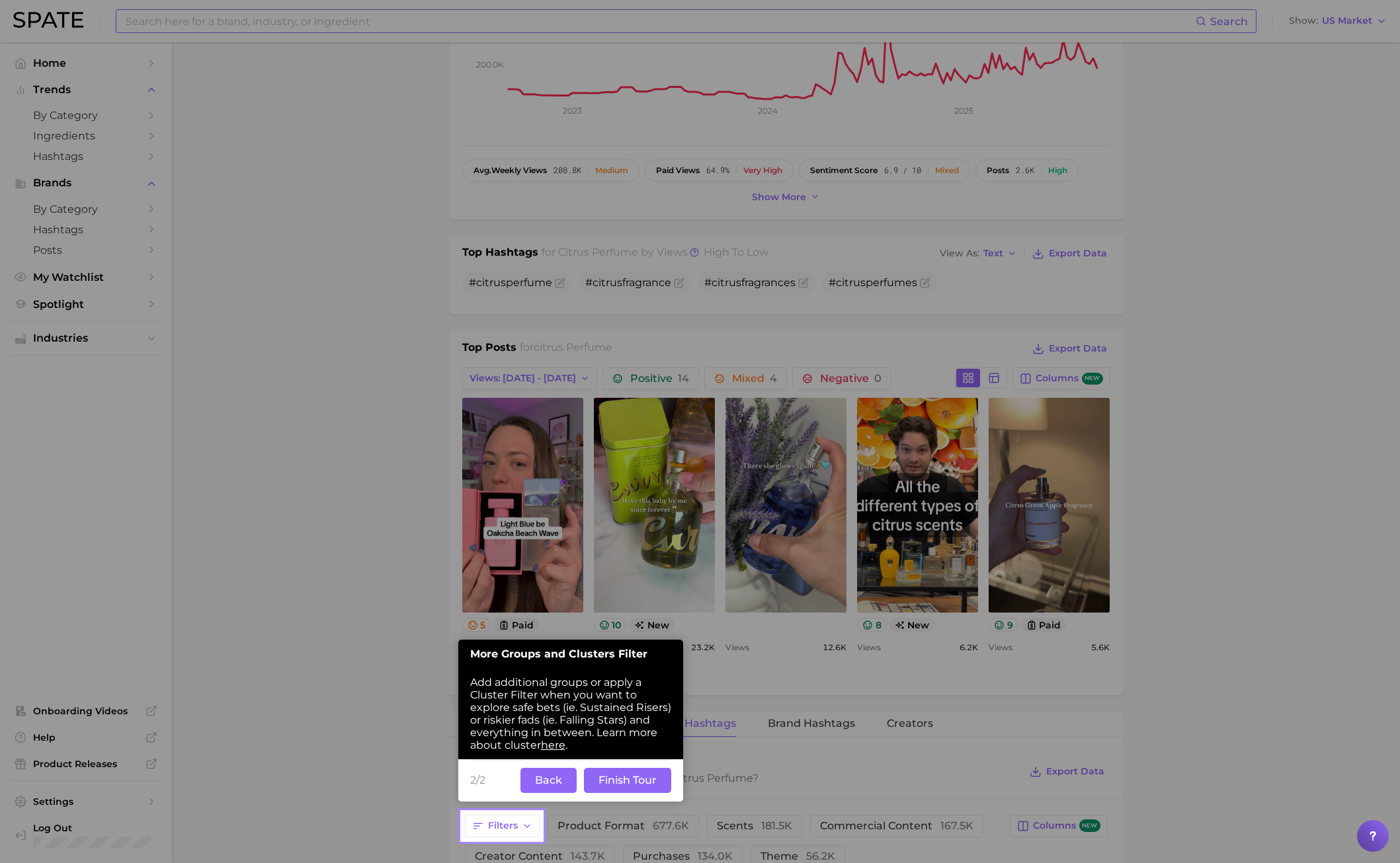
scroll to position [360, 0]
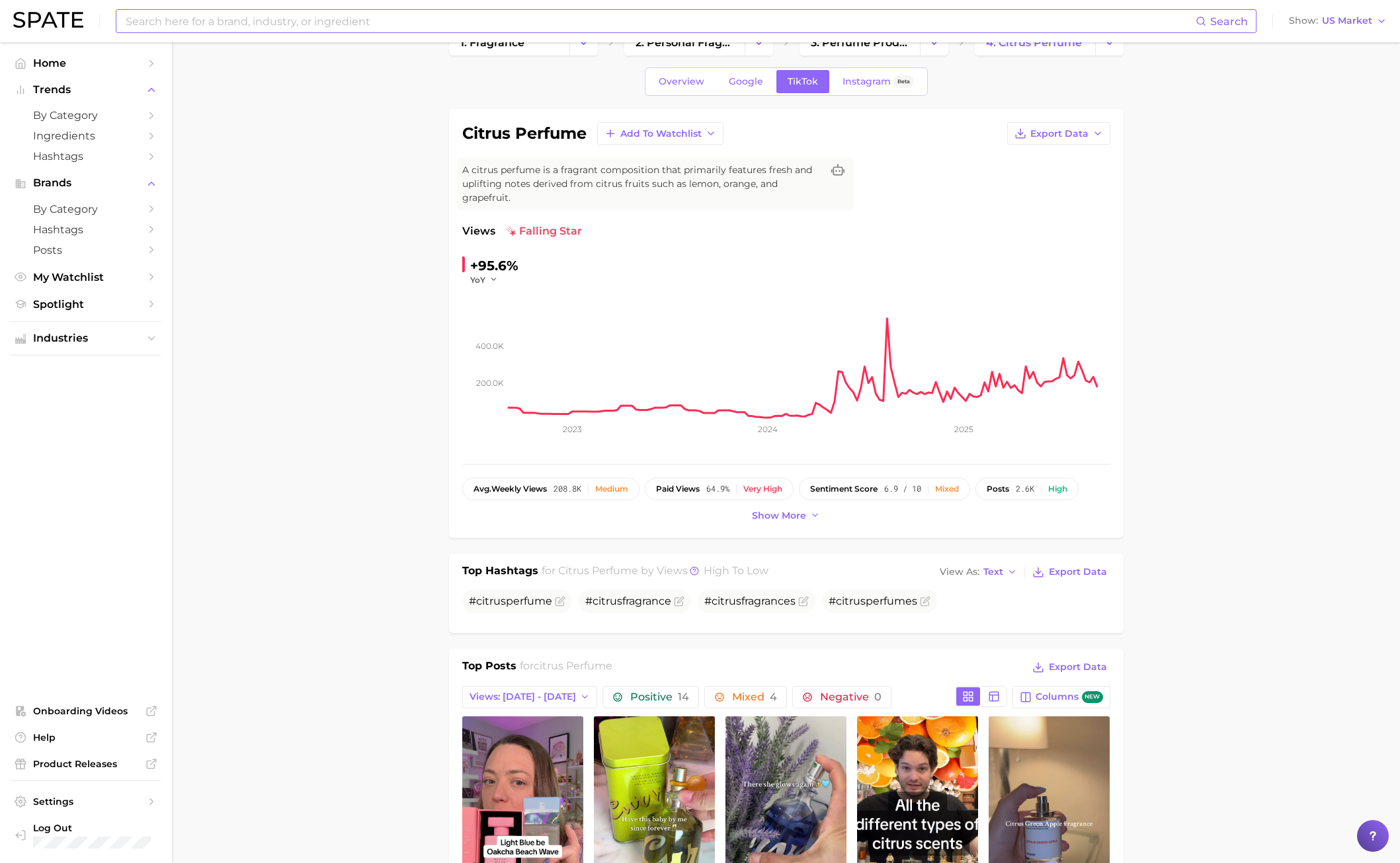
scroll to position [331, 0]
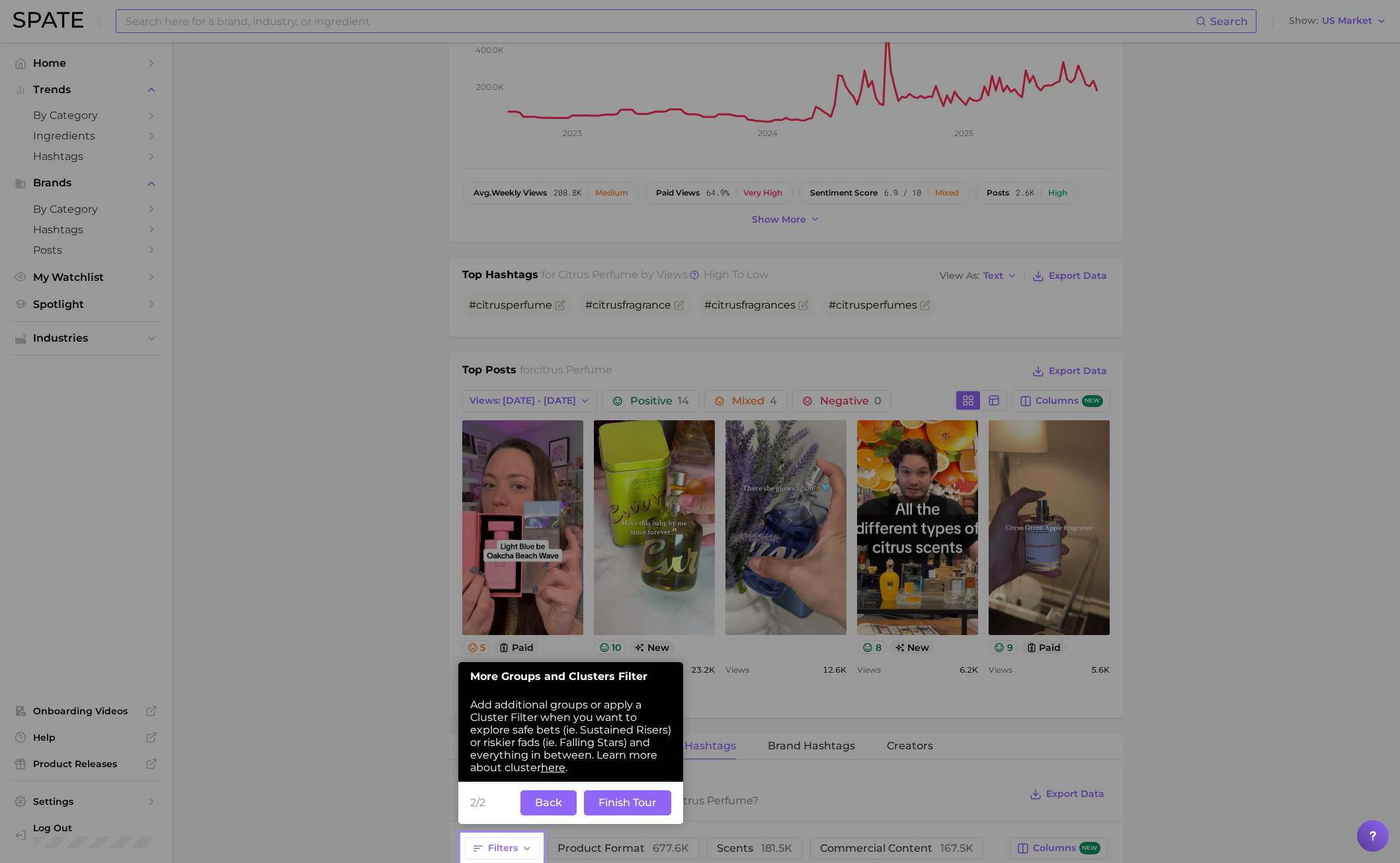
click at [546, 620] on button "Back" at bounding box center [549, 803] width 57 height 25
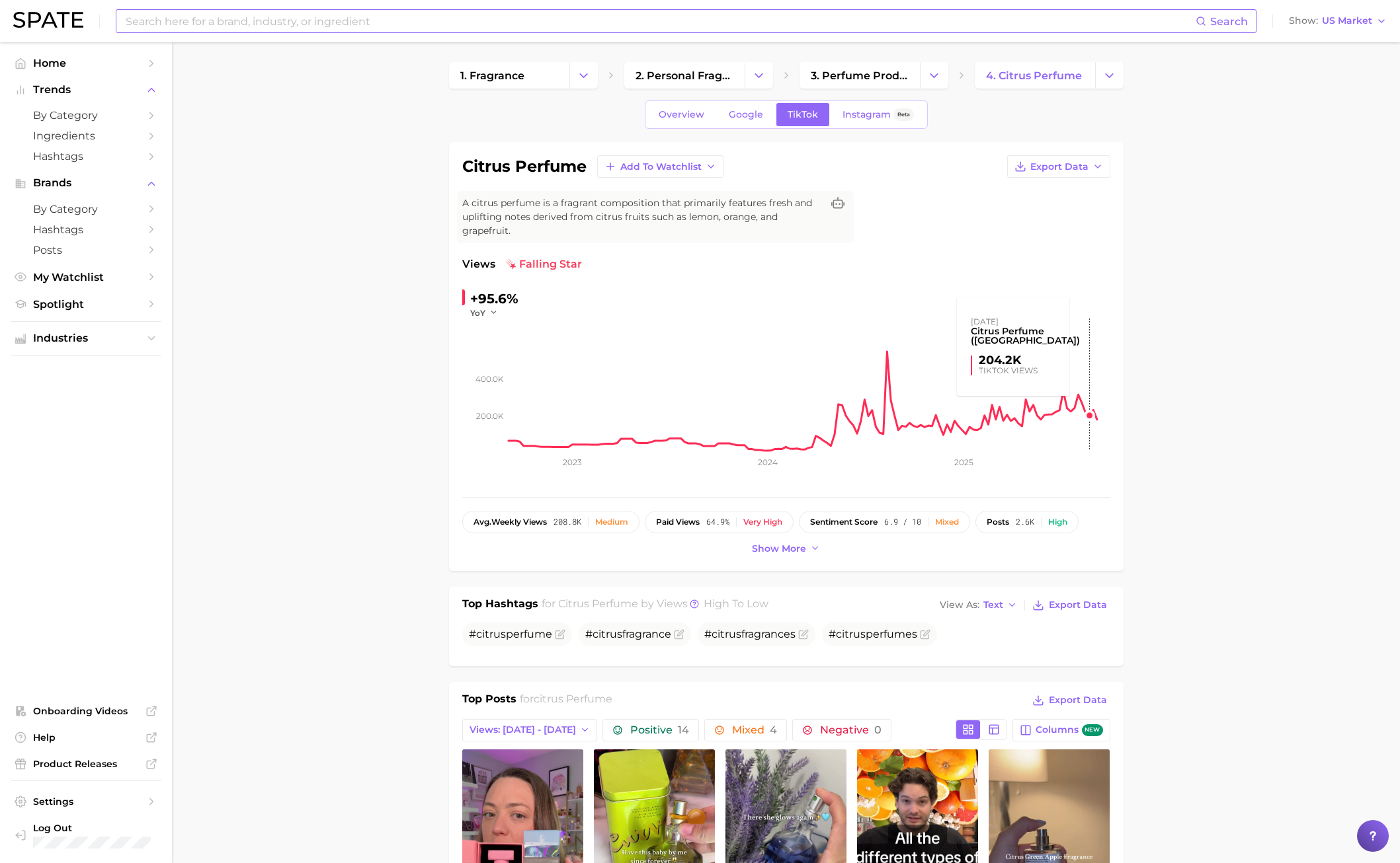
scroll to position [264, 0]
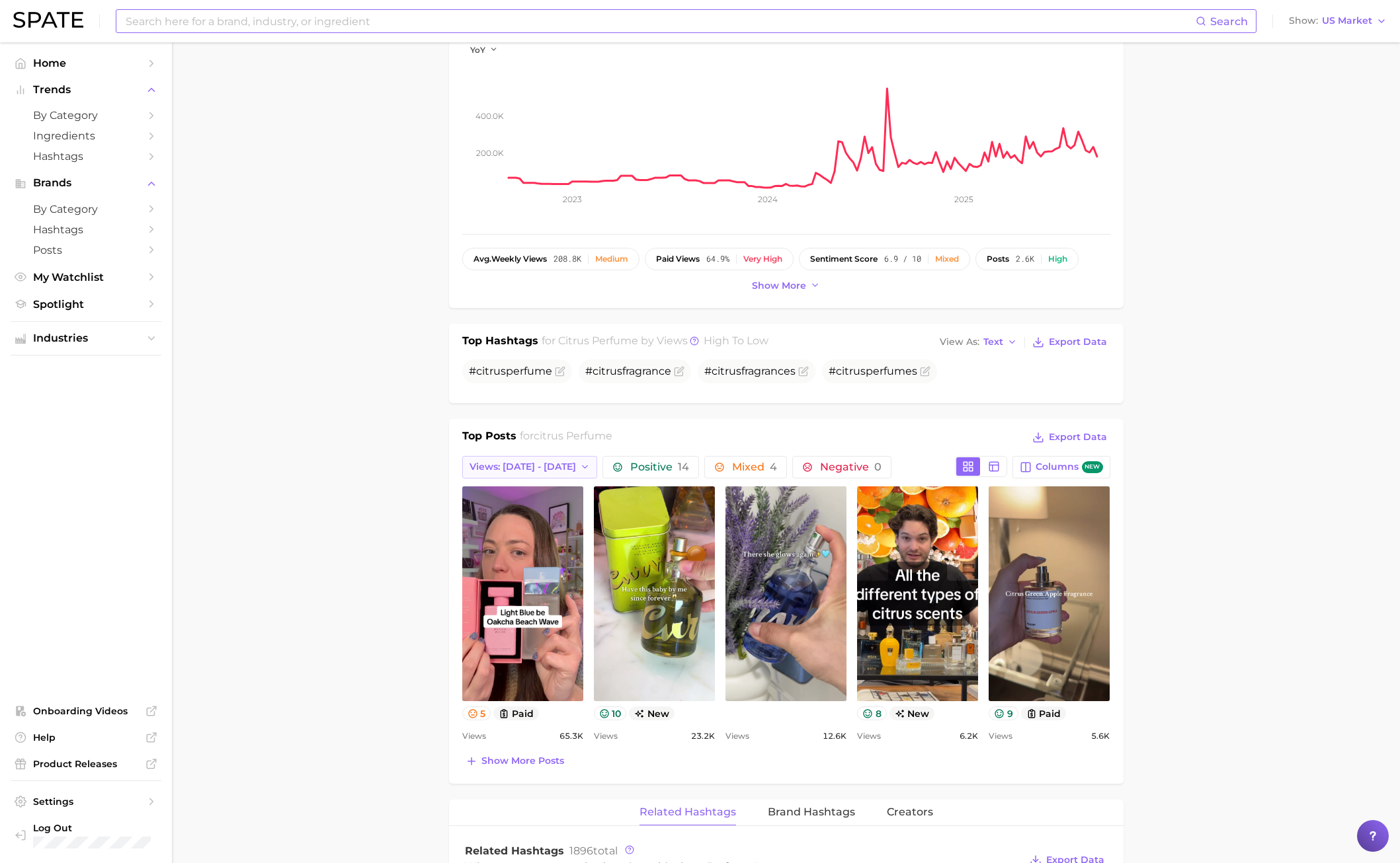
click at [522, 475] on button "Views: [DATE] - [DATE]" at bounding box center [530, 467] width 136 height 22
click at [530, 544] on button "Total Views" at bounding box center [535, 539] width 146 height 24
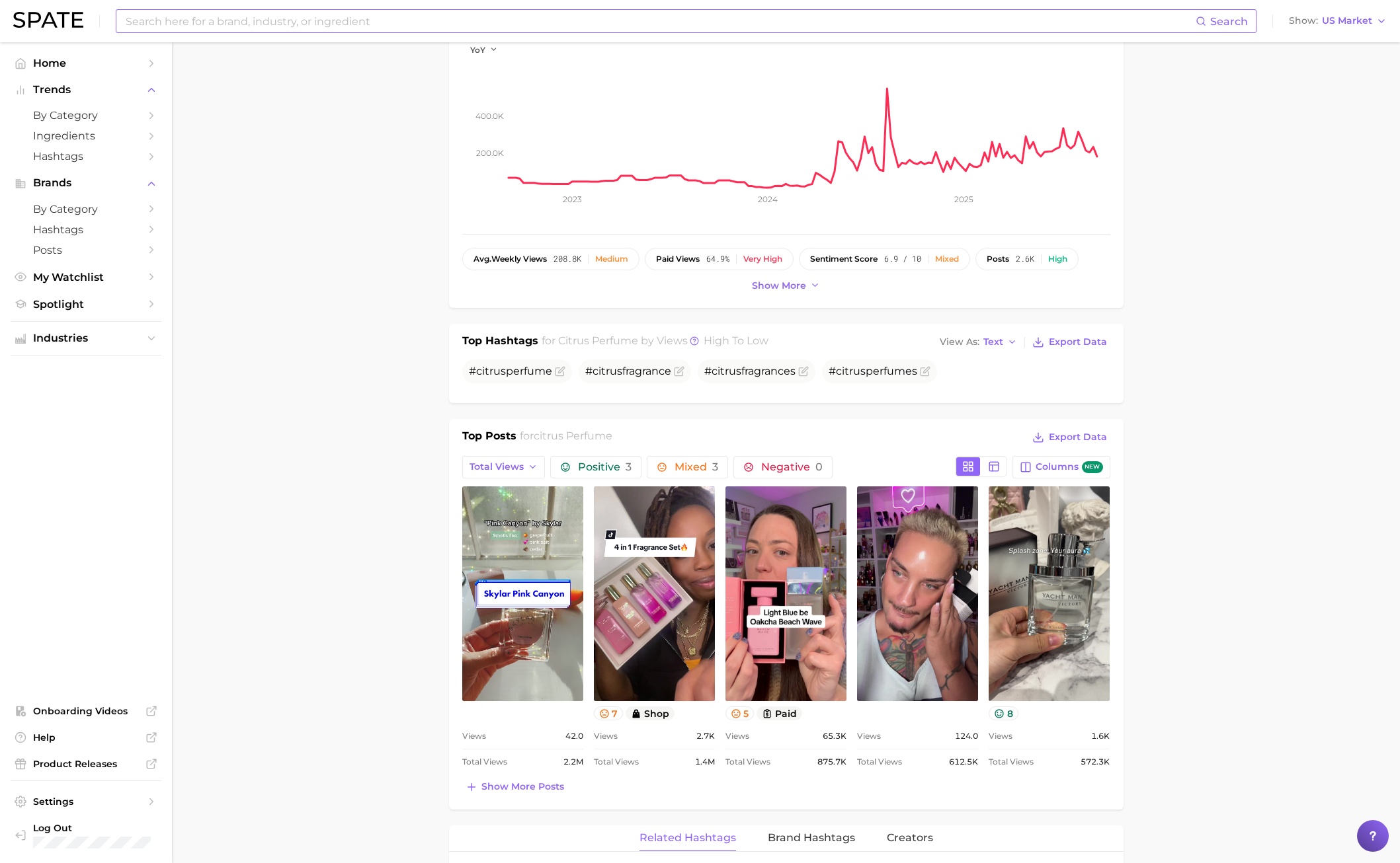
scroll to position [0, 0]
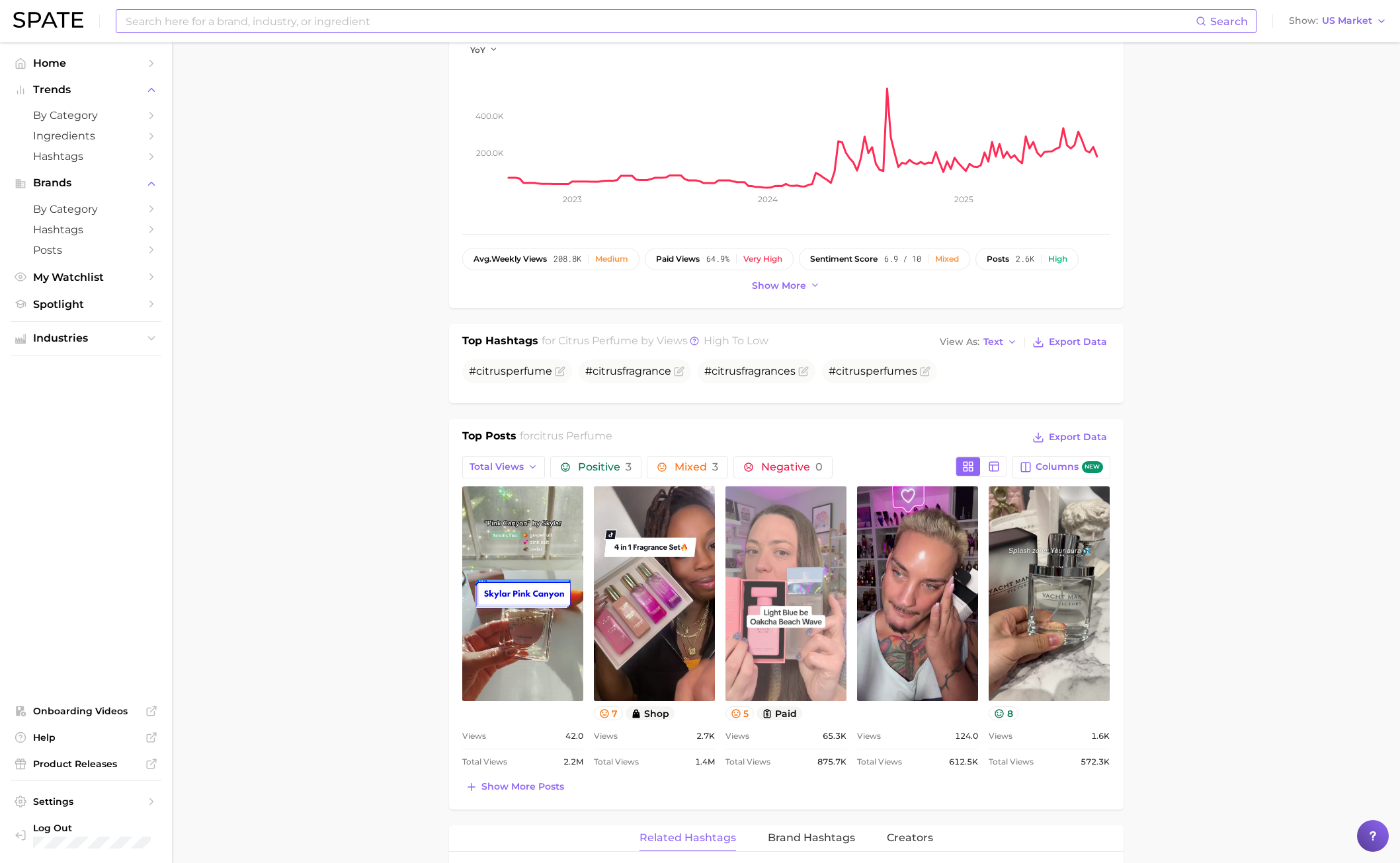
click at [762, 620] on link "view post on TikTok" at bounding box center [785, 594] width 121 height 215
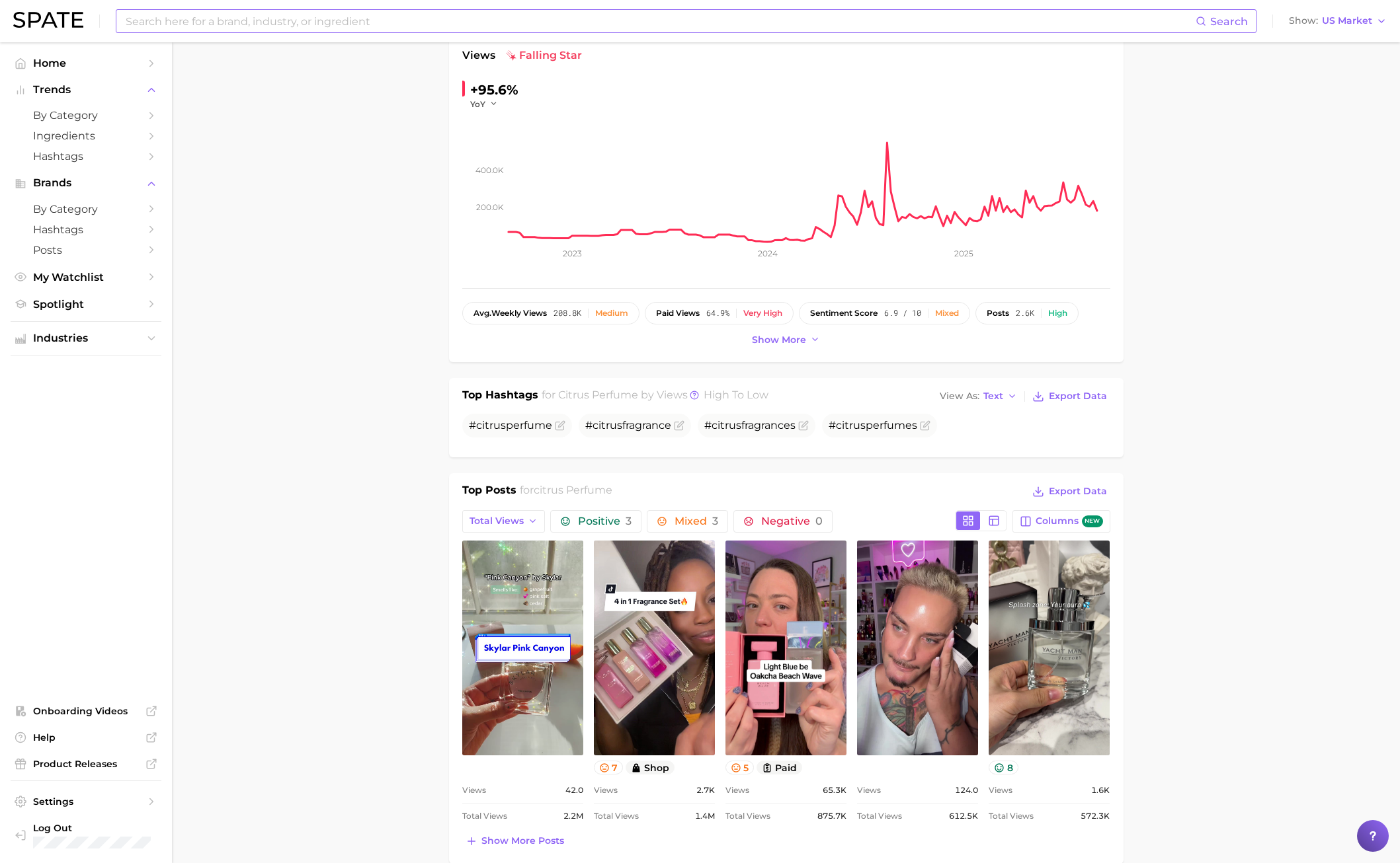
scroll to position [331, 0]
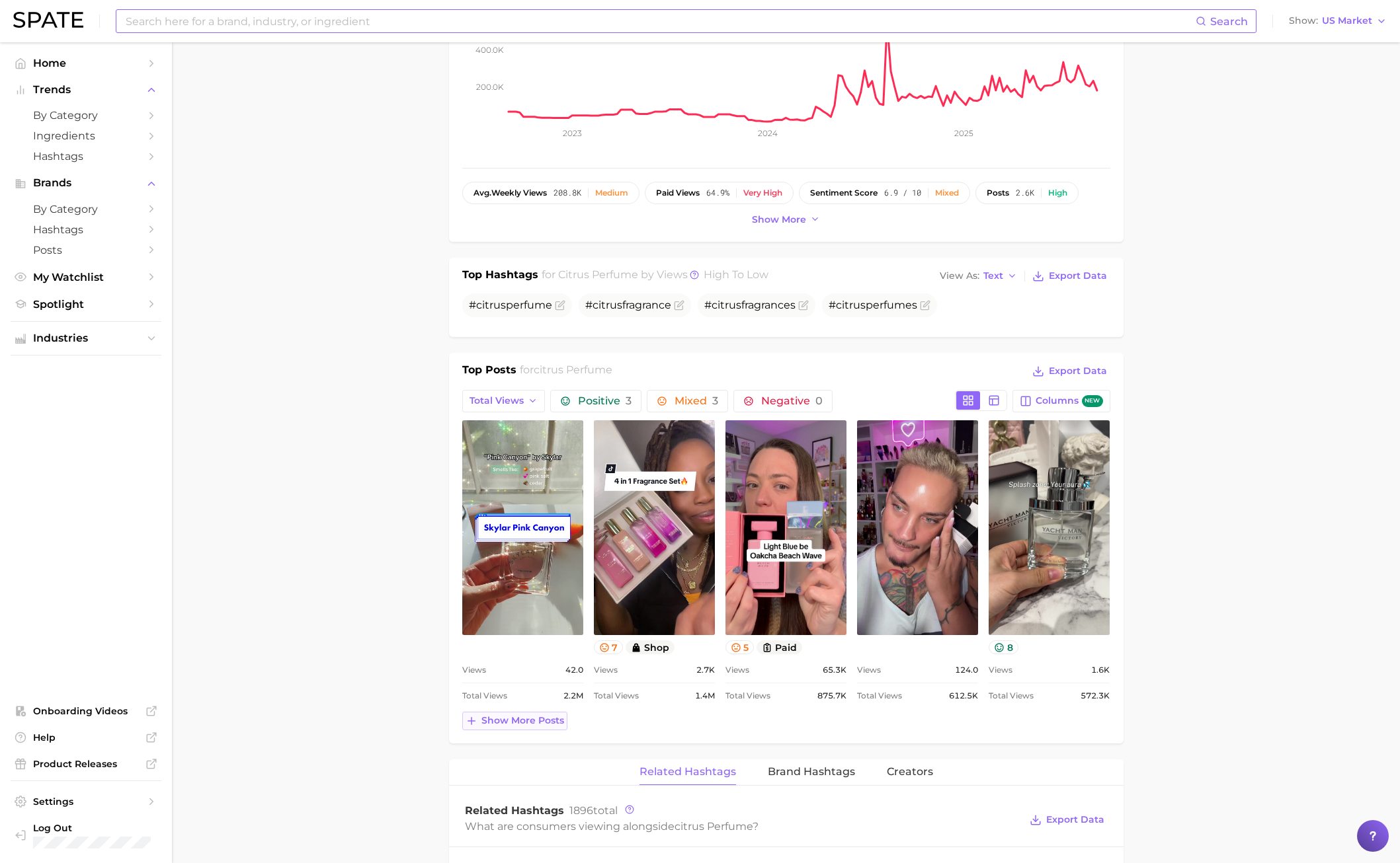
click at [546, 620] on span "Show more posts" at bounding box center [522, 721] width 82 height 12
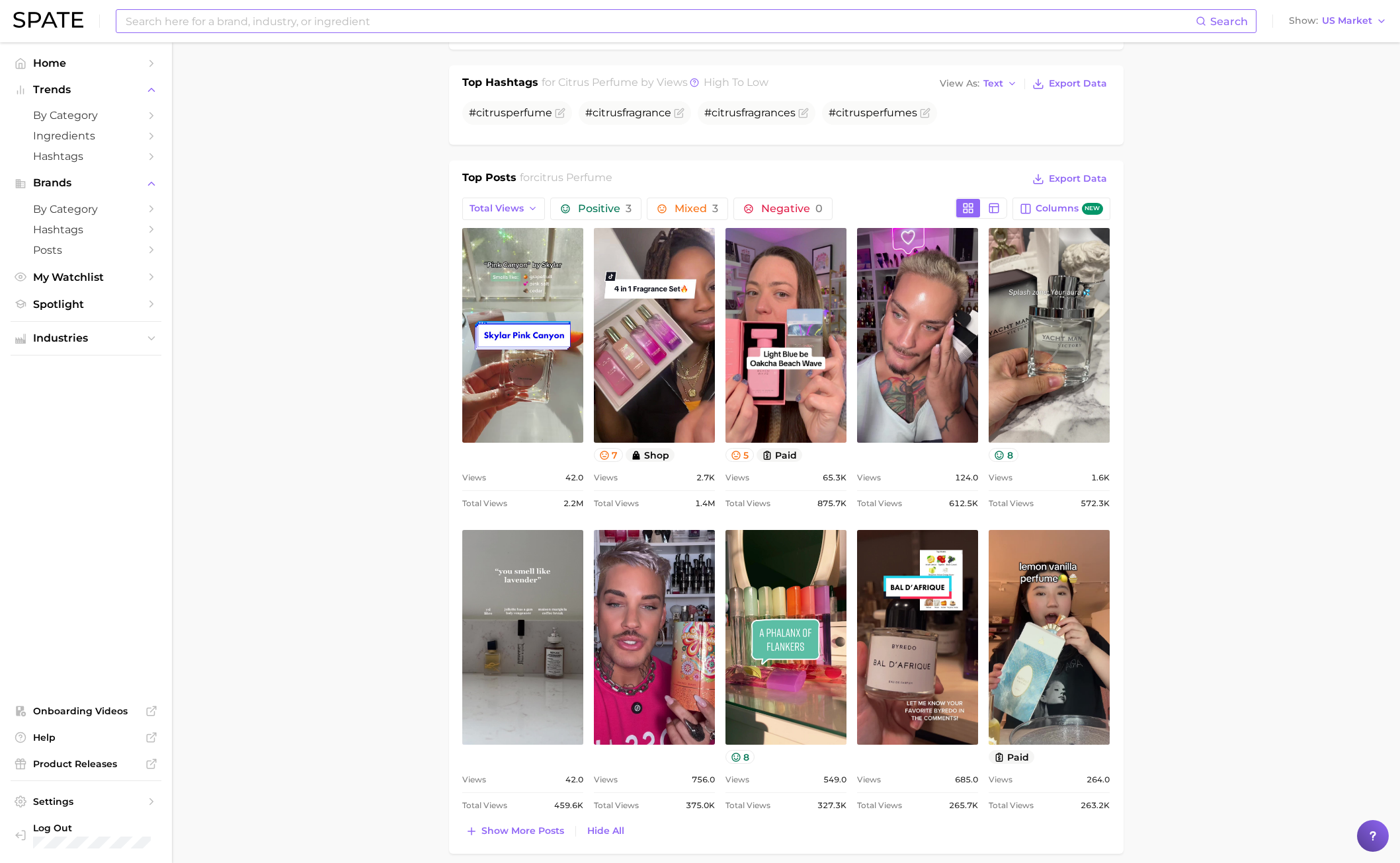
scroll to position [529, 0]
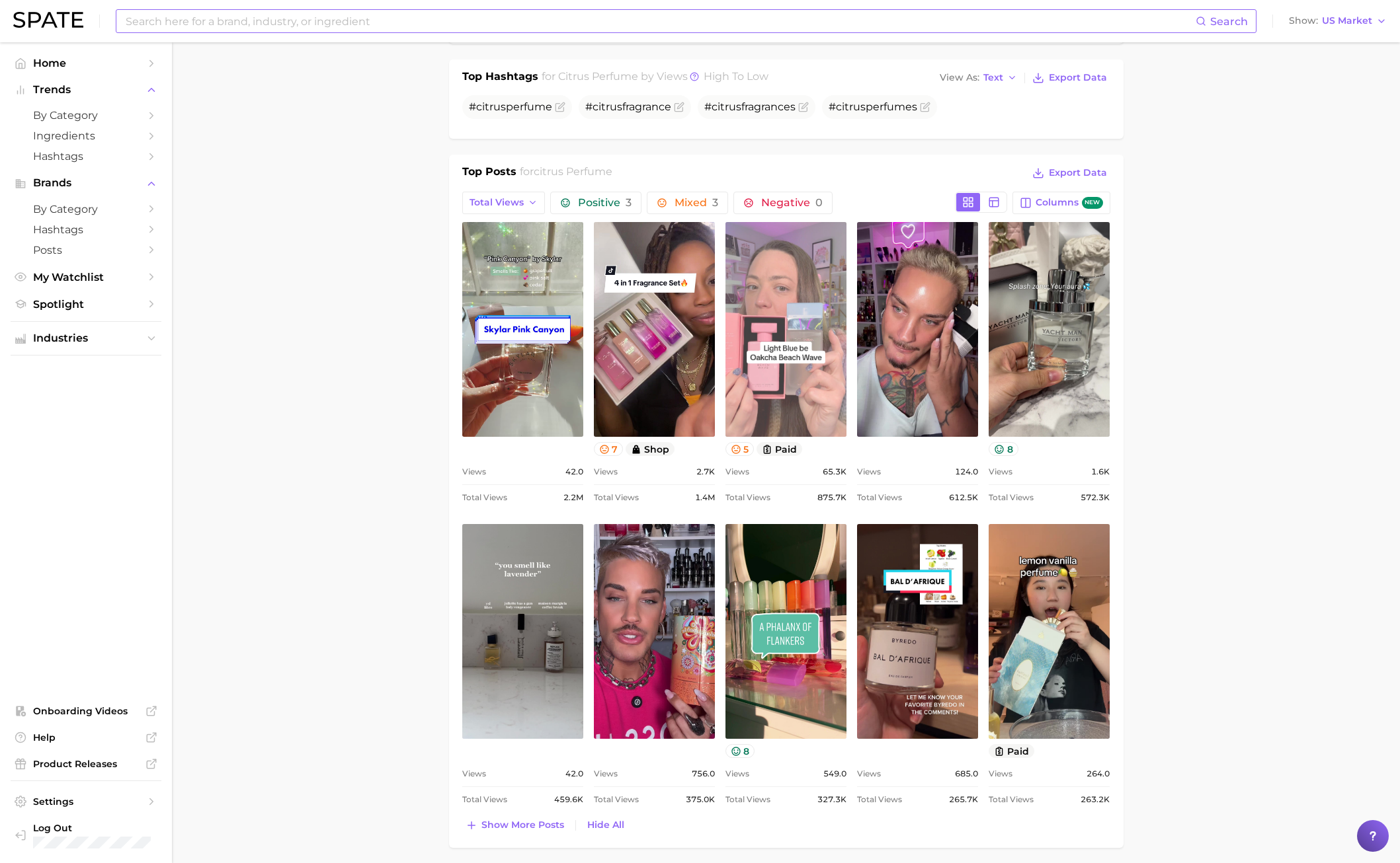
click at [734, 411] on link "view post on TikTok" at bounding box center [785, 329] width 121 height 215
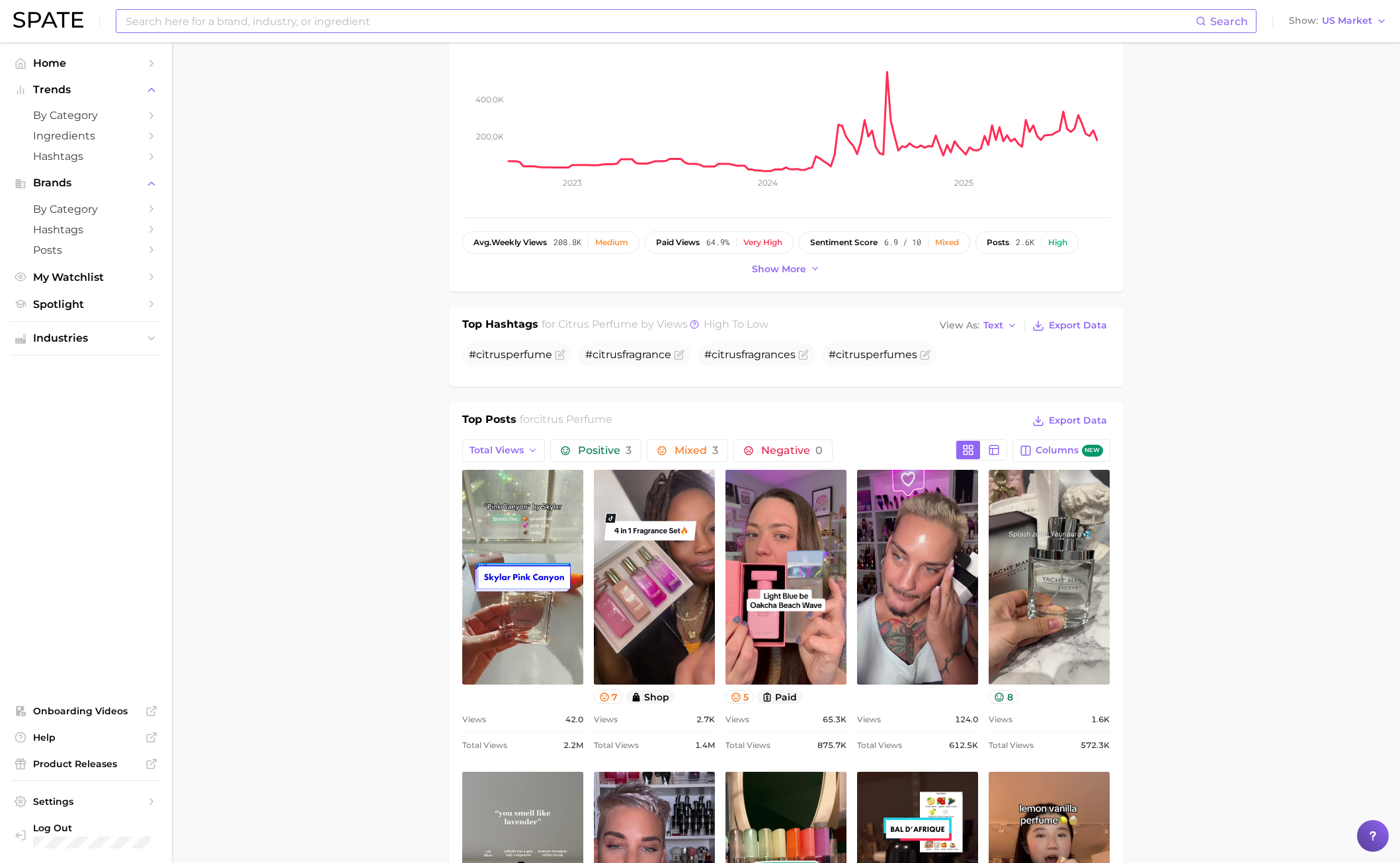
scroll to position [264, 0]
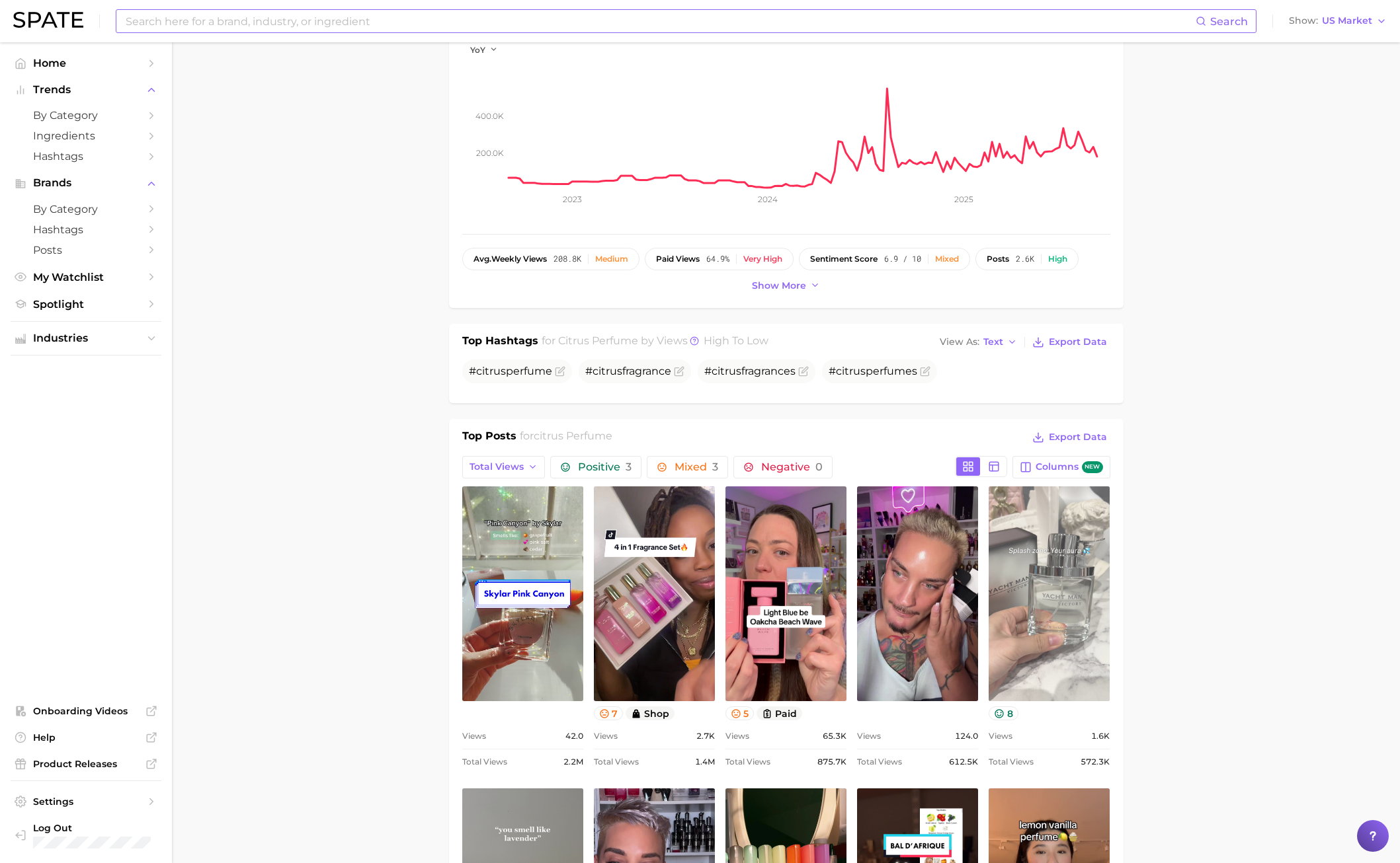
click at [1052, 620] on link "view post on TikTok" at bounding box center [1049, 594] width 121 height 215
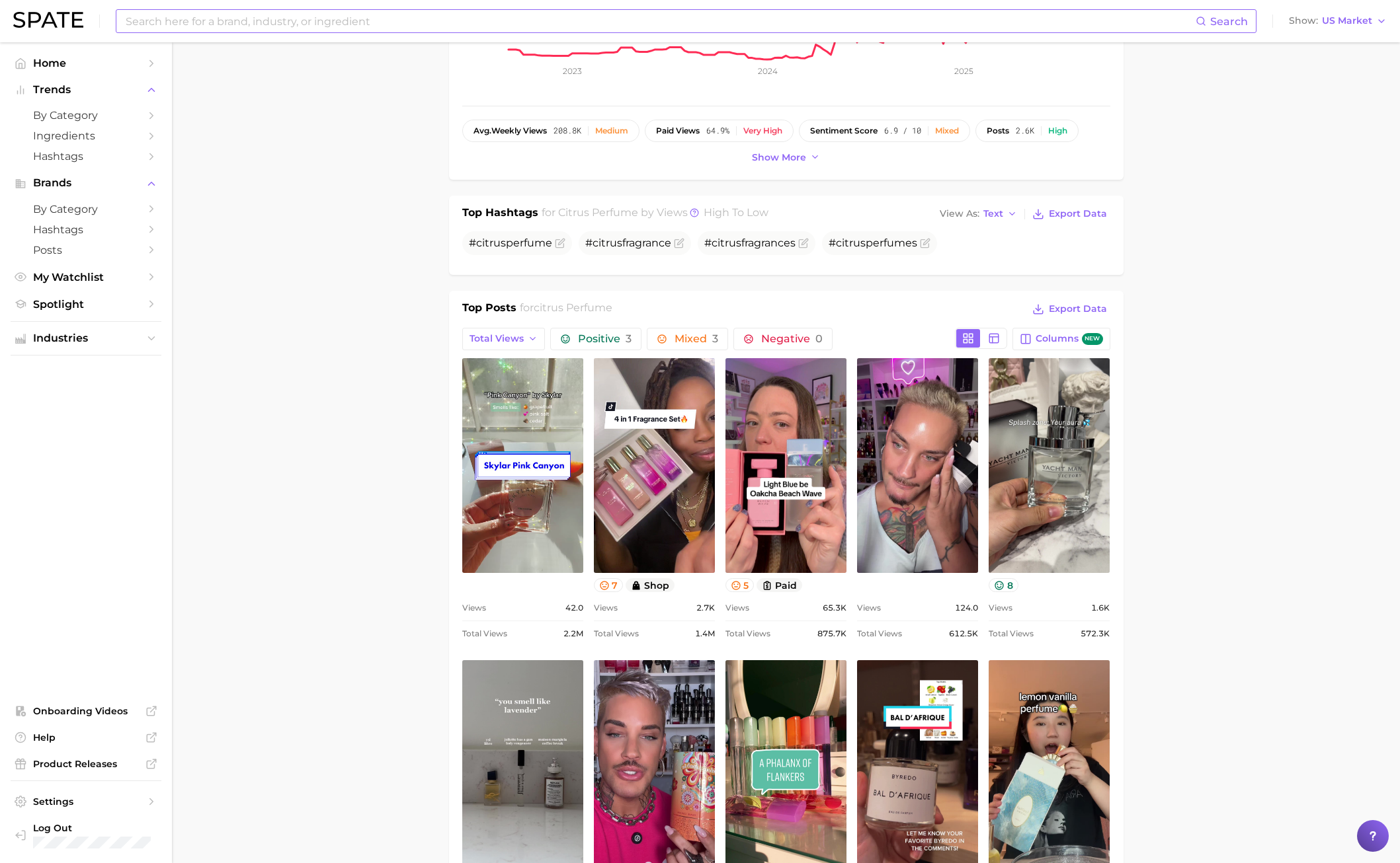
scroll to position [529, 0]
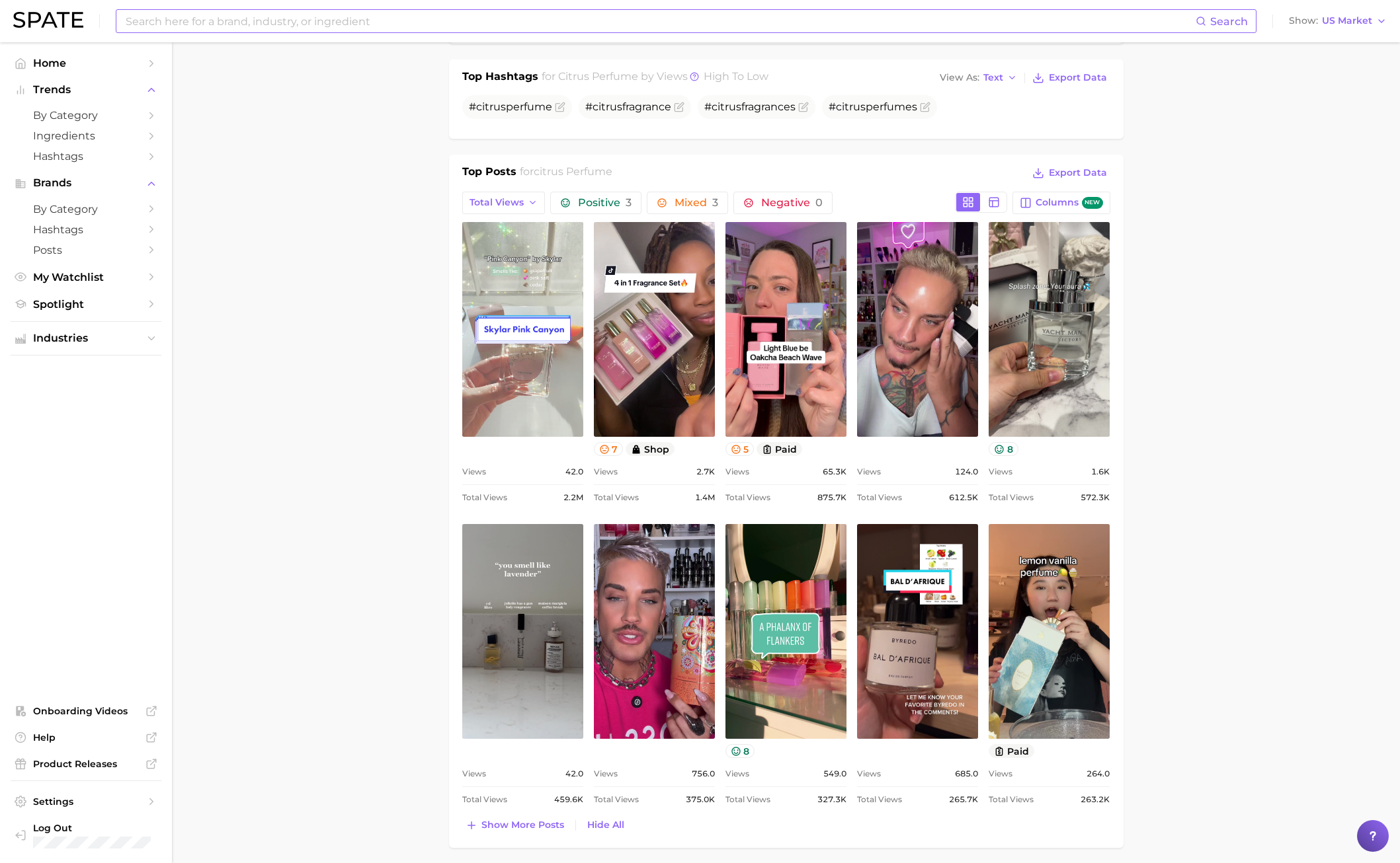
click at [521, 385] on link "view post on TikTok" at bounding box center [522, 329] width 121 height 215
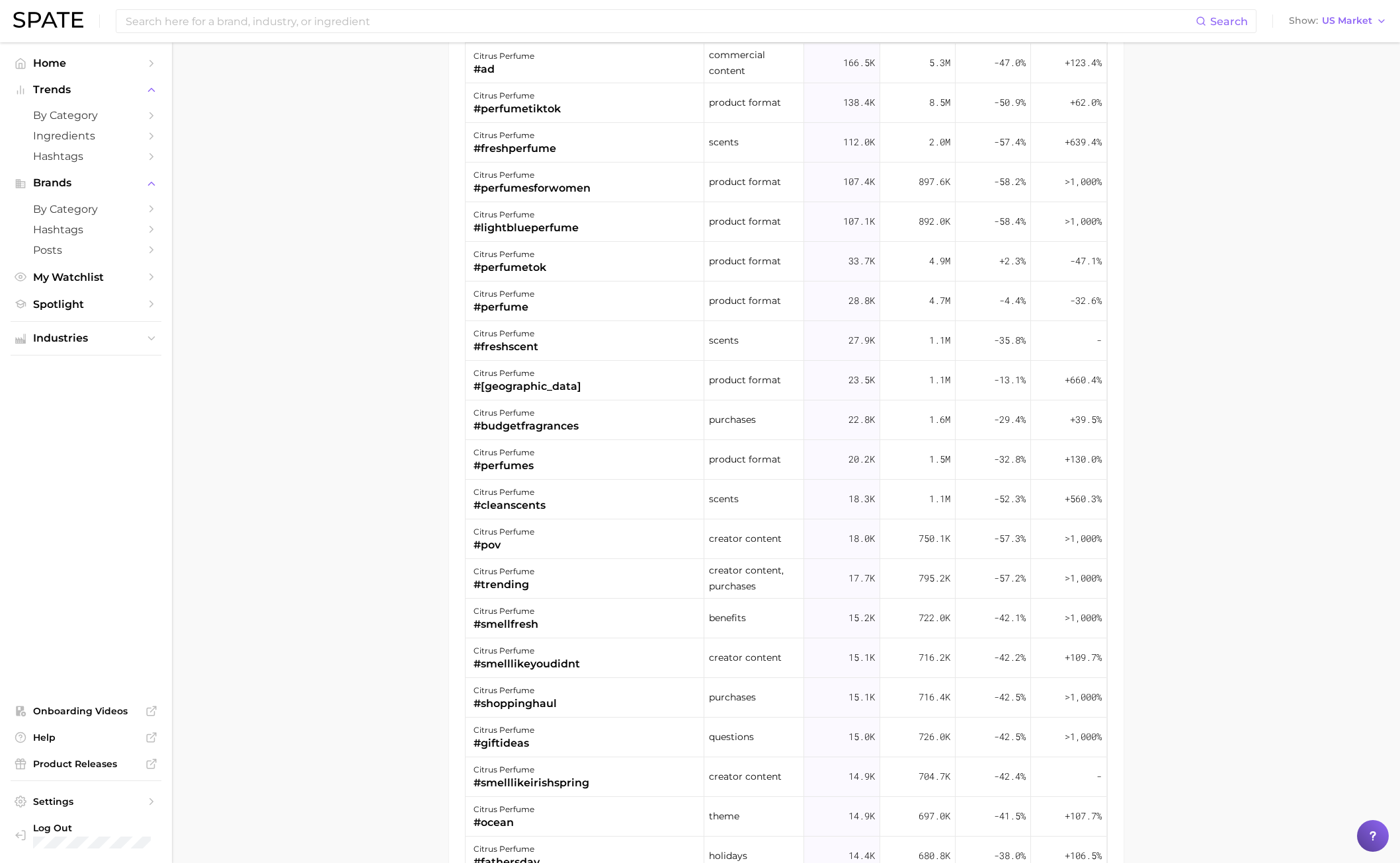
scroll to position [1645, 0]
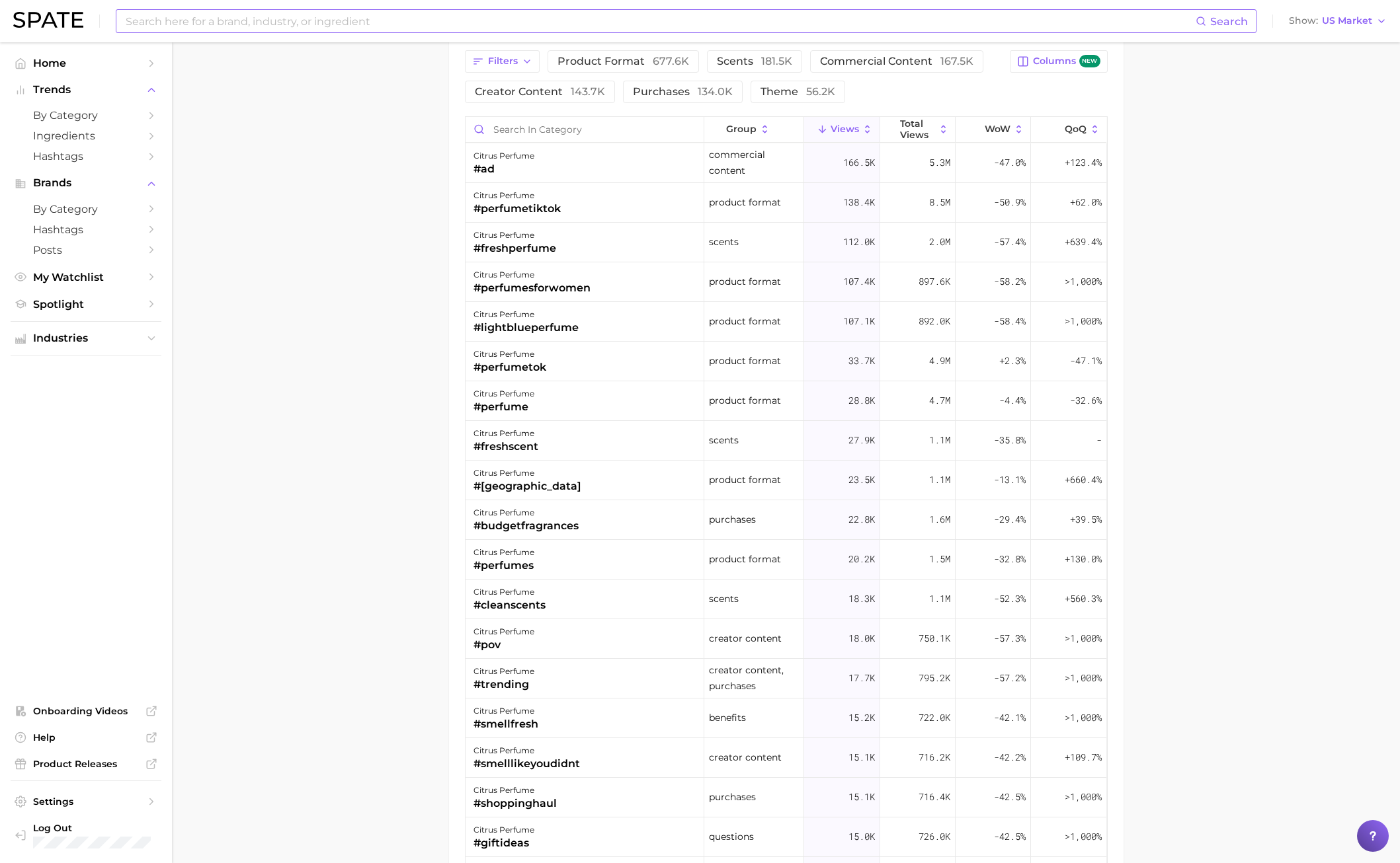
click at [207, 22] on input at bounding box center [660, 21] width 1071 height 22
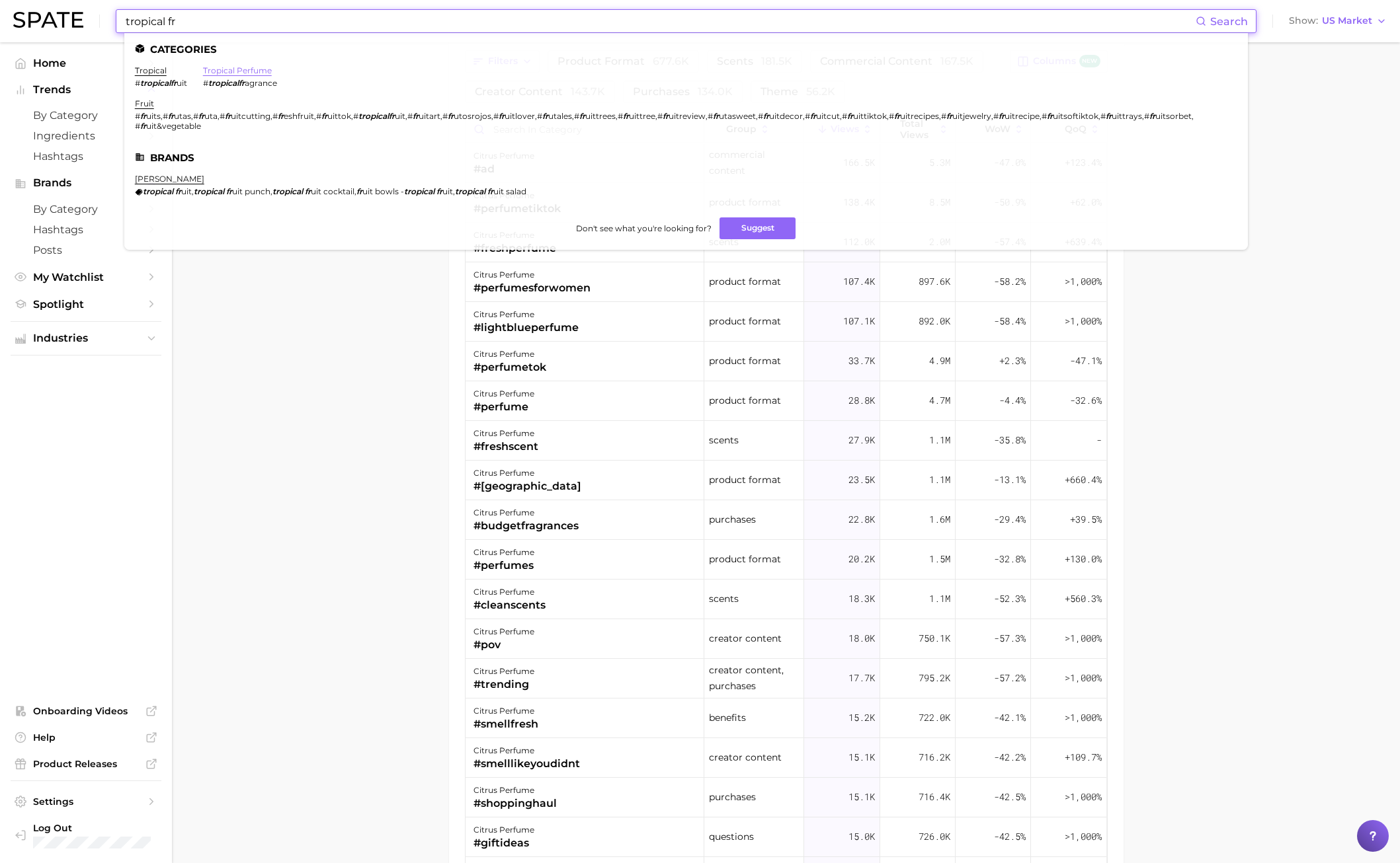
type input "tropical fr"
click at [225, 67] on link "tropical perfume" at bounding box center [237, 71] width 69 height 10
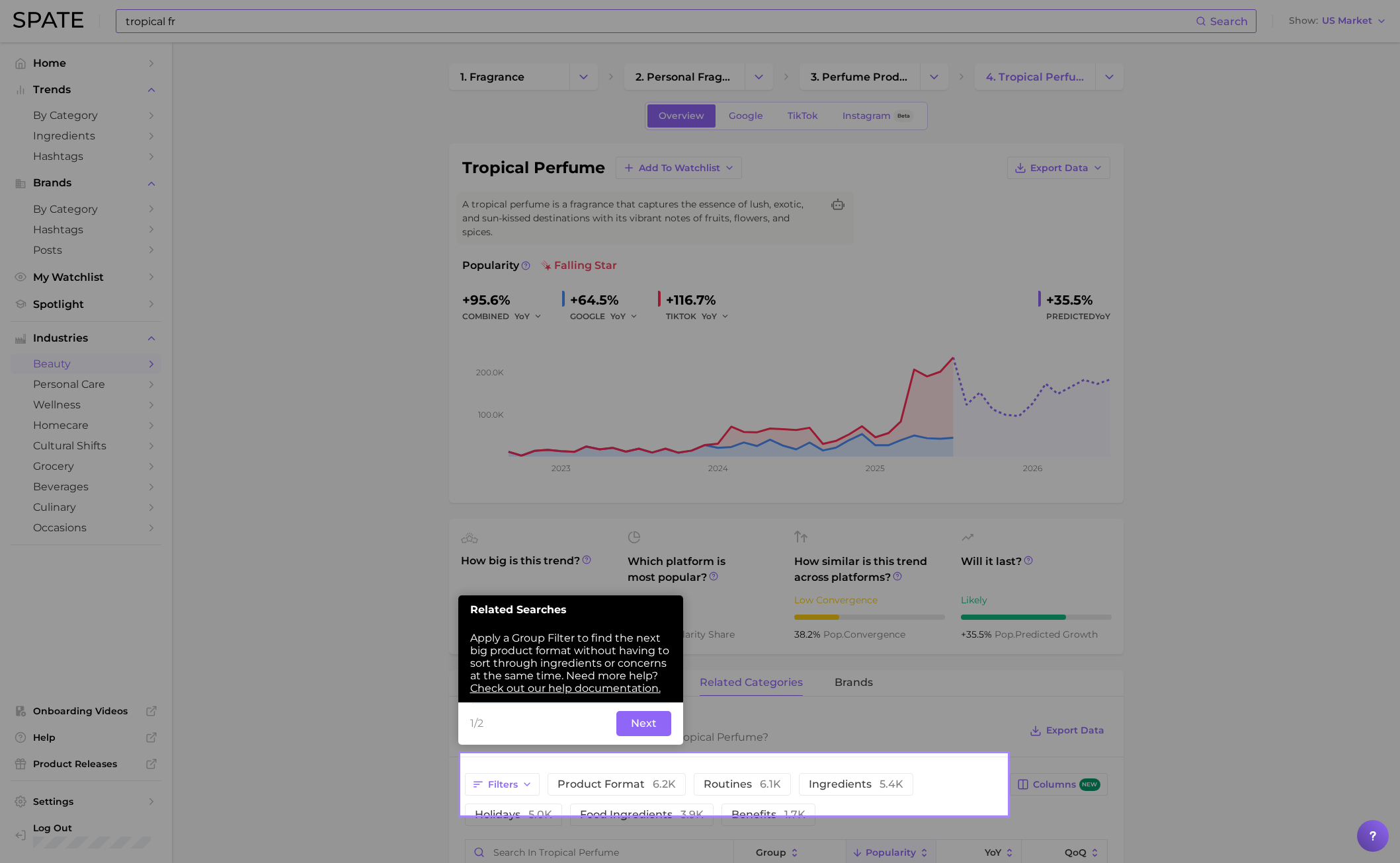
click at [364, 350] on div at bounding box center [230, 749] width 462 height 1498
click at [651, 620] on button "Next" at bounding box center [644, 725] width 55 height 25
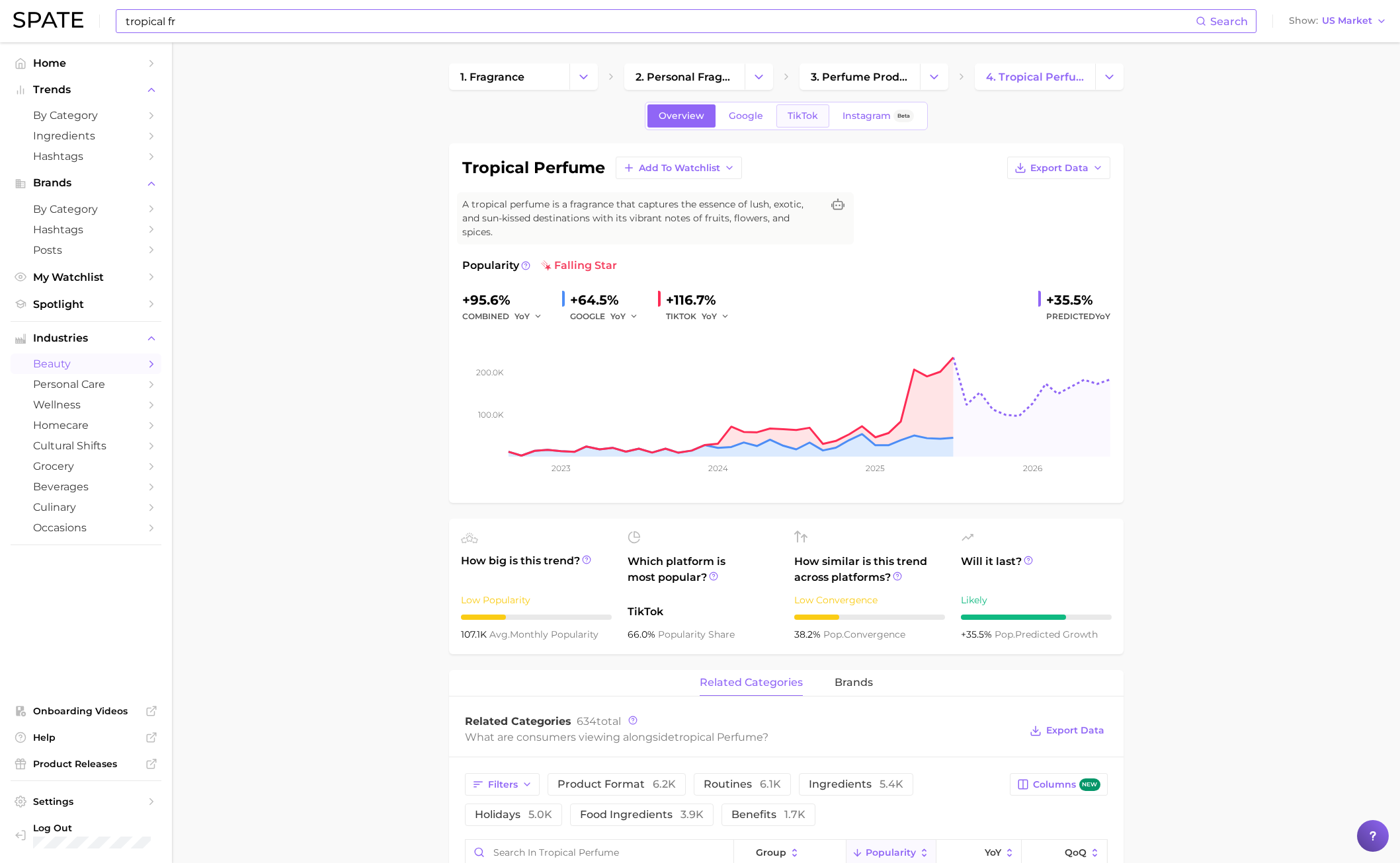
click at [792, 113] on span "TikTok" at bounding box center [803, 116] width 31 height 12
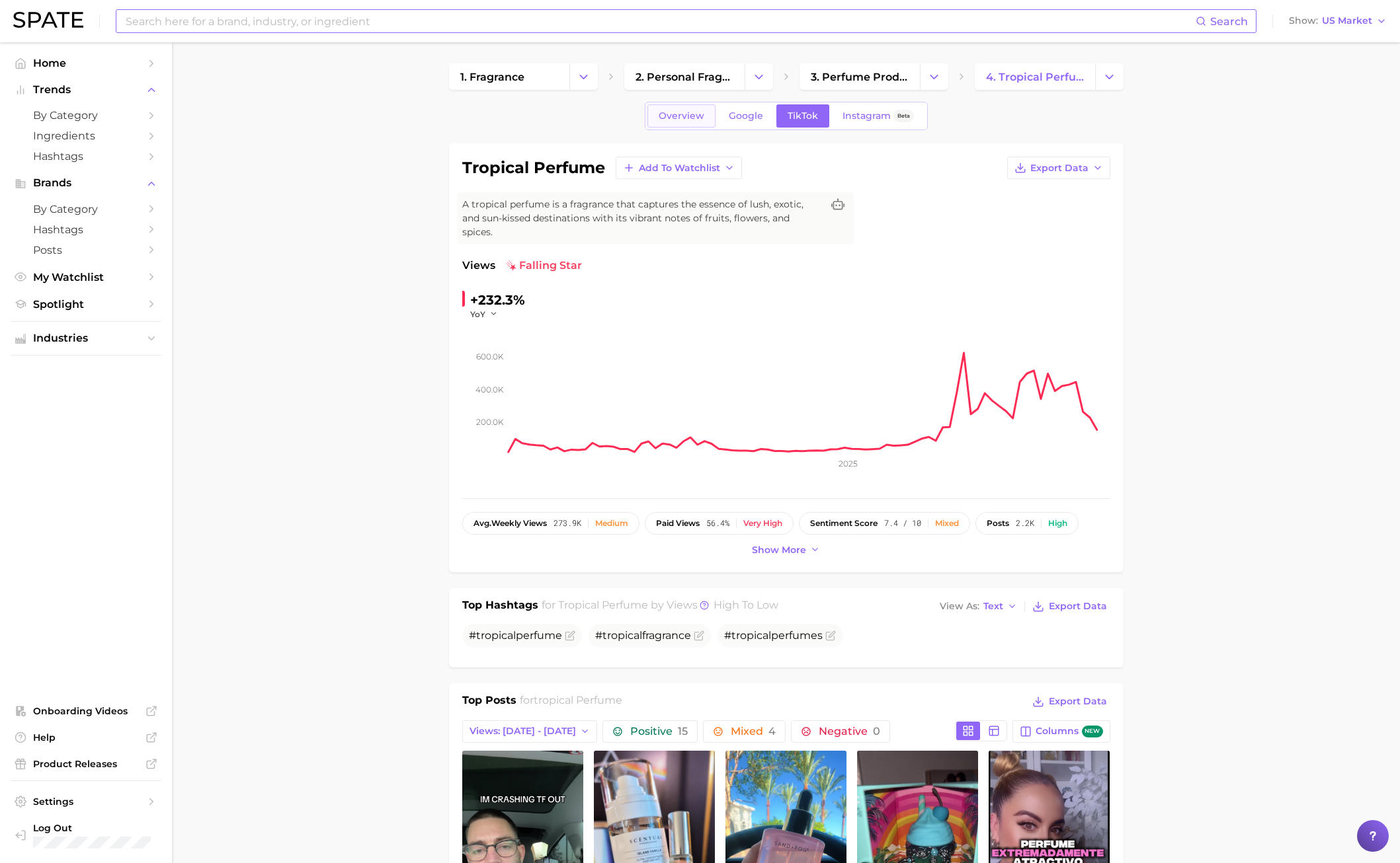
click at [683, 119] on span "Overview" at bounding box center [681, 116] width 46 height 12
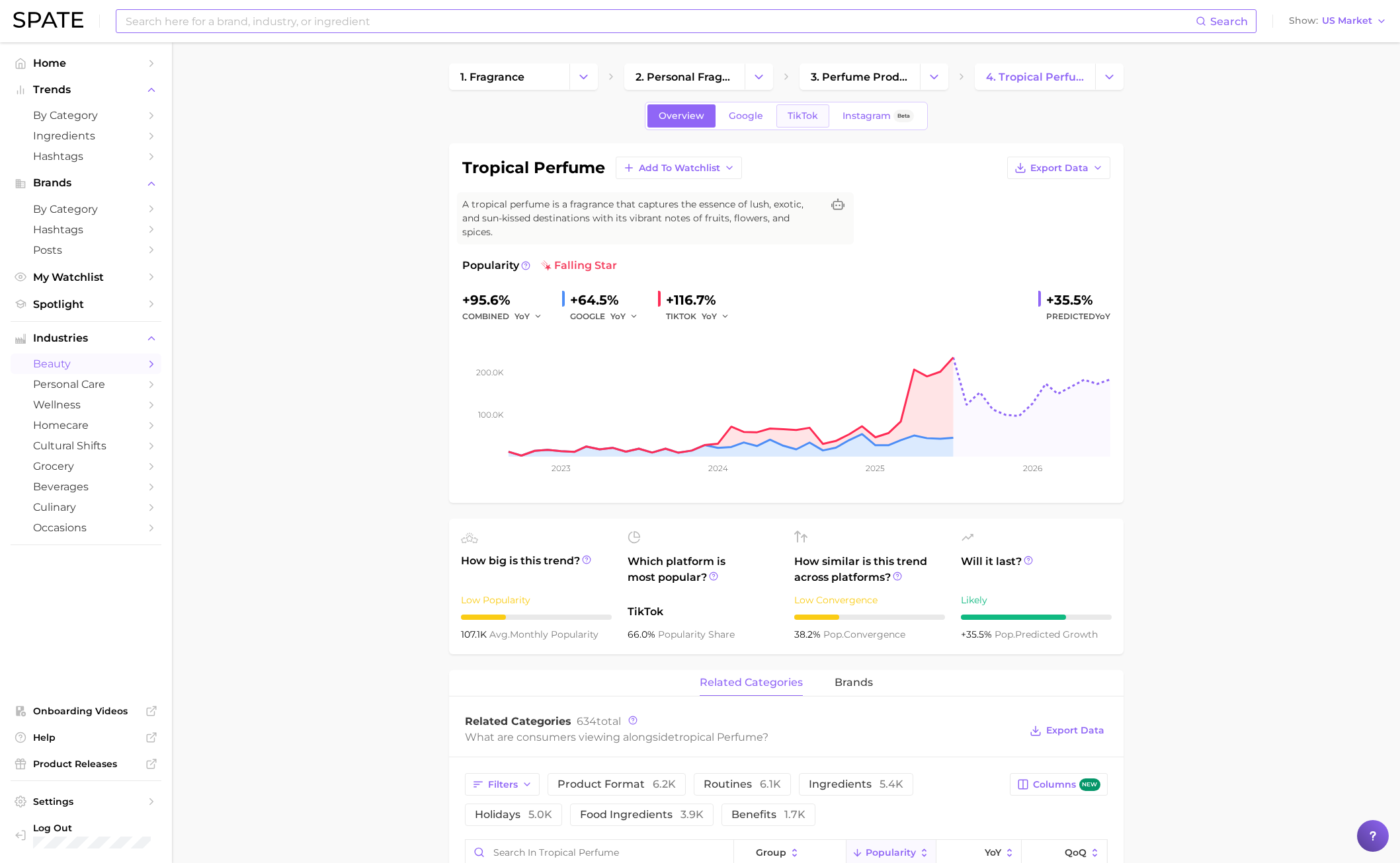
click at [809, 126] on link "TikTok" at bounding box center [803, 116] width 53 height 23
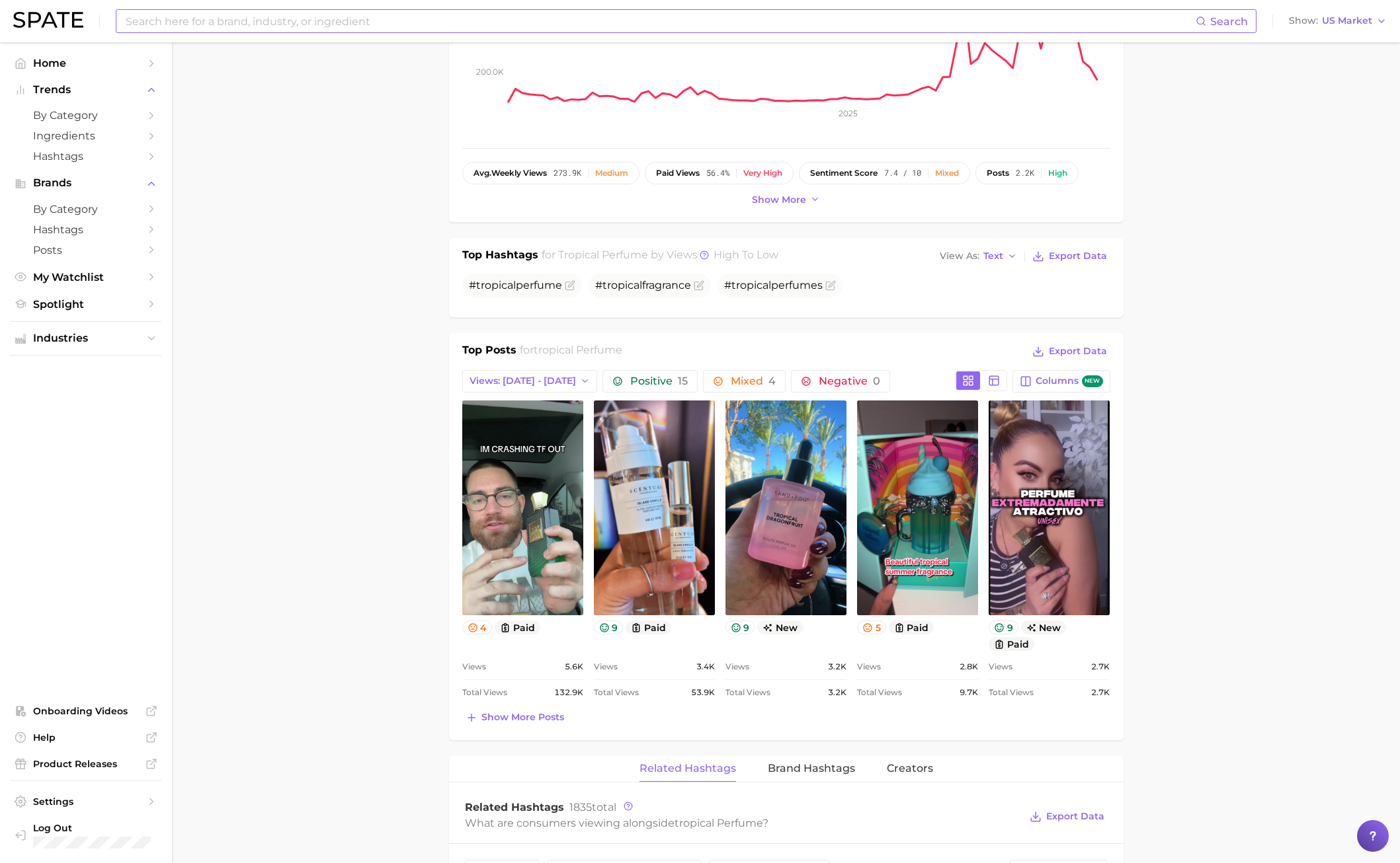
scroll to position [388, 0]
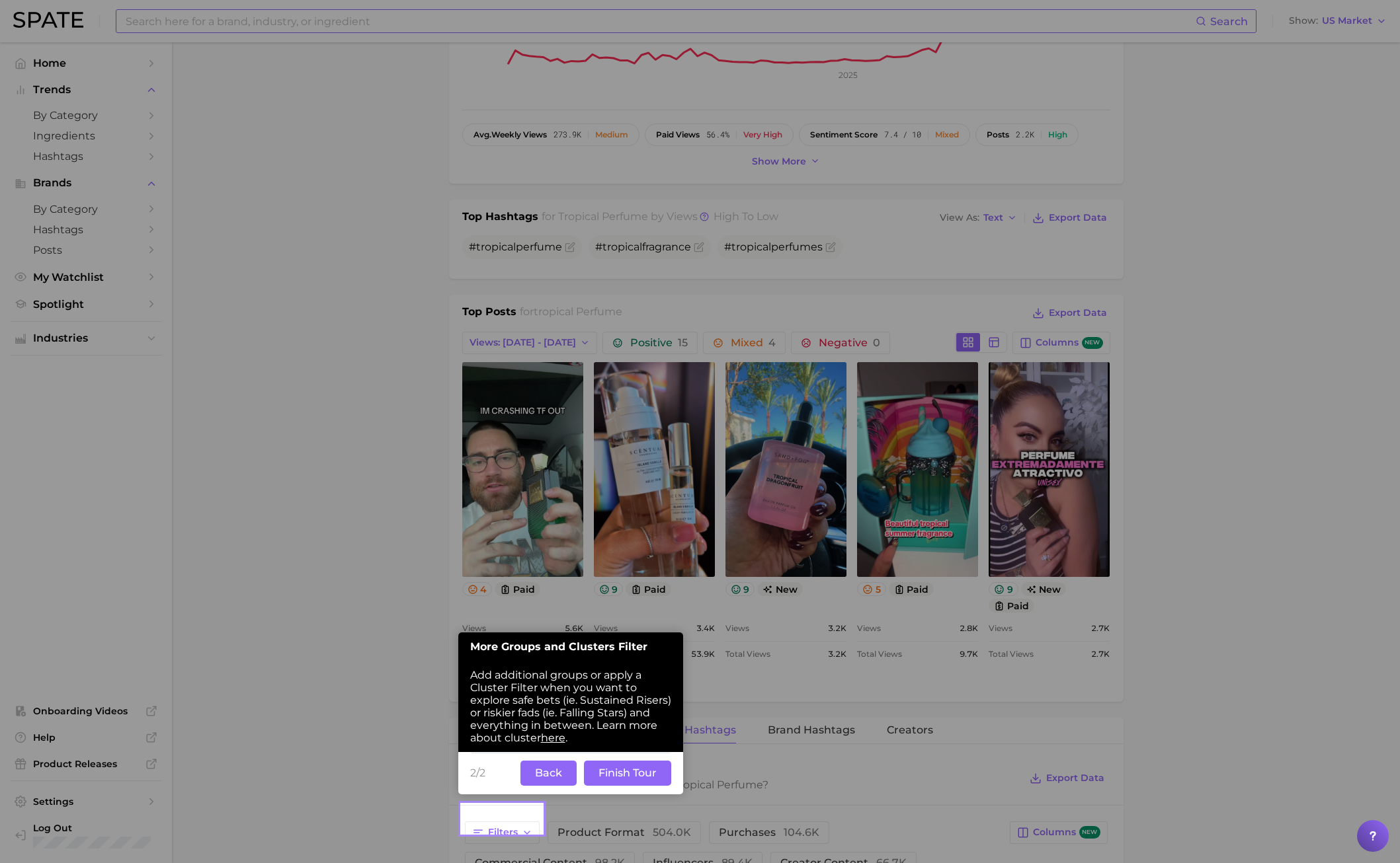
click at [560, 620] on button "Back" at bounding box center [549, 773] width 57 height 25
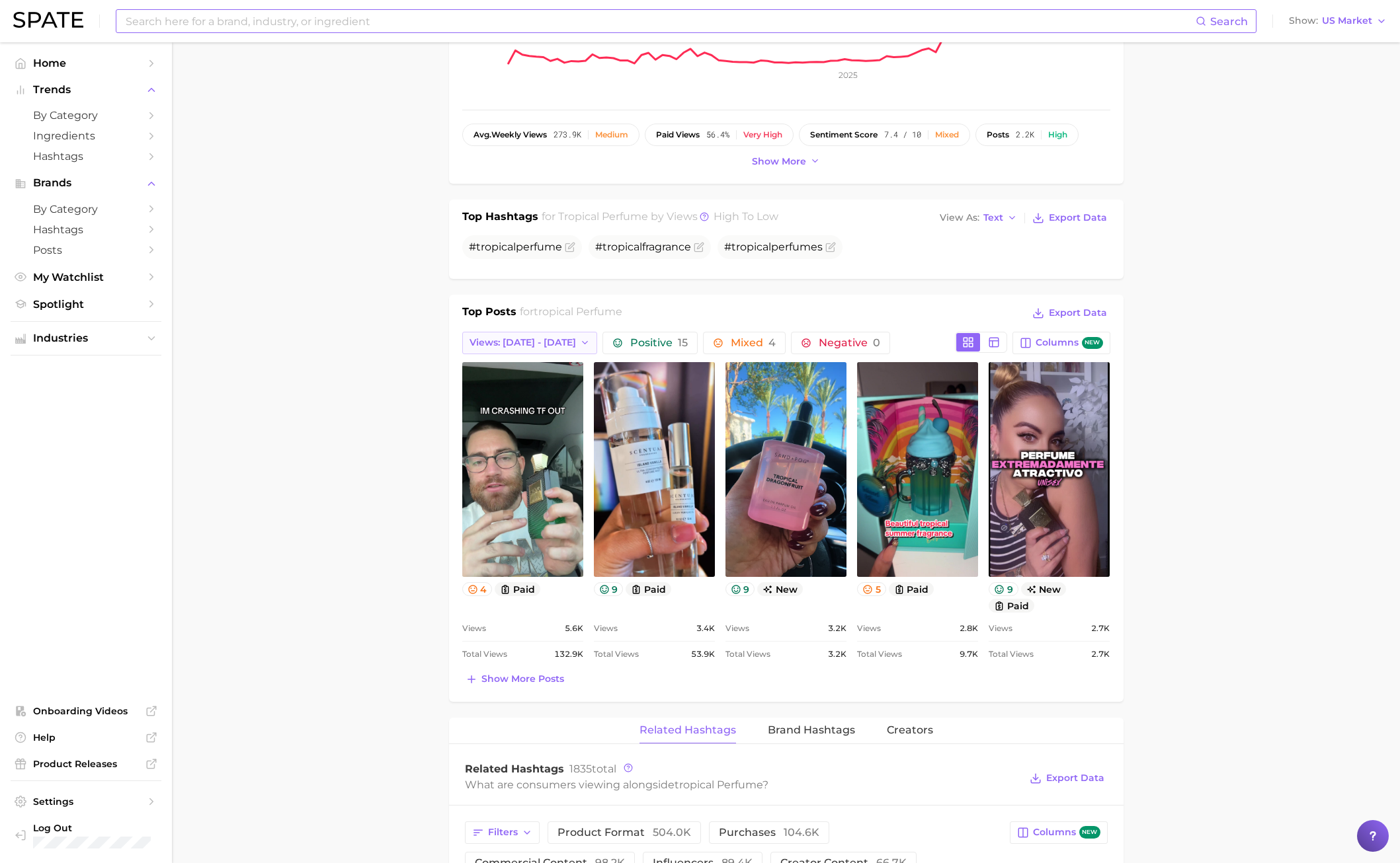
click at [527, 337] on span "Views: [DATE] - [DATE]" at bounding box center [522, 343] width 106 height 12
click at [528, 403] on button "Total Views" at bounding box center [535, 415] width 146 height 24
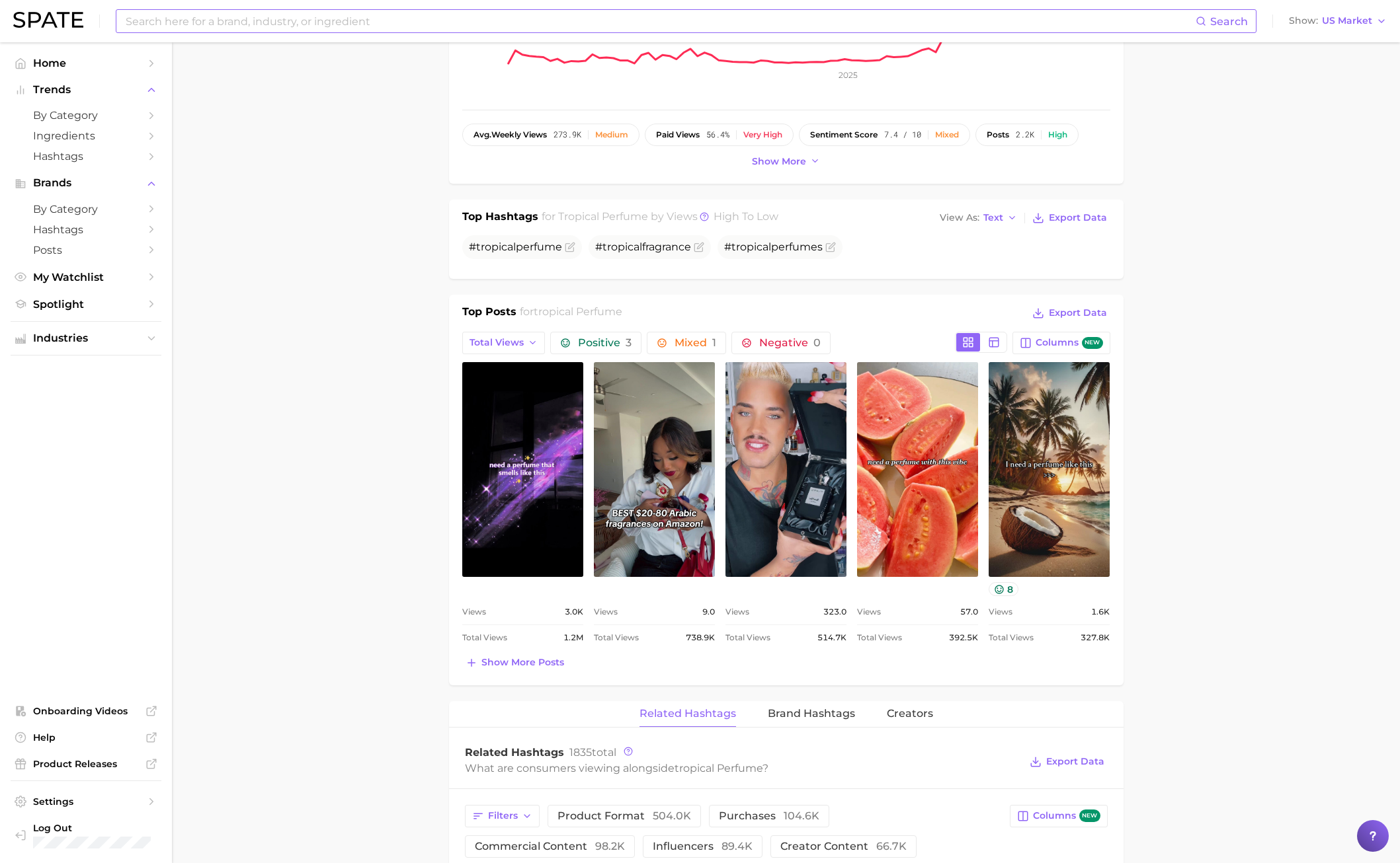
scroll to position [0, 0]
click at [542, 620] on span "Show more posts" at bounding box center [522, 663] width 82 height 12
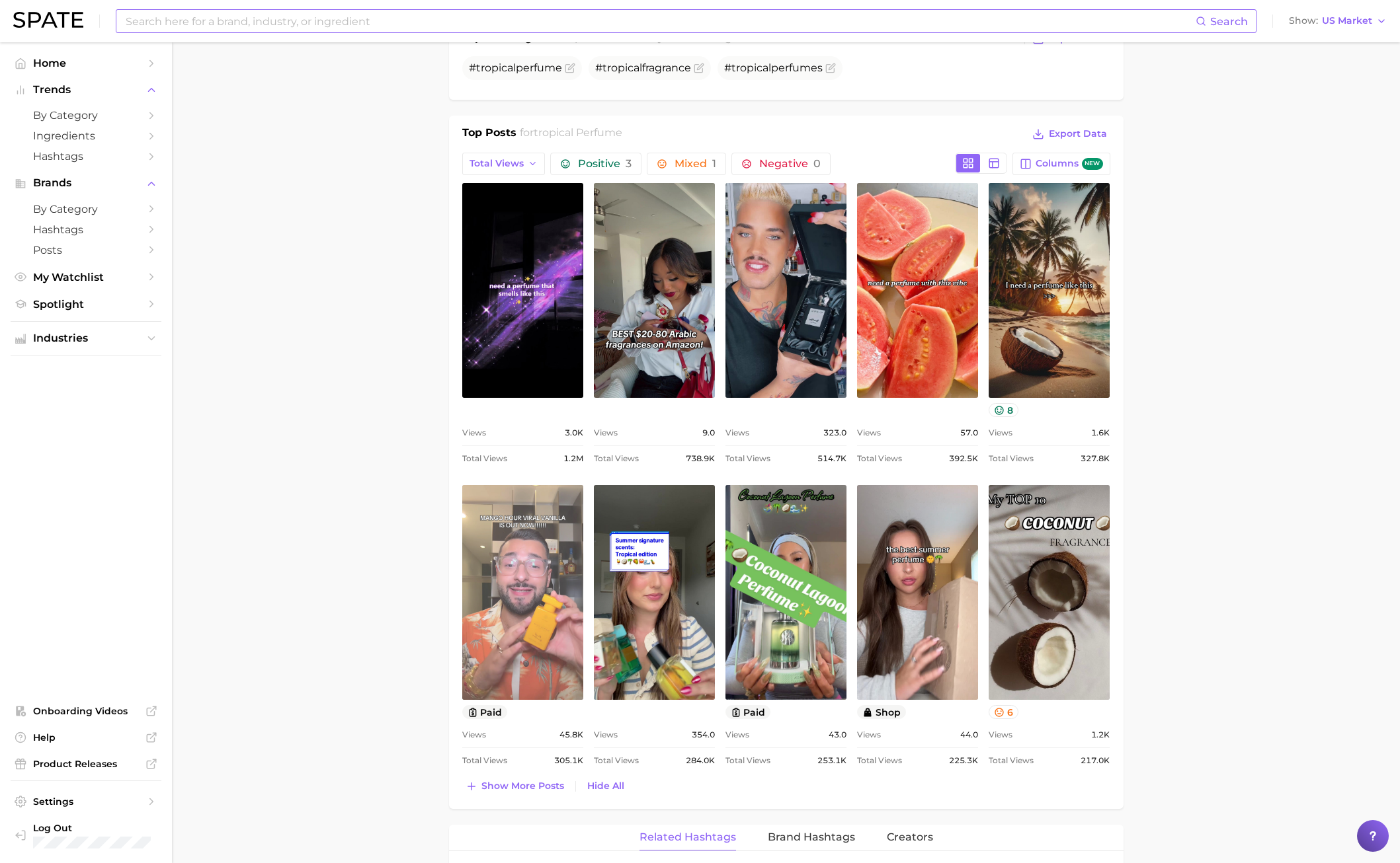
scroll to position [587, 0]
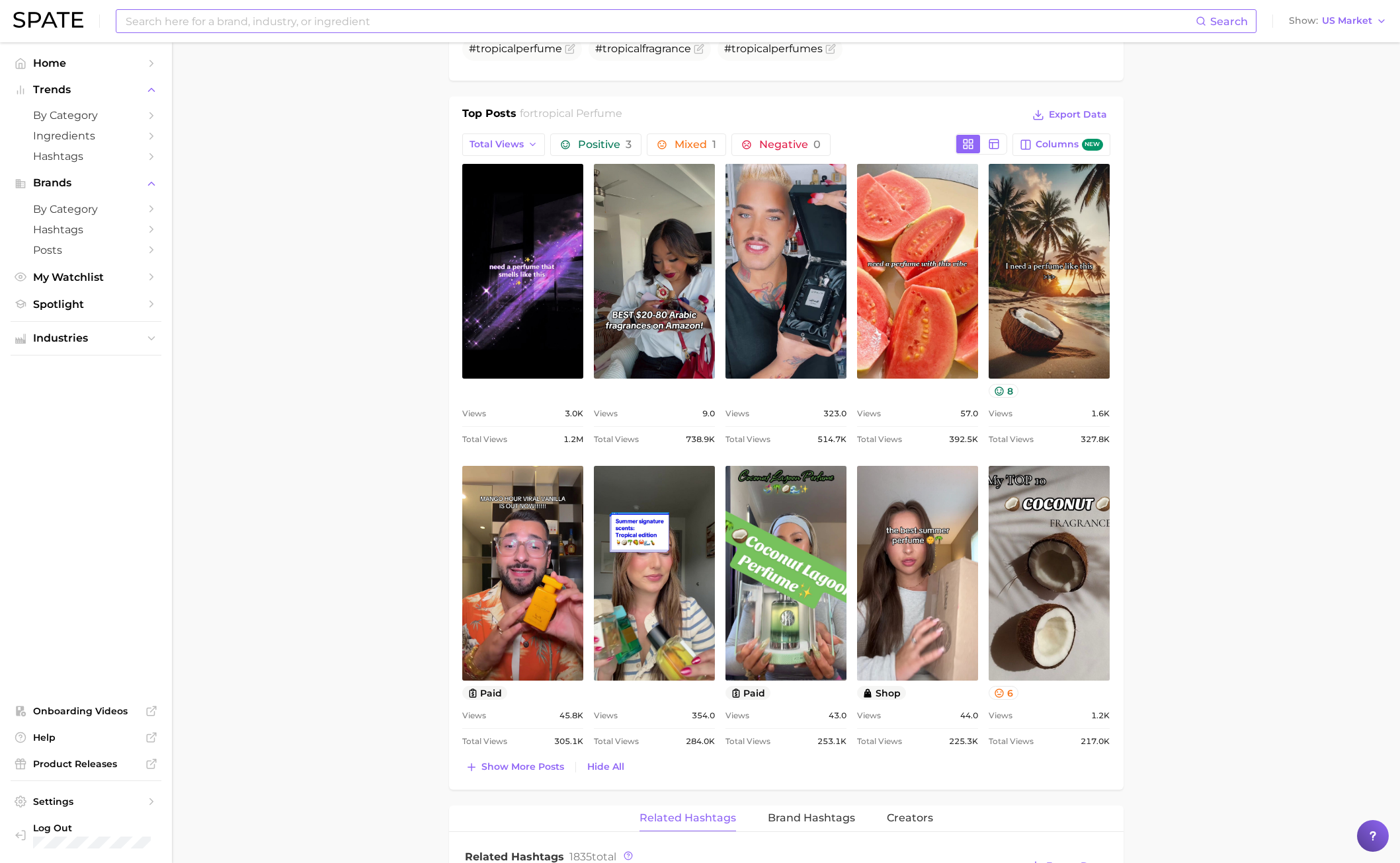
drag, startPoint x: 1195, startPoint y: 781, endPoint x: 1205, endPoint y: 797, distance: 18.9
click at [1130, 620] on main "1. fragrance 2. personal fragrance 3. perfume products 4. tropical perfume Over…" at bounding box center [786, 703] width 1228 height 2496
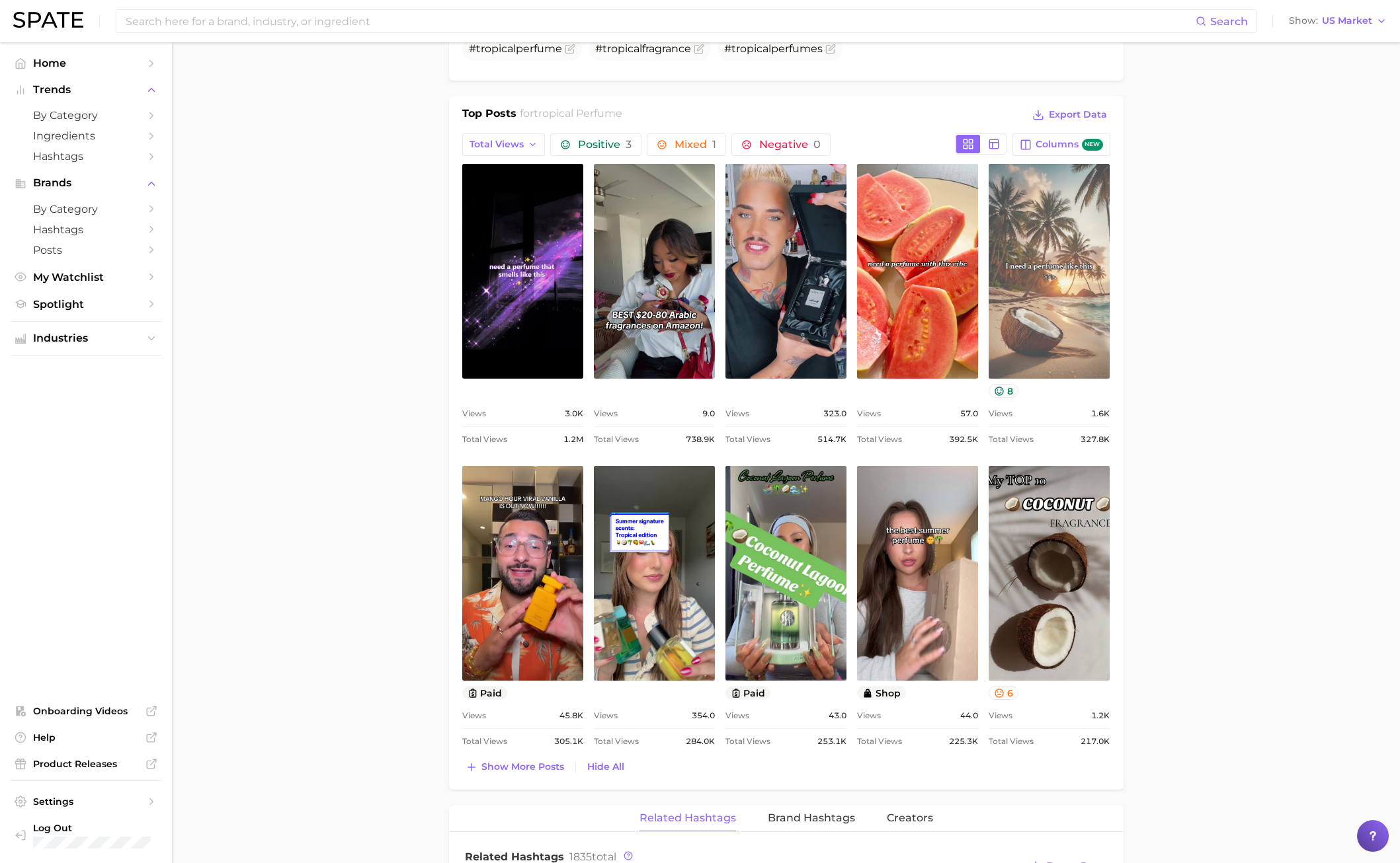
click at [1082, 308] on link "view post on TikTok" at bounding box center [1049, 271] width 121 height 215
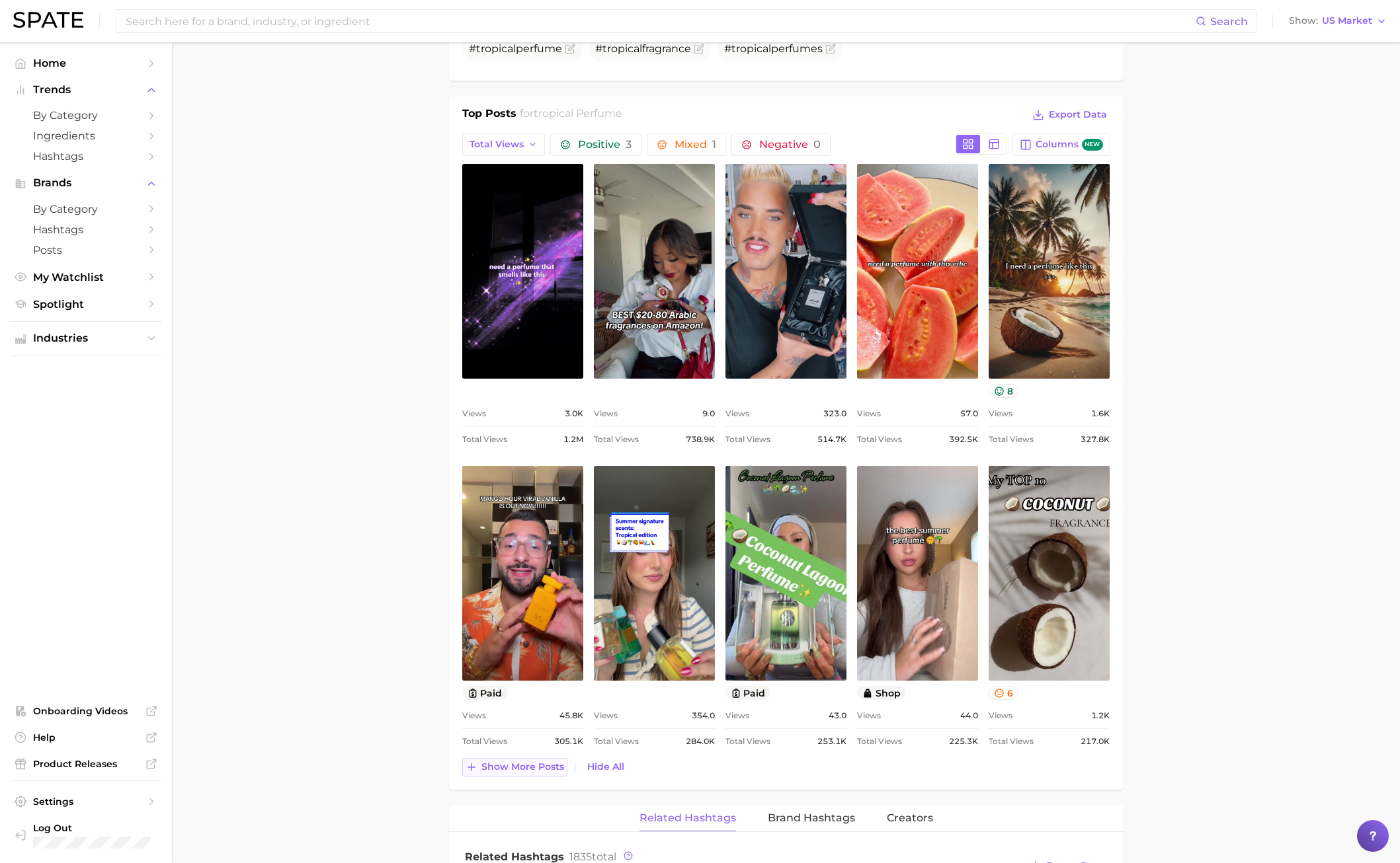
click at [543, 620] on span "Show more posts" at bounding box center [522, 767] width 82 height 12
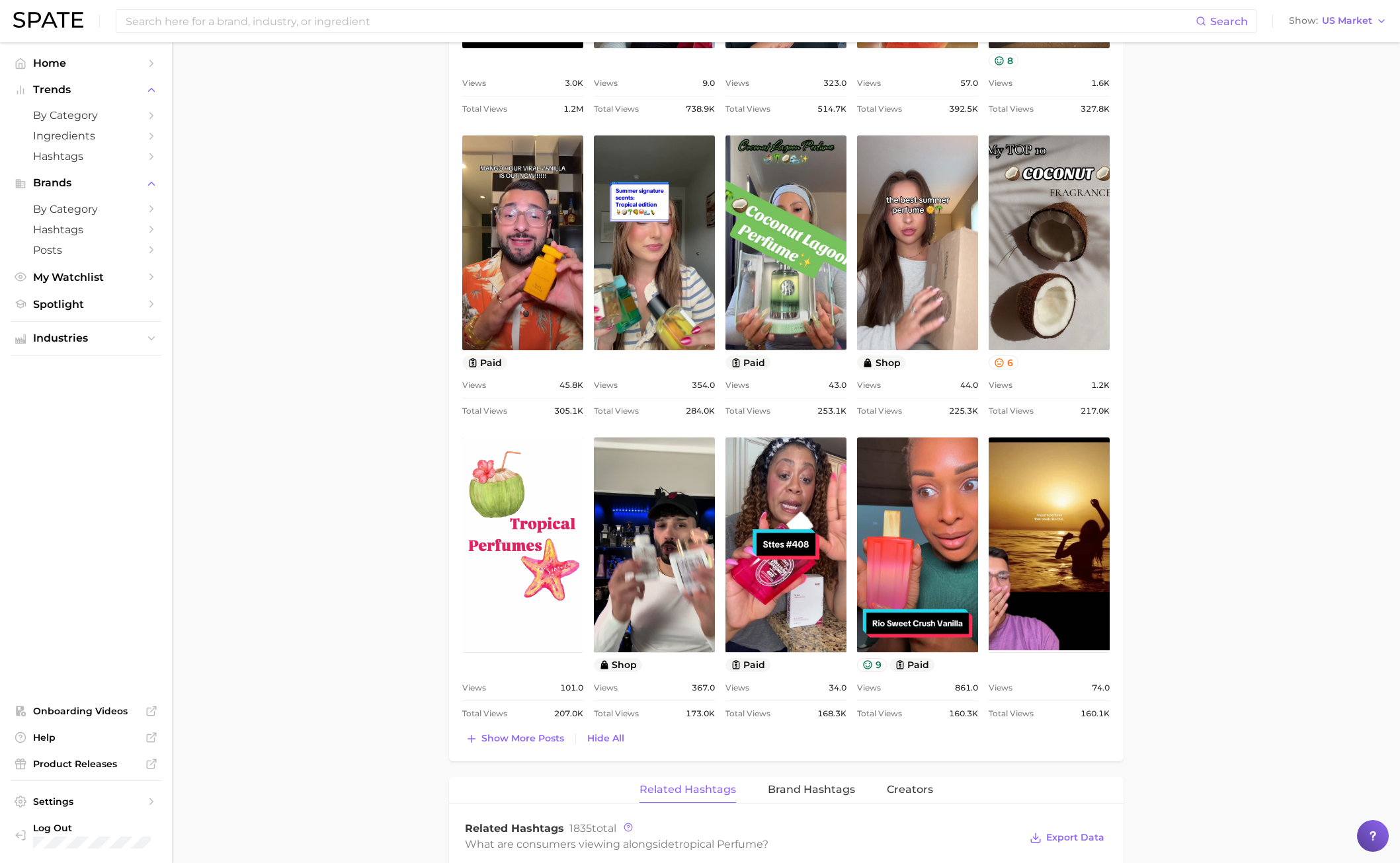
scroll to position [851, 0]
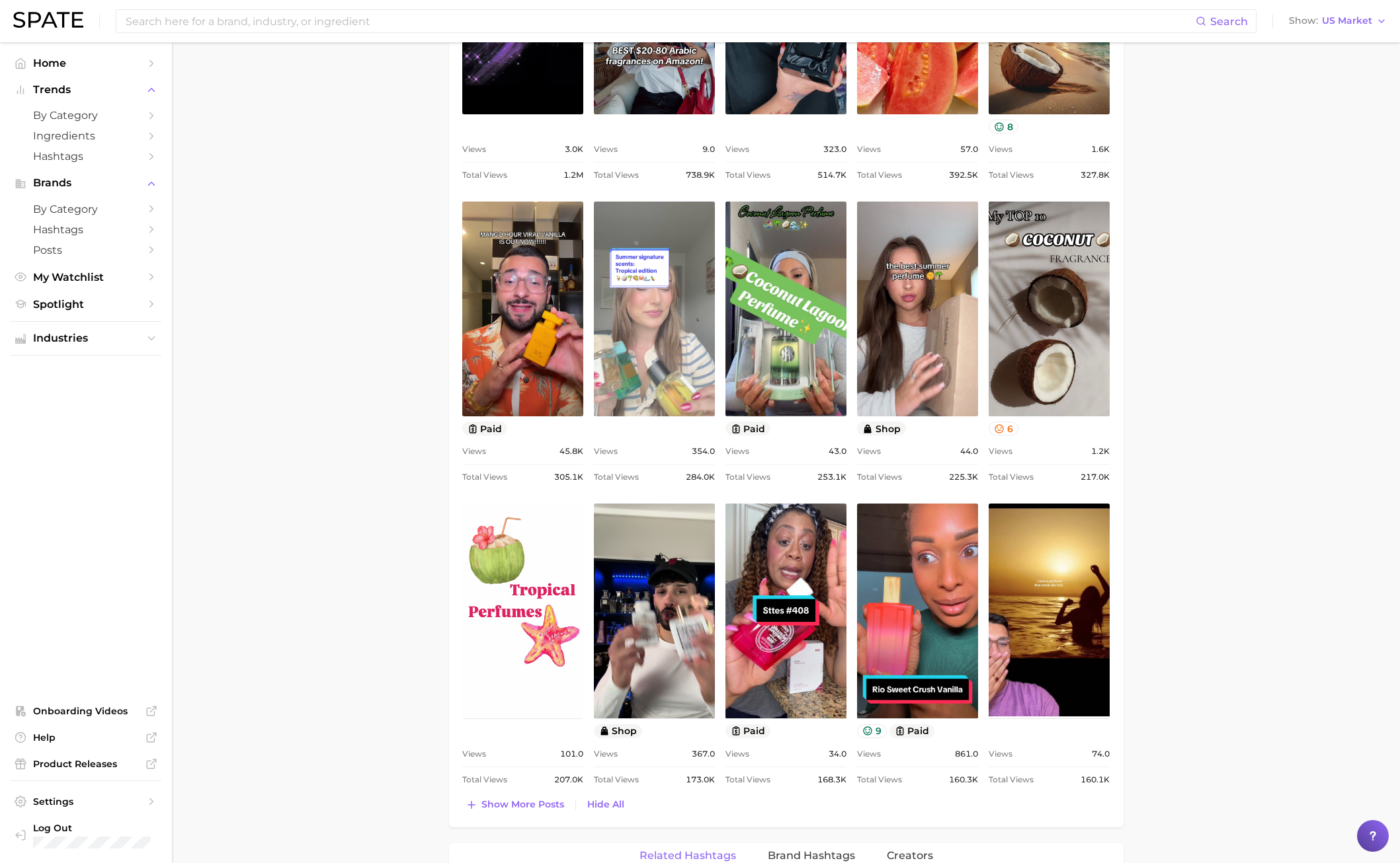
click at [633, 387] on link "view post on TikTok" at bounding box center [654, 308] width 121 height 215
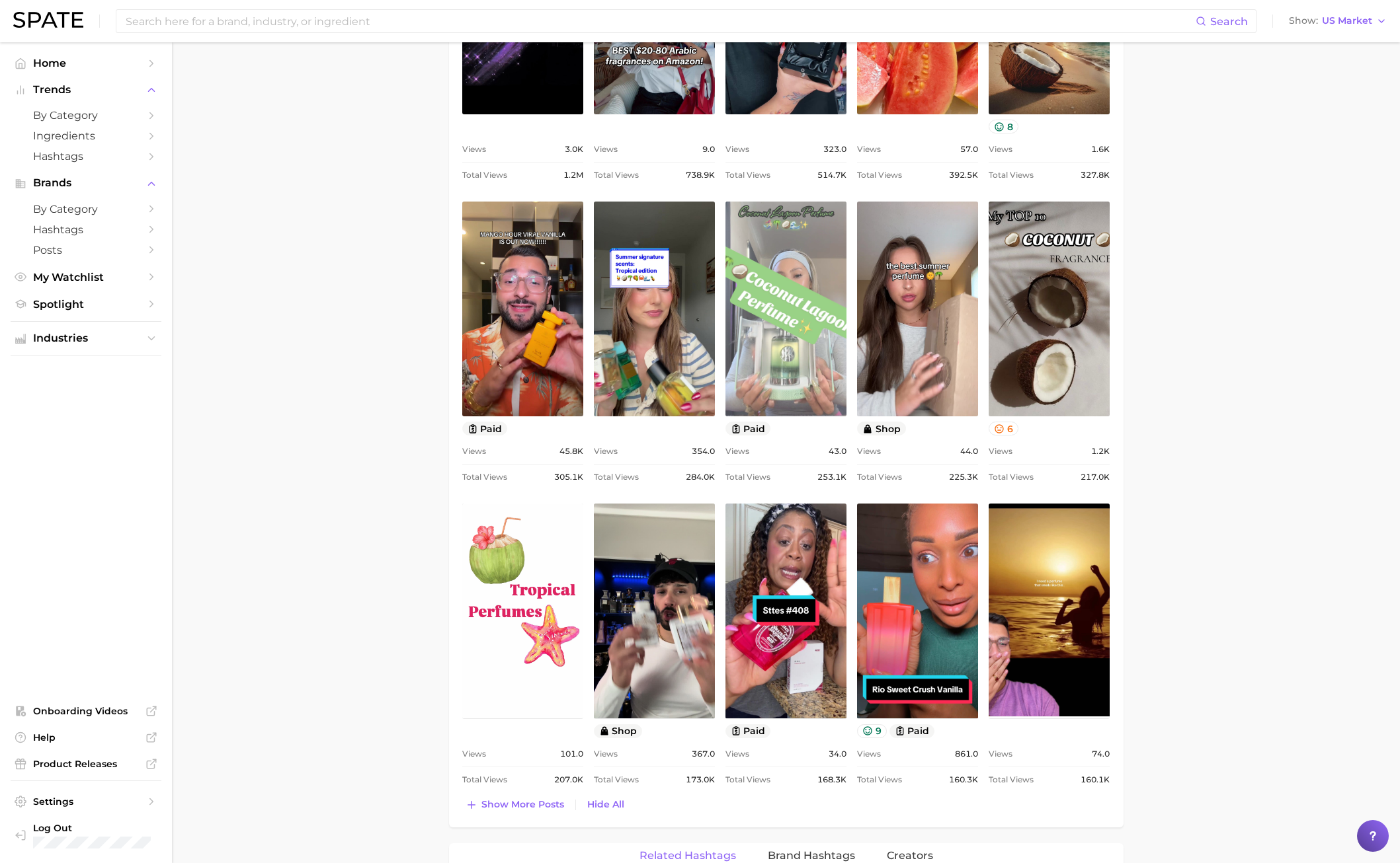
click at [814, 289] on link "view post on TikTok" at bounding box center [785, 308] width 121 height 215
click at [809, 282] on link "view post on TikTok" at bounding box center [785, 308] width 121 height 215
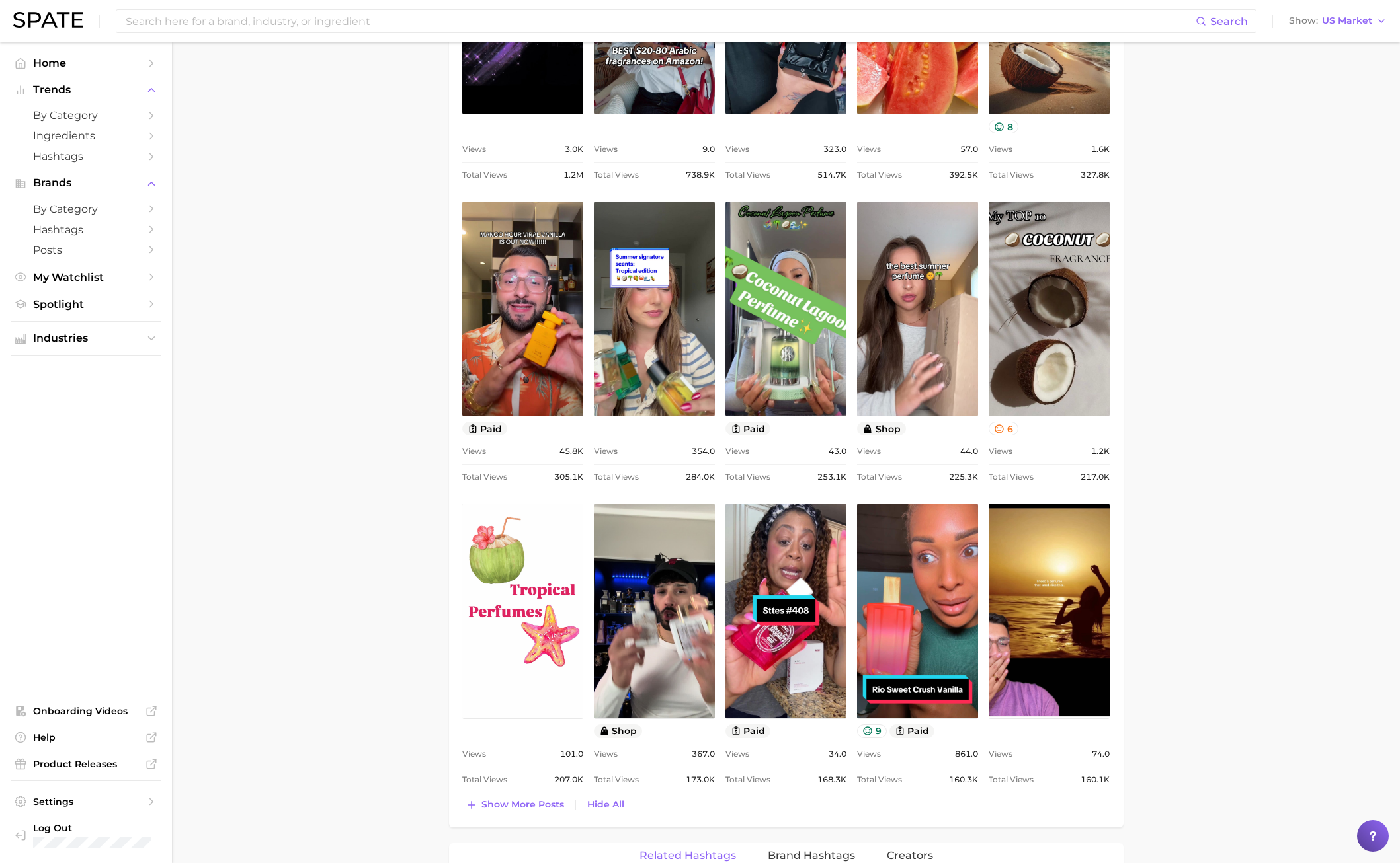
click at [237, 37] on div "Search Show US Market" at bounding box center [700, 21] width 1373 height 42
click at [234, 27] on input at bounding box center [660, 21] width 1071 height 22
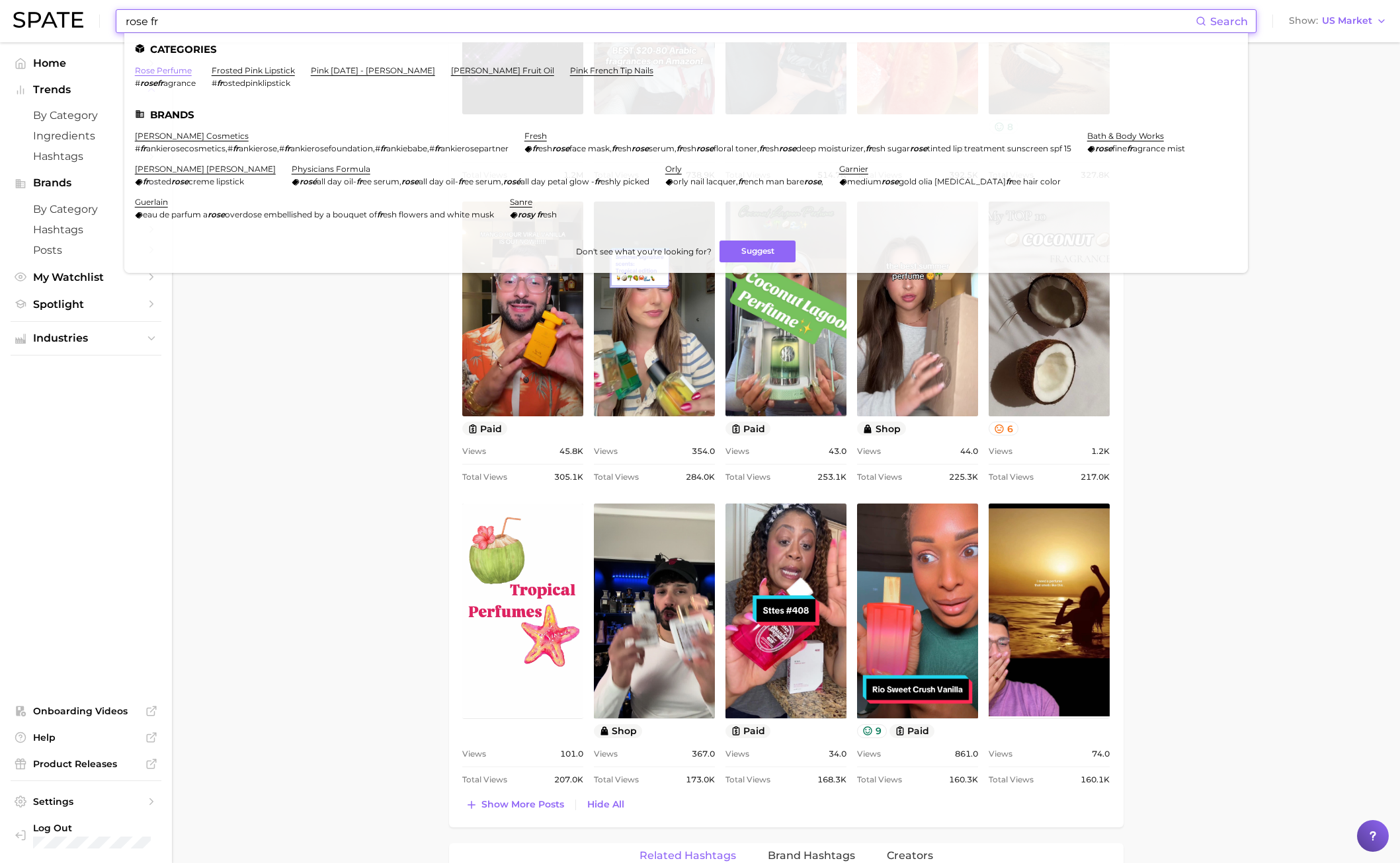
type input "rose fr"
click at [173, 67] on link "rose perfume" at bounding box center [163, 71] width 57 height 10
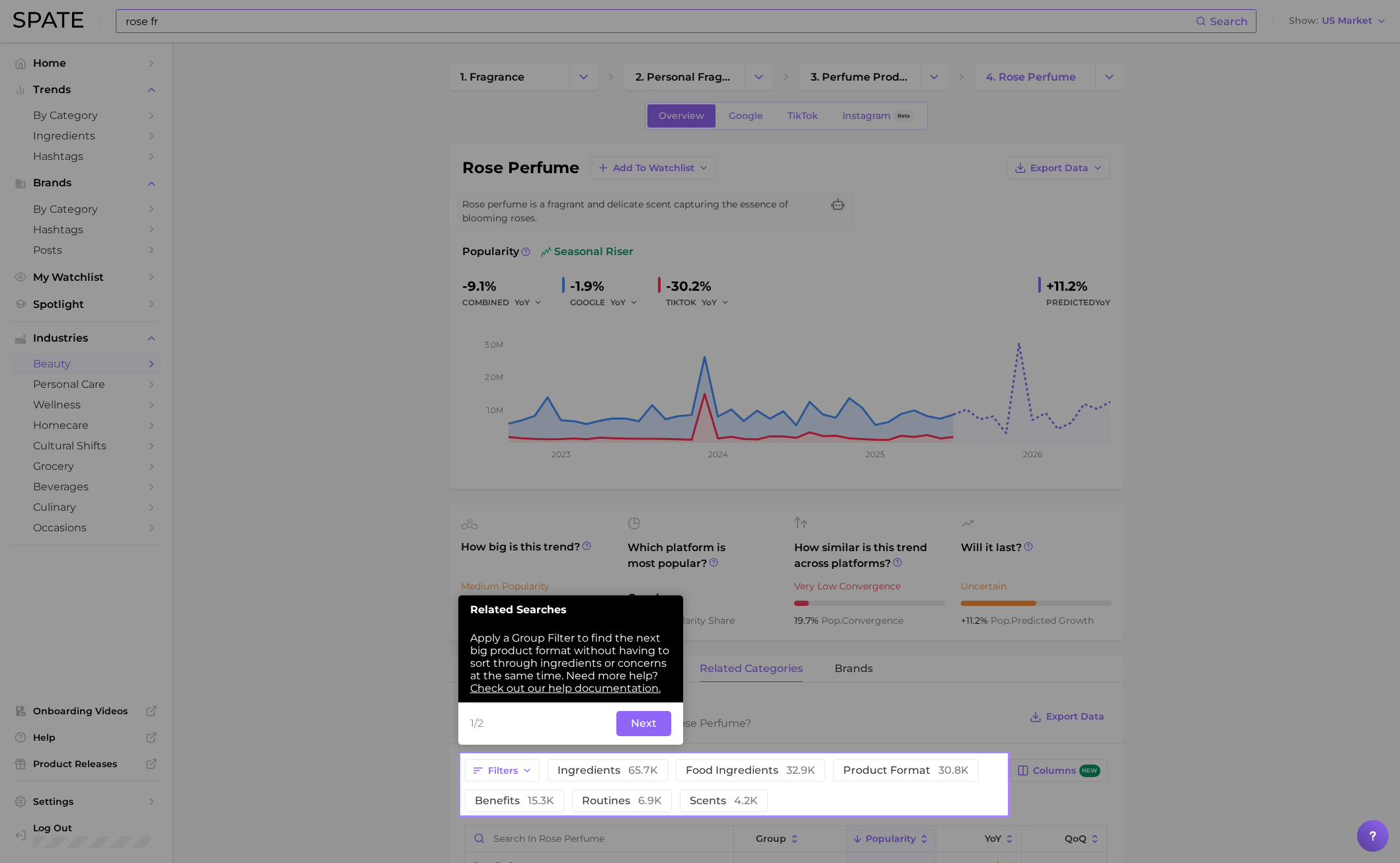
click at [283, 166] on div at bounding box center [230, 749] width 462 height 1498
click at [652, 620] on button "Next" at bounding box center [644, 725] width 55 height 25
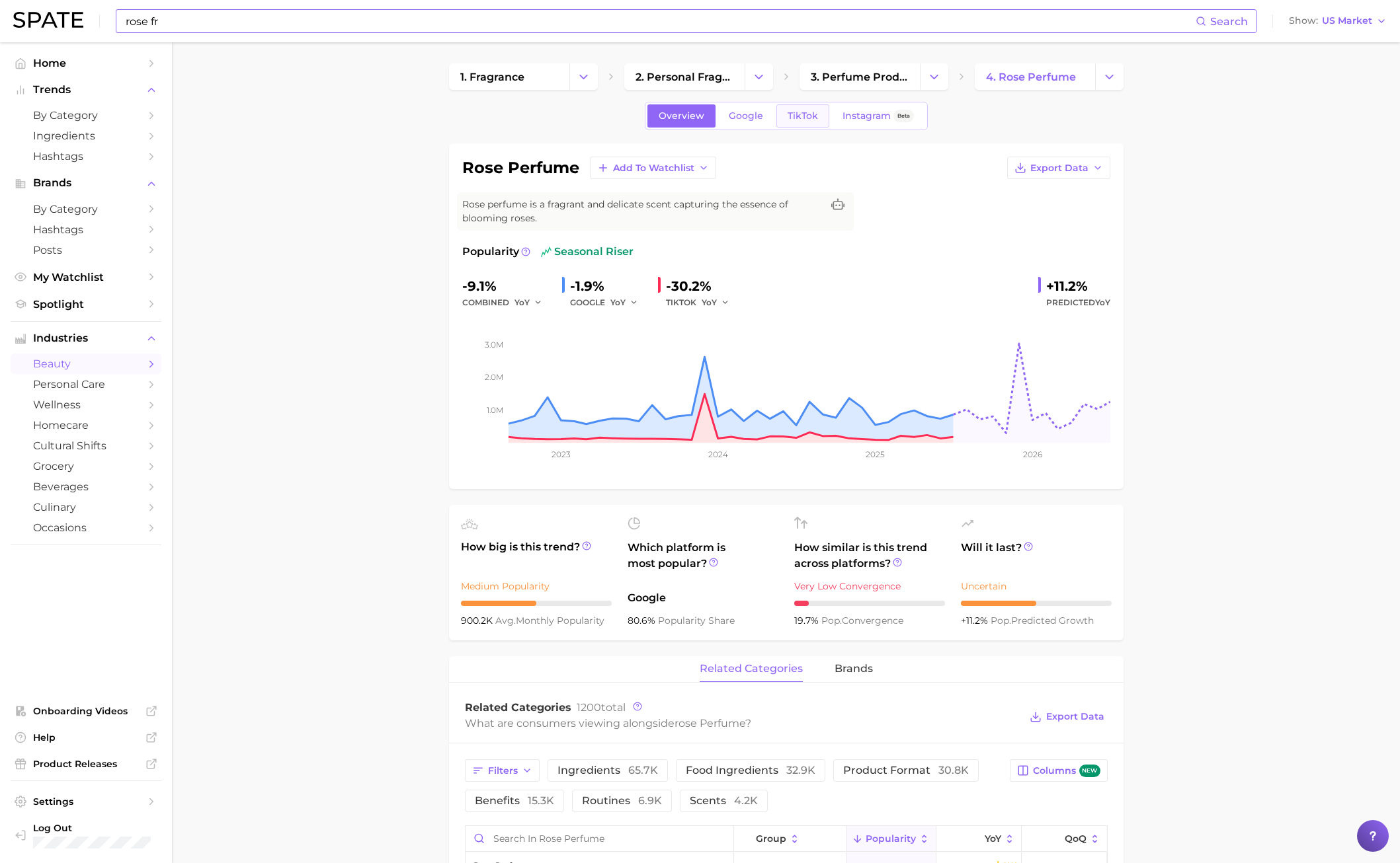
click at [815, 118] on span "TikTok" at bounding box center [803, 116] width 31 height 12
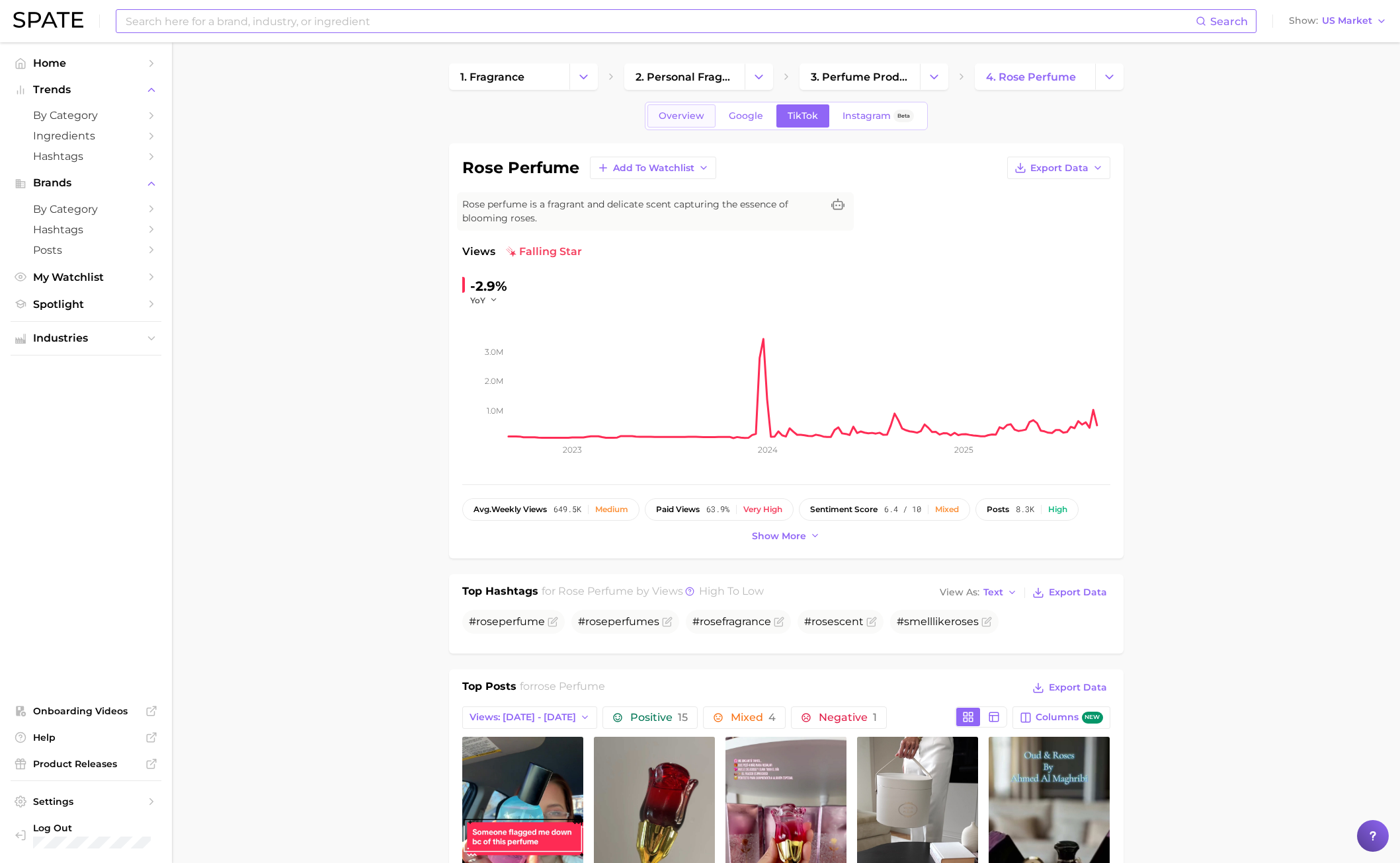
click at [668, 121] on span "Overview" at bounding box center [681, 116] width 46 height 12
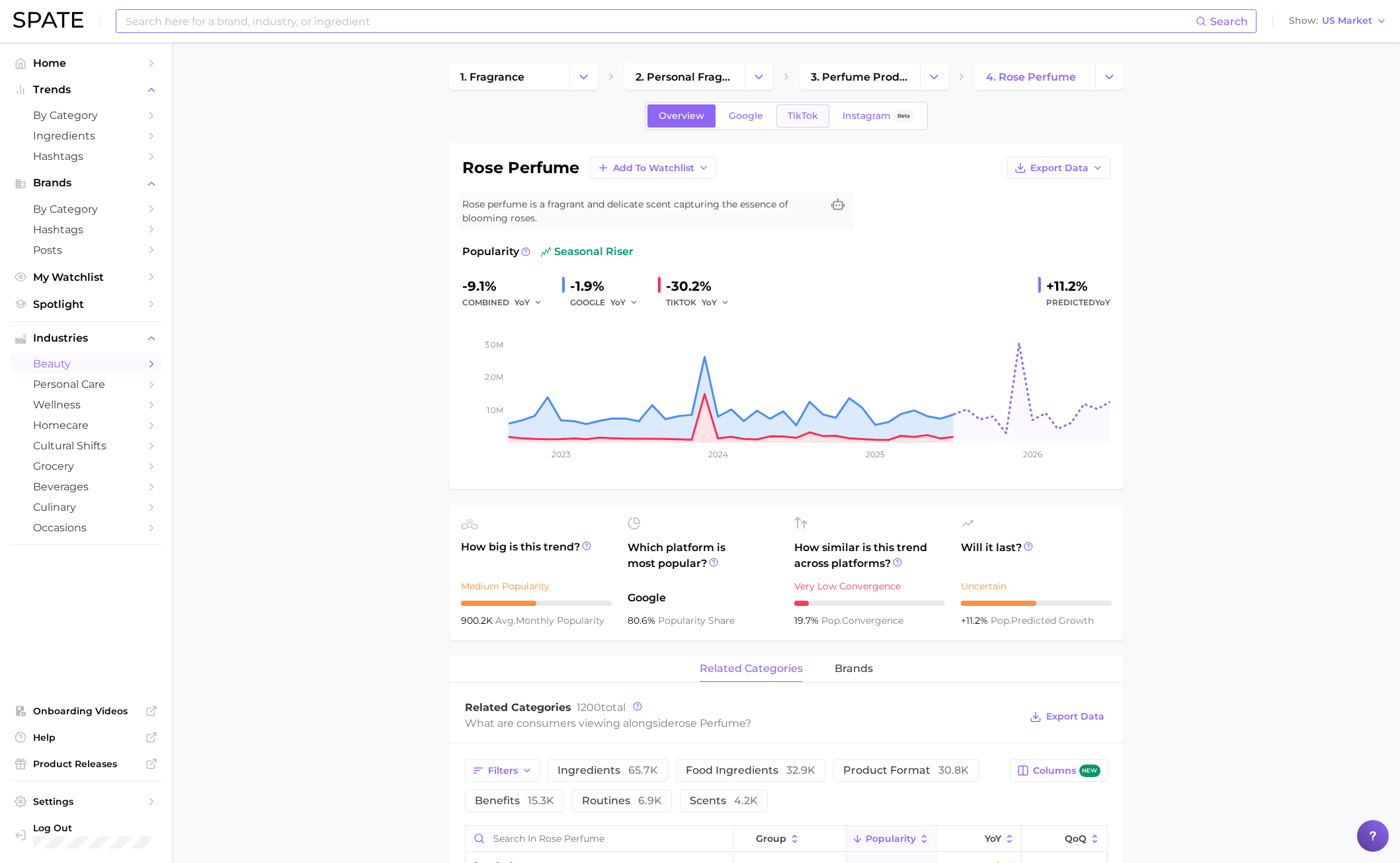
click at [824, 107] on link "TikTok" at bounding box center [803, 116] width 53 height 23
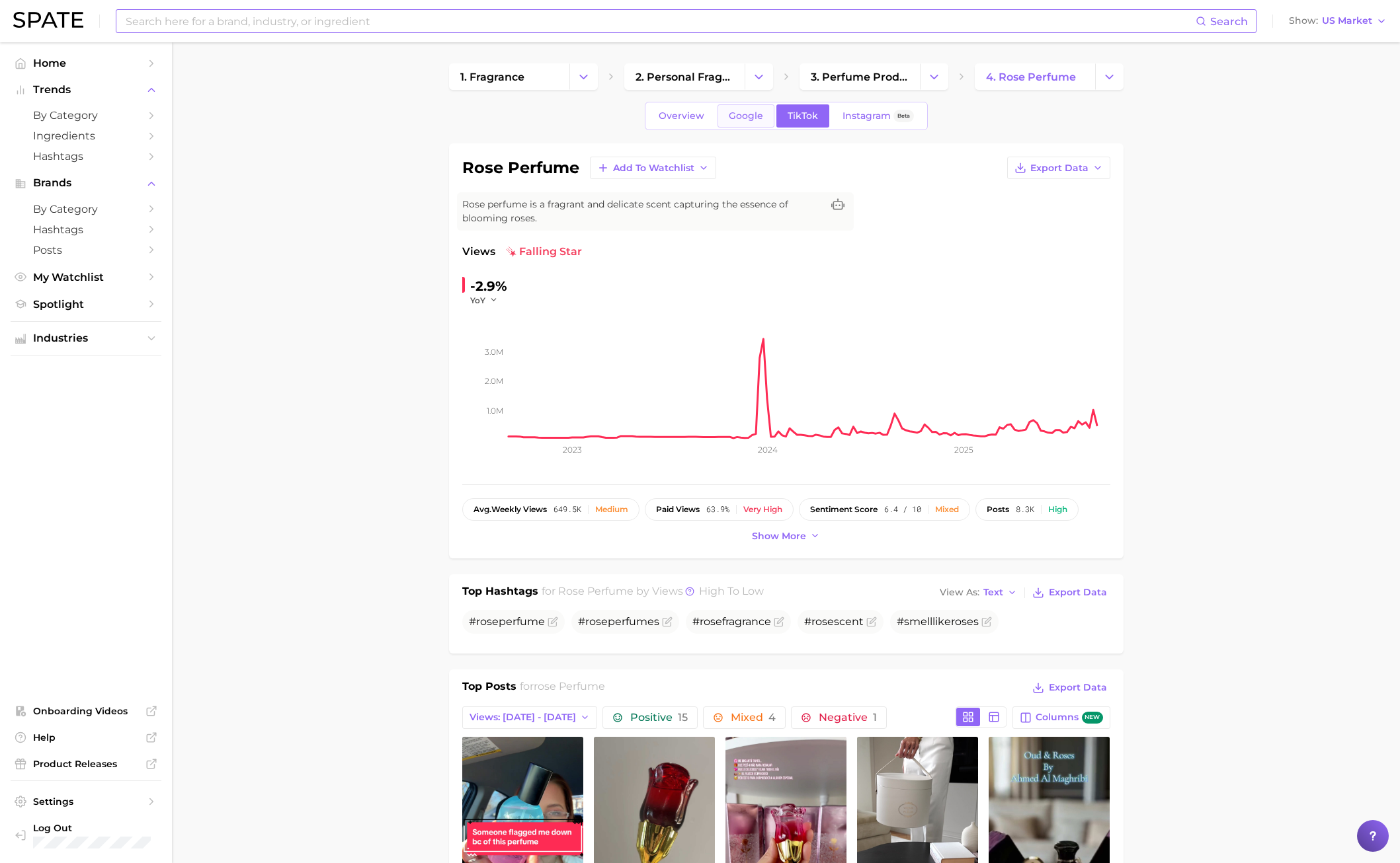
click at [732, 113] on span "Google" at bounding box center [745, 116] width 34 height 12
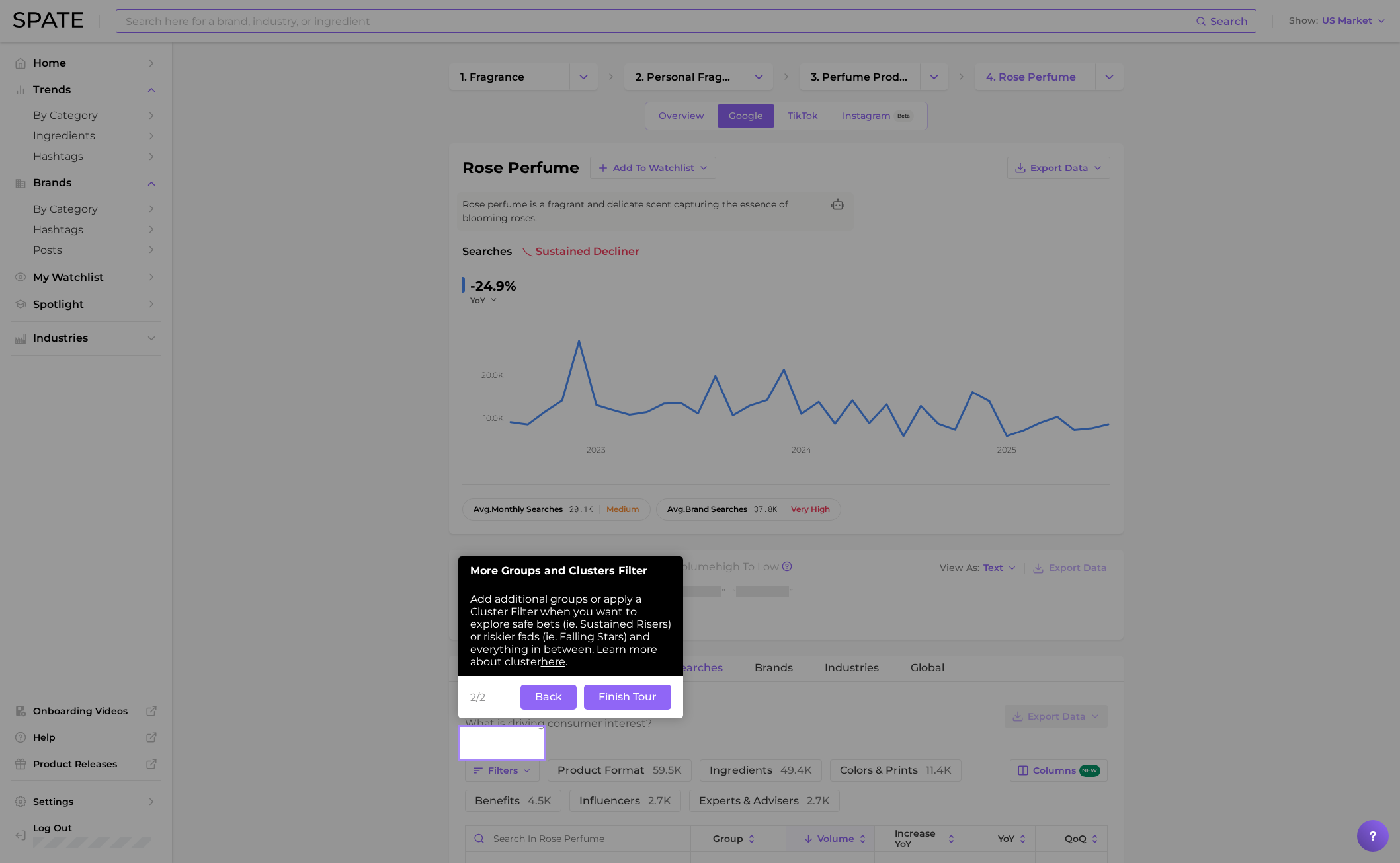
click at [690, 114] on div at bounding box center [971, 856] width 858 height 1713
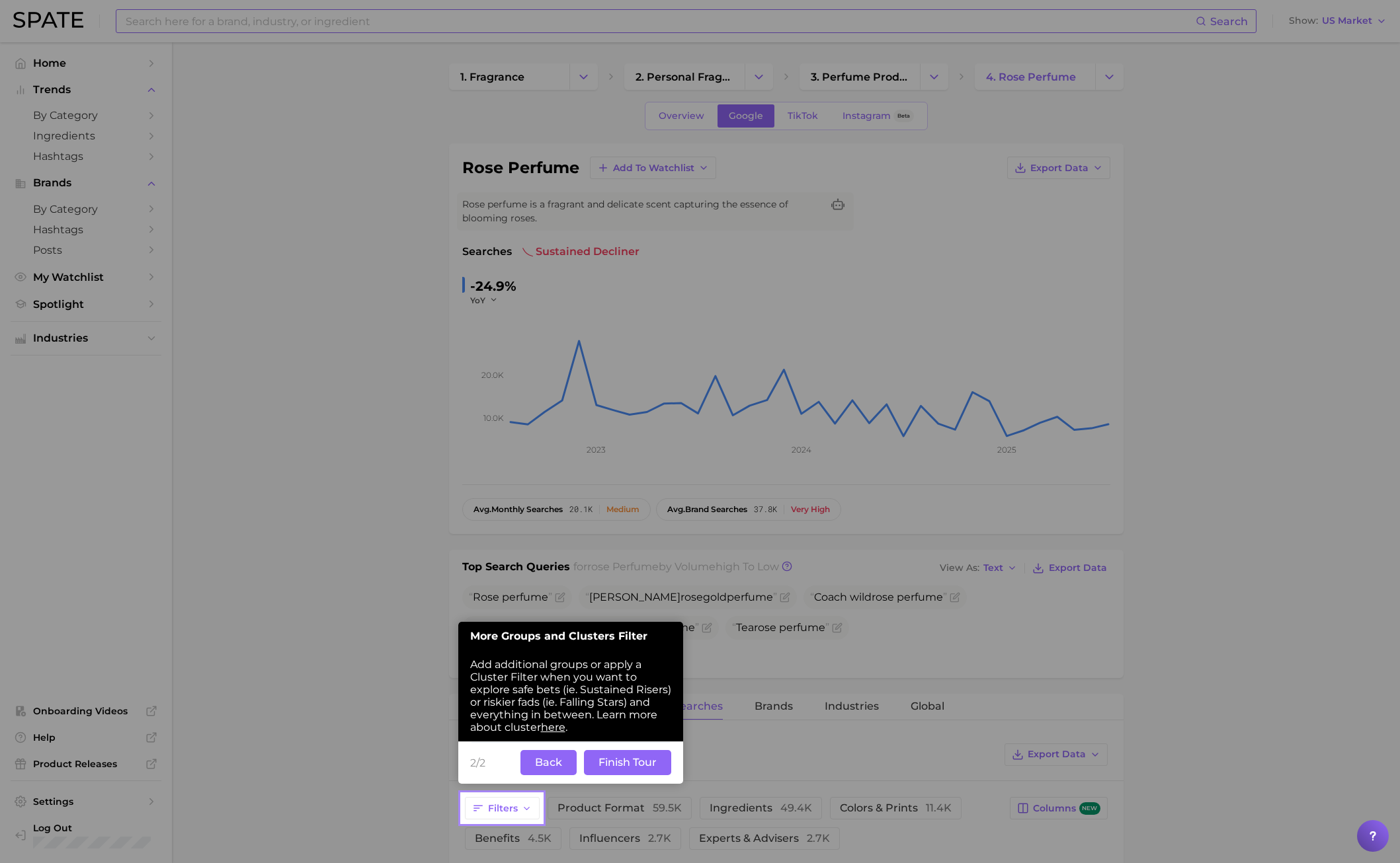
click at [616, 620] on button "Finish Tour" at bounding box center [627, 762] width 87 height 25
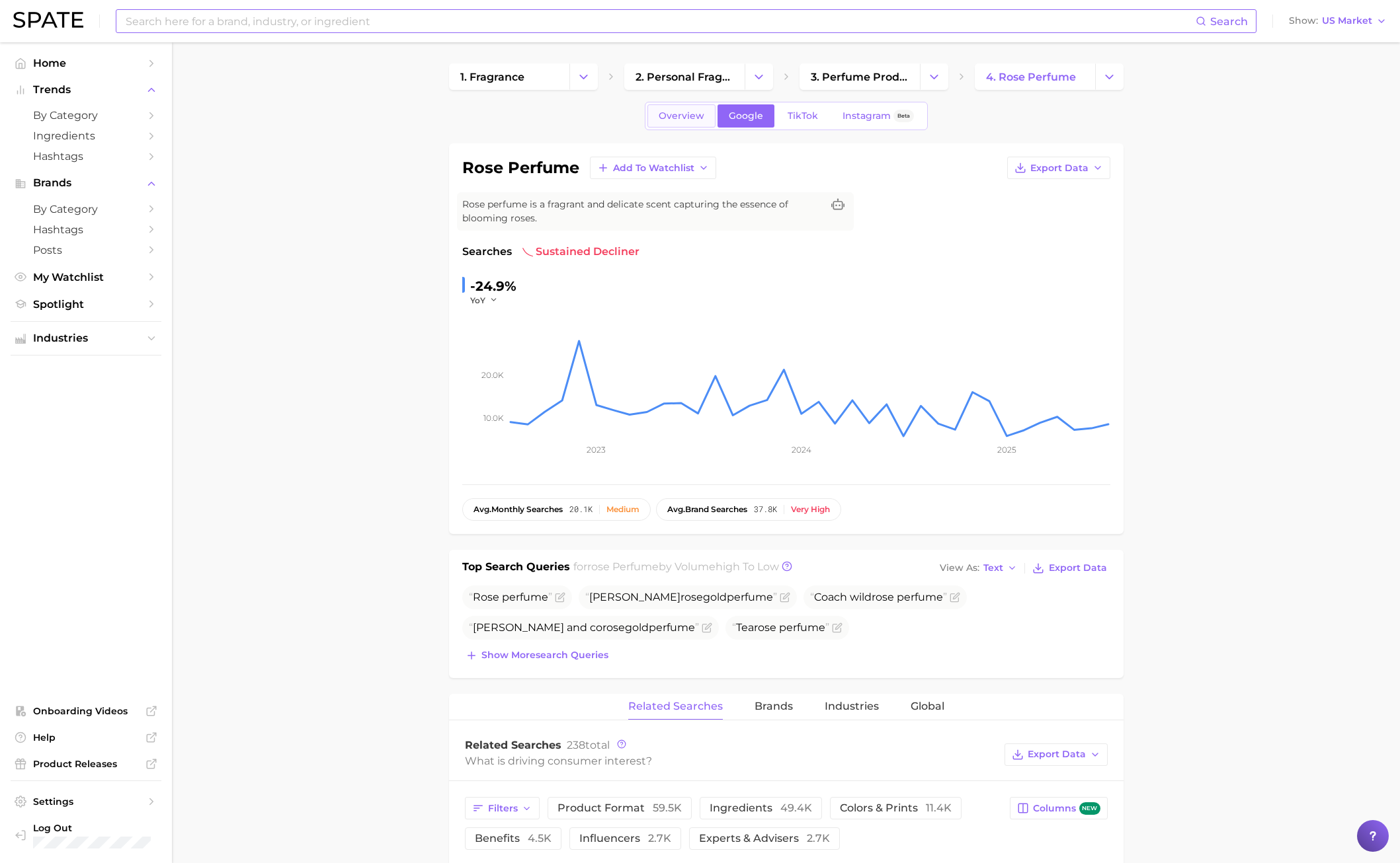
click at [693, 119] on span "Overview" at bounding box center [681, 116] width 46 height 12
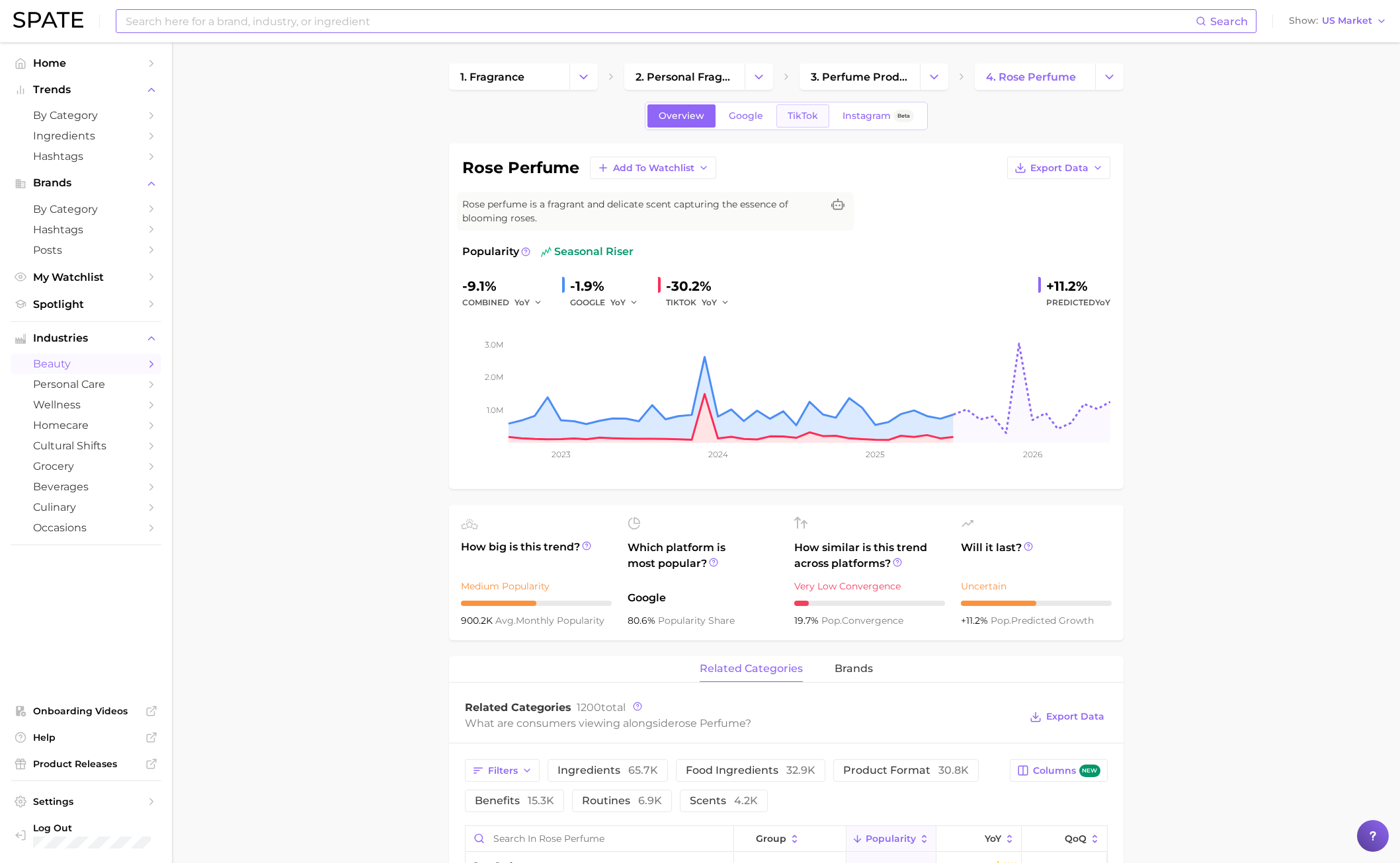
click at [799, 117] on span "TikTok" at bounding box center [803, 116] width 31 height 12
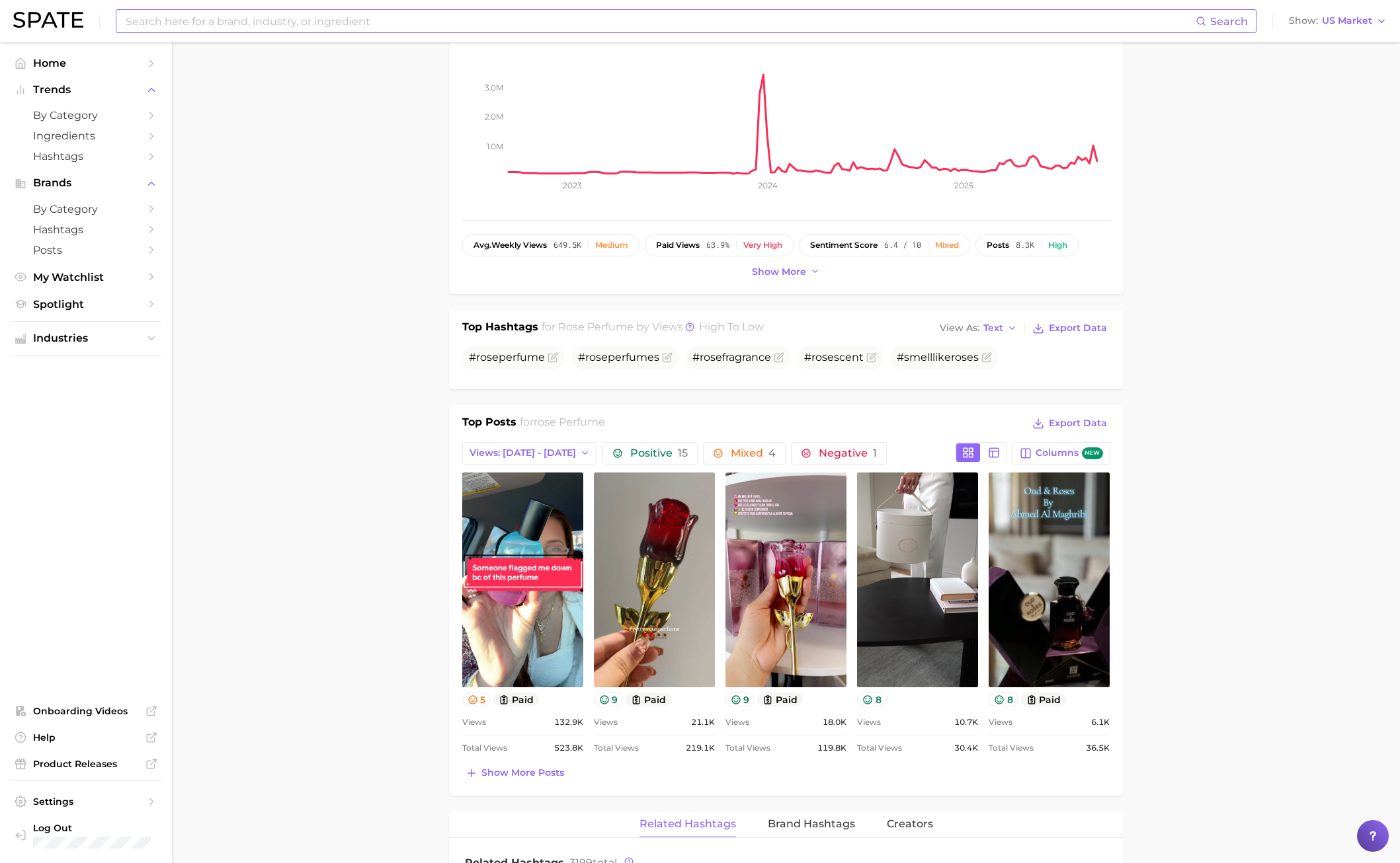
scroll to position [463, 0]
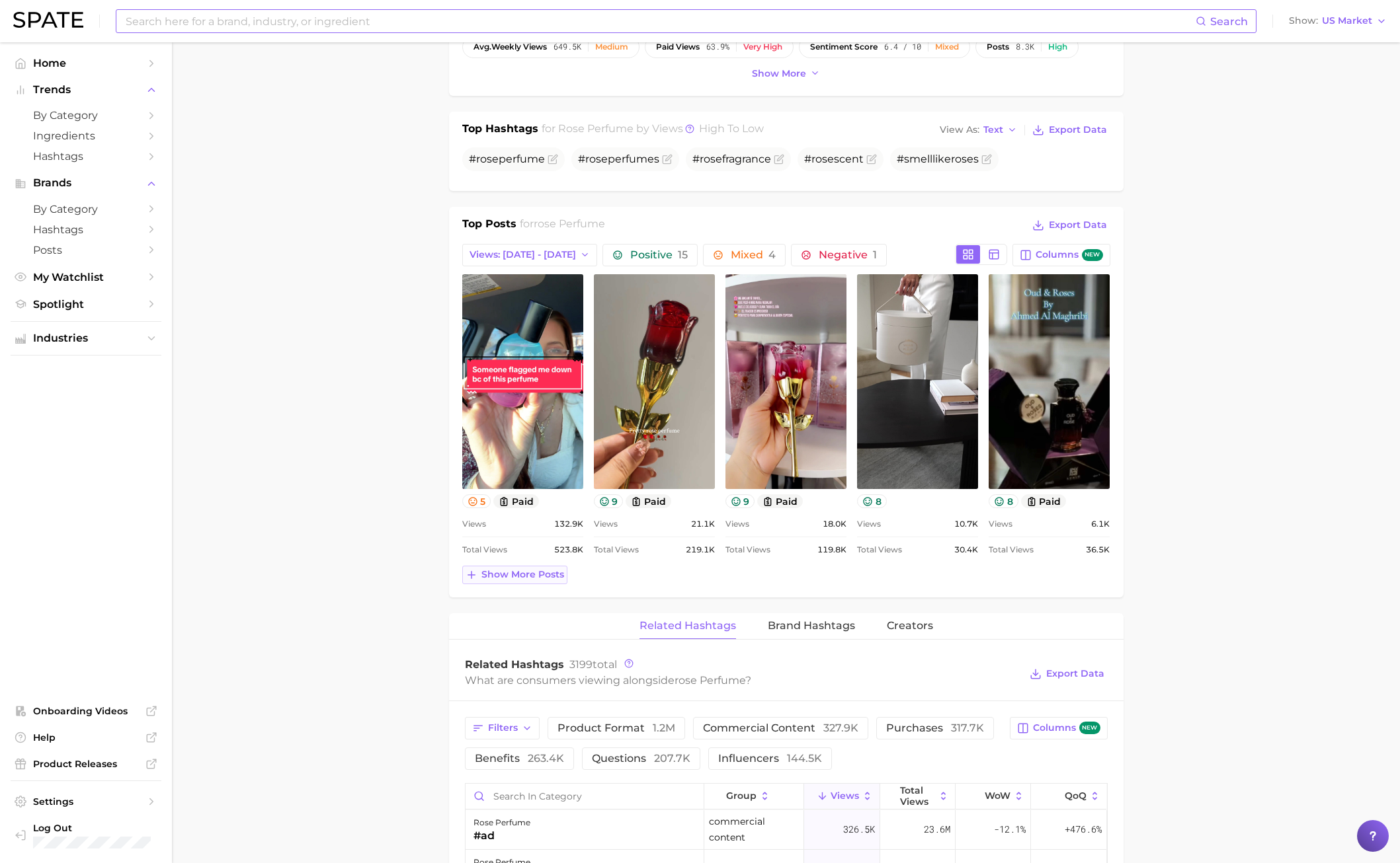
click at [526, 580] on span "Show more posts" at bounding box center [522, 575] width 82 height 12
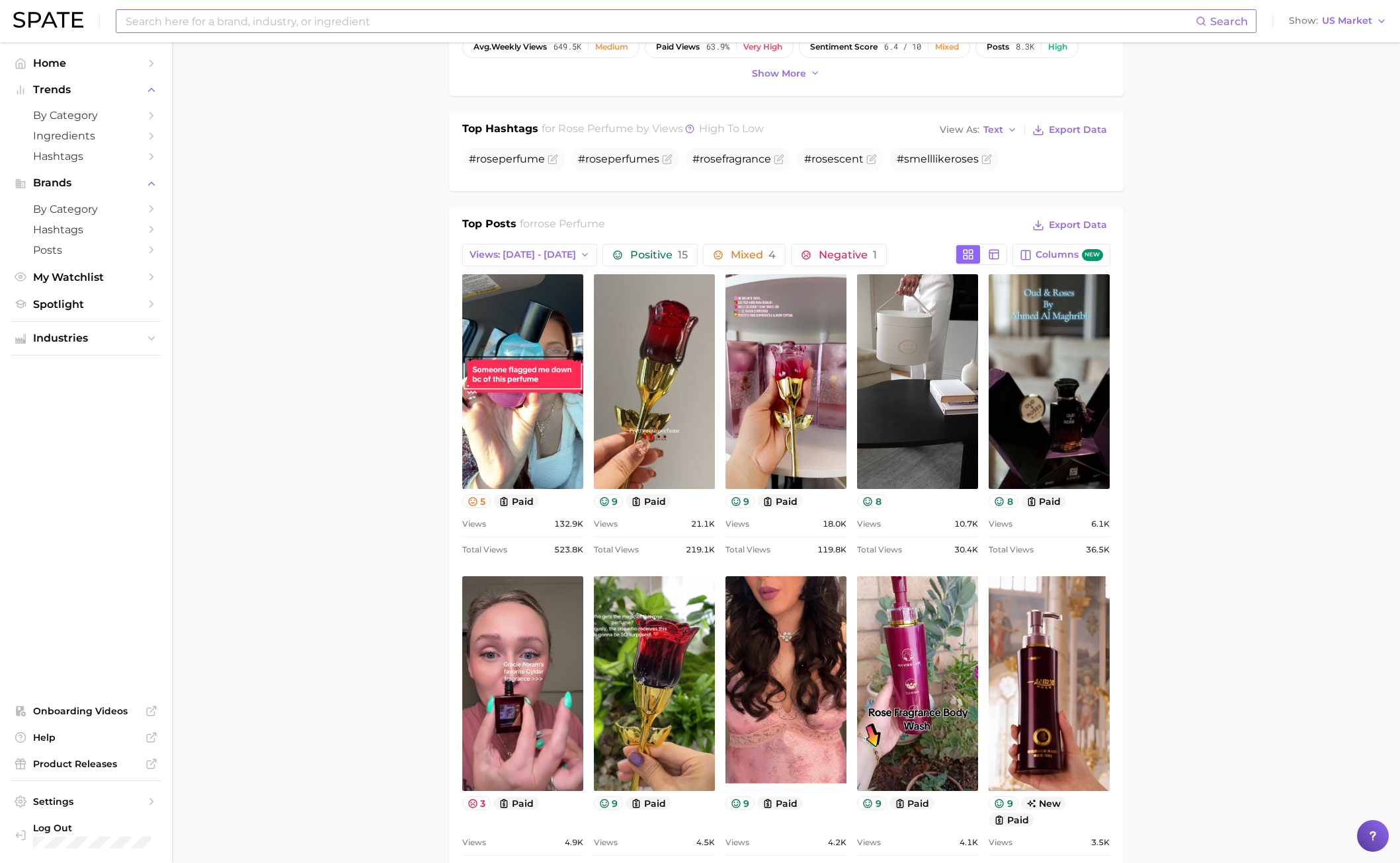
scroll to position [0, 0]
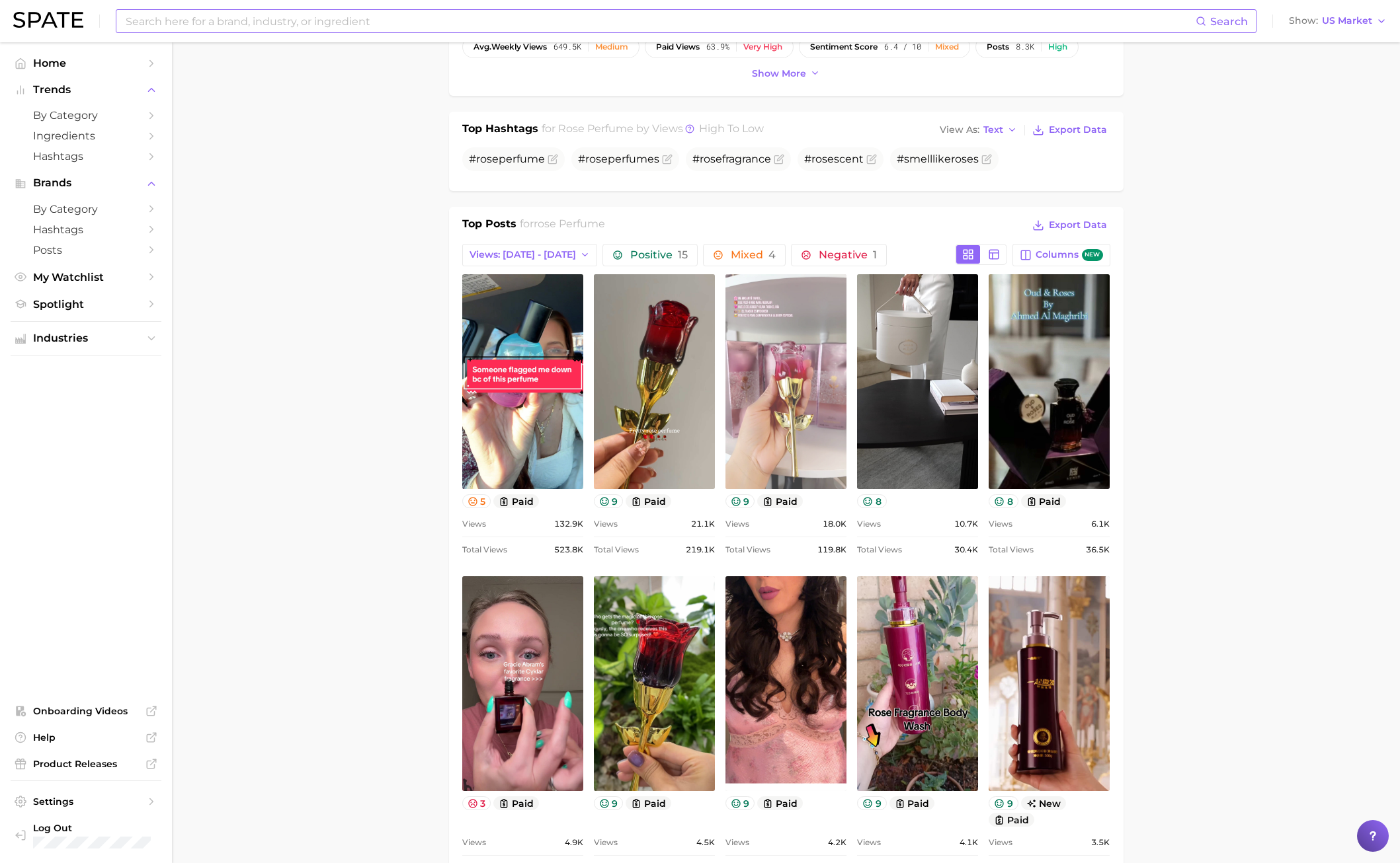
click at [757, 414] on link "view post on TikTok" at bounding box center [785, 382] width 121 height 215
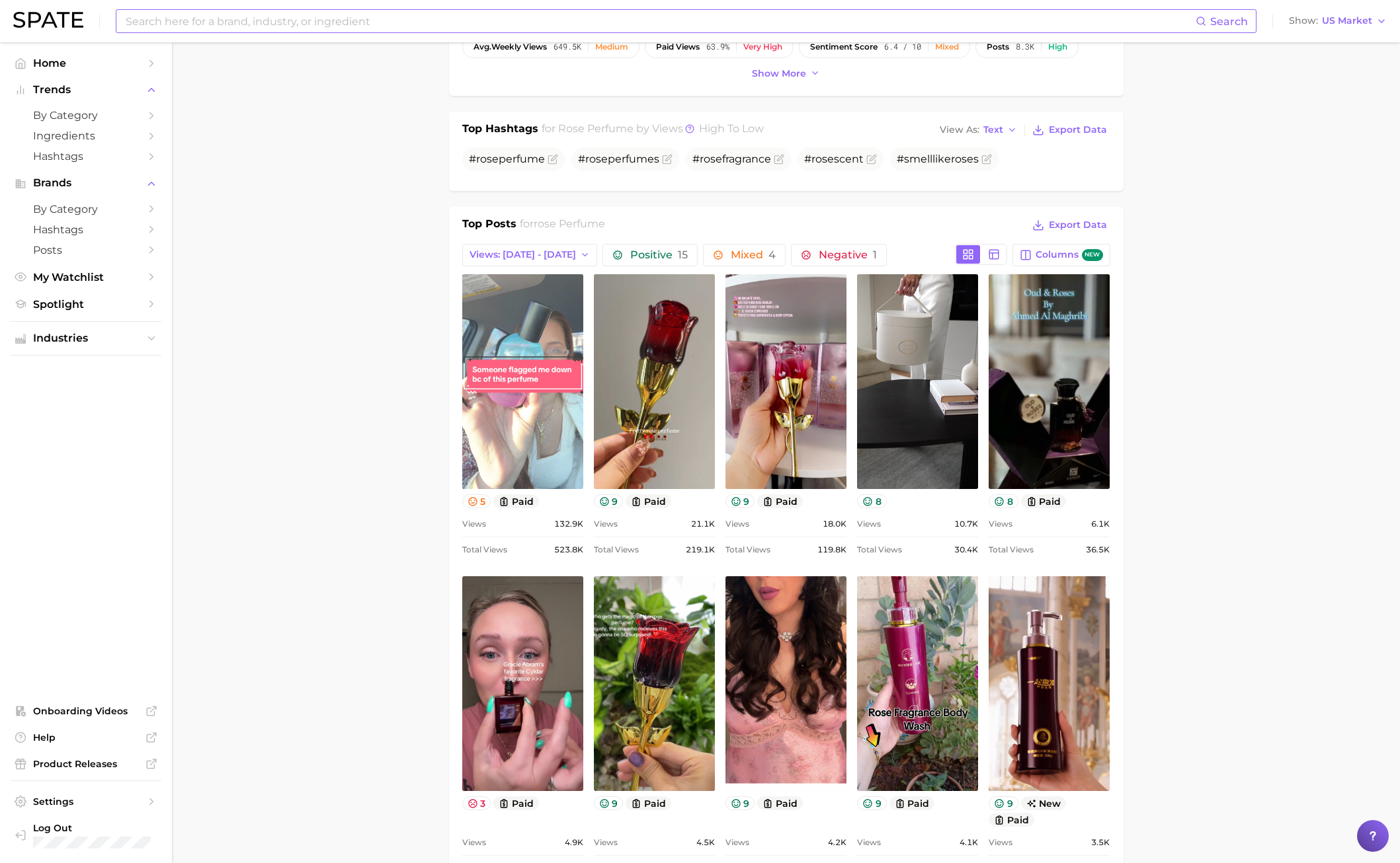
click at [490, 345] on link "view post on TikTok" at bounding box center [522, 382] width 121 height 215
click at [529, 450] on link "view post on TikTok" at bounding box center [522, 382] width 121 height 215
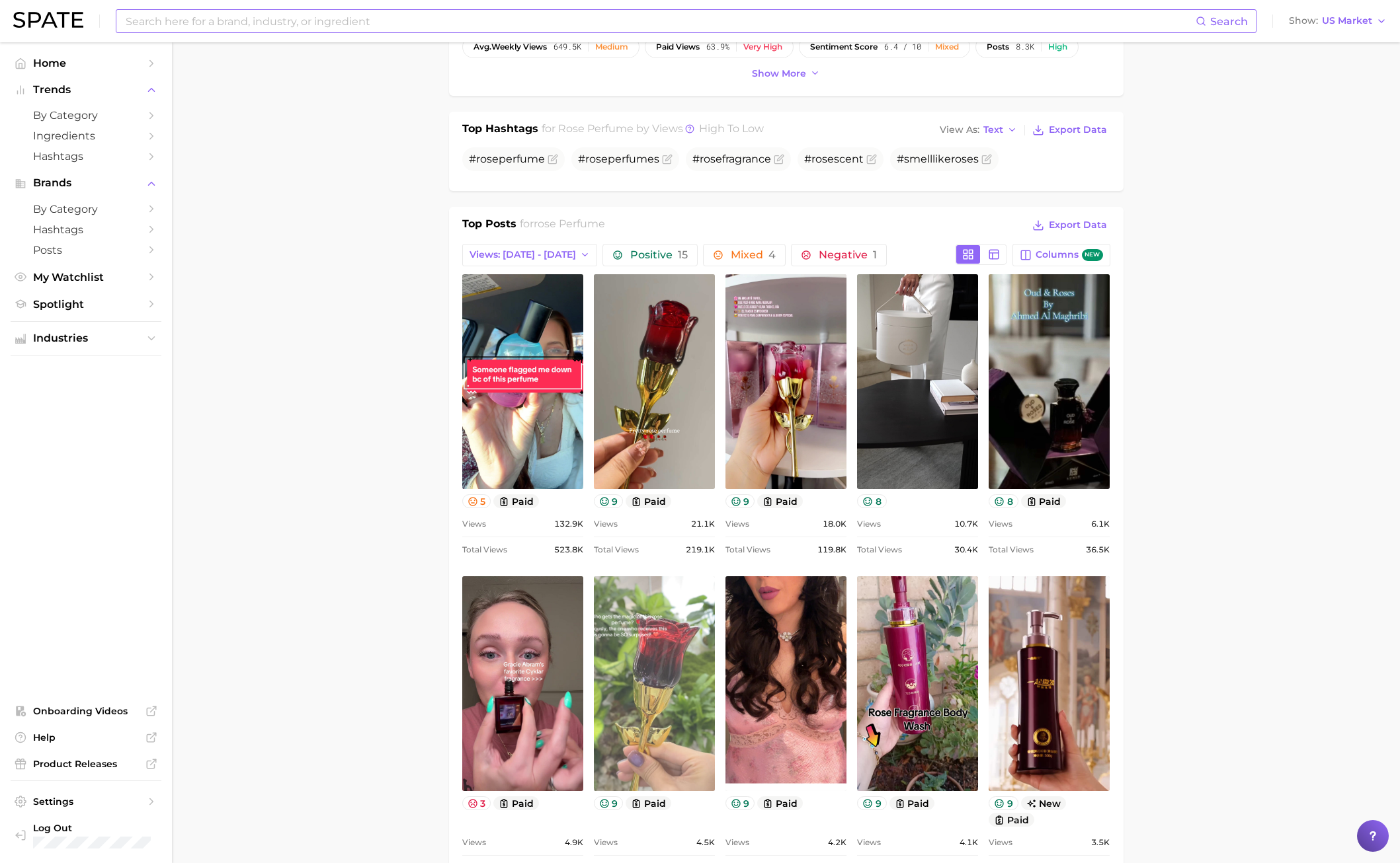
scroll to position [529, 0]
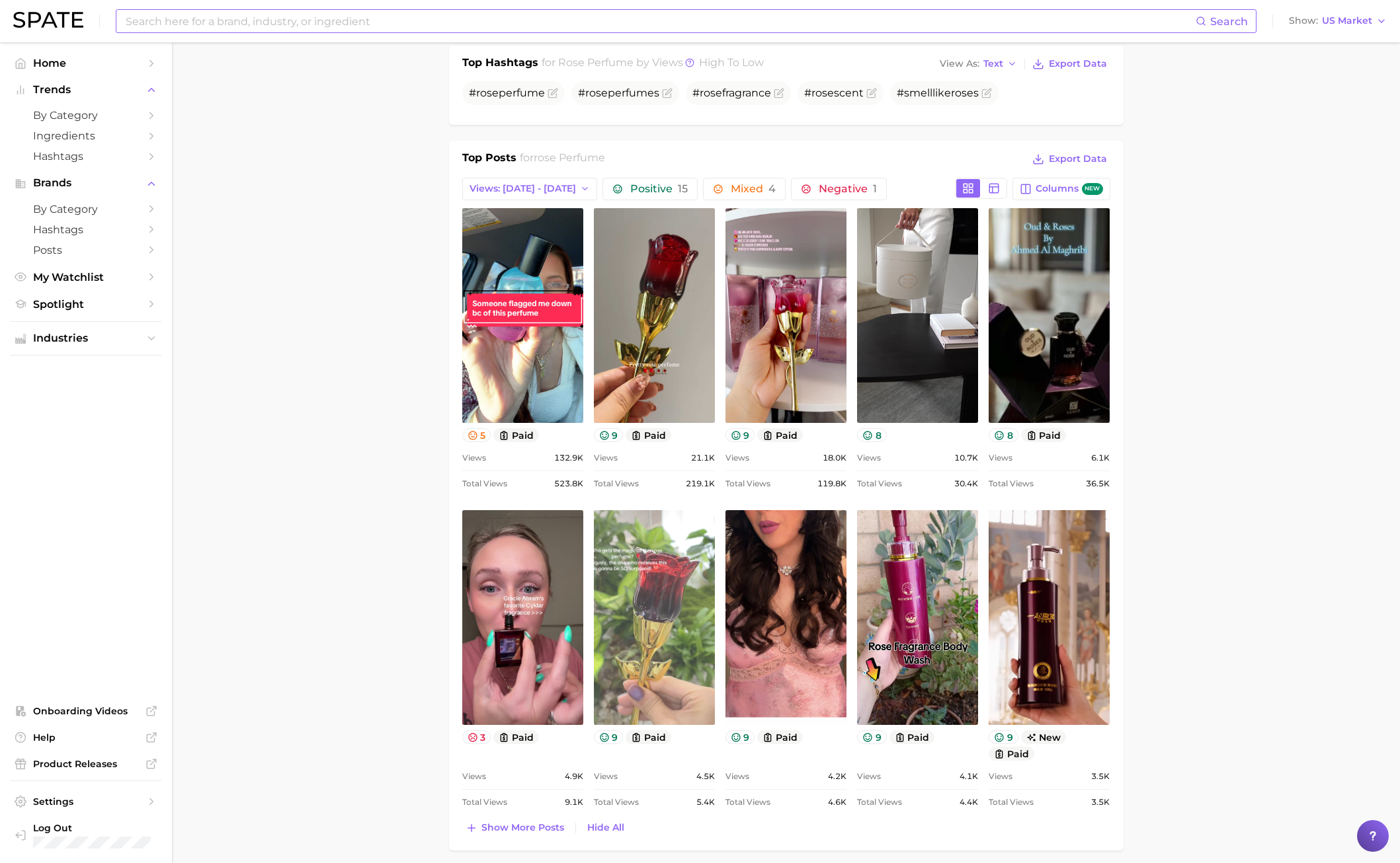
click at [704, 610] on link "view post on TikTok" at bounding box center [654, 618] width 121 height 215
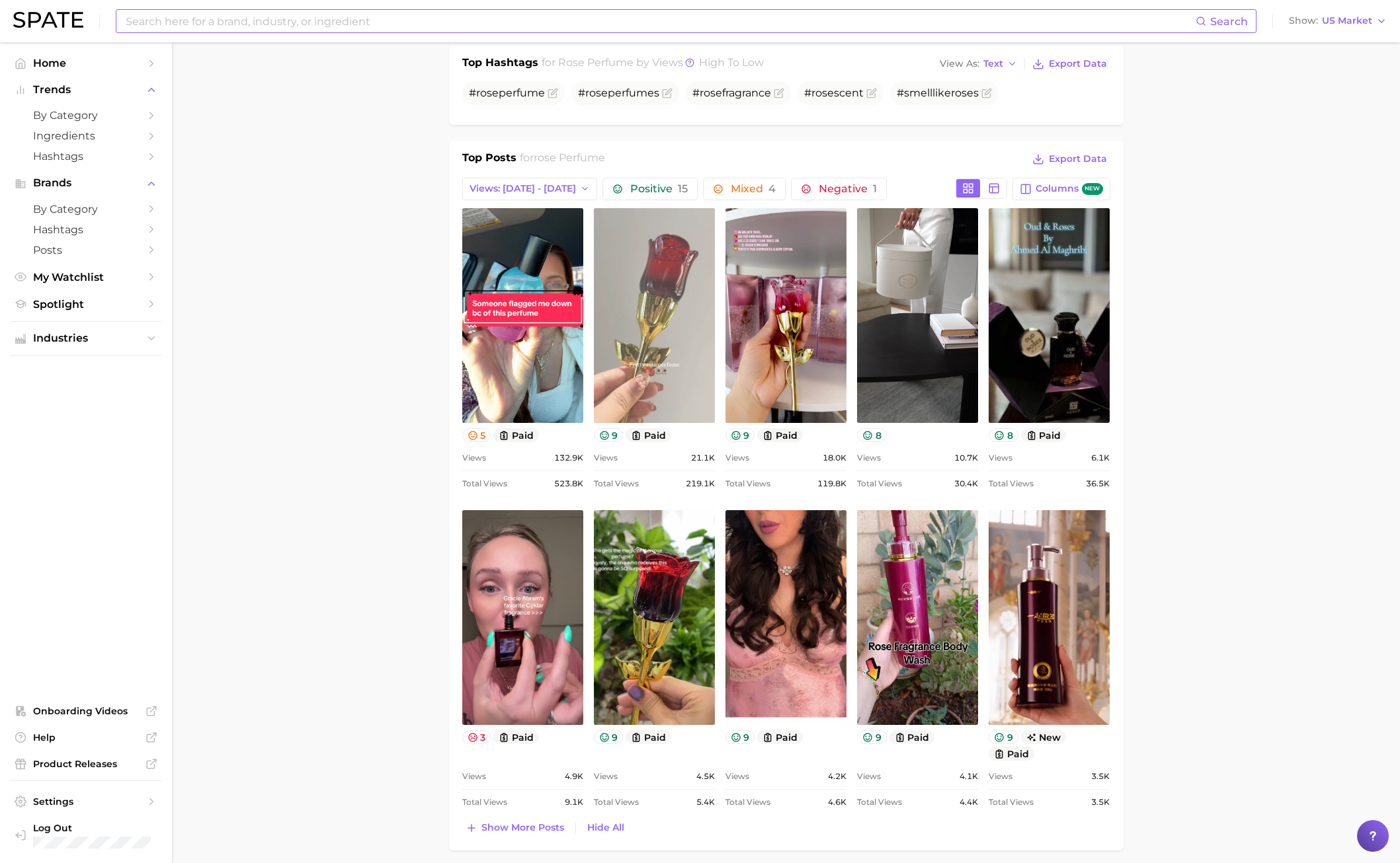
click at [655, 306] on link "view post on TikTok" at bounding box center [654, 315] width 121 height 215
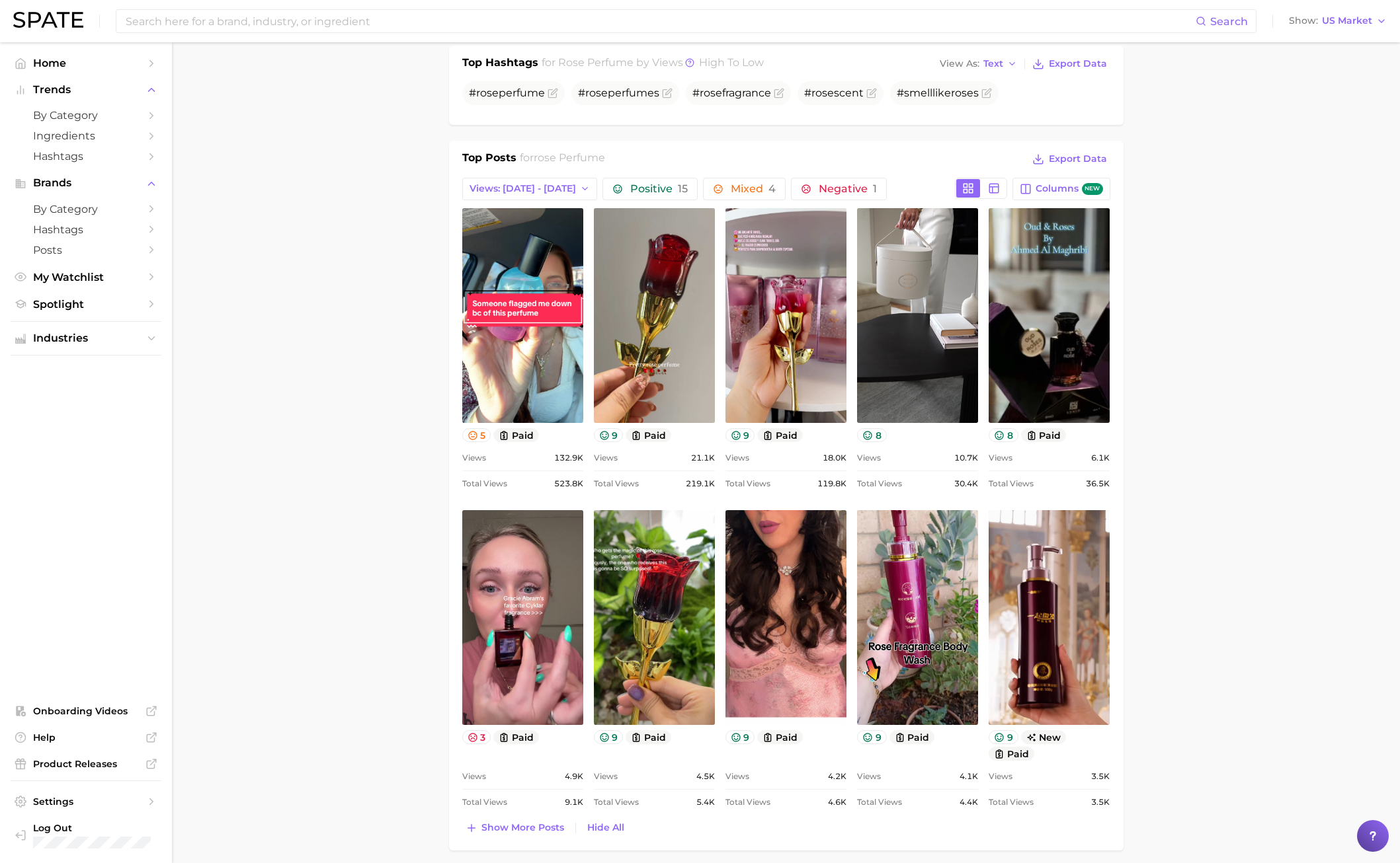
click at [373, 417] on main "1. fragrance 2. personal fragrance 3. perfume products 4. rose perfume Overview…" at bounding box center [786, 747] width 1228 height 2468
click at [328, 620] on main "1. fragrance 2. personal fragrance 3. perfume products 4. rose perfume Overview…" at bounding box center [786, 747] width 1228 height 2468
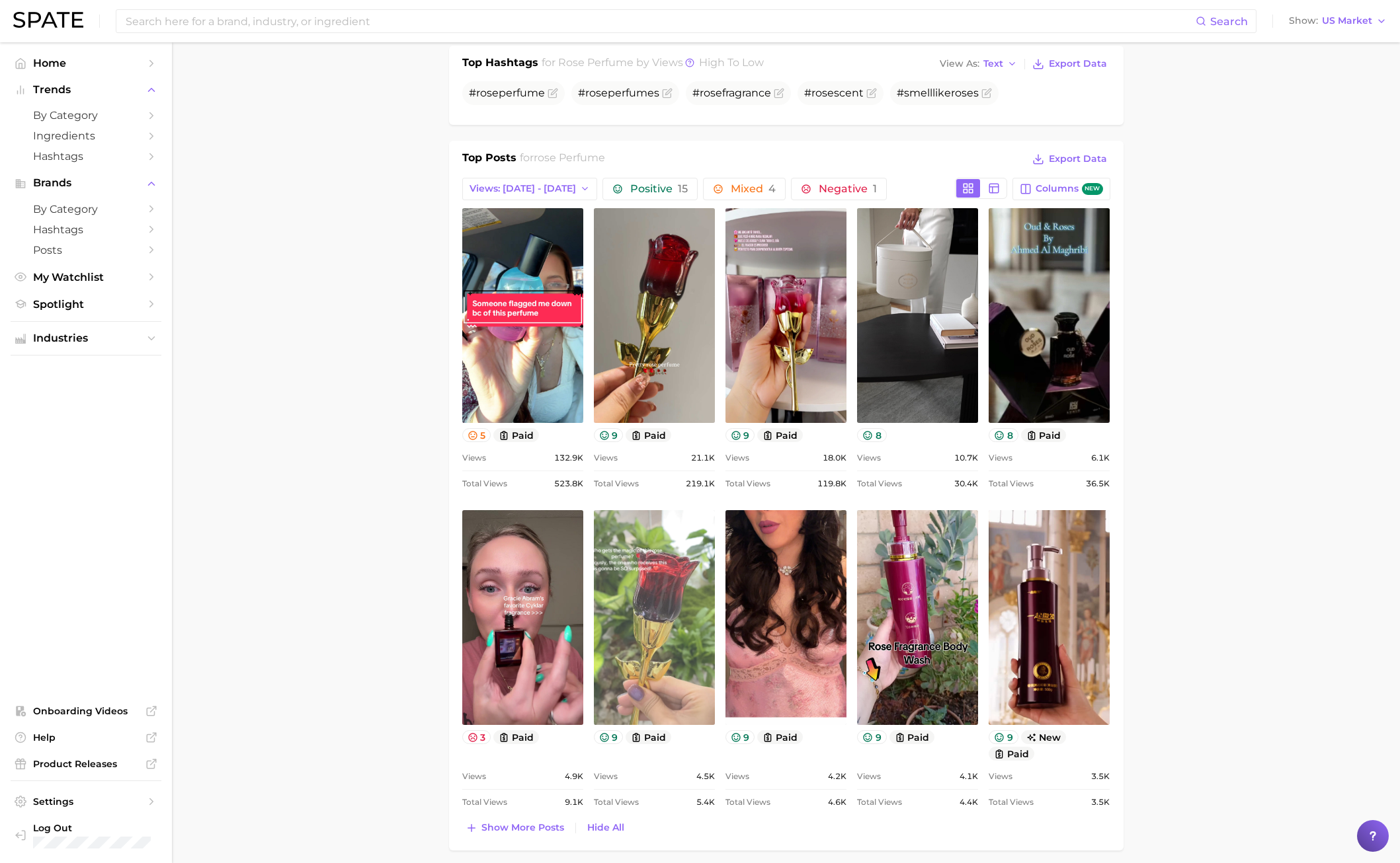
click at [630, 614] on link "view post on TikTok" at bounding box center [654, 618] width 121 height 215
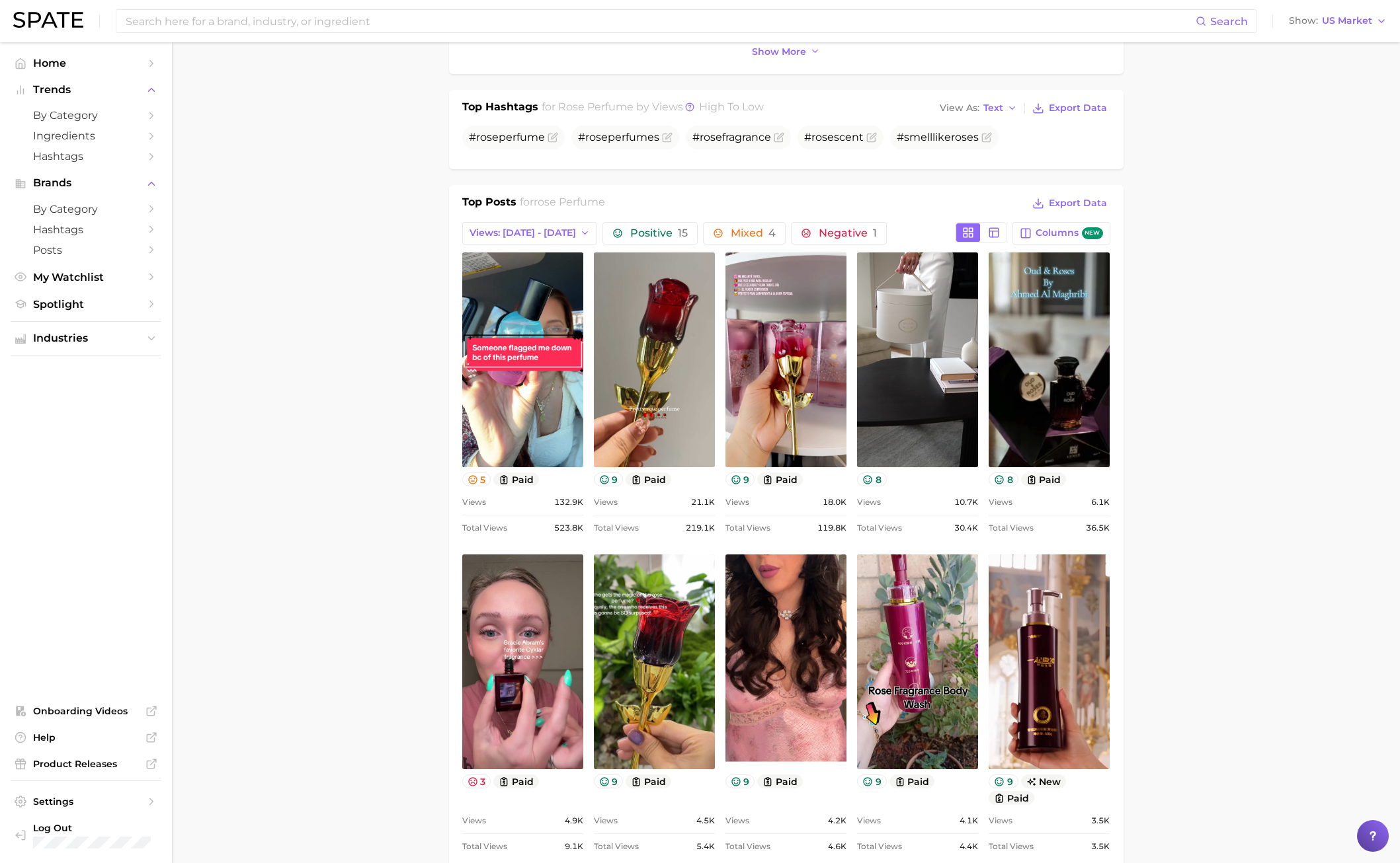
scroll to position [397, 0]
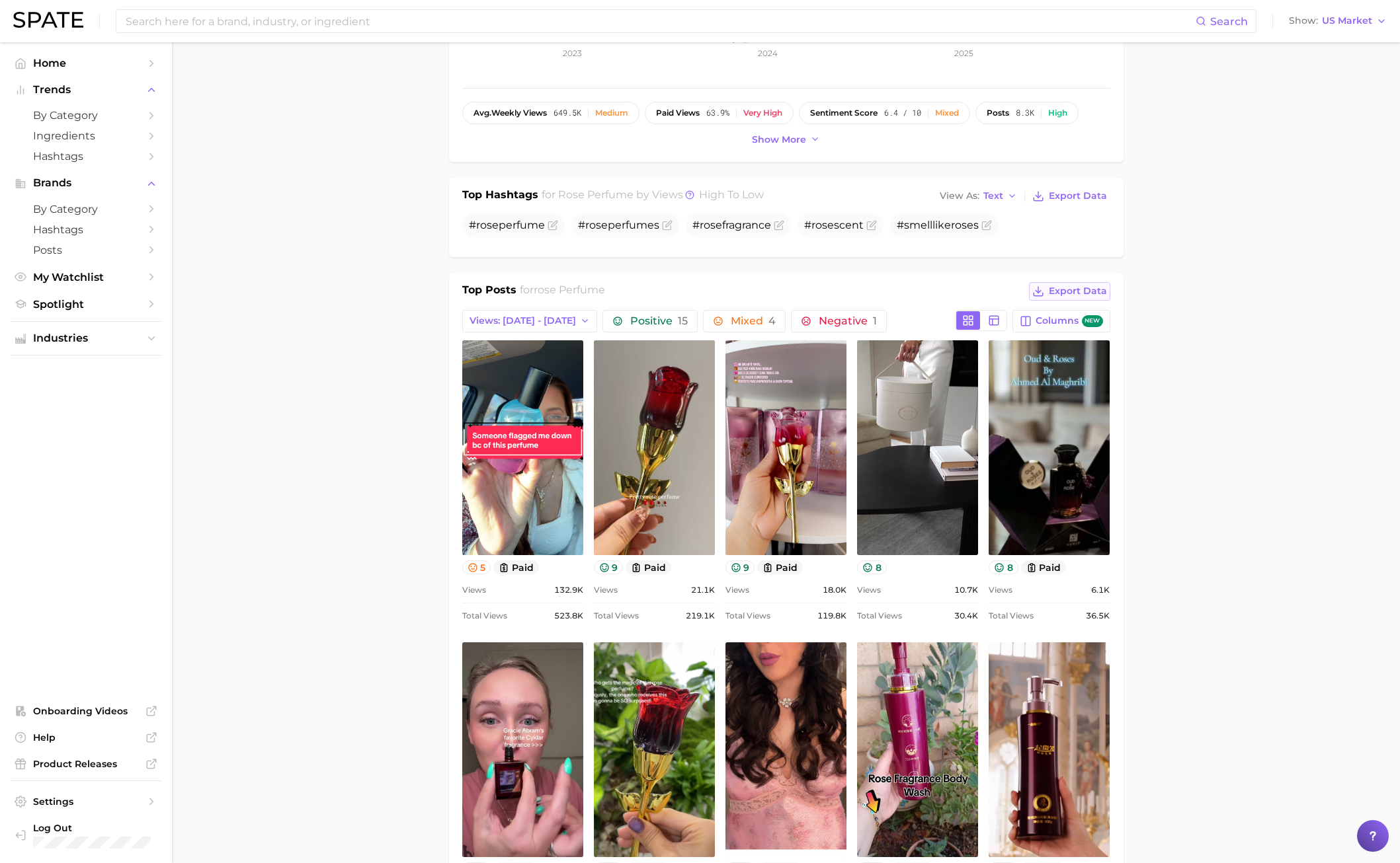
drag, startPoint x: 1182, startPoint y: 279, endPoint x: 1078, endPoint y: 282, distance: 104.0
click at [1130, 279] on main "1. fragrance 2. personal fragrance 3. perfume products 4. rose perfume Overview…" at bounding box center [786, 880] width 1228 height 2468
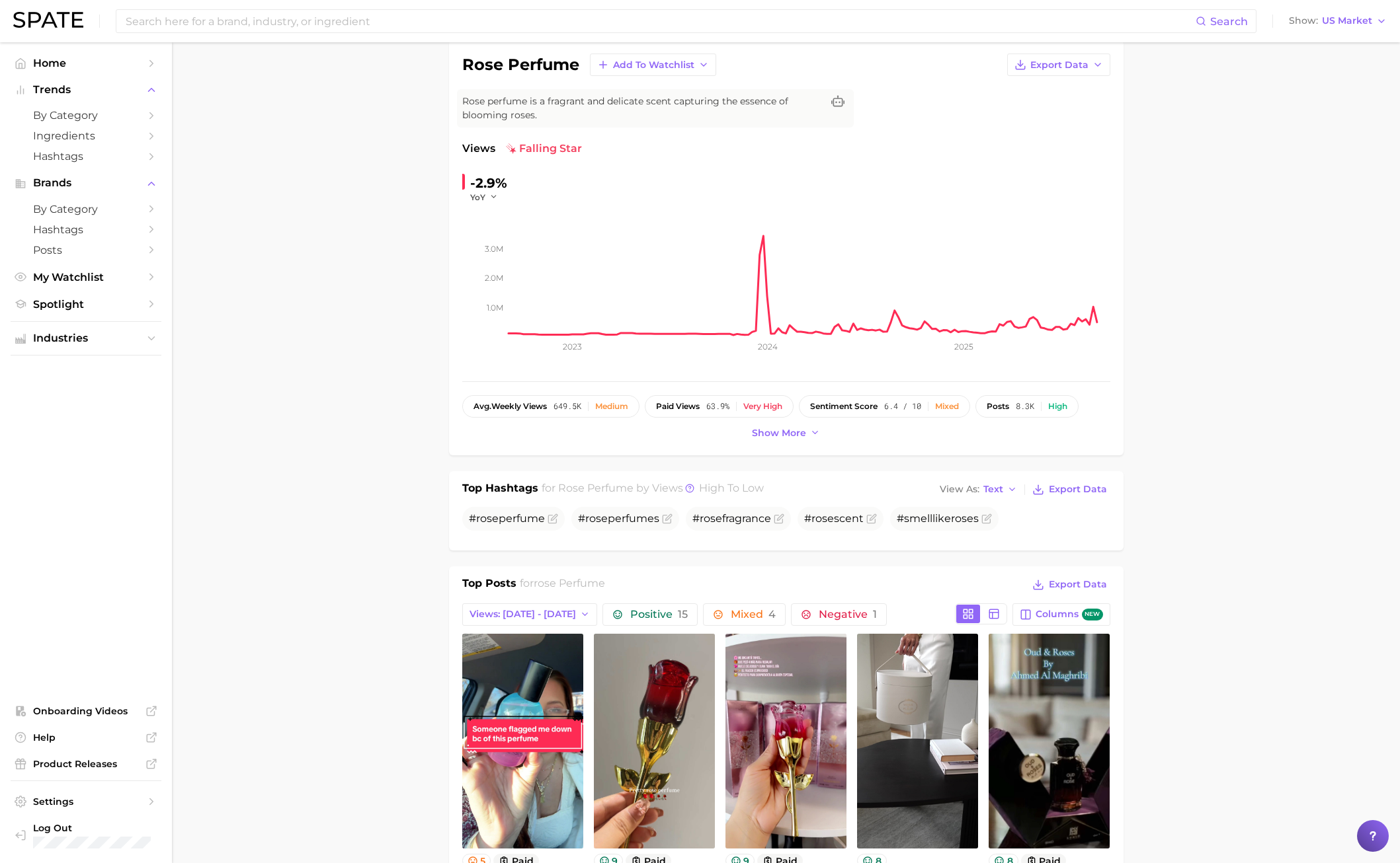
scroll to position [0, 0]
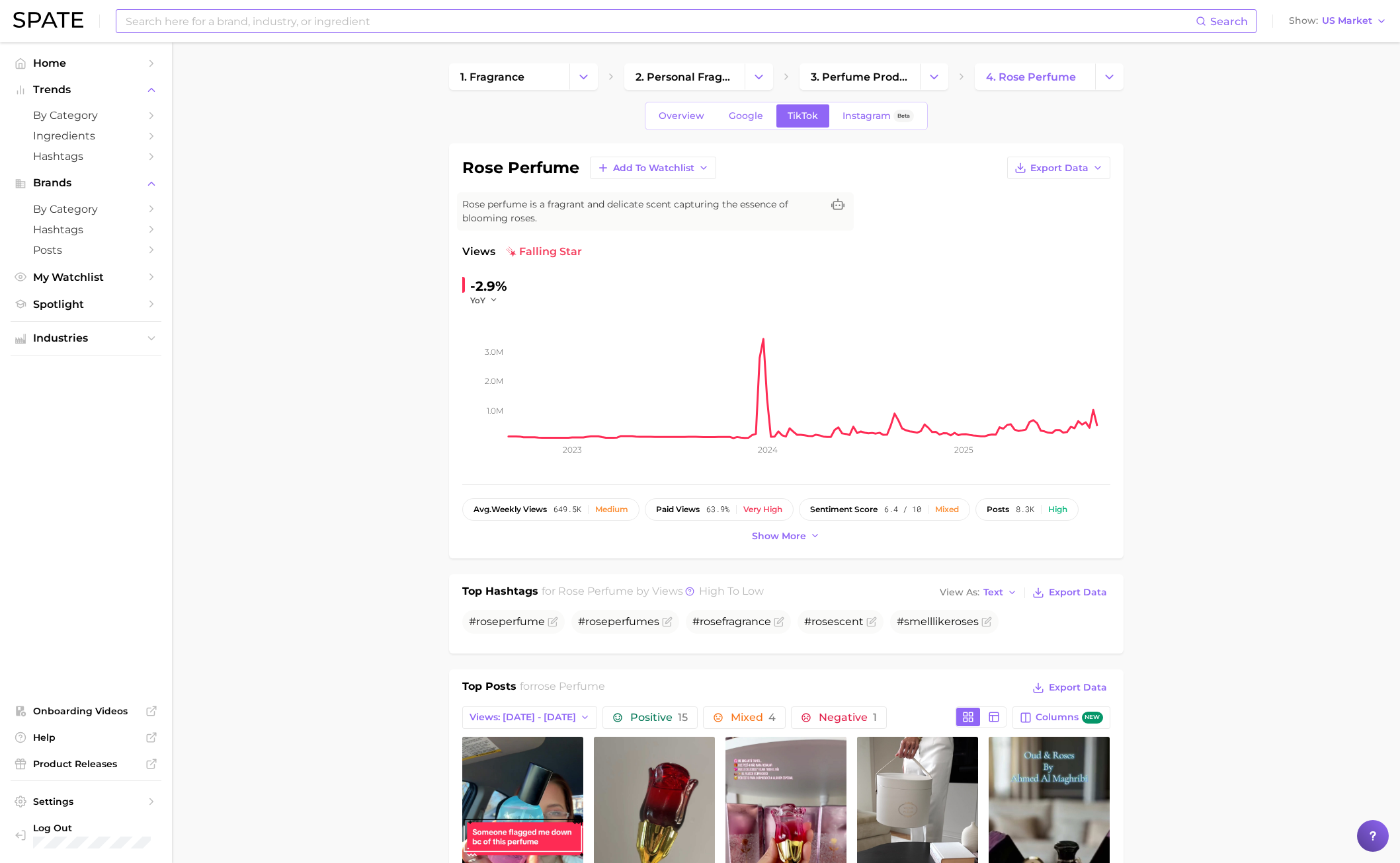
click at [264, 17] on input at bounding box center [660, 21] width 1071 height 22
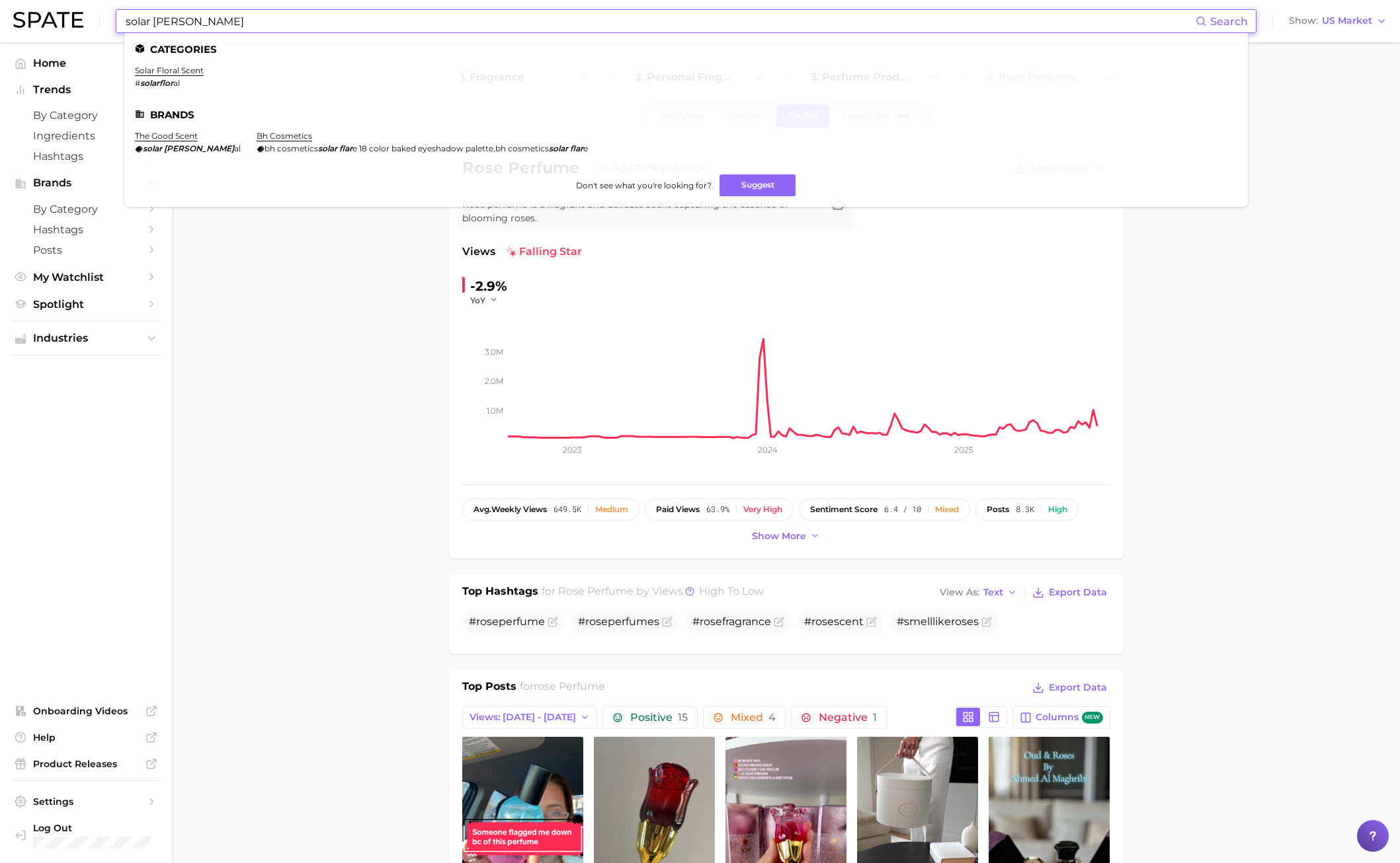
type input "solar [PERSON_NAME]"
click at [205, 67] on ul "solar floral scent # solarflor al" at bounding box center [685, 82] width 1102 height 33
click at [201, 69] on link "solar floral scent" at bounding box center [169, 71] width 69 height 10
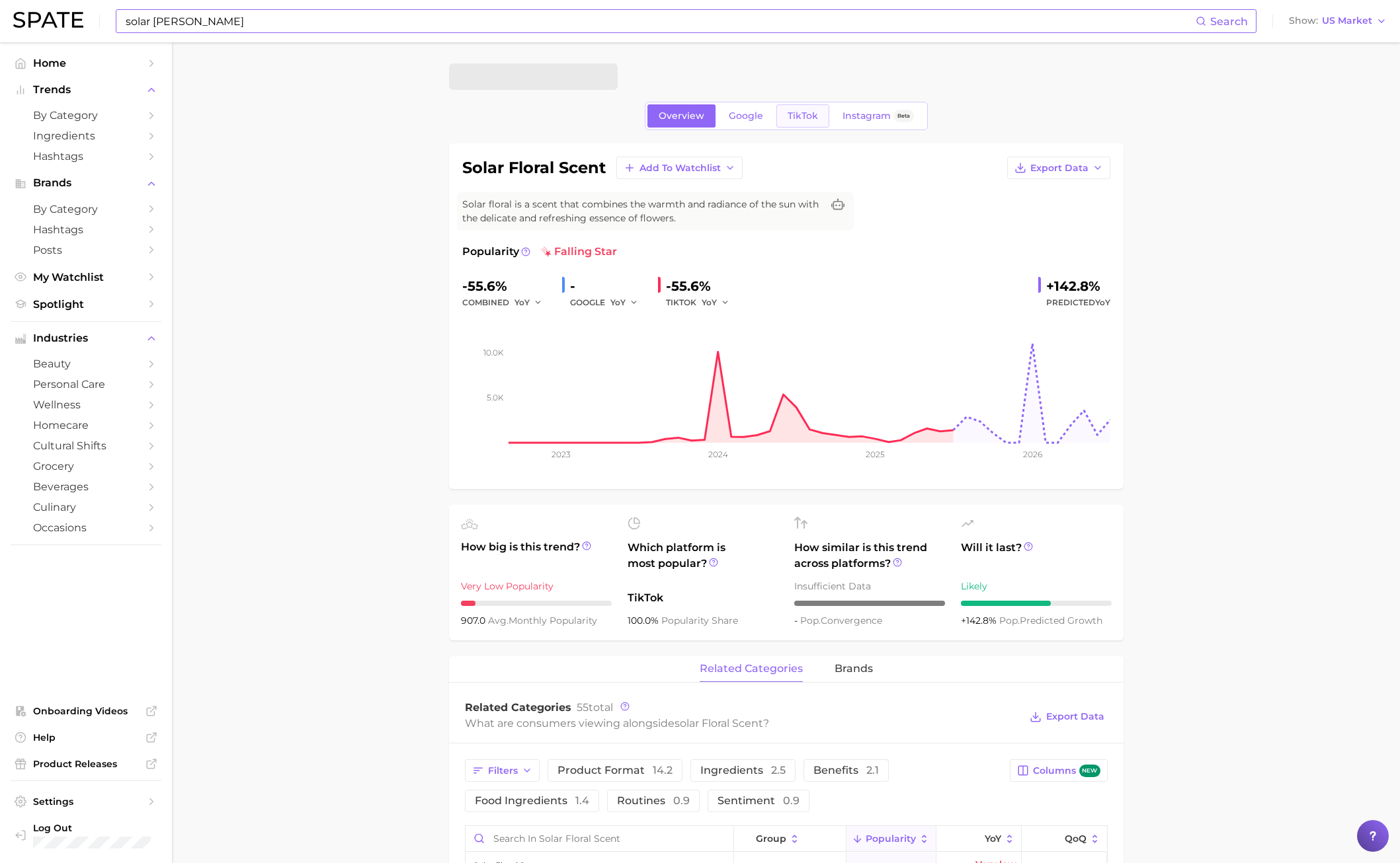
click at [813, 124] on link "TikTok" at bounding box center [803, 116] width 53 height 23
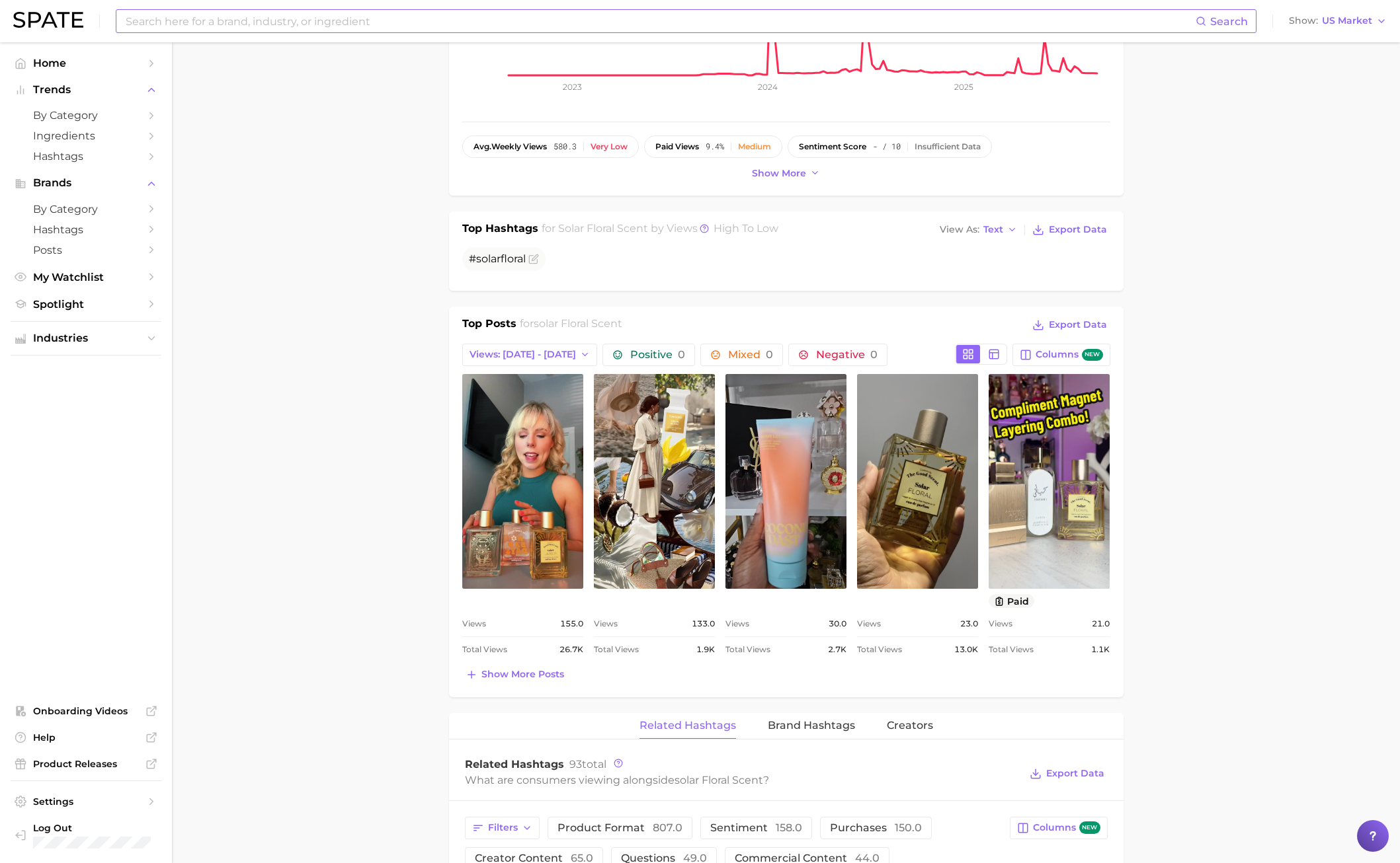
scroll to position [463, 0]
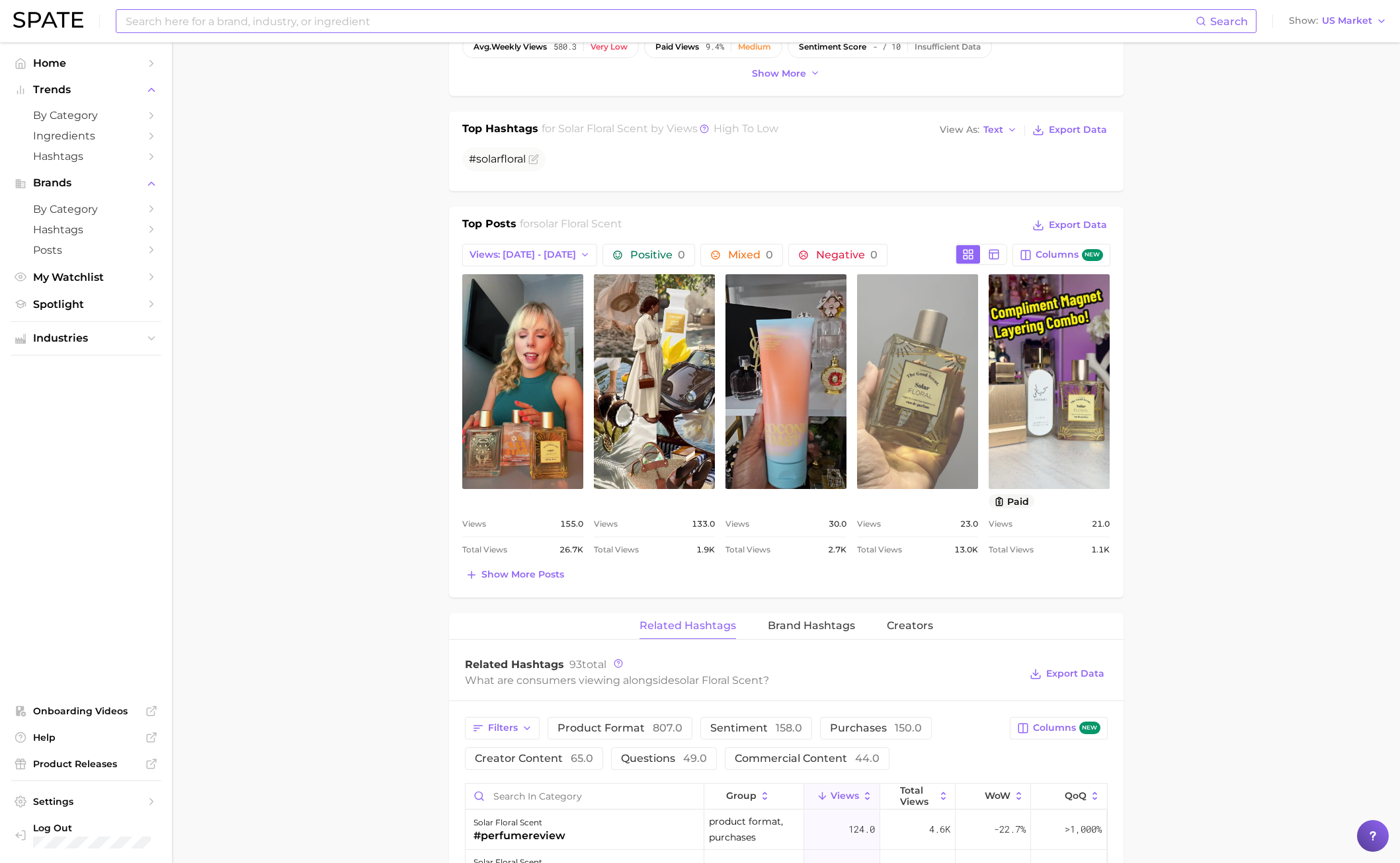
click at [903, 397] on link "view post on TikTok" at bounding box center [917, 382] width 121 height 215
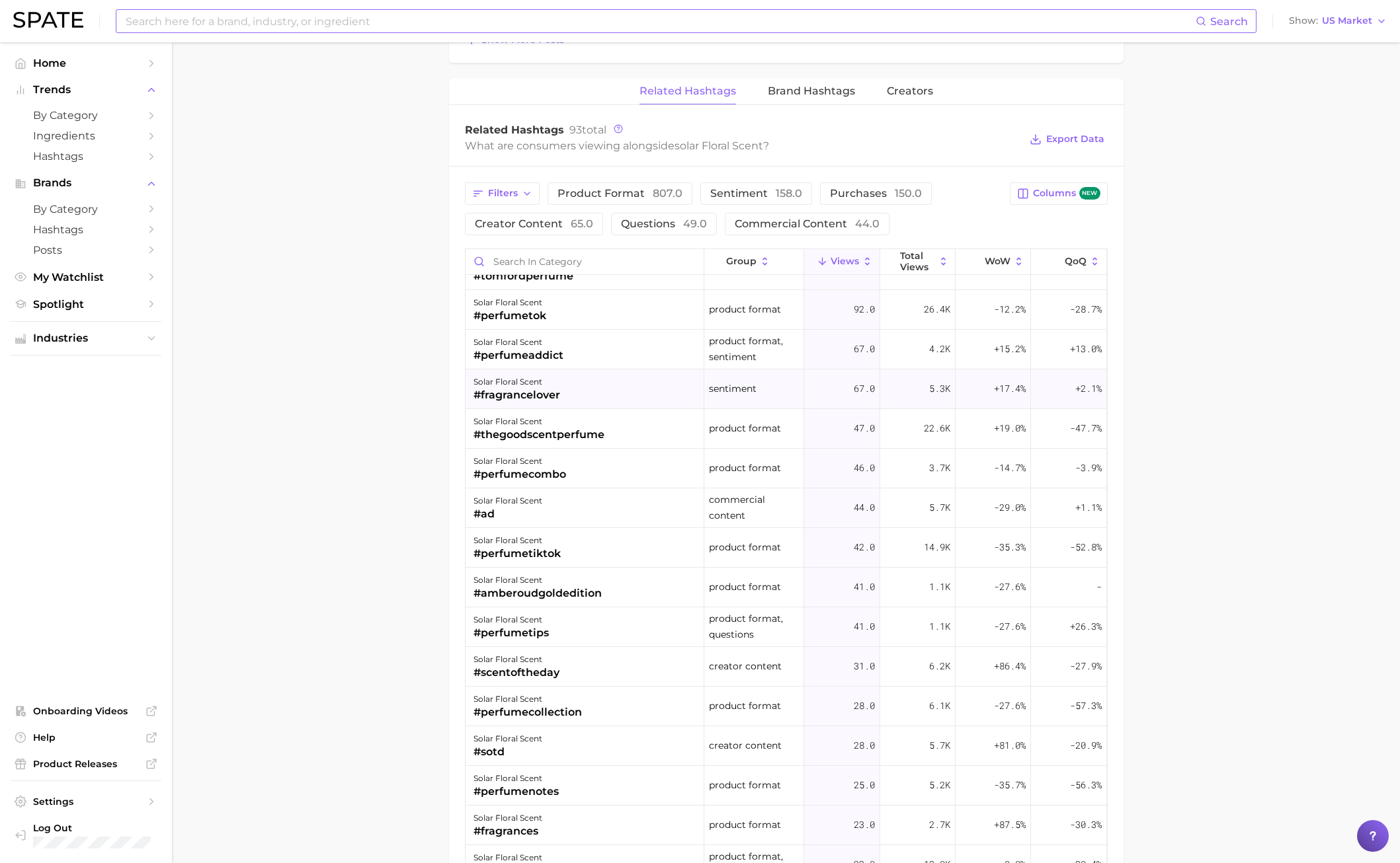
scroll to position [67, 0]
click at [1130, 327] on main "Overview Google TikTok Instagram Beta solar floral scent Add to Watchlist Expor…" at bounding box center [786, 119] width 1228 height 2149
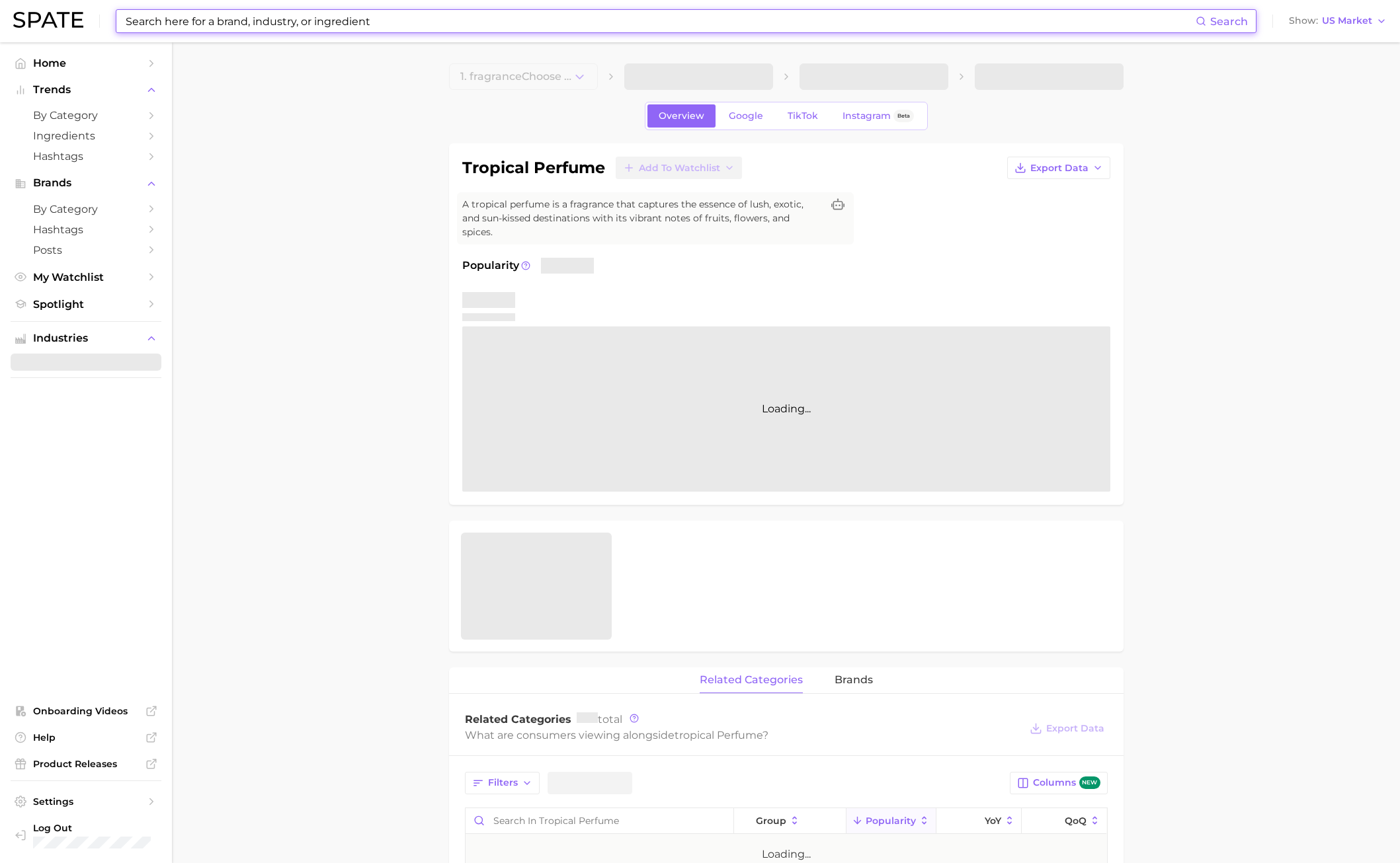
click at [257, 24] on input at bounding box center [660, 21] width 1071 height 22
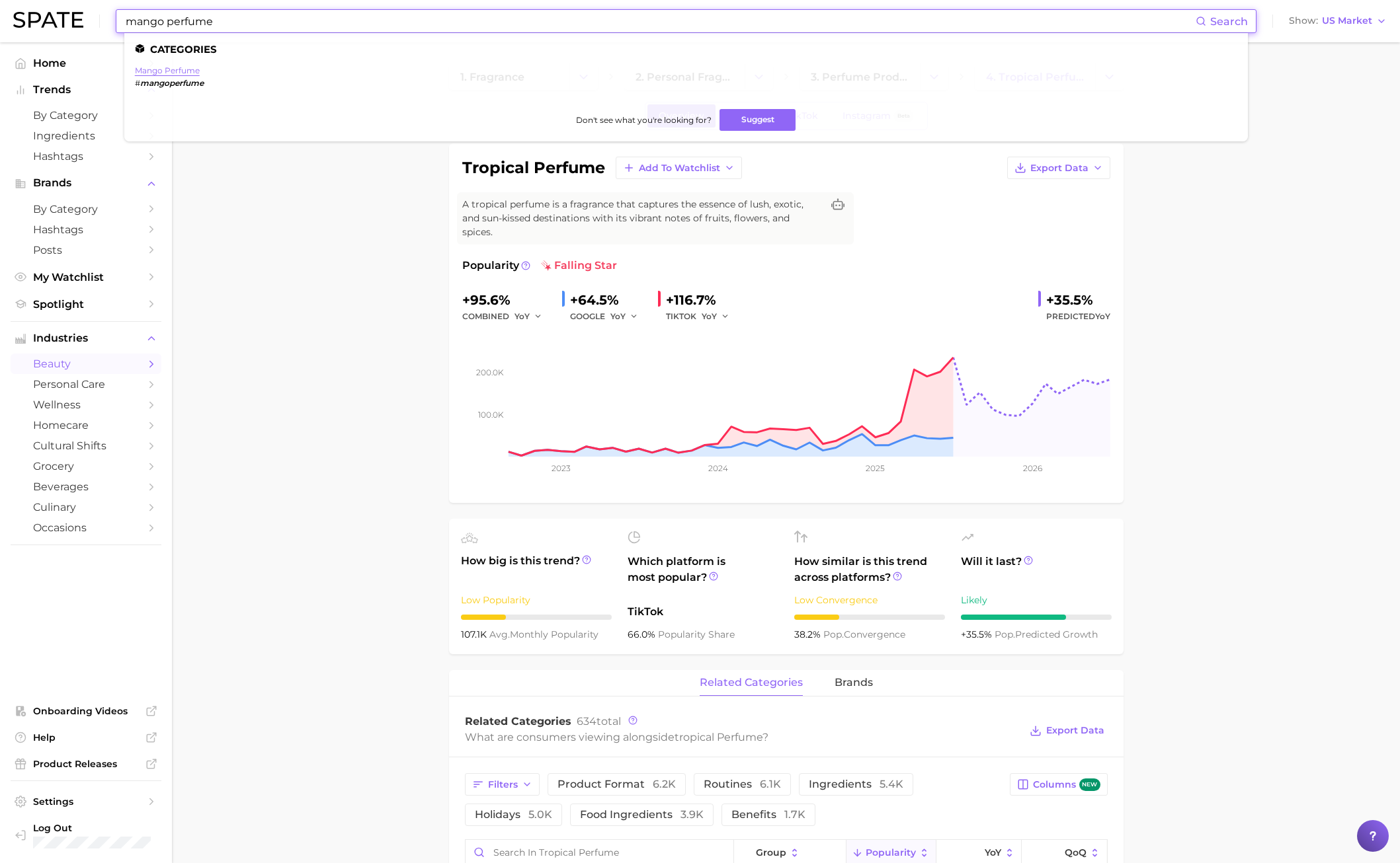
type input "mango perfume"
click at [170, 69] on link "mango perfume" at bounding box center [167, 71] width 65 height 10
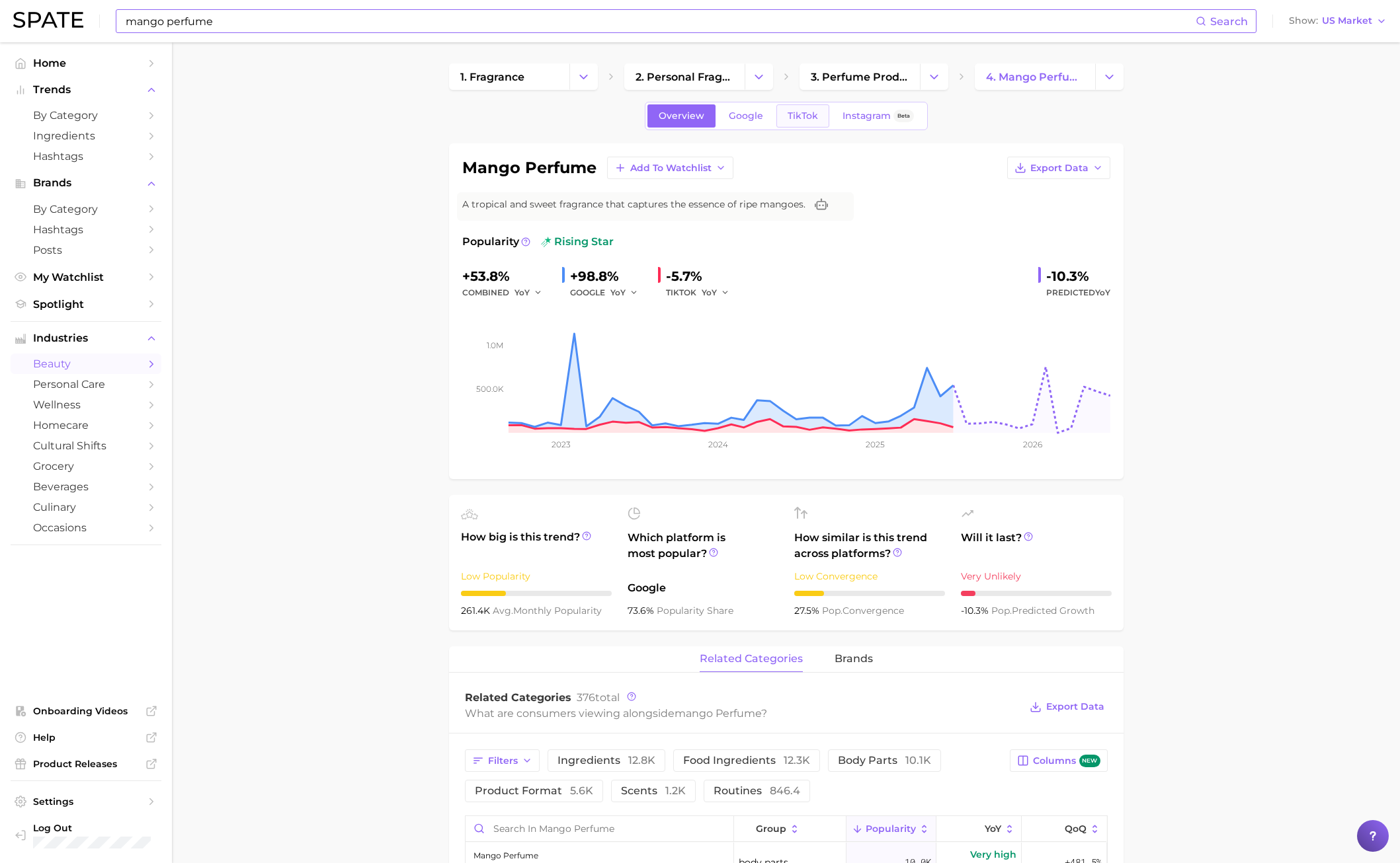
click at [825, 122] on link "TikTok" at bounding box center [803, 116] width 53 height 23
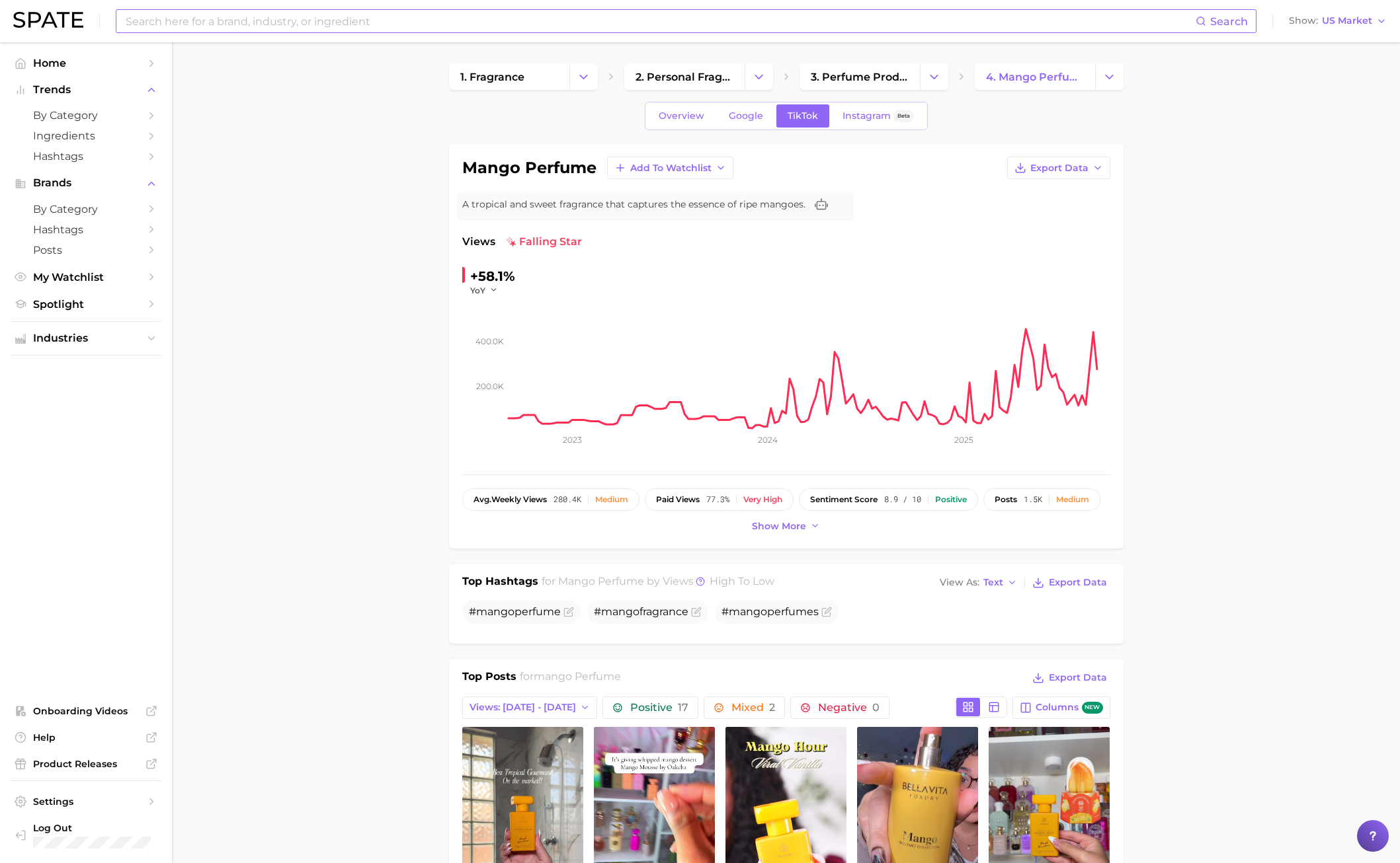
click at [266, 20] on input at bounding box center [660, 21] width 1071 height 22
click at [724, 122] on link "Google" at bounding box center [746, 116] width 57 height 23
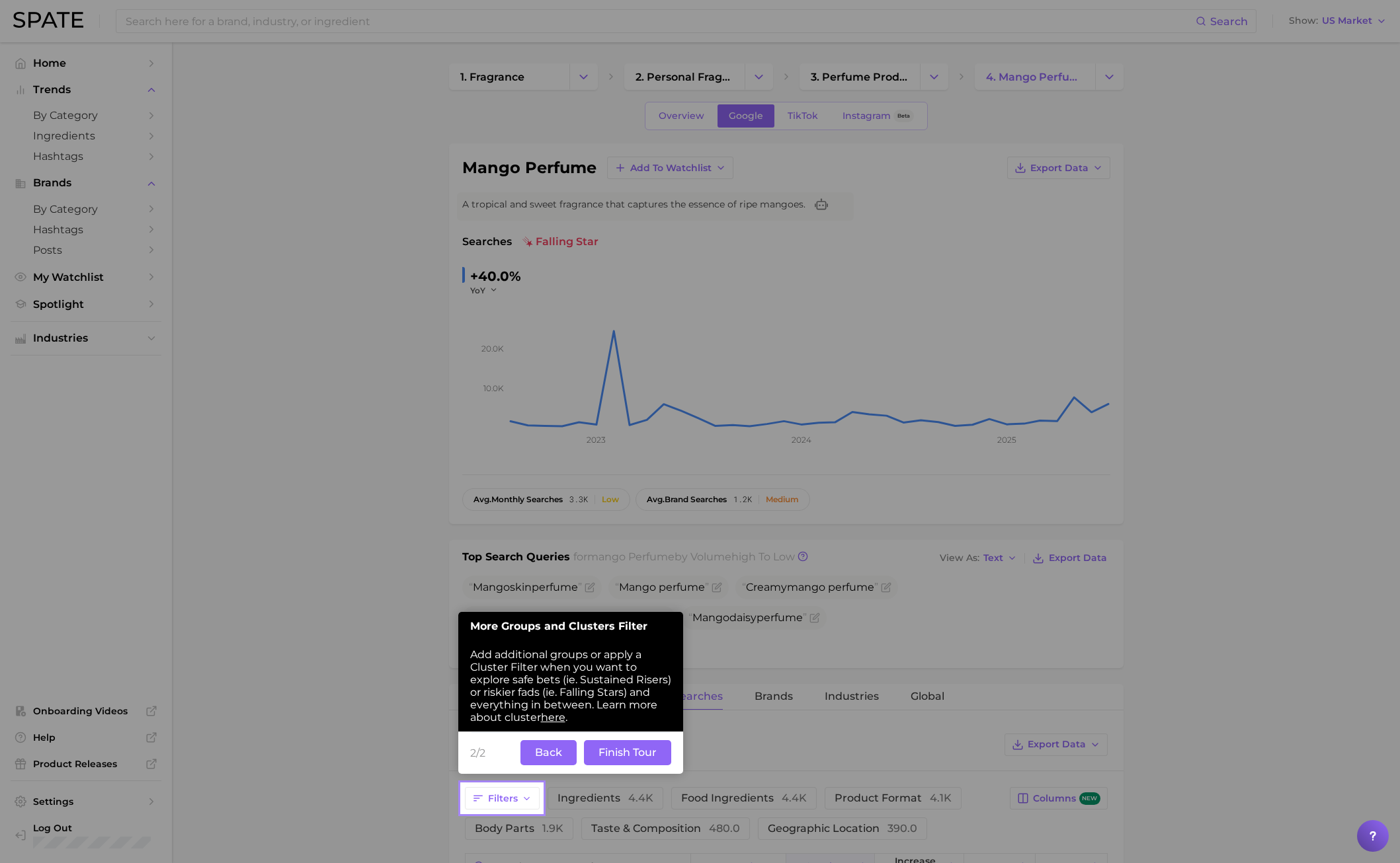
click at [445, 347] on div at bounding box center [230, 764] width 462 height 1529
click at [427, 308] on div at bounding box center [230, 764] width 462 height 1529
click at [571, 739] on div "2/2 Back Finish Tour" at bounding box center [571, 752] width 225 height 42
click at [566, 744] on button "Back" at bounding box center [549, 752] width 57 height 25
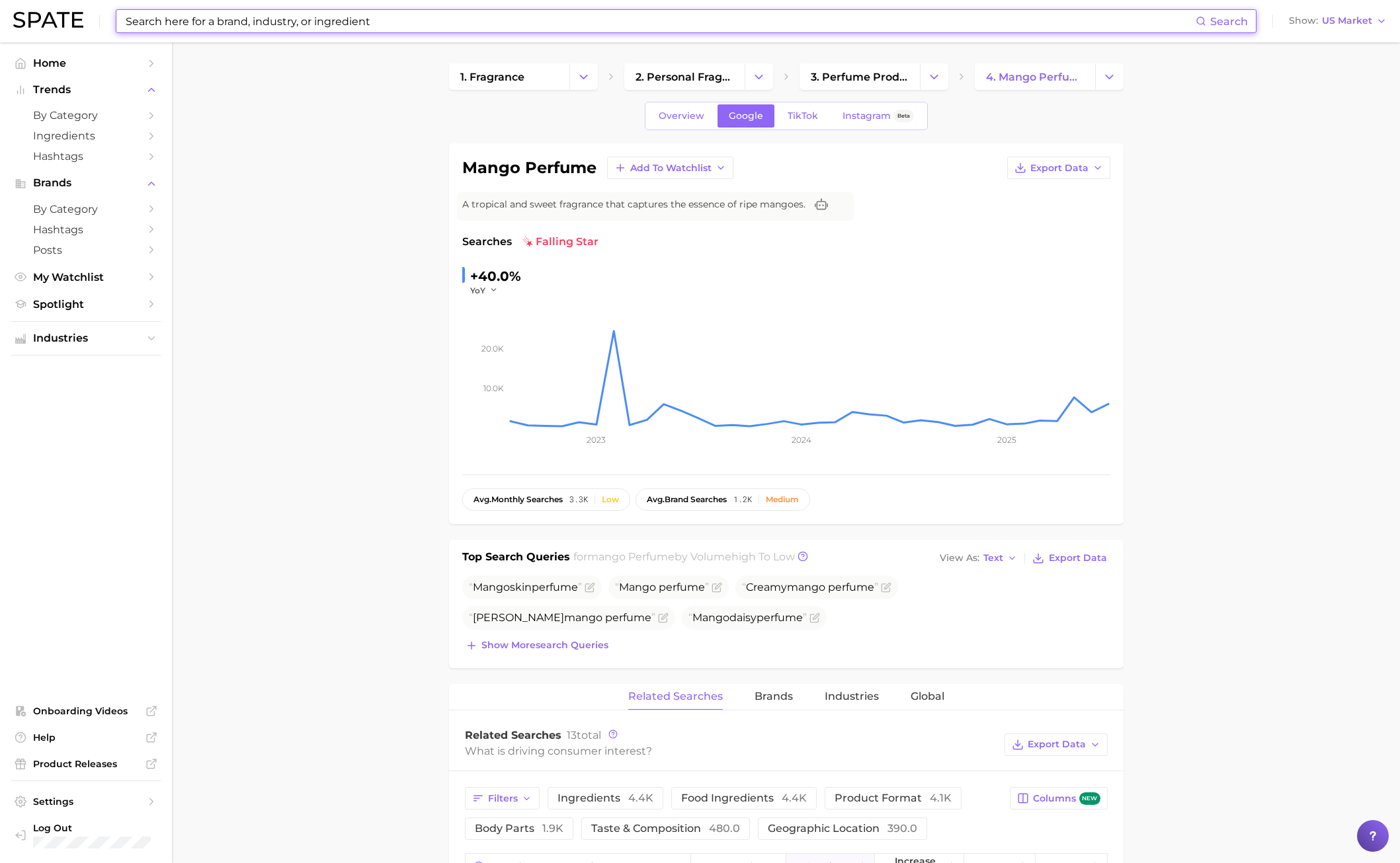
drag, startPoint x: 201, startPoint y: 24, endPoint x: 213, endPoint y: 26, distance: 12.2
click at [203, 24] on input at bounding box center [660, 21] width 1071 height 22
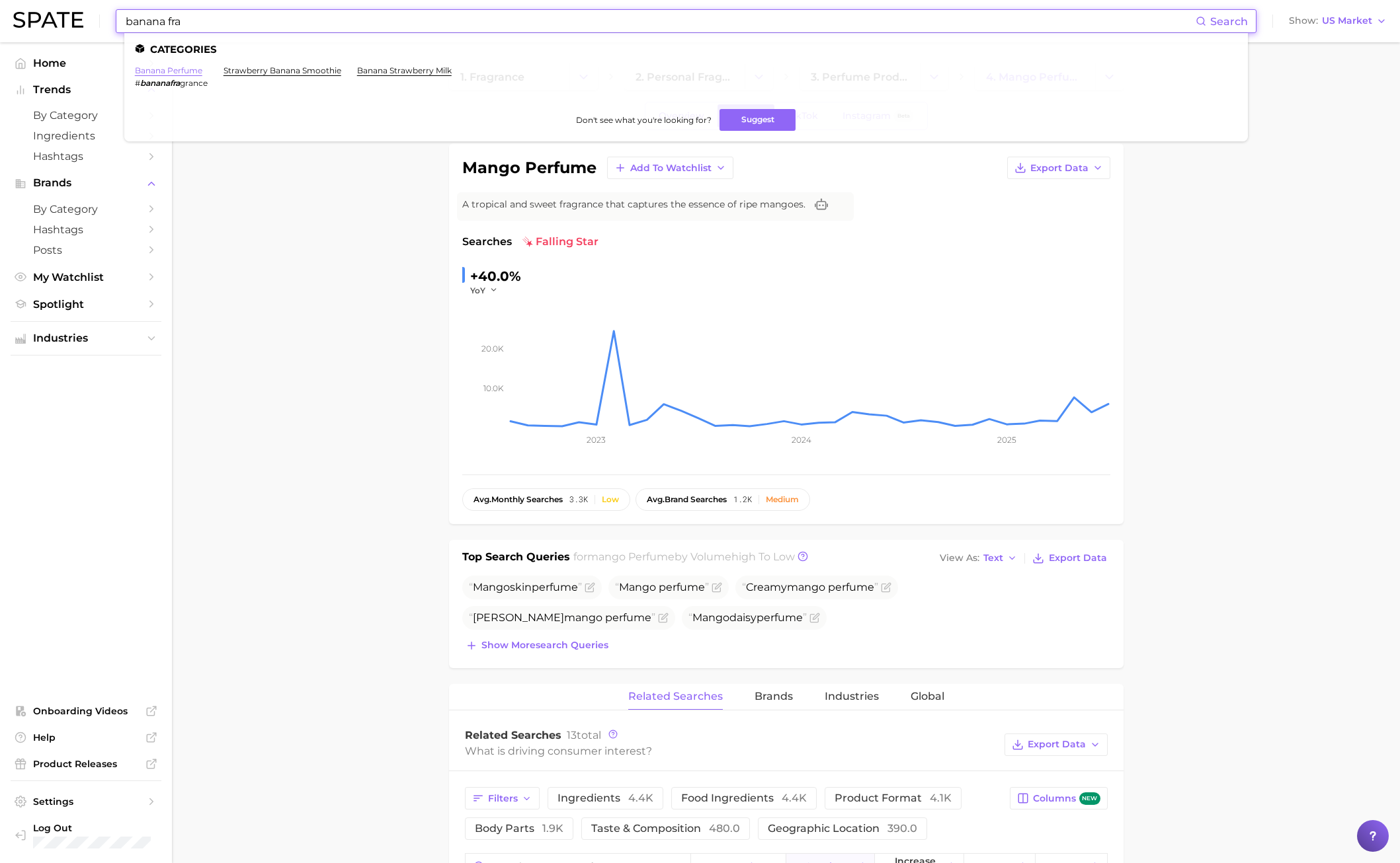
type input "banana fra"
click at [188, 67] on link "banana perfume" at bounding box center [168, 71] width 67 height 10
